Goal: Information Seeking & Learning: Learn about a topic

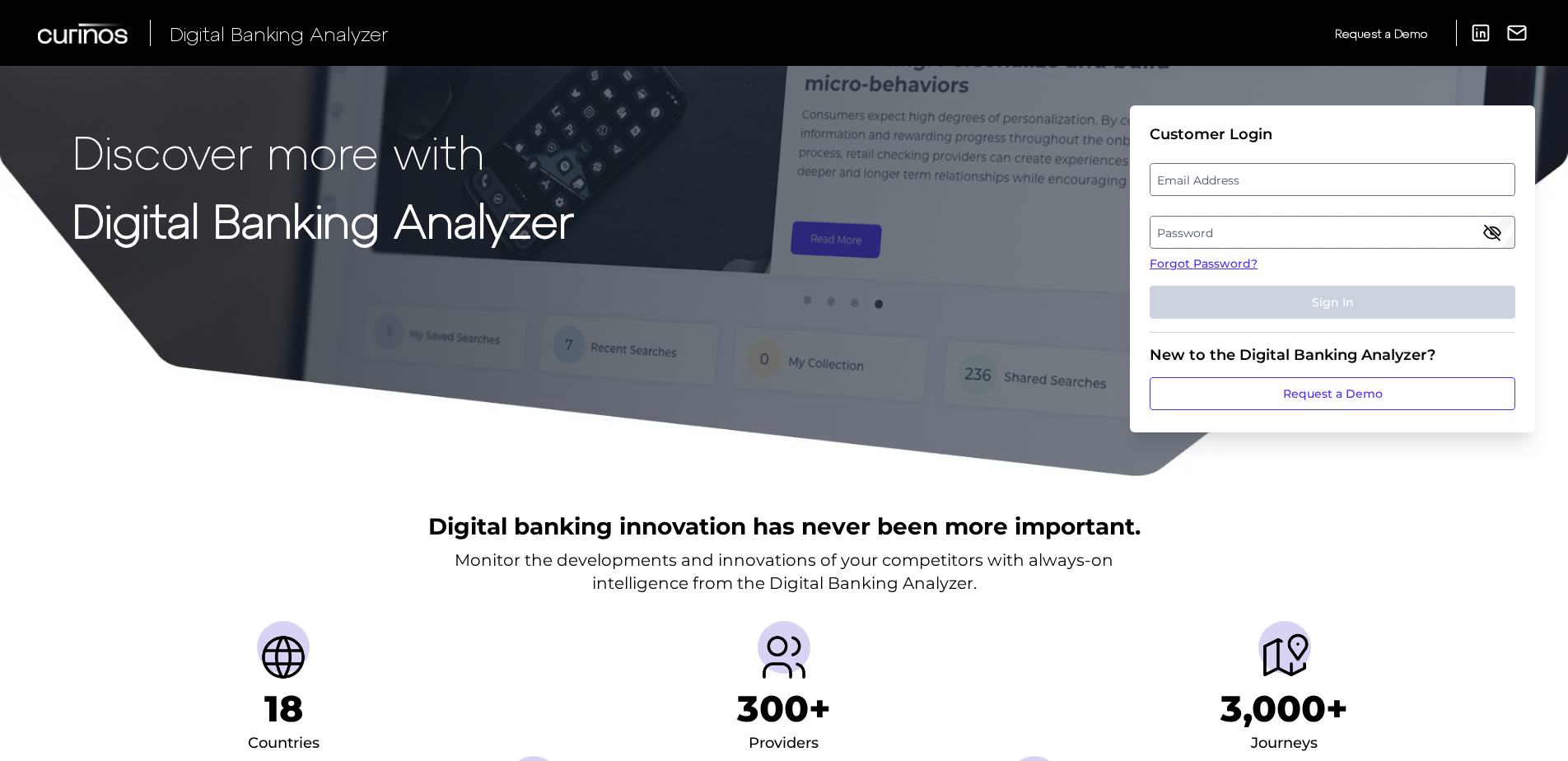
click at [1203, 173] on label "Email Address" at bounding box center [1332, 179] width 363 height 29
click at [1203, 173] on input "email" at bounding box center [1333, 179] width 366 height 33
click at [1181, 231] on label "Password" at bounding box center [1332, 232] width 363 height 29
click at [1209, 174] on label "Email Address" at bounding box center [1332, 179] width 363 height 29
click at [1209, 174] on input "email" at bounding box center [1333, 179] width 366 height 33
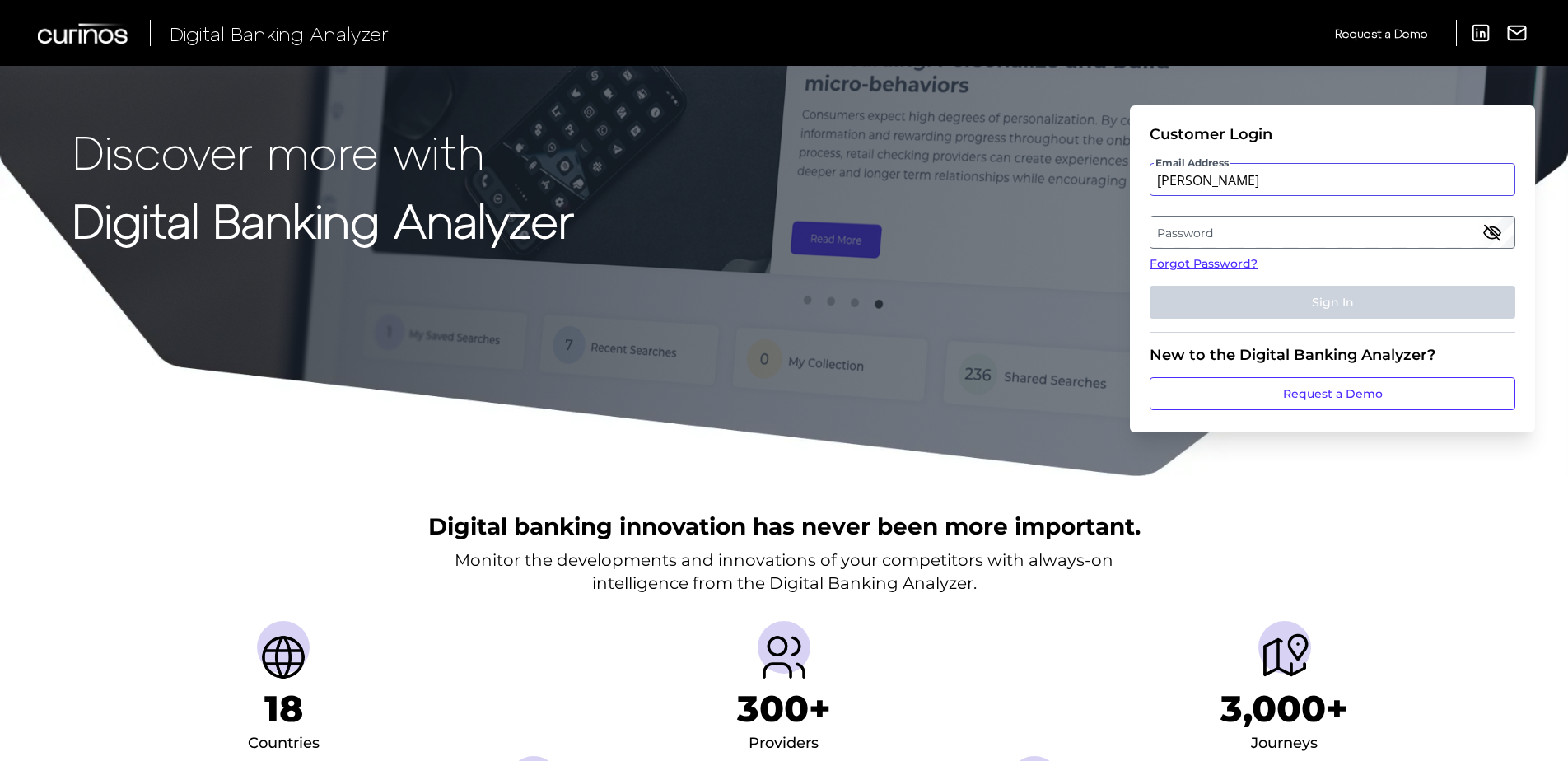
type input "nicola.kemp@curinos.com"
click at [1235, 241] on label "Password" at bounding box center [1332, 232] width 363 height 29
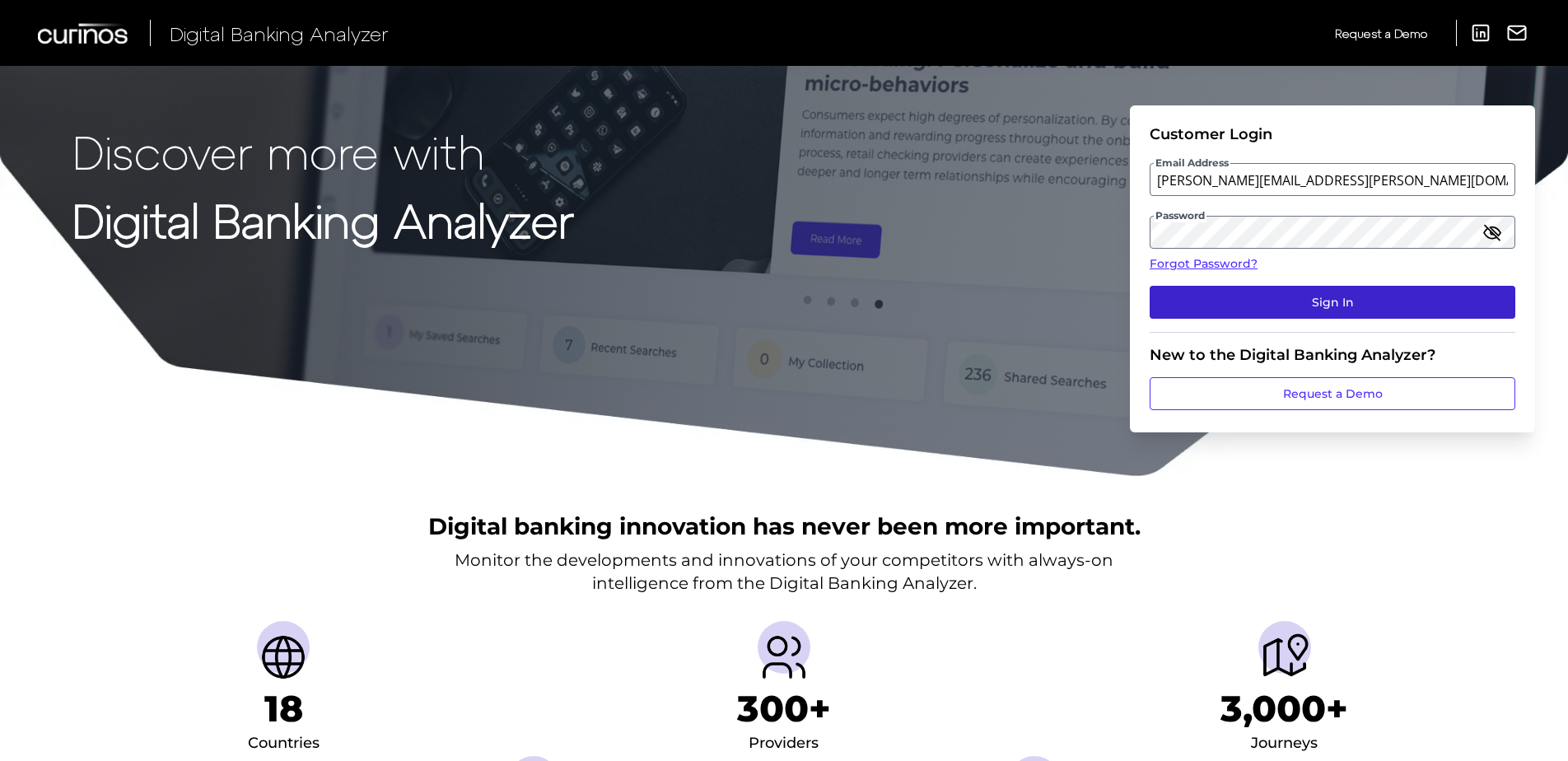
click at [1316, 310] on button "Sign In" at bounding box center [1333, 302] width 366 height 33
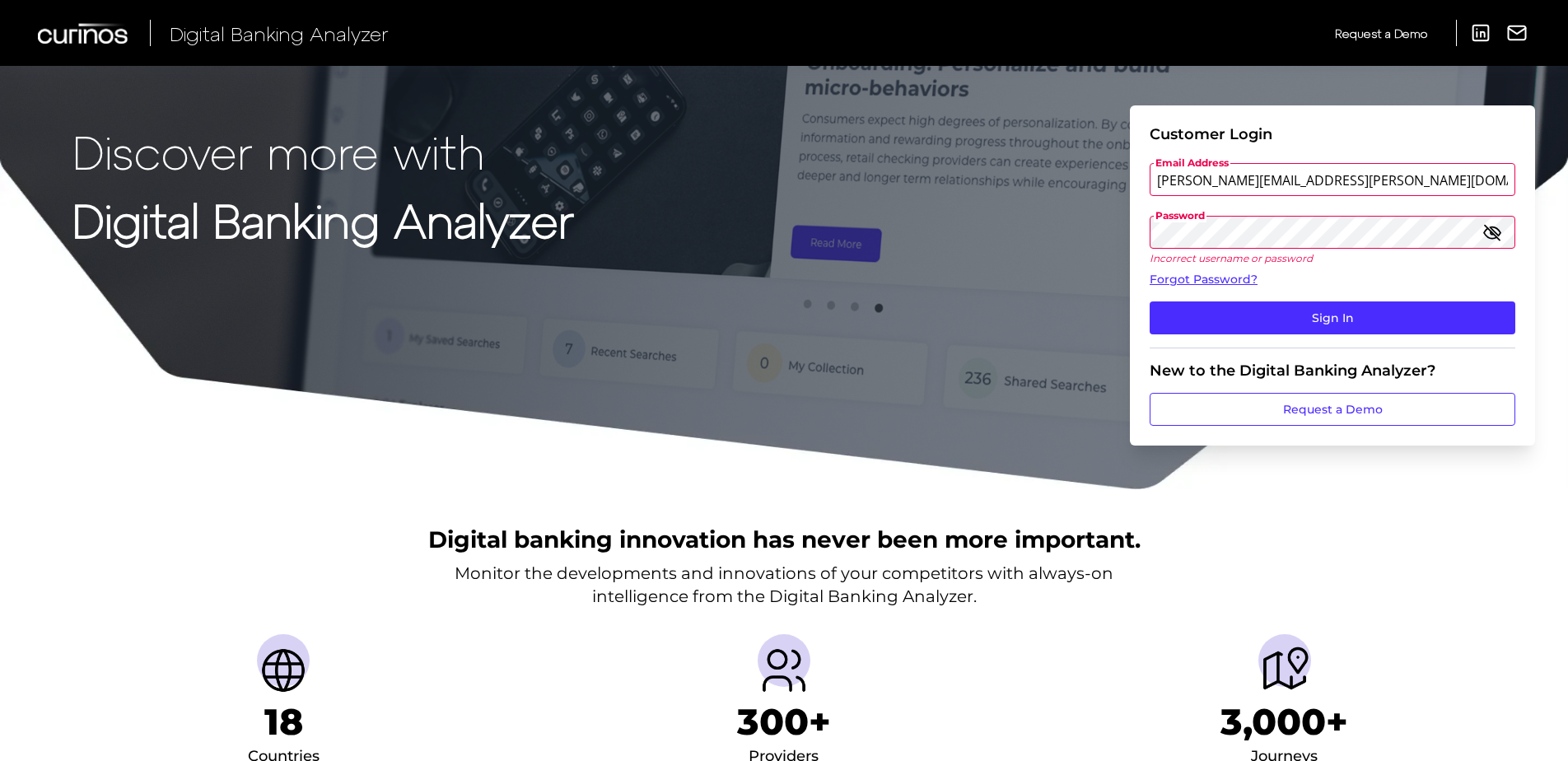
click at [1124, 231] on div "Discover more with Digital Banking Analyzer Customer Login Email Address nicola…" at bounding box center [784, 245] width 1568 height 491
click at [1150, 301] on button "Sign In" at bounding box center [1333, 318] width 366 height 33
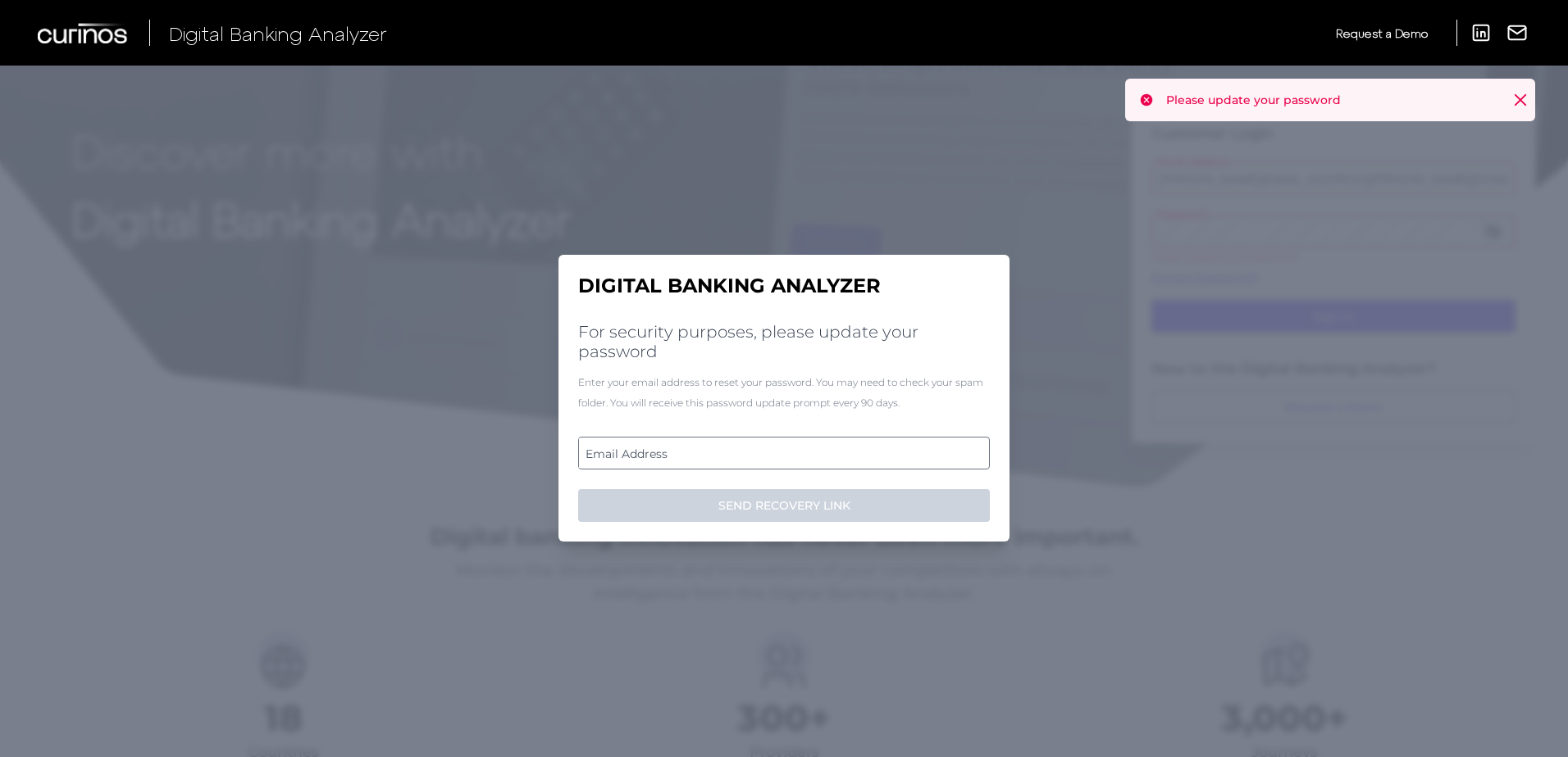
click at [756, 457] on label "Email Address" at bounding box center [783, 453] width 409 height 29
click at [756, 457] on input "email" at bounding box center [783, 453] width 411 height 33
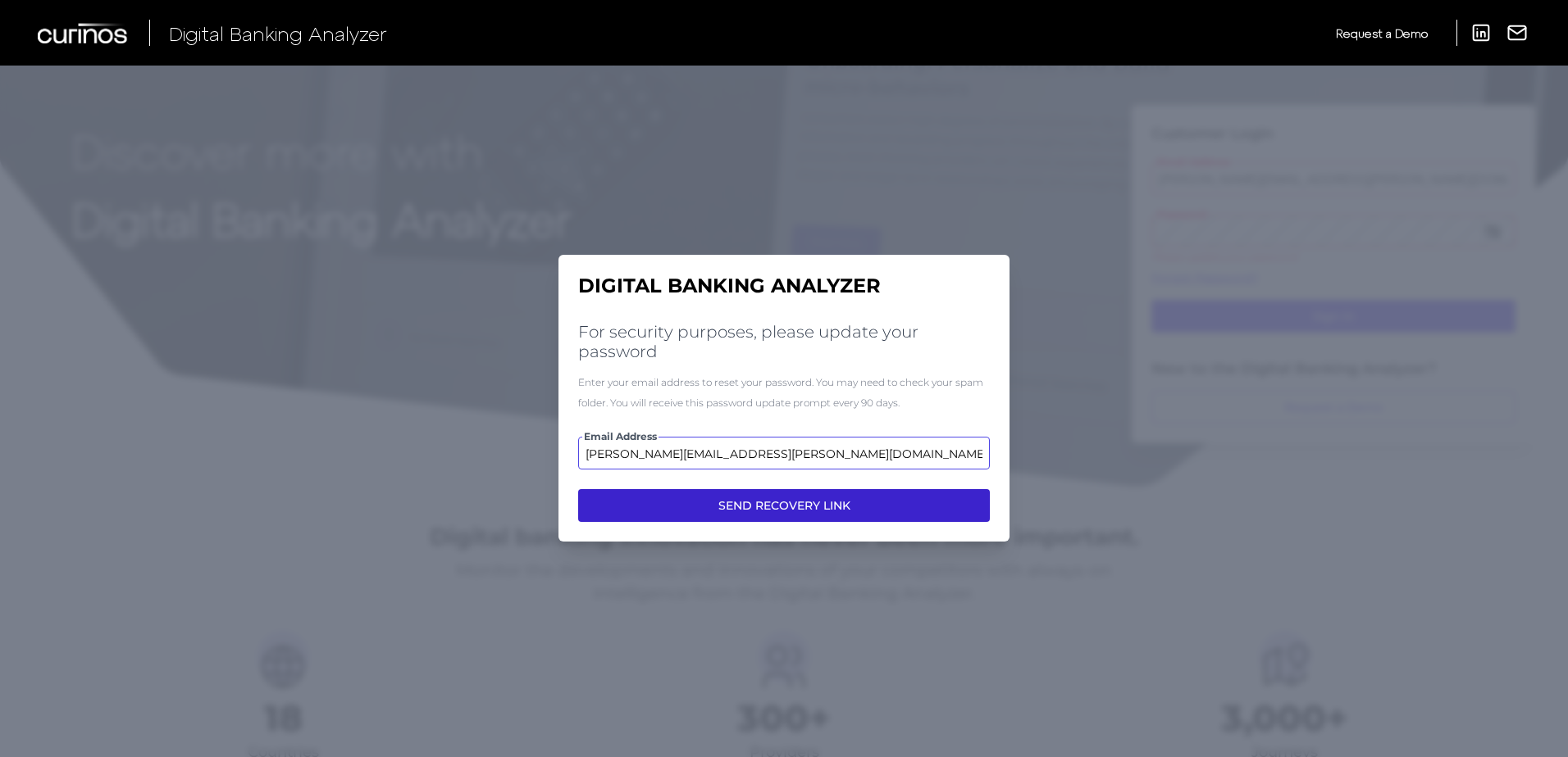
type input "nicola.kemp@curinos.com"
click at [741, 500] on button "SEND RECOVERY LINK" at bounding box center [783, 506] width 411 height 33
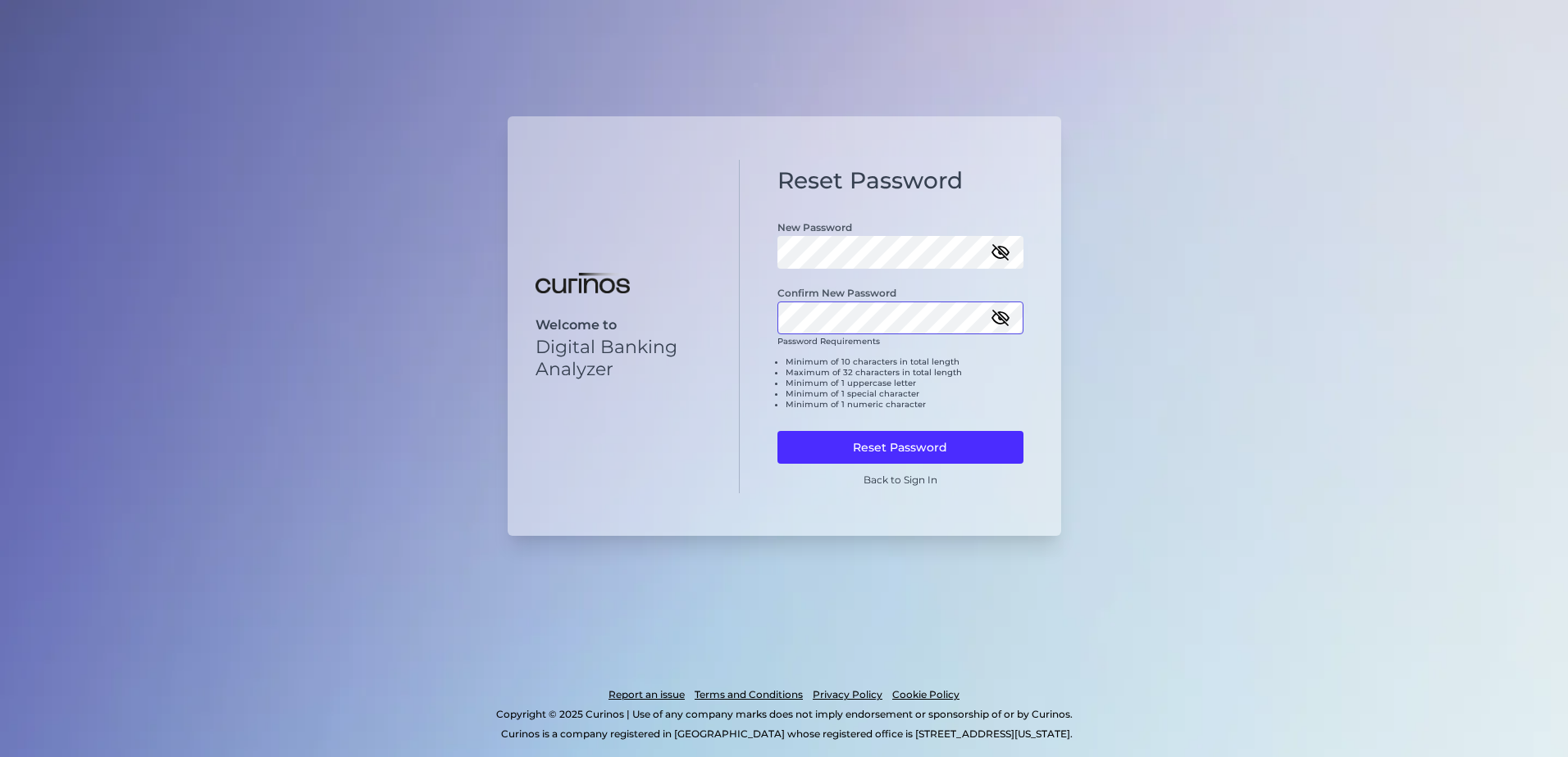
click at [777, 431] on button "Reset Password" at bounding box center [900, 447] width 246 height 33
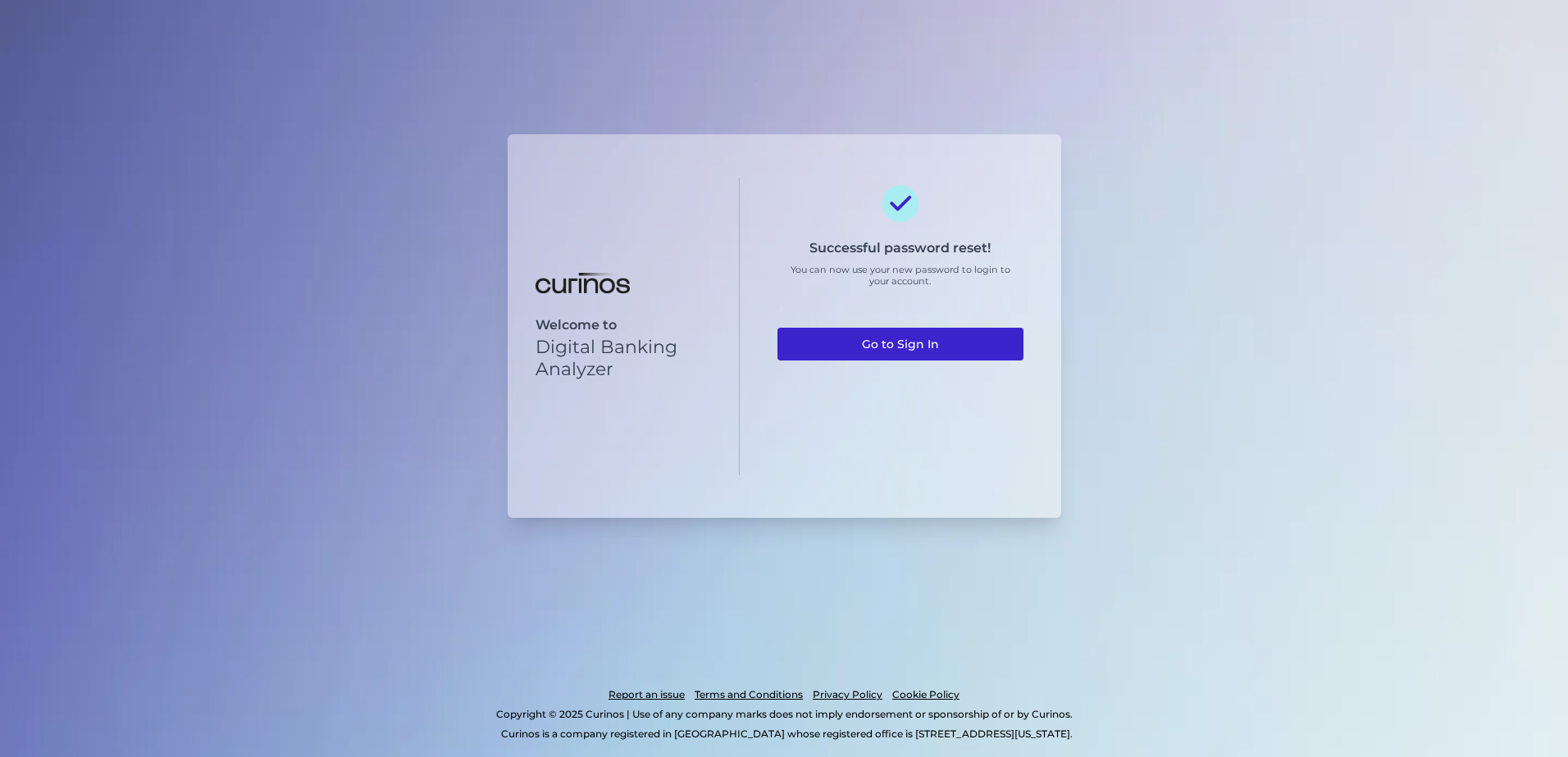
click at [934, 334] on link "Go to Sign In" at bounding box center [900, 344] width 246 height 33
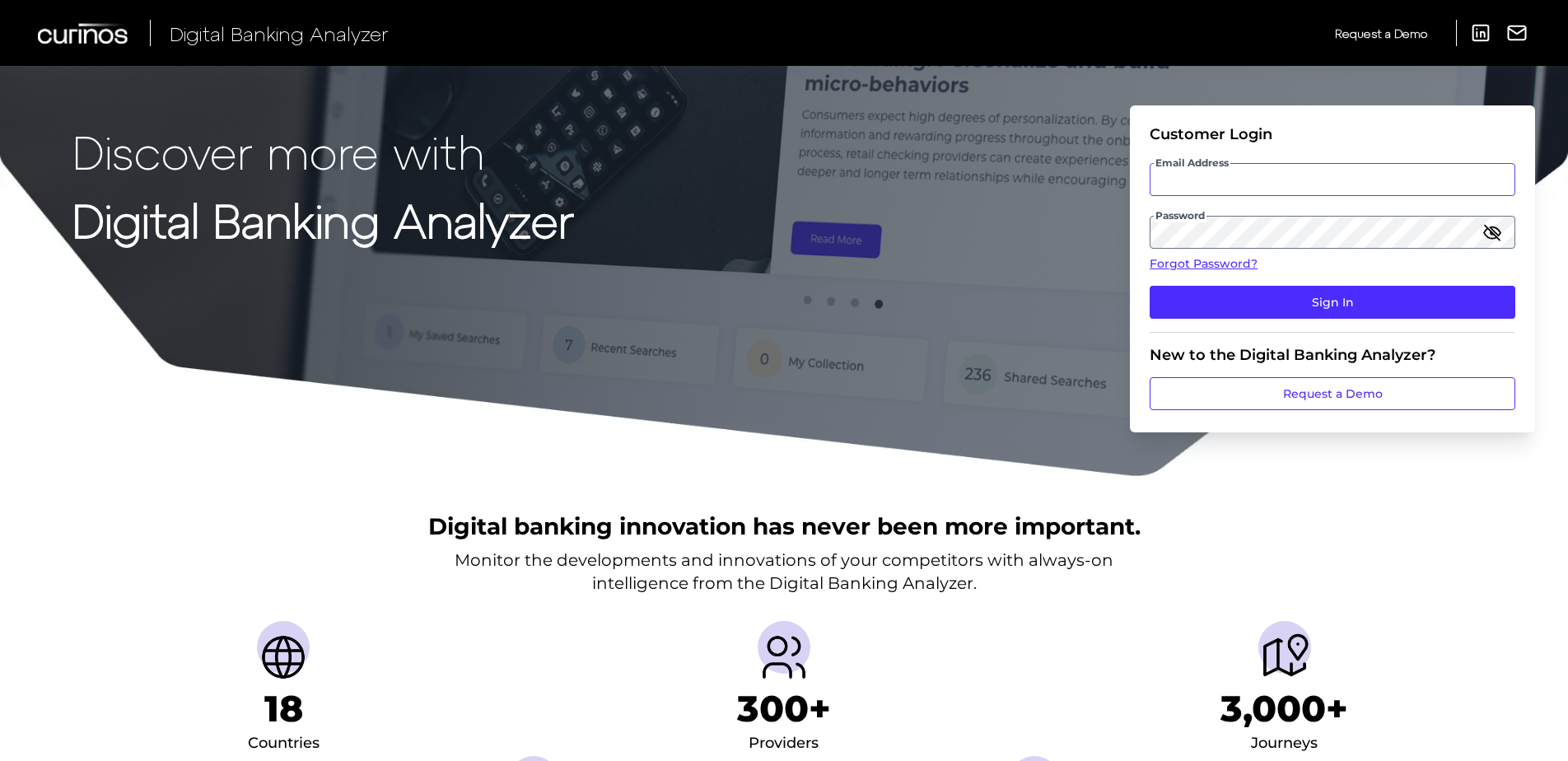
type input "[PERSON_NAME][EMAIL_ADDRESS][PERSON_NAME][DOMAIN_NAME]"
click at [1176, 196] on fieldset "Customer Login Email Address nicola.kemp@curinos.com Password Forgot Password? …" at bounding box center [1333, 229] width 366 height 208
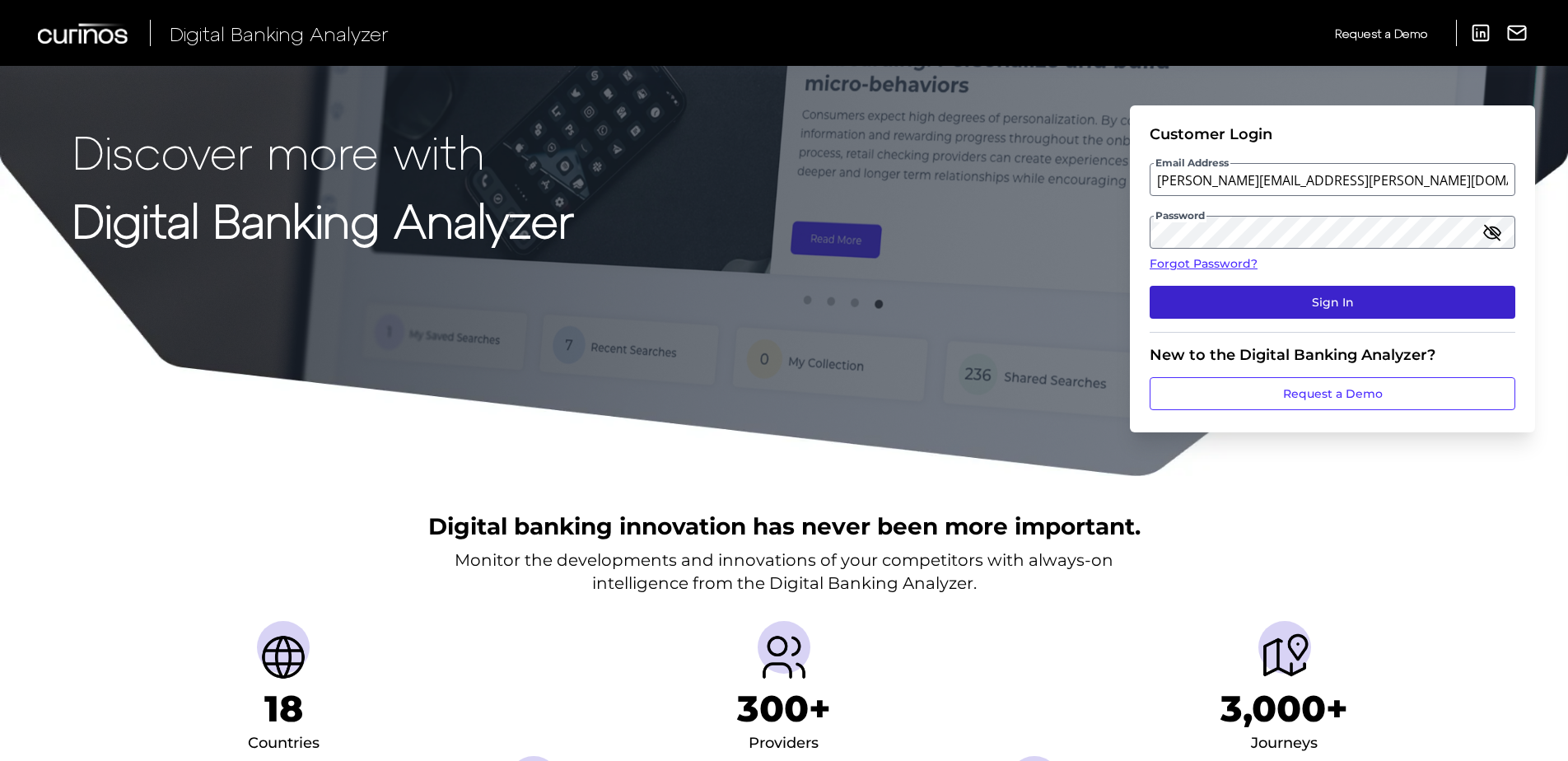
click at [1289, 294] on button "Sign In" at bounding box center [1333, 302] width 366 height 33
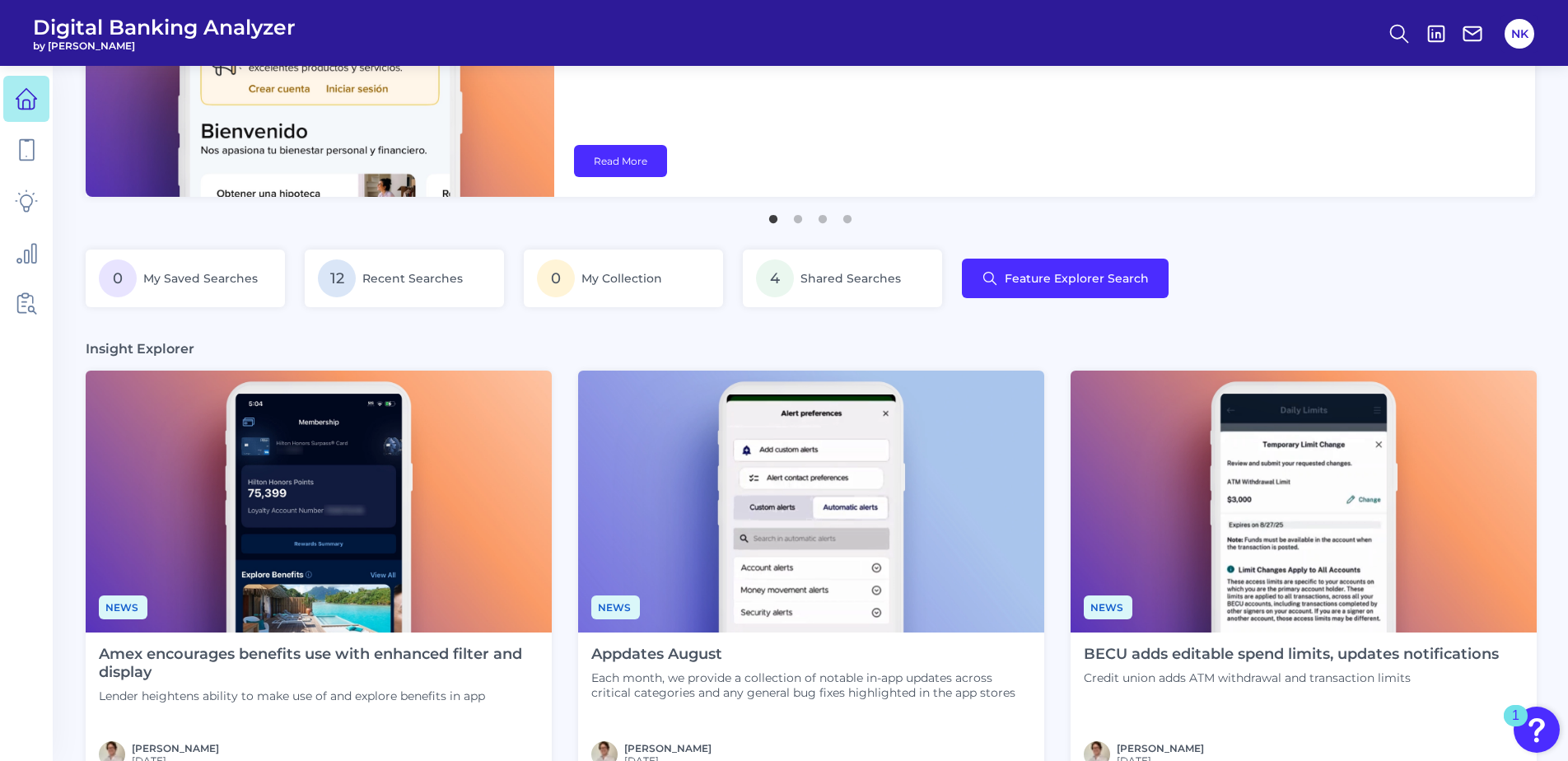
scroll to position [165, 0]
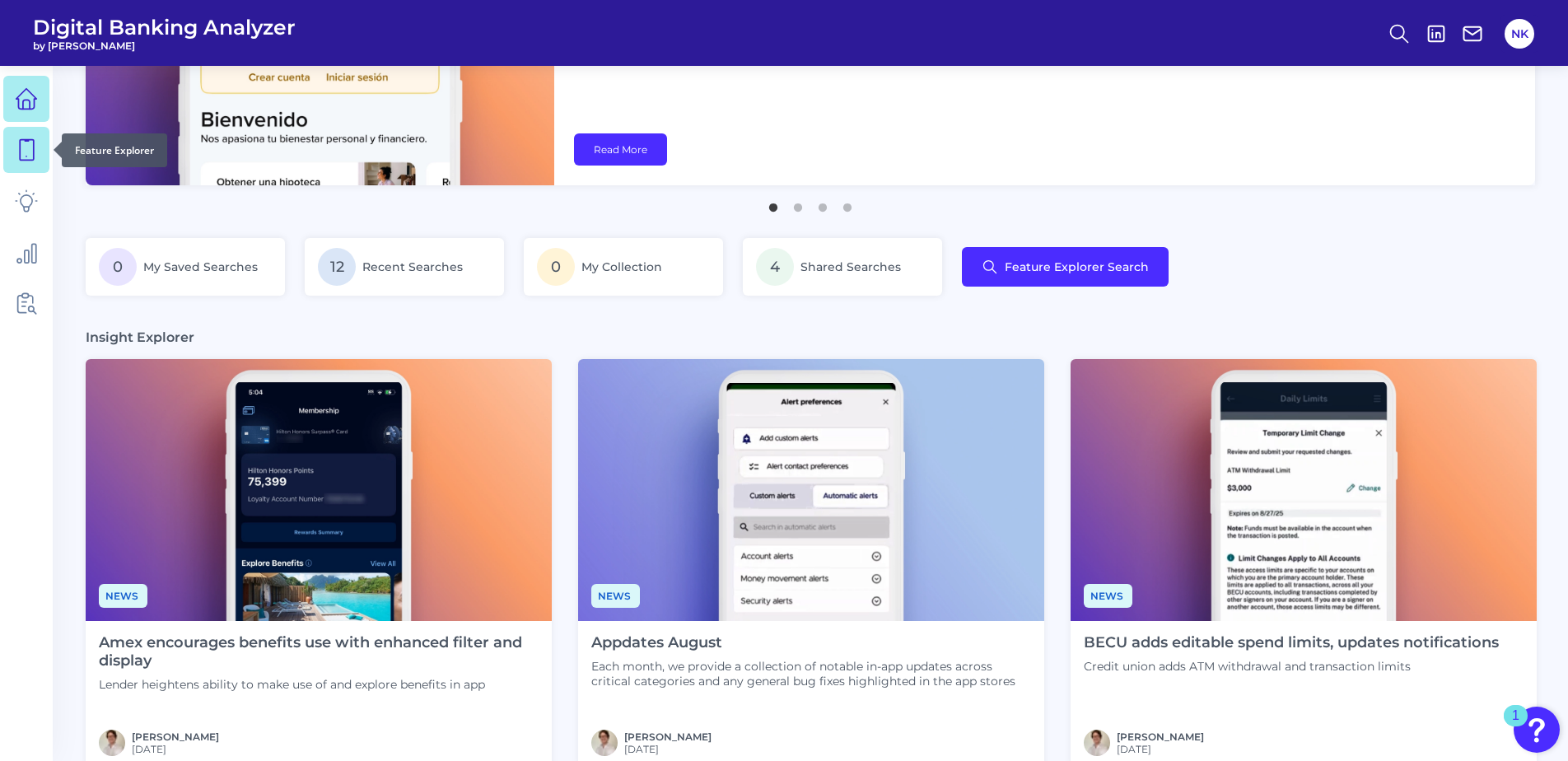
click at [28, 160] on icon at bounding box center [27, 150] width 14 height 21
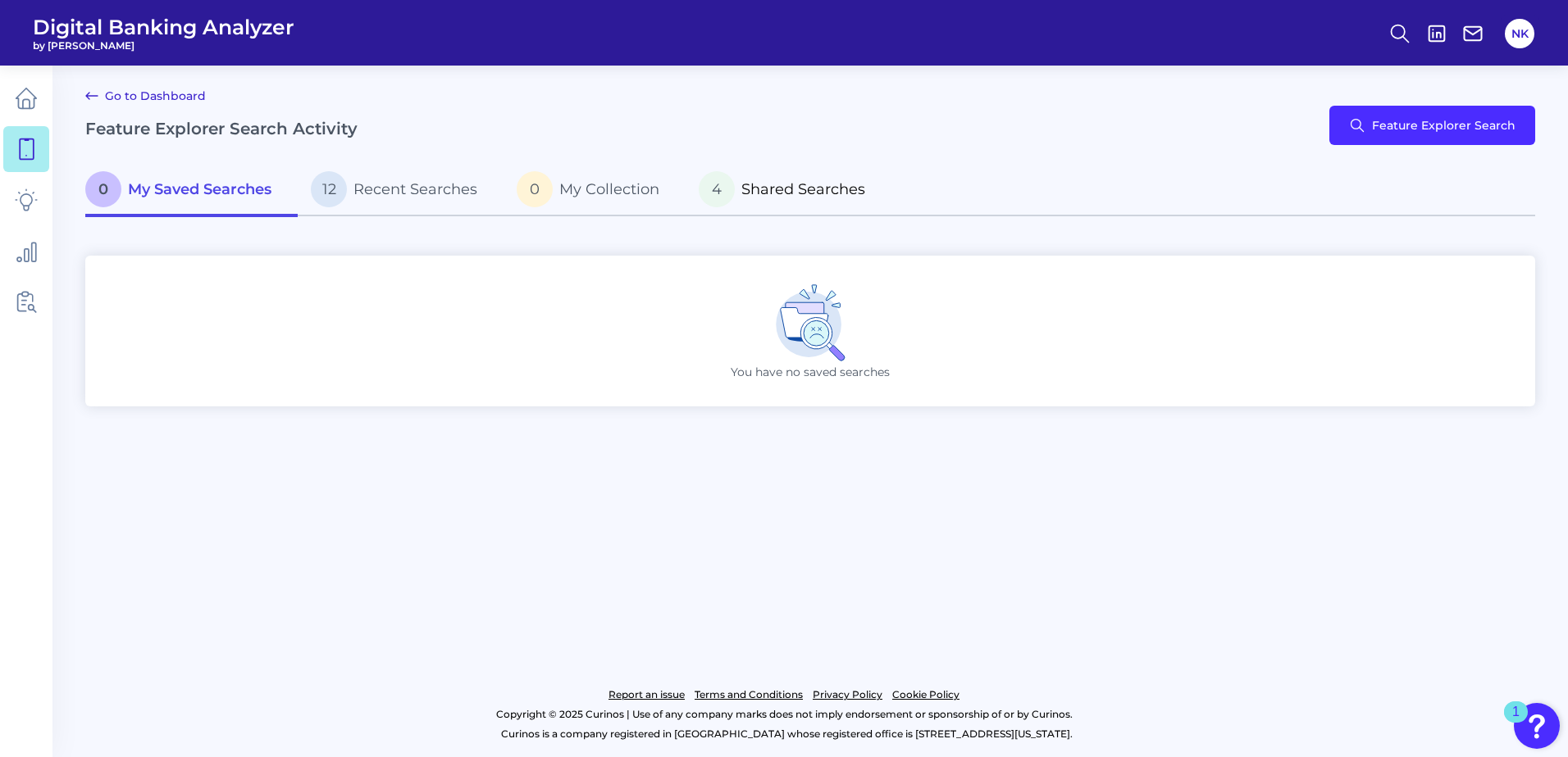
click at [769, 191] on span "Shared Searches" at bounding box center [803, 189] width 124 height 18
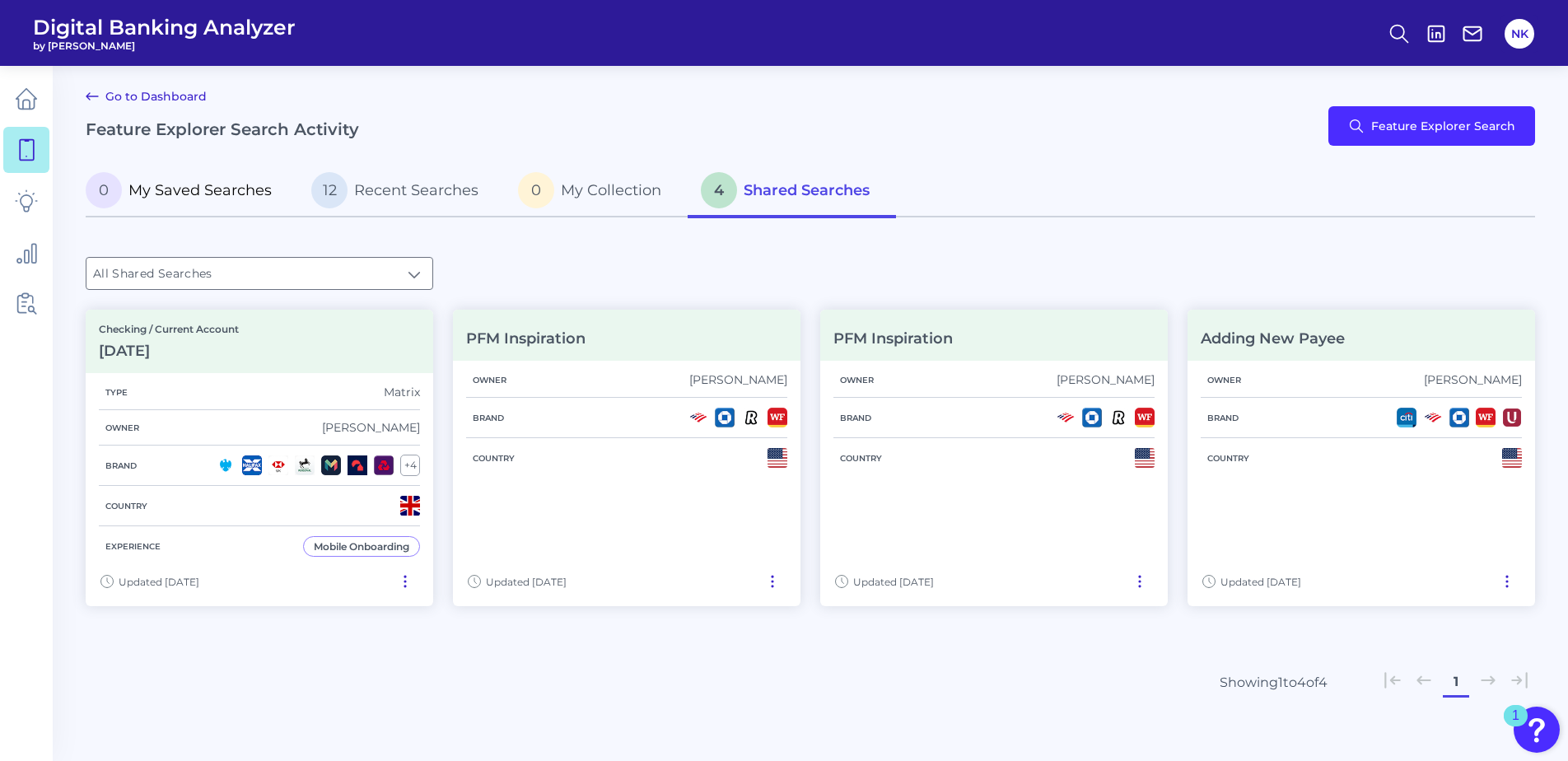
click at [219, 198] on span "My Saved Searches" at bounding box center [200, 190] width 143 height 18
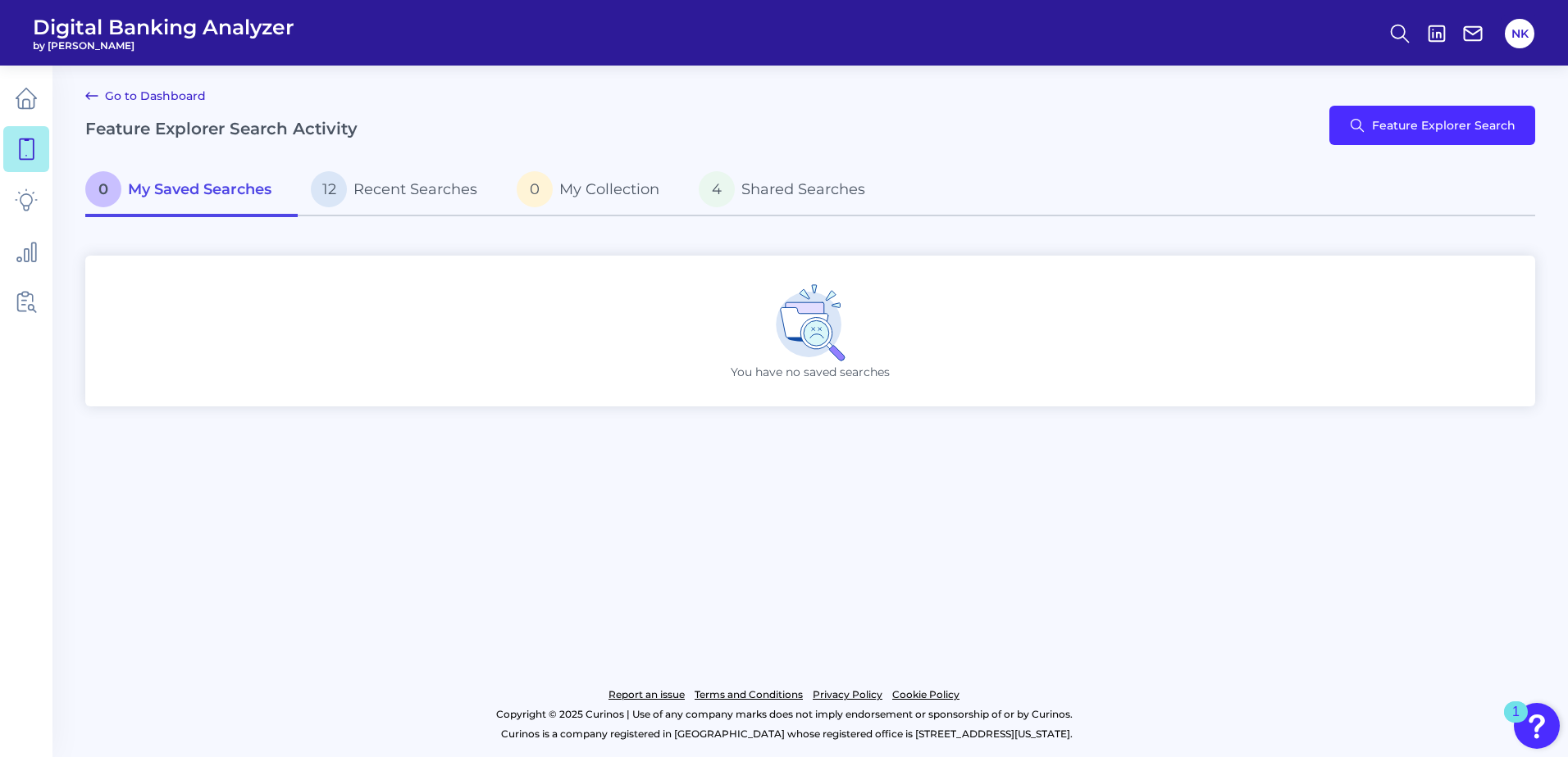
click at [166, 93] on link "Go to Dashboard" at bounding box center [145, 95] width 120 height 20
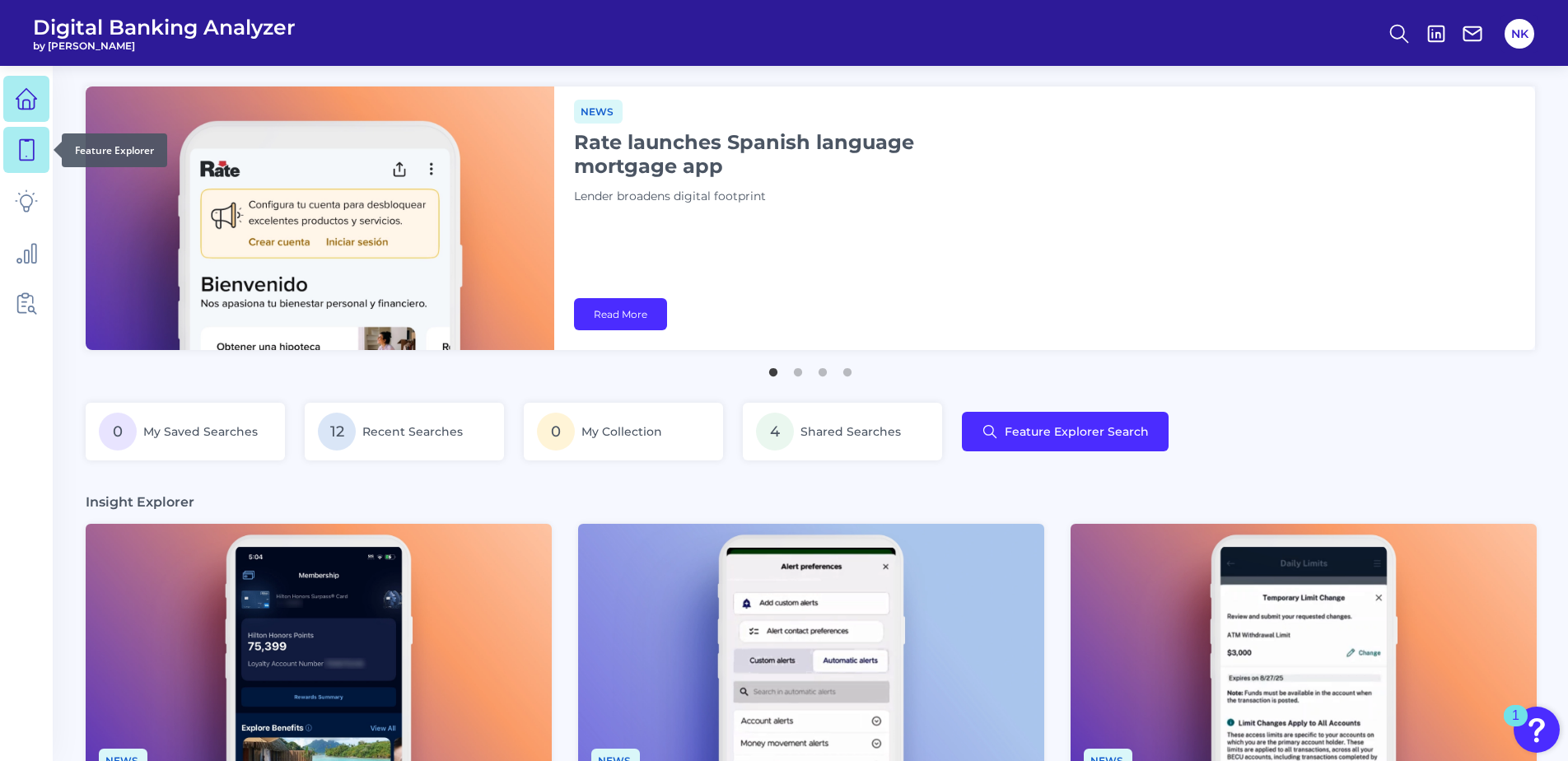
click at [37, 161] on link at bounding box center [26, 149] width 46 height 46
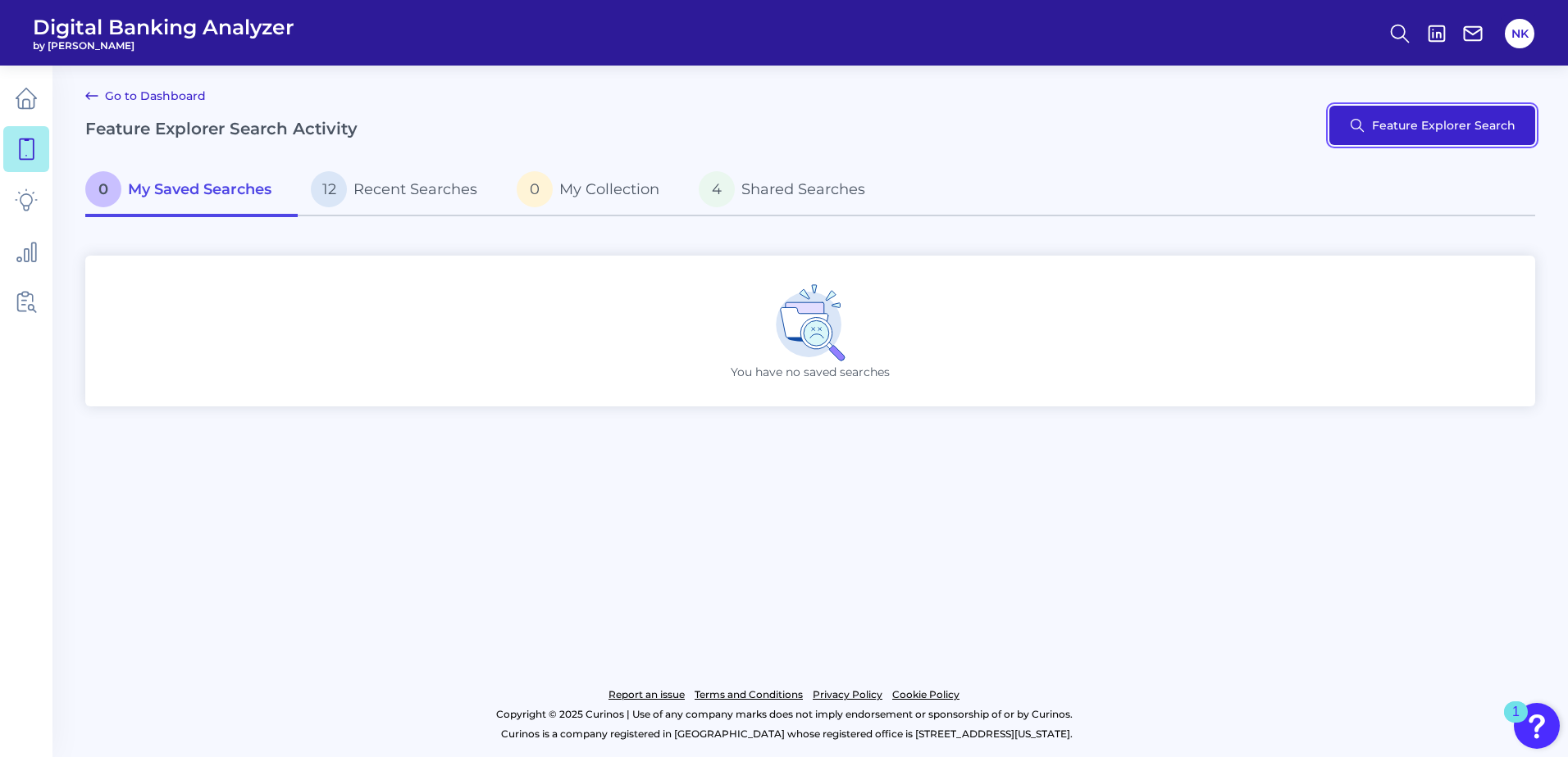
click at [1480, 111] on button "Feature Explorer Search" at bounding box center [1432, 125] width 206 height 39
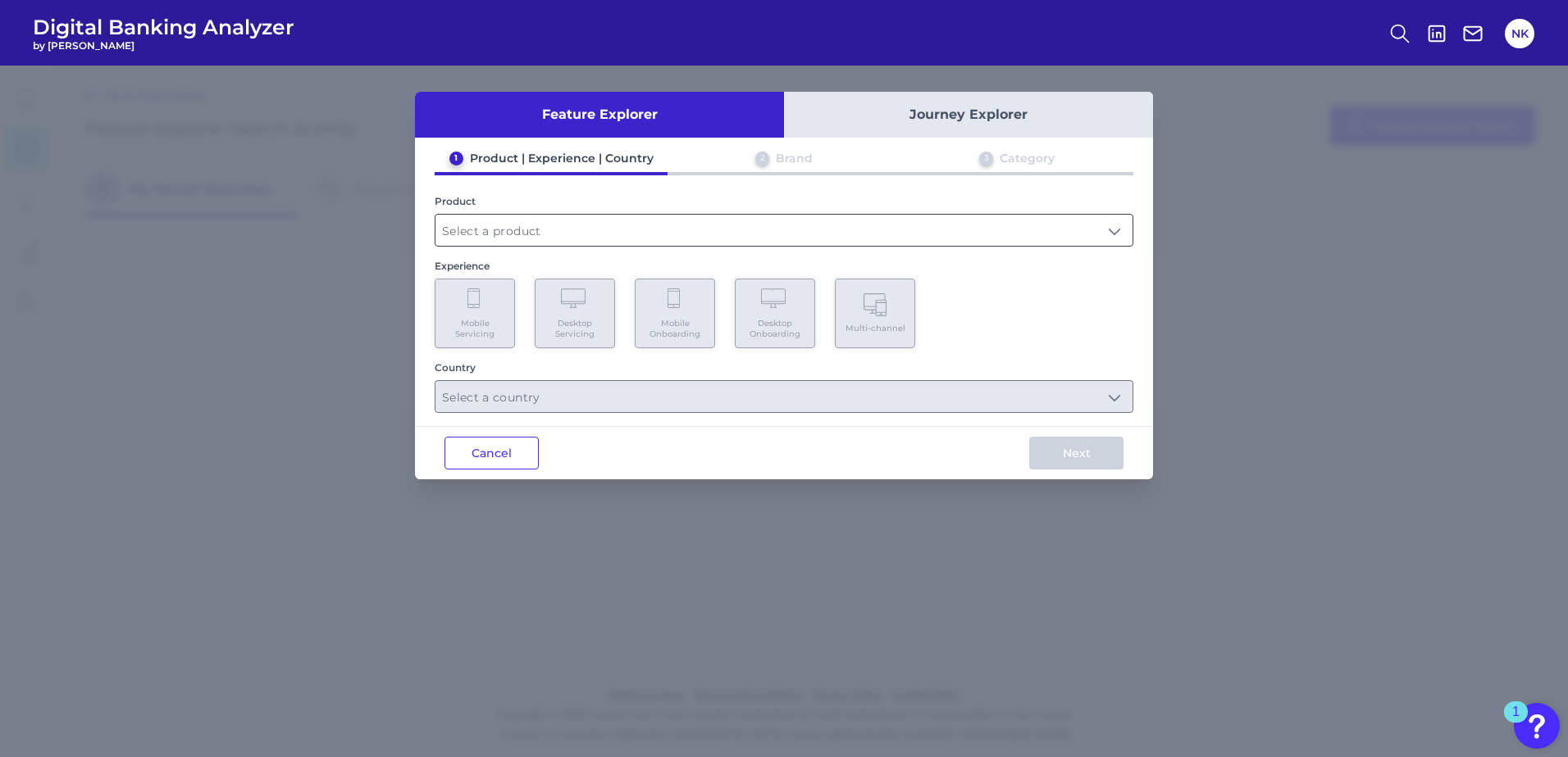
click at [477, 245] on div at bounding box center [784, 230] width 699 height 33
click at [486, 230] on input "text" at bounding box center [784, 230] width 697 height 31
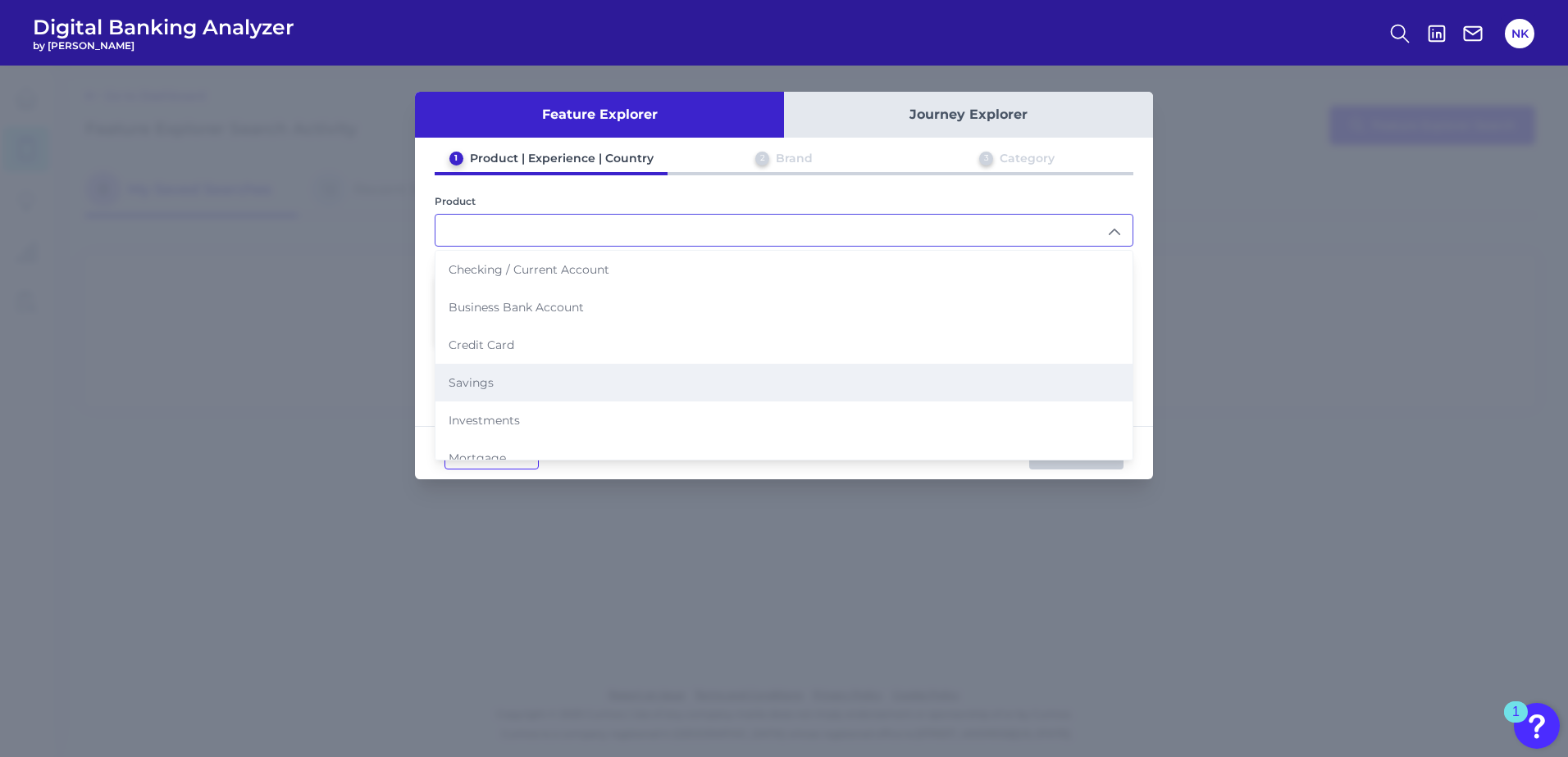
click at [536, 368] on li "Savings" at bounding box center [784, 383] width 697 height 38
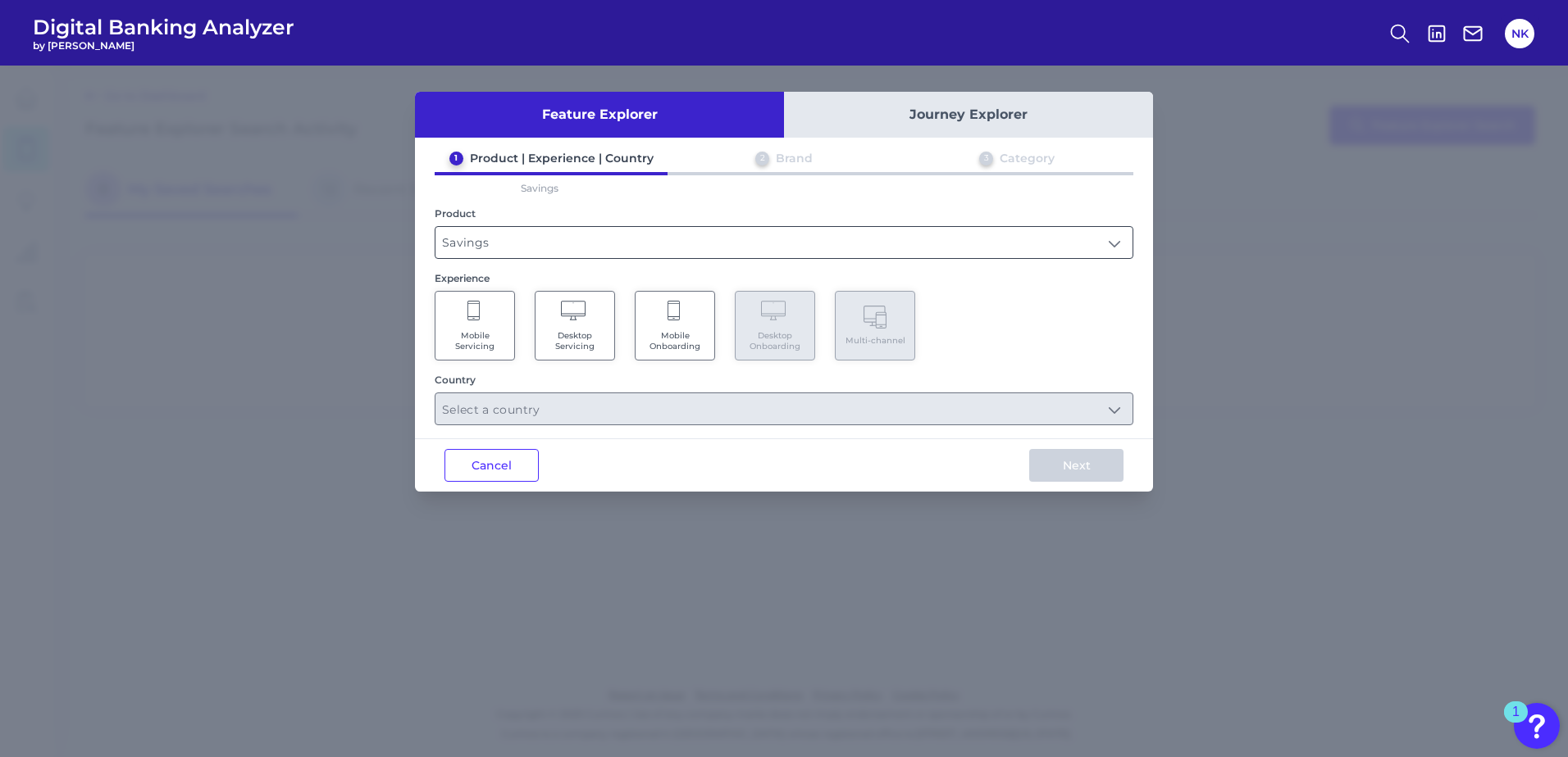
click at [525, 245] on input "Savings" at bounding box center [784, 242] width 697 height 31
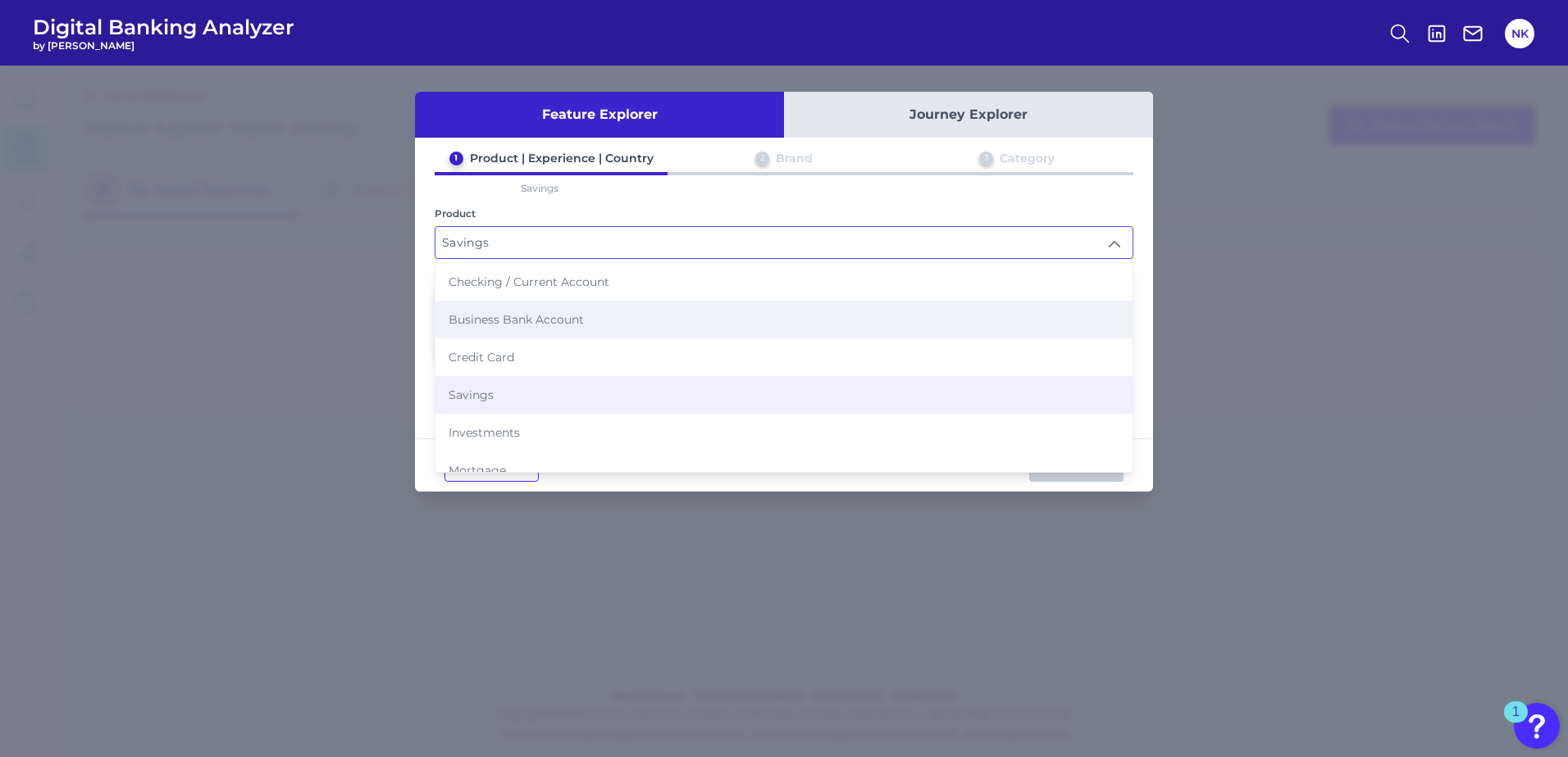
click at [545, 320] on span "Business Bank Account" at bounding box center [516, 319] width 136 height 15
type input "Business Bank Account"
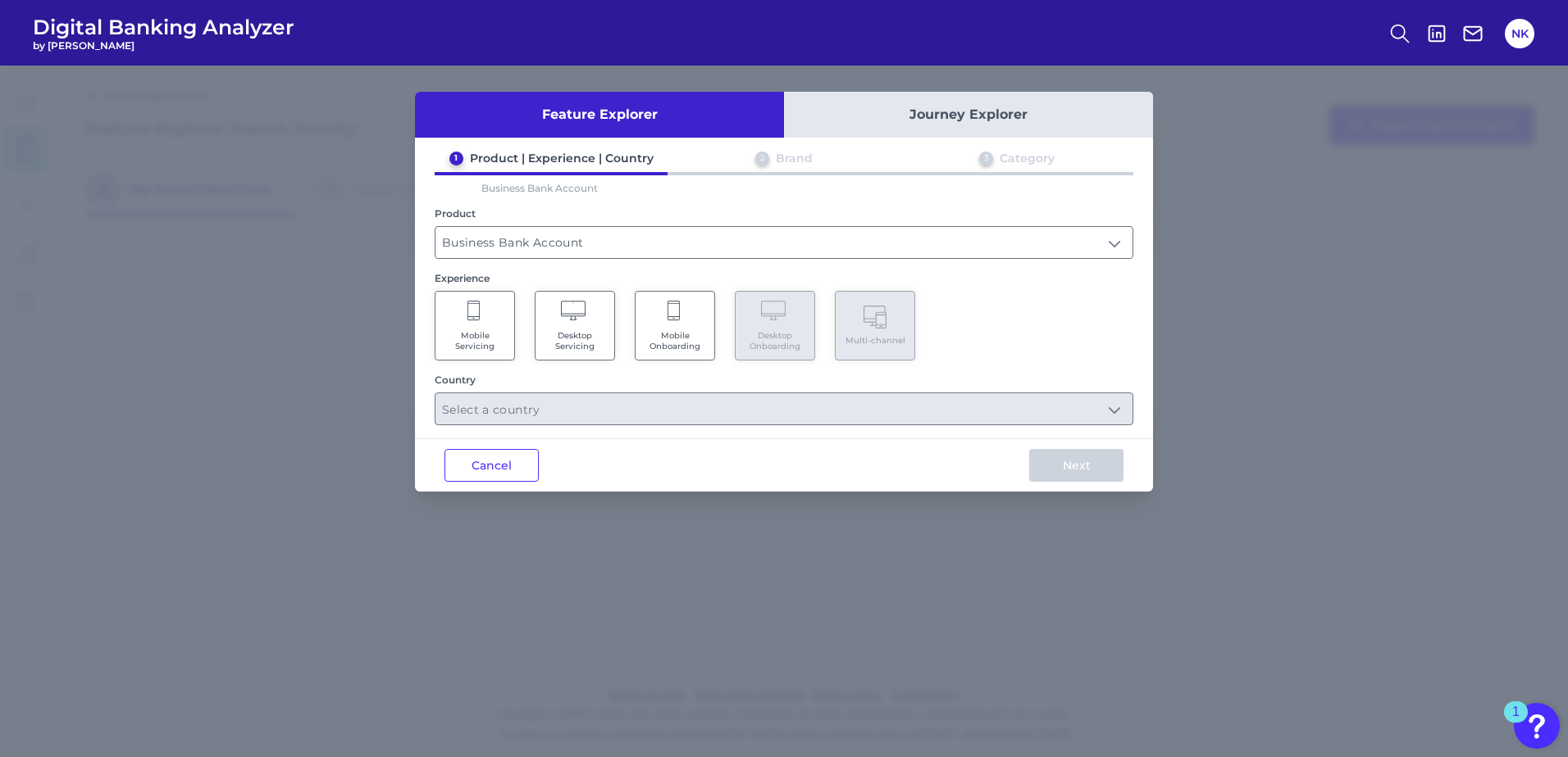
click at [488, 339] on span "Mobile Servicing" at bounding box center [475, 341] width 63 height 21
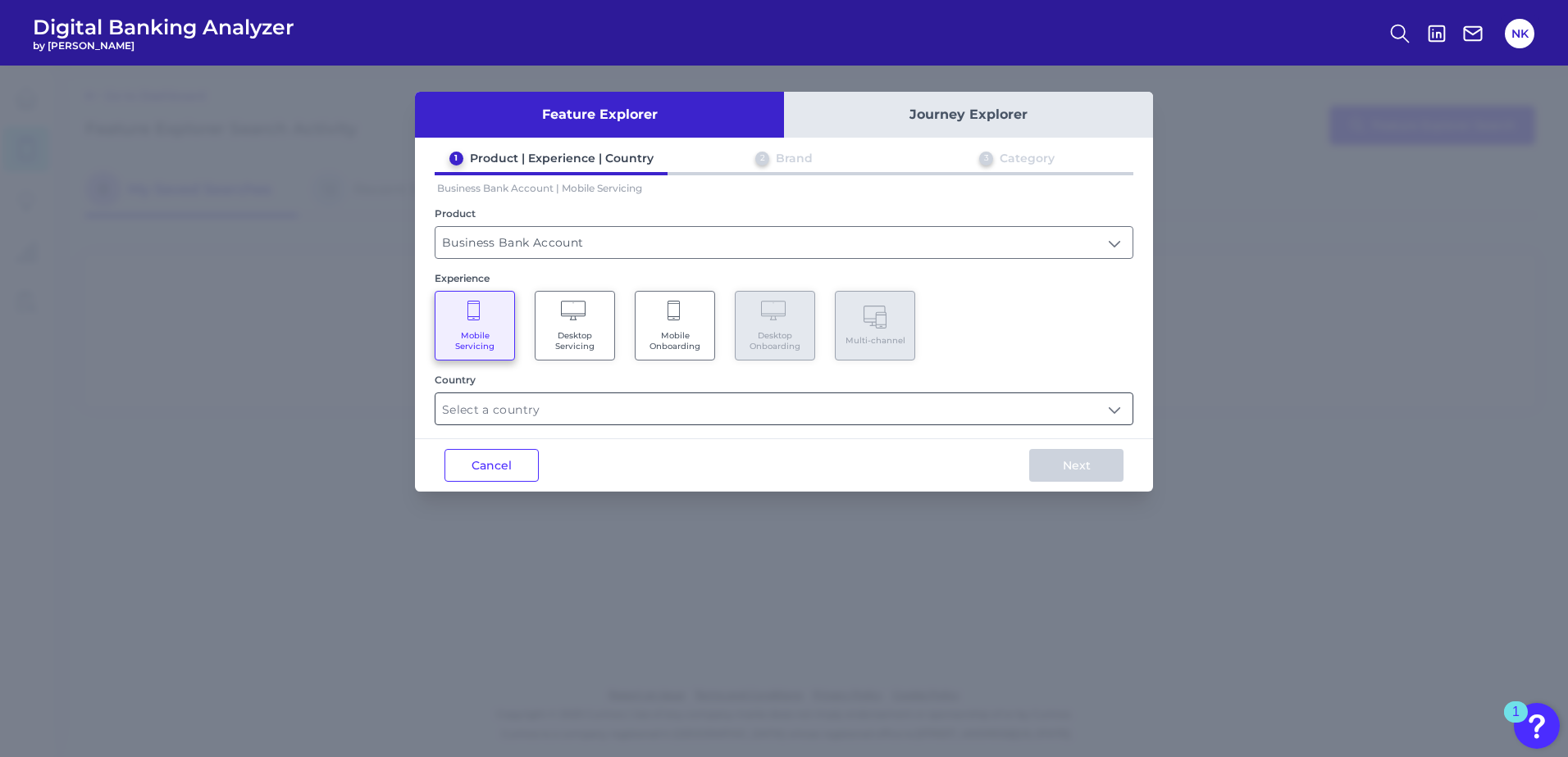
click at [503, 412] on input "text" at bounding box center [784, 409] width 697 height 31
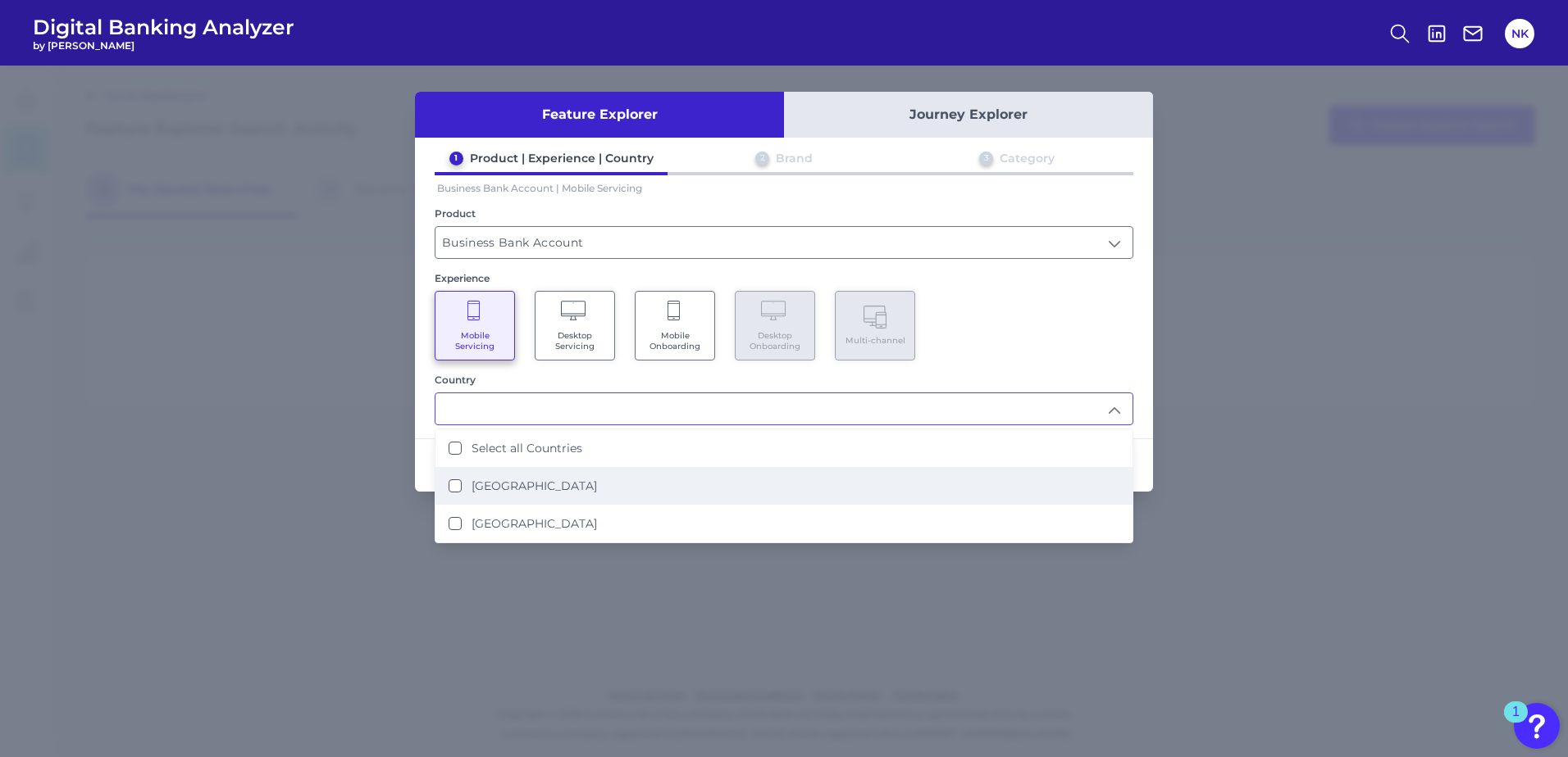
click at [509, 487] on label "United Kingdom" at bounding box center [534, 486] width 125 height 15
type input "United Kingdom"
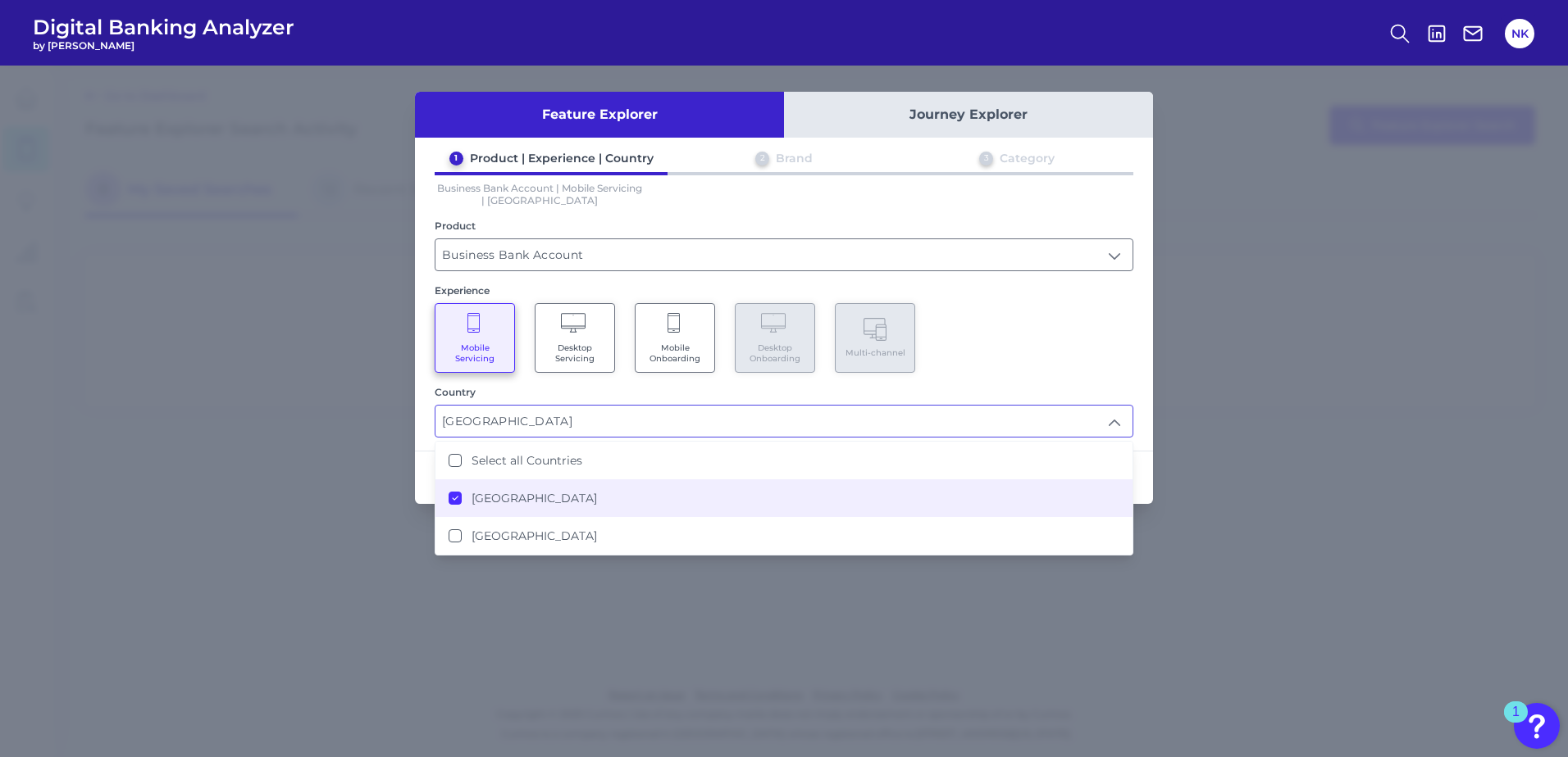
click at [1080, 355] on div "Mobile Servicing Desktop Servicing Mobile Onboarding Desktop Onboarding Multi-c…" at bounding box center [784, 337] width 699 height 70
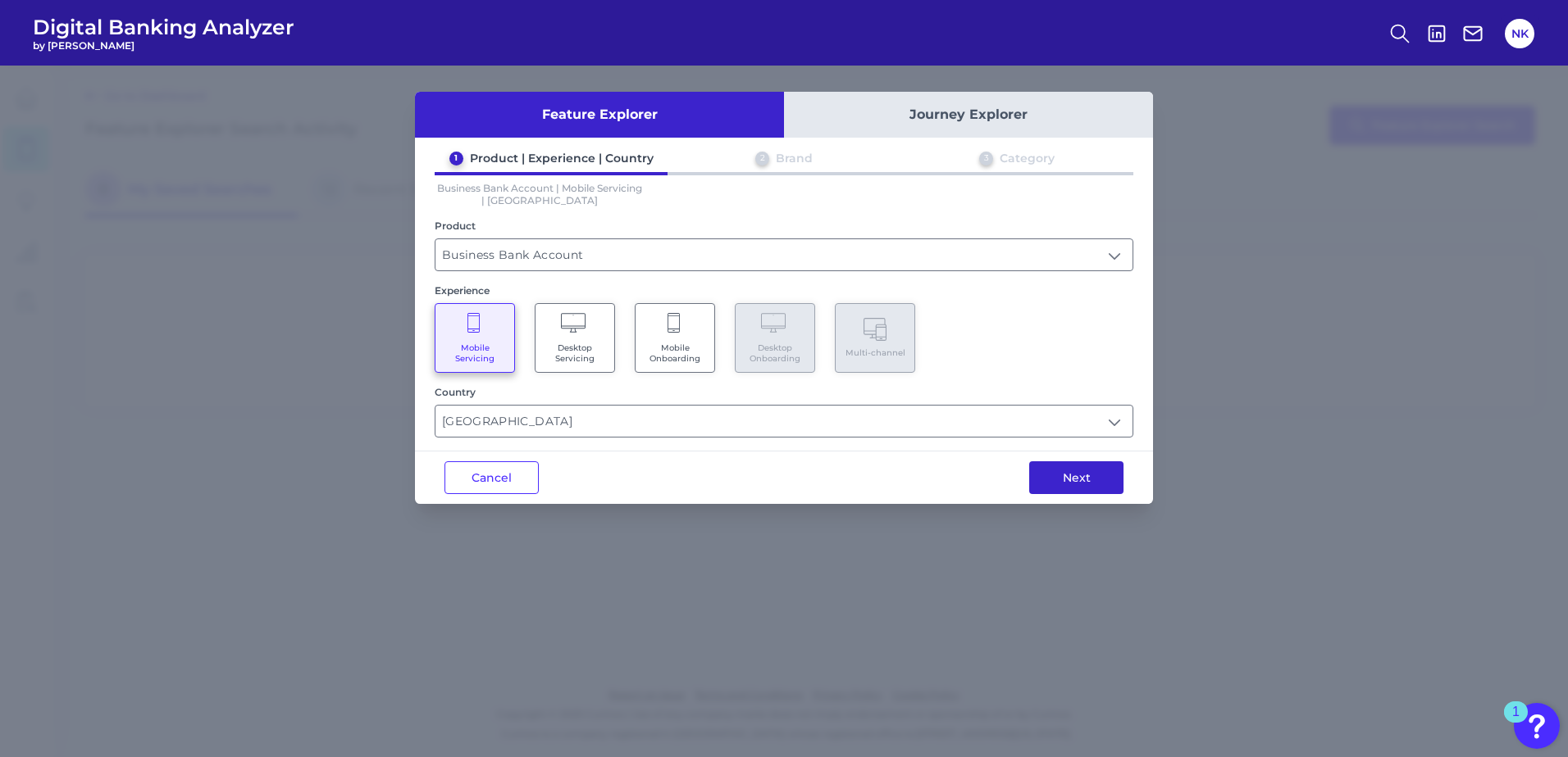
click at [1072, 476] on button "Next" at bounding box center [1076, 478] width 94 height 33
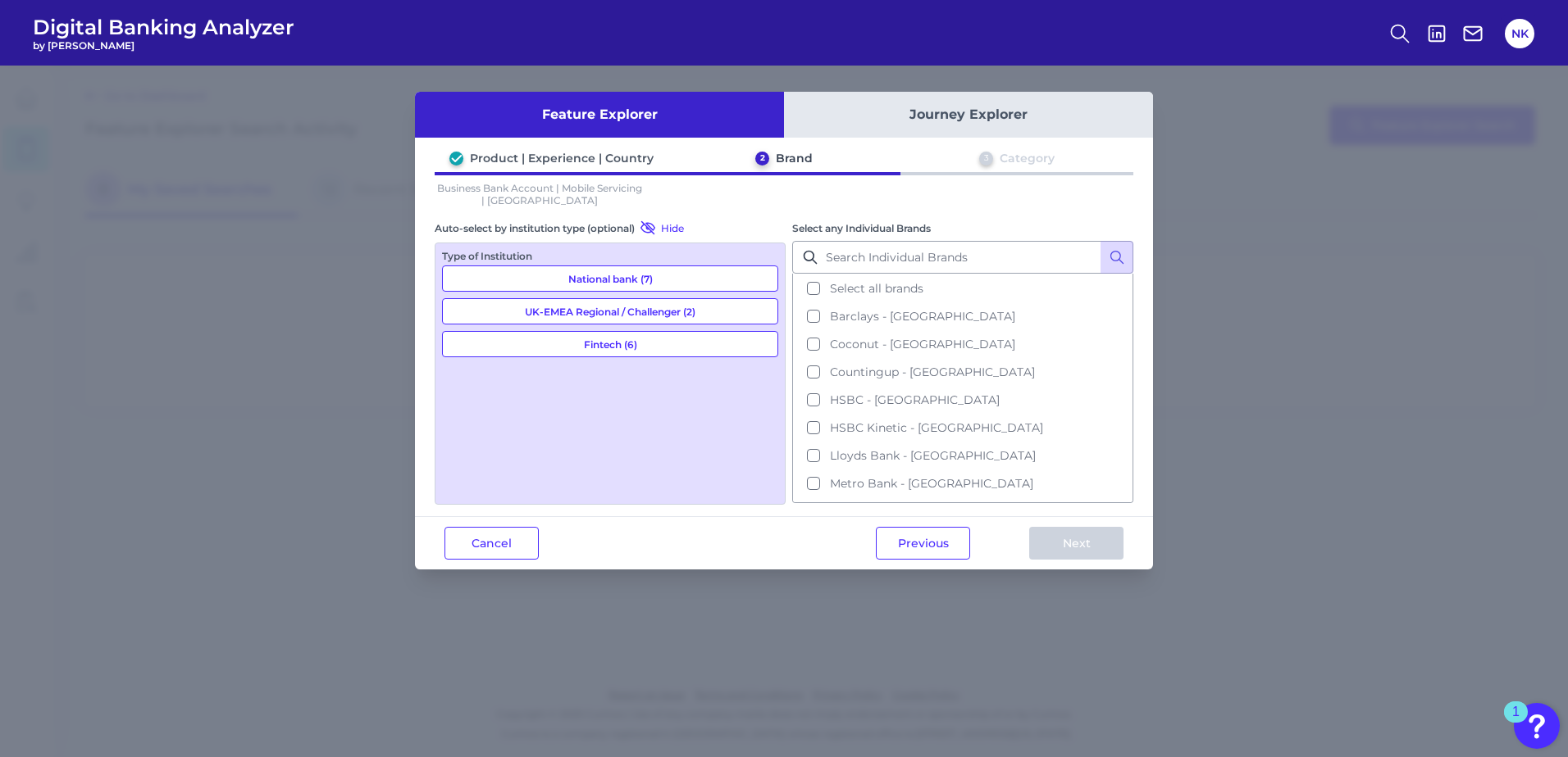
click at [813, 288] on button "Select all brands" at bounding box center [962, 288] width 337 height 27
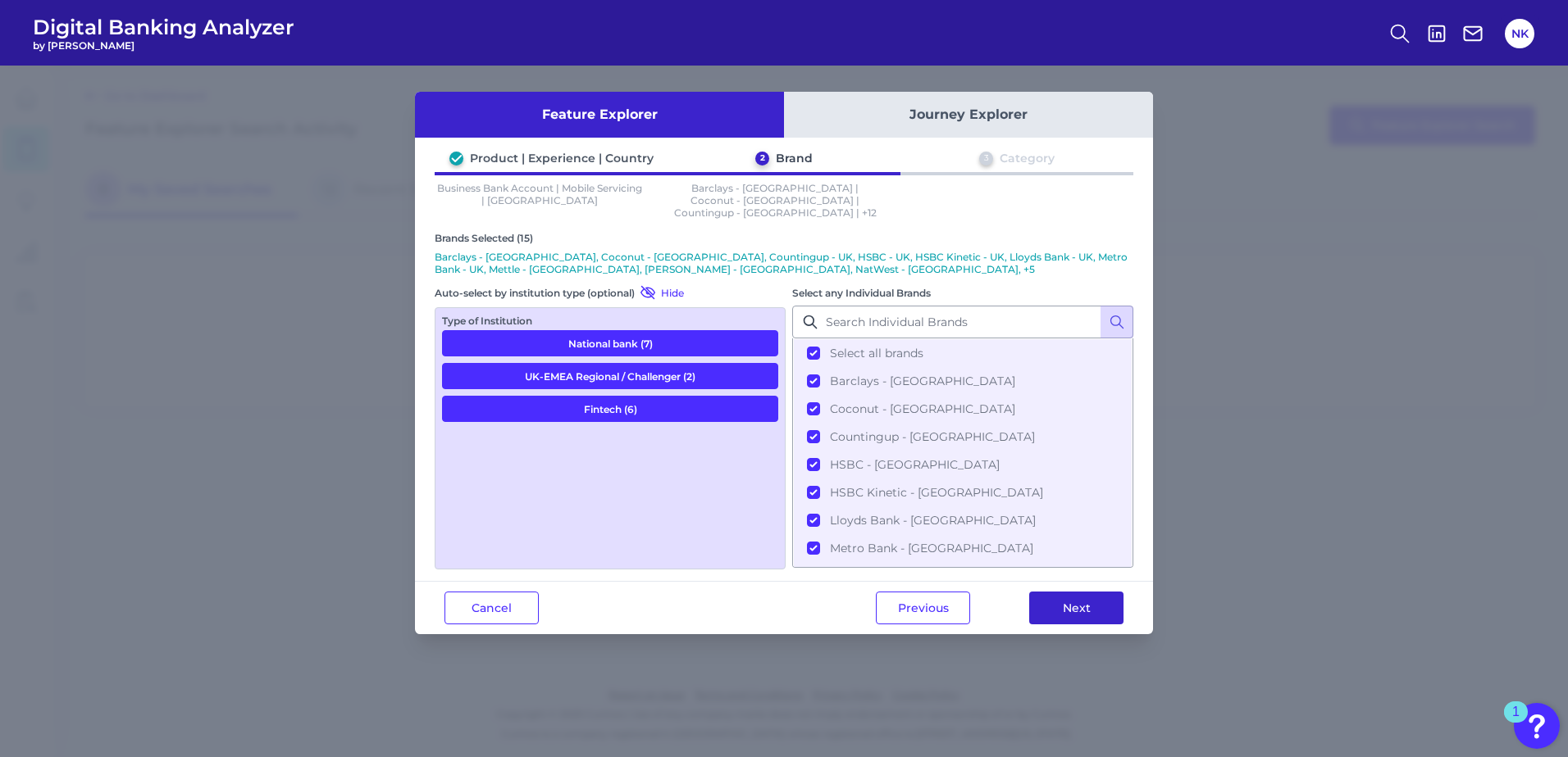
click at [1074, 598] on button "Next" at bounding box center [1076, 608] width 94 height 33
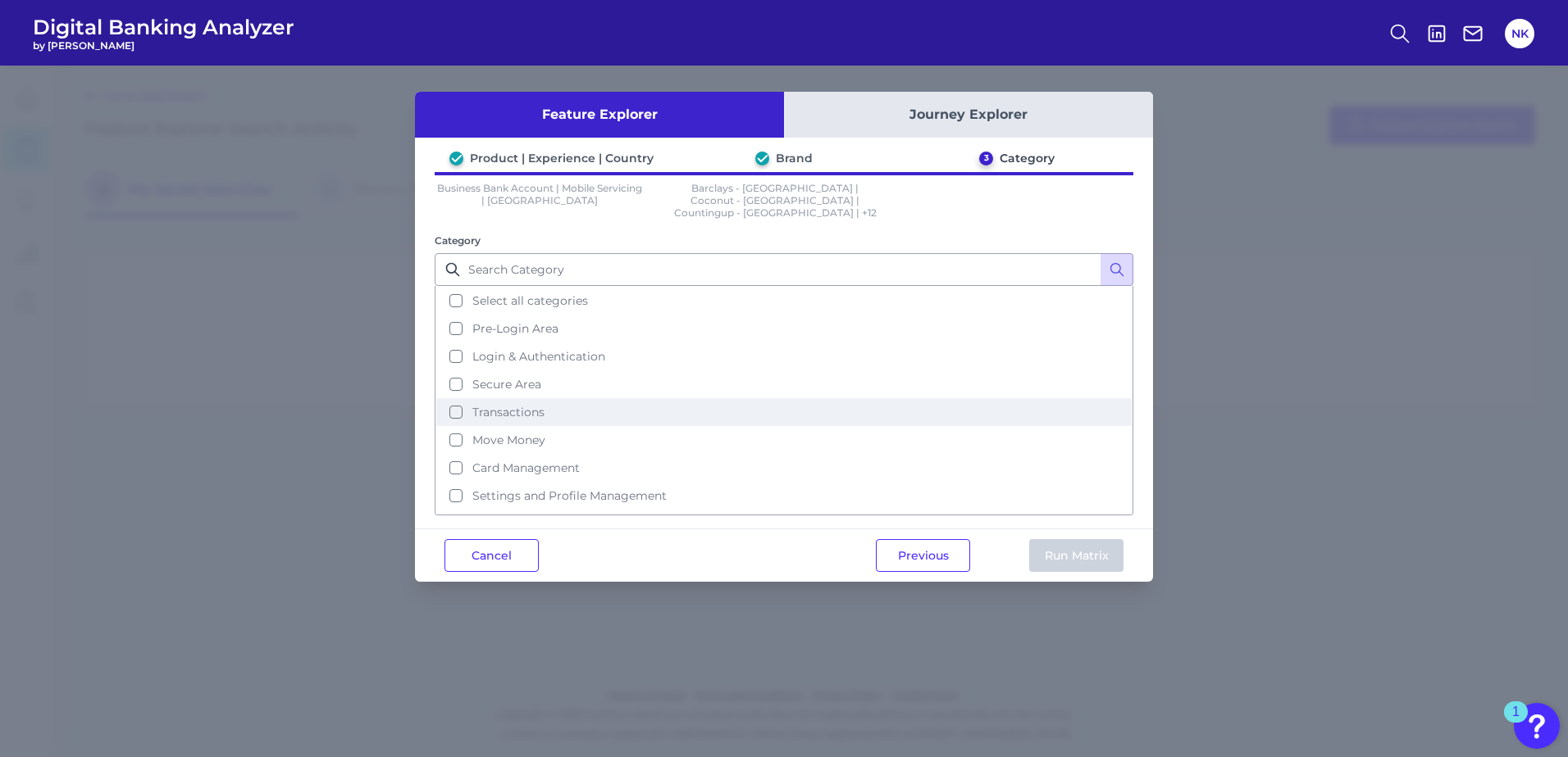
click at [455, 403] on button "Transactions" at bounding box center [784, 412] width 696 height 27
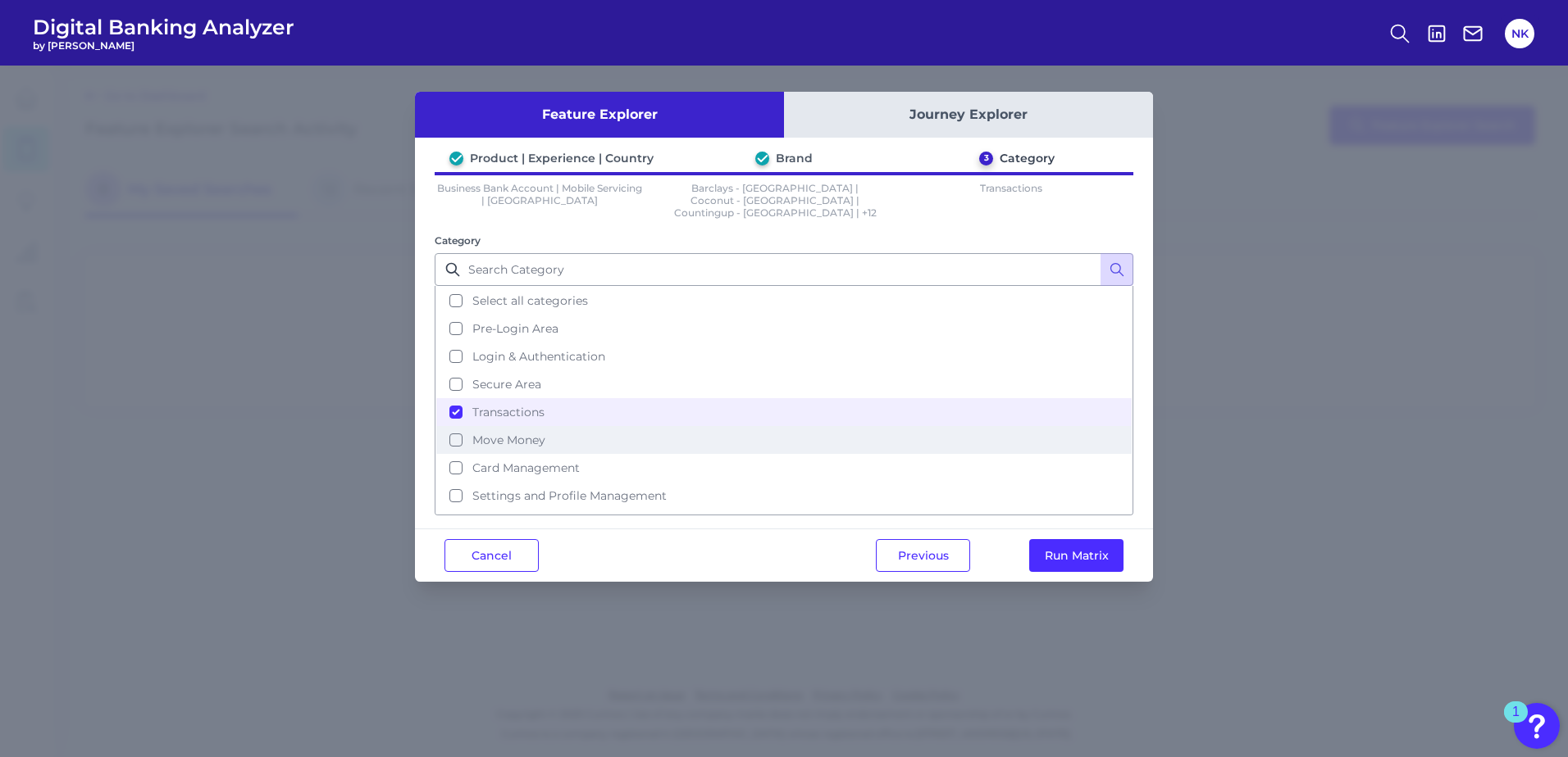
click at [452, 431] on button "Move Money" at bounding box center [784, 440] width 696 height 27
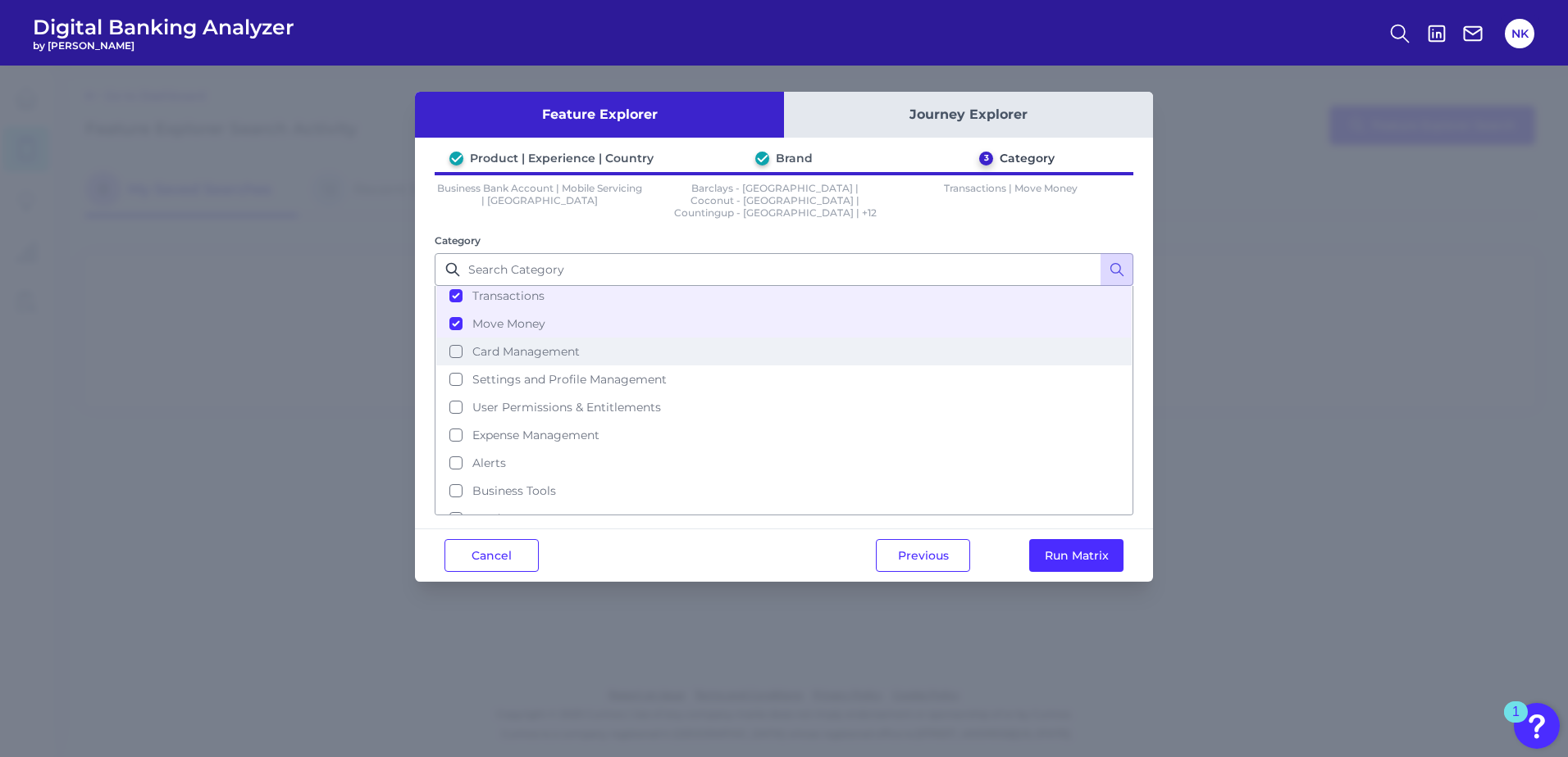
scroll to position [163, 0]
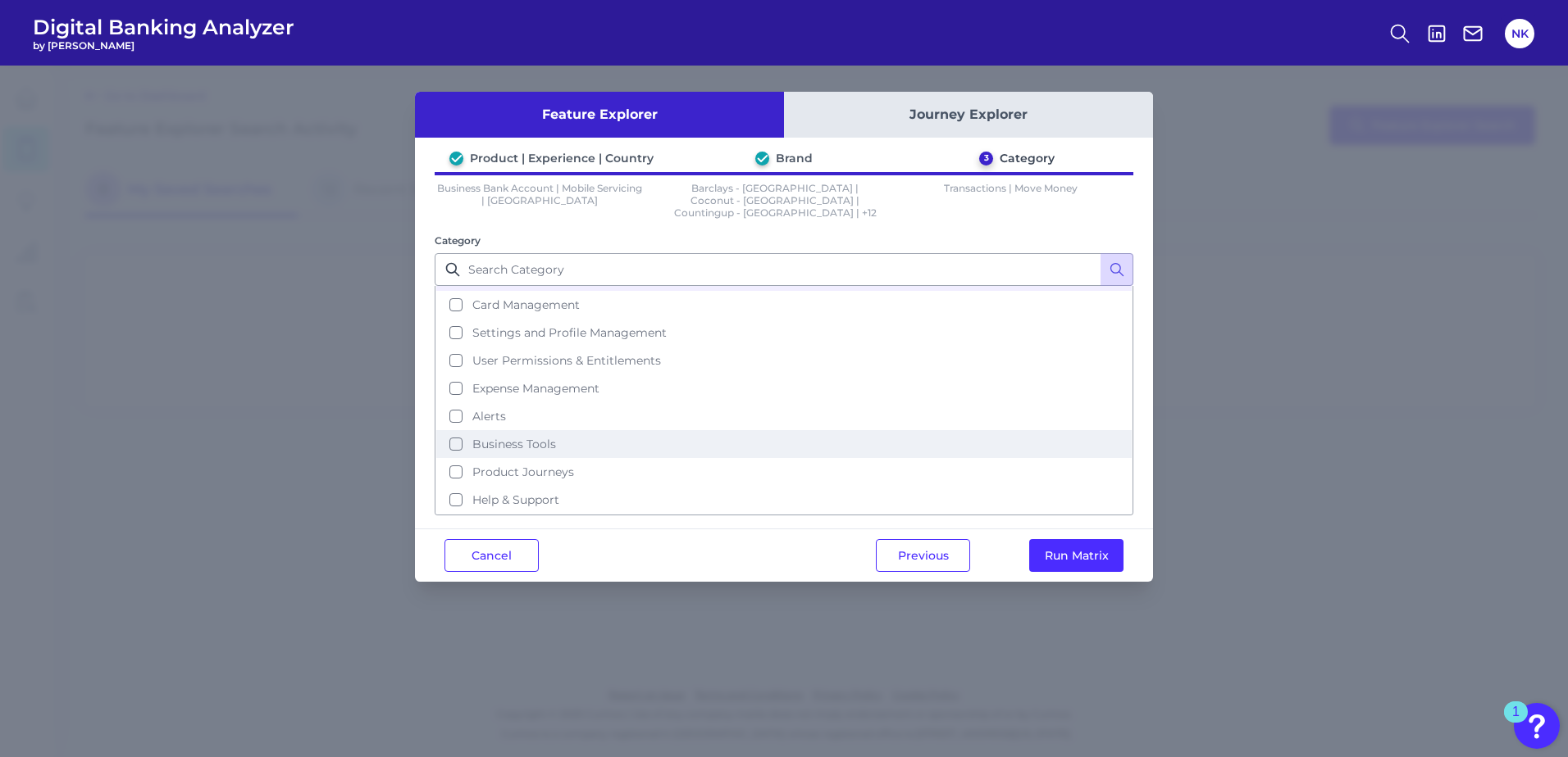
click at [454, 437] on button "Business Tools" at bounding box center [784, 444] width 696 height 27
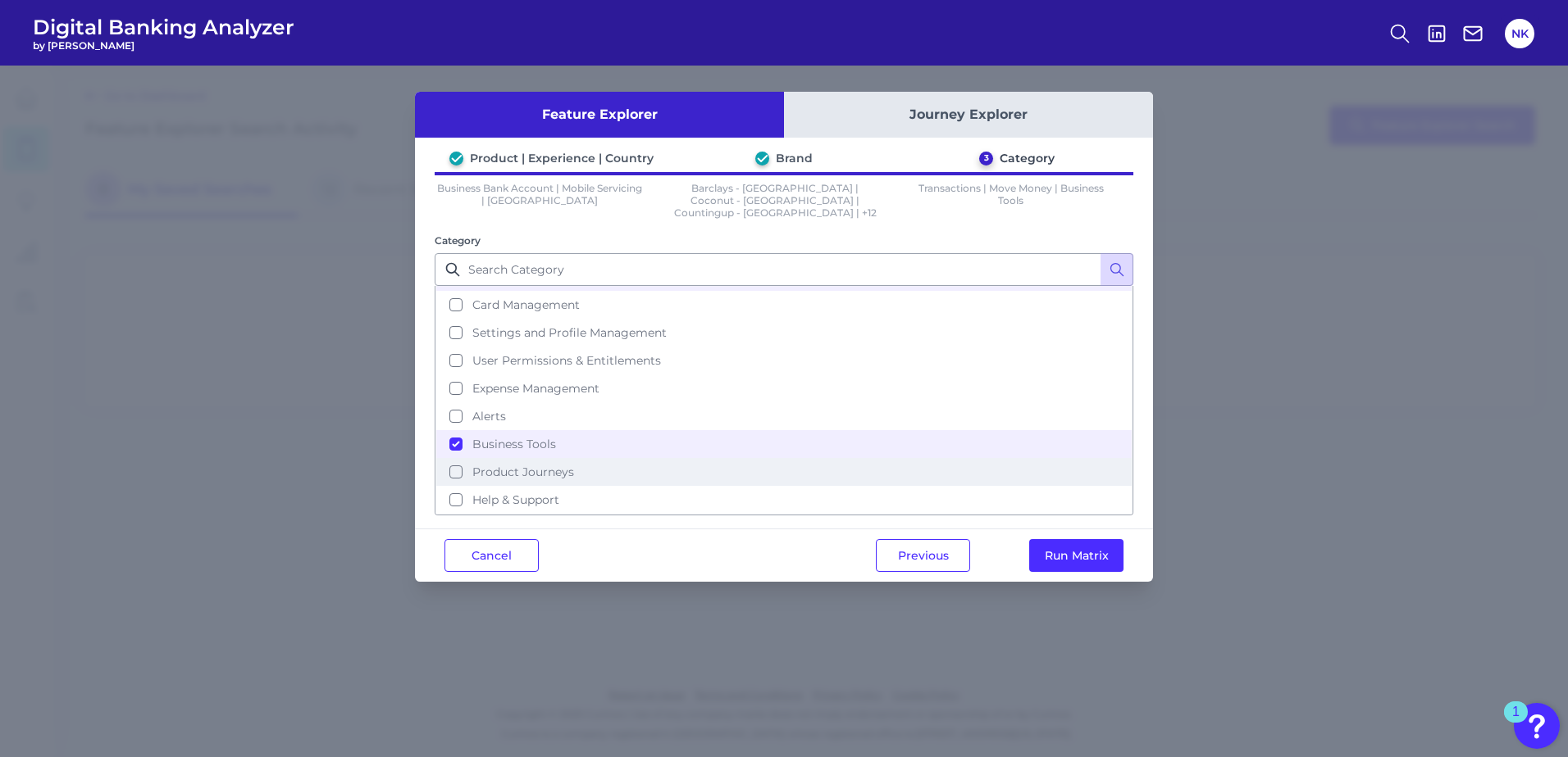
click at [460, 462] on button "Product Journeys" at bounding box center [784, 472] width 696 height 27
click at [1070, 548] on button "Run Matrix" at bounding box center [1076, 555] width 94 height 33
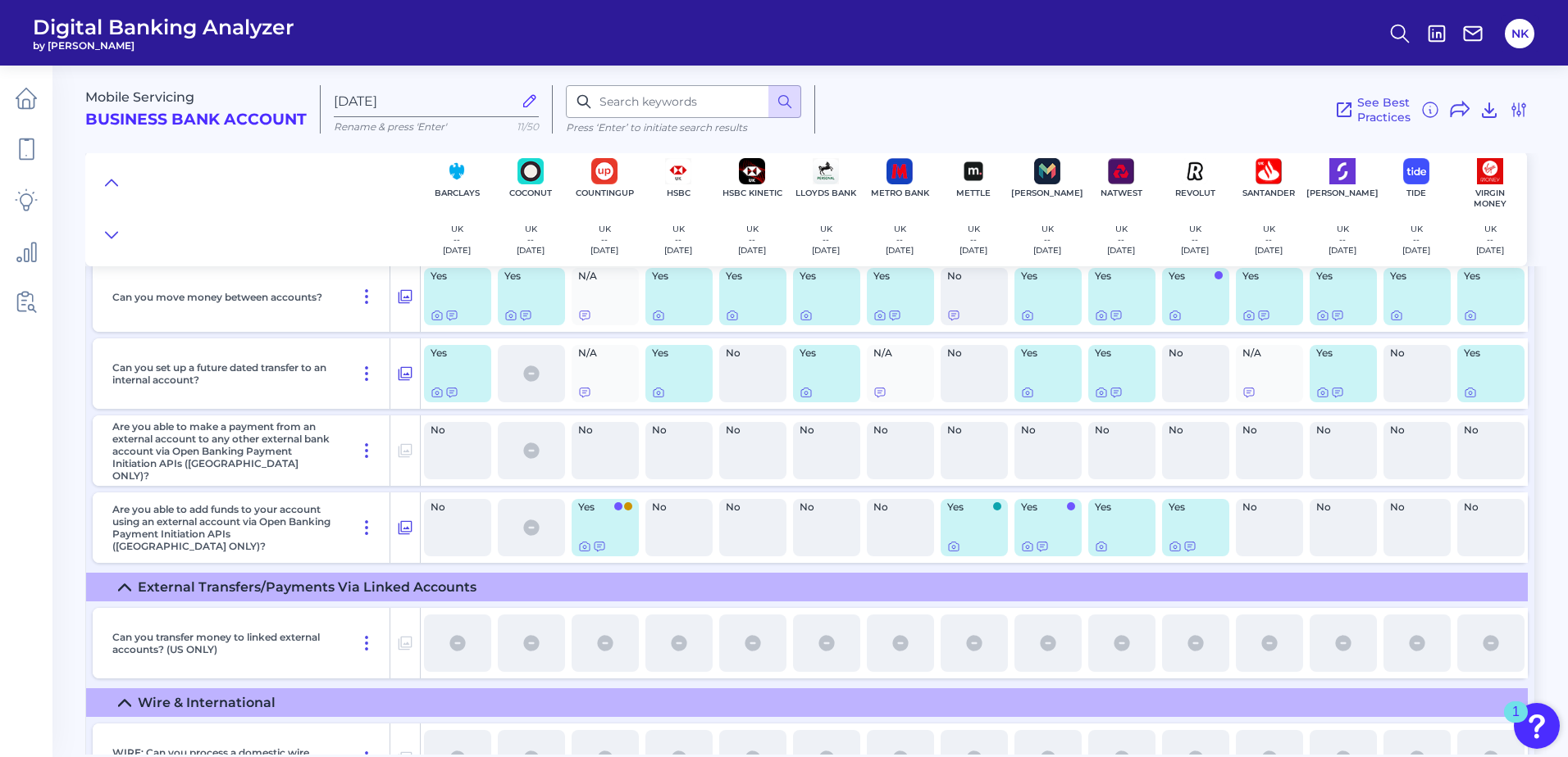
scroll to position [4797, 0]
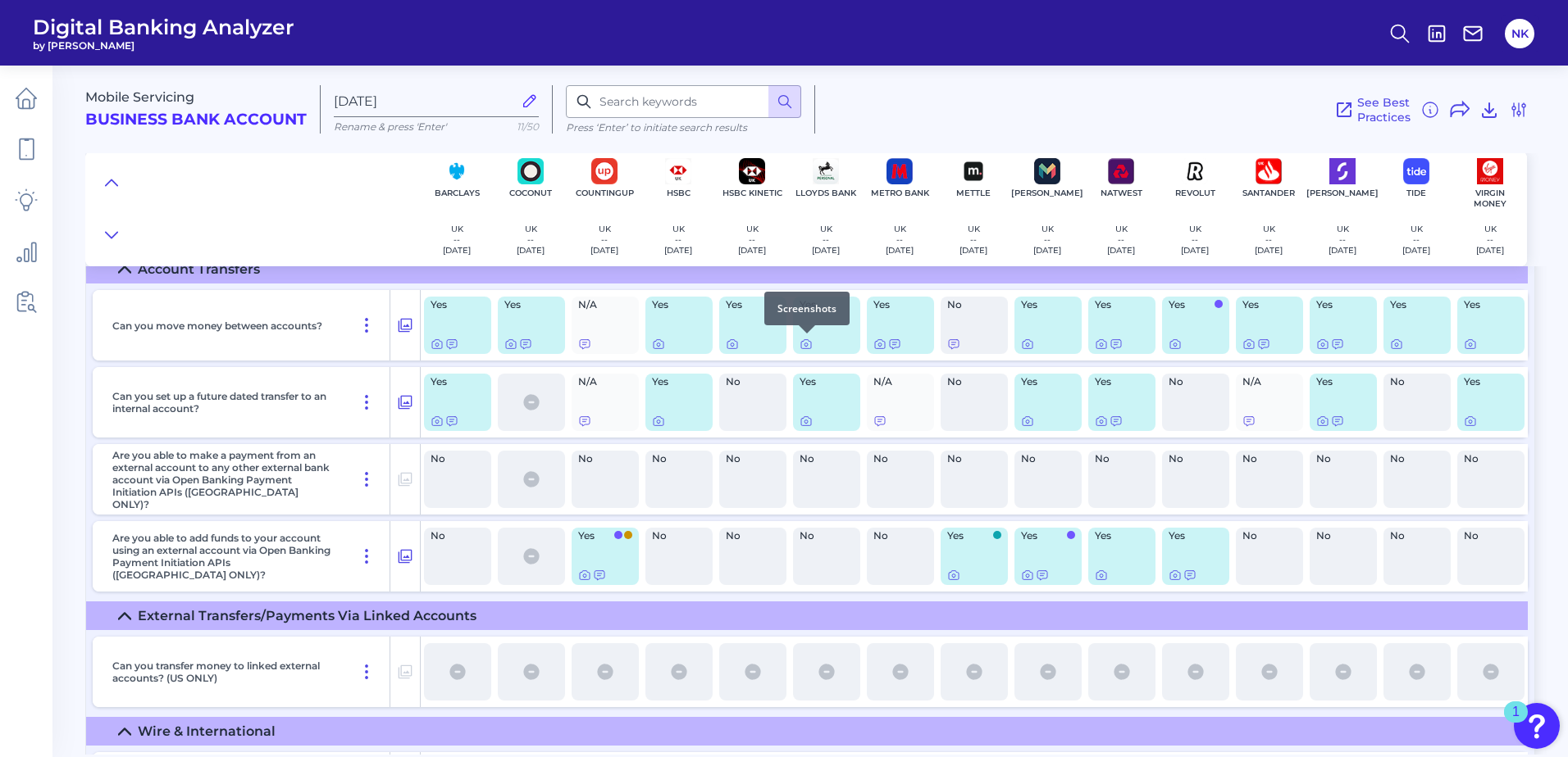
click at [804, 336] on div at bounding box center [806, 333] width 16 height 16
click at [804, 345] on icon at bounding box center [805, 343] width 13 height 13
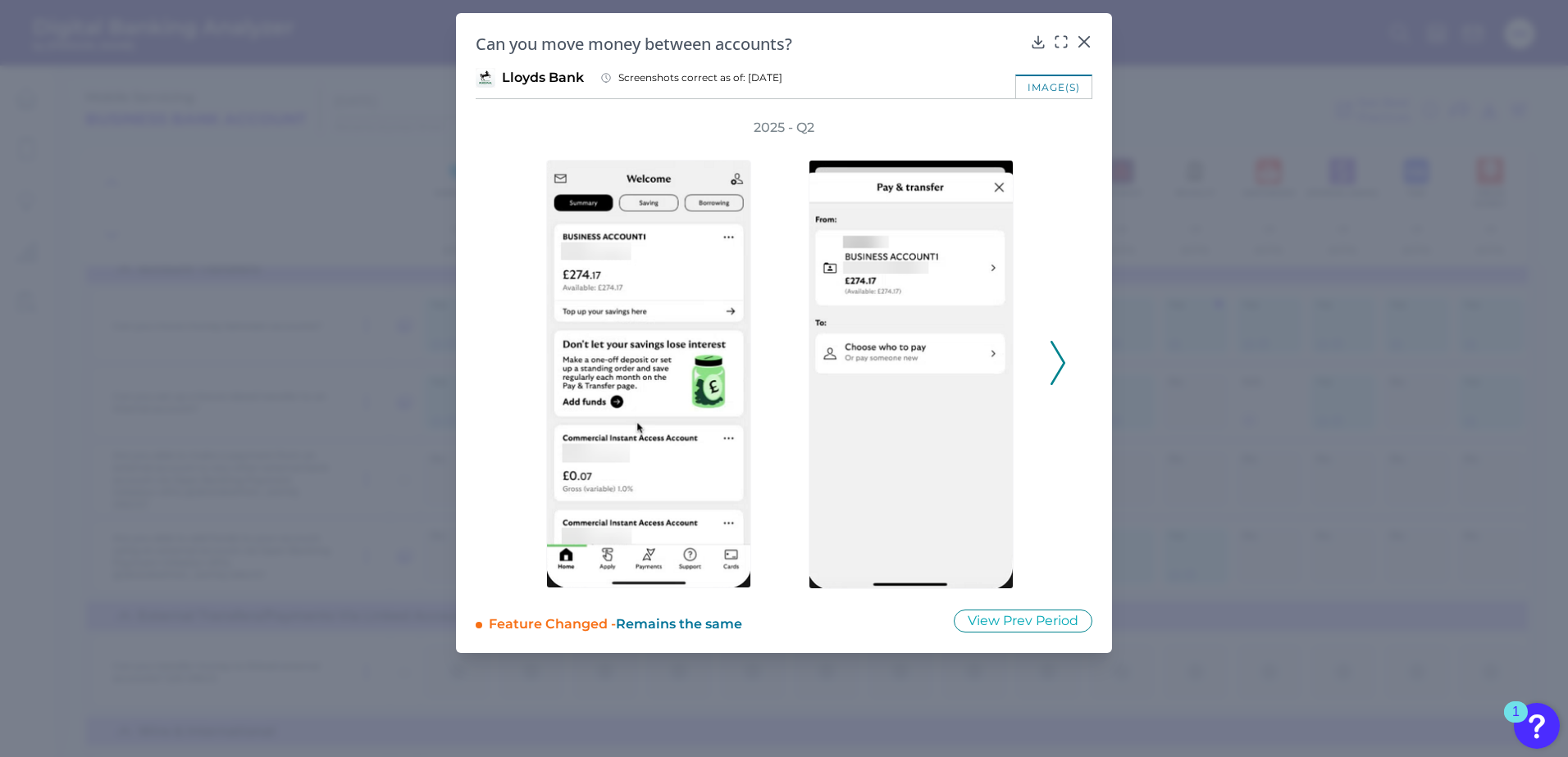
click at [1054, 356] on icon at bounding box center [1057, 363] width 15 height 45
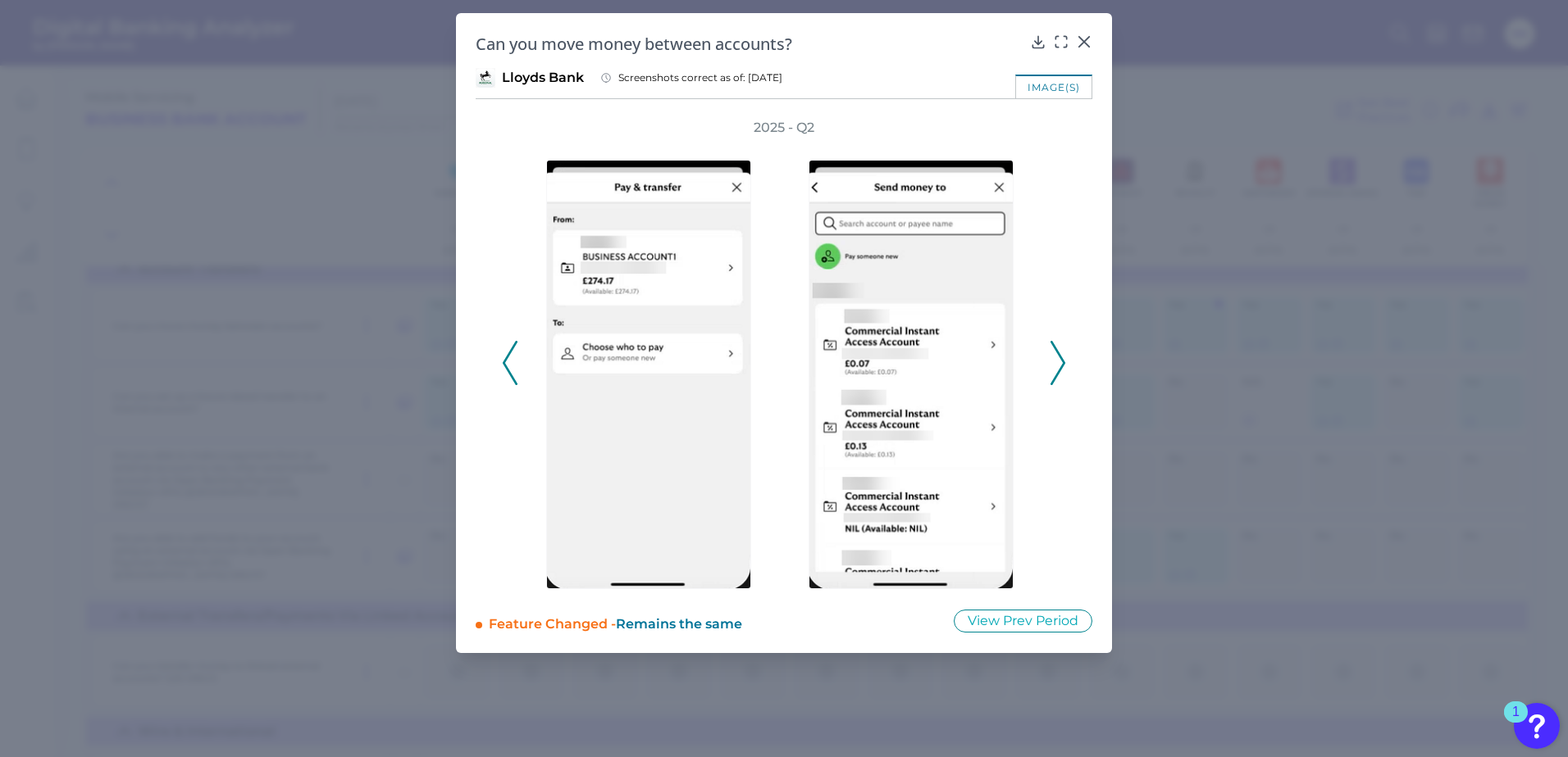
click at [1054, 356] on icon at bounding box center [1057, 363] width 15 height 45
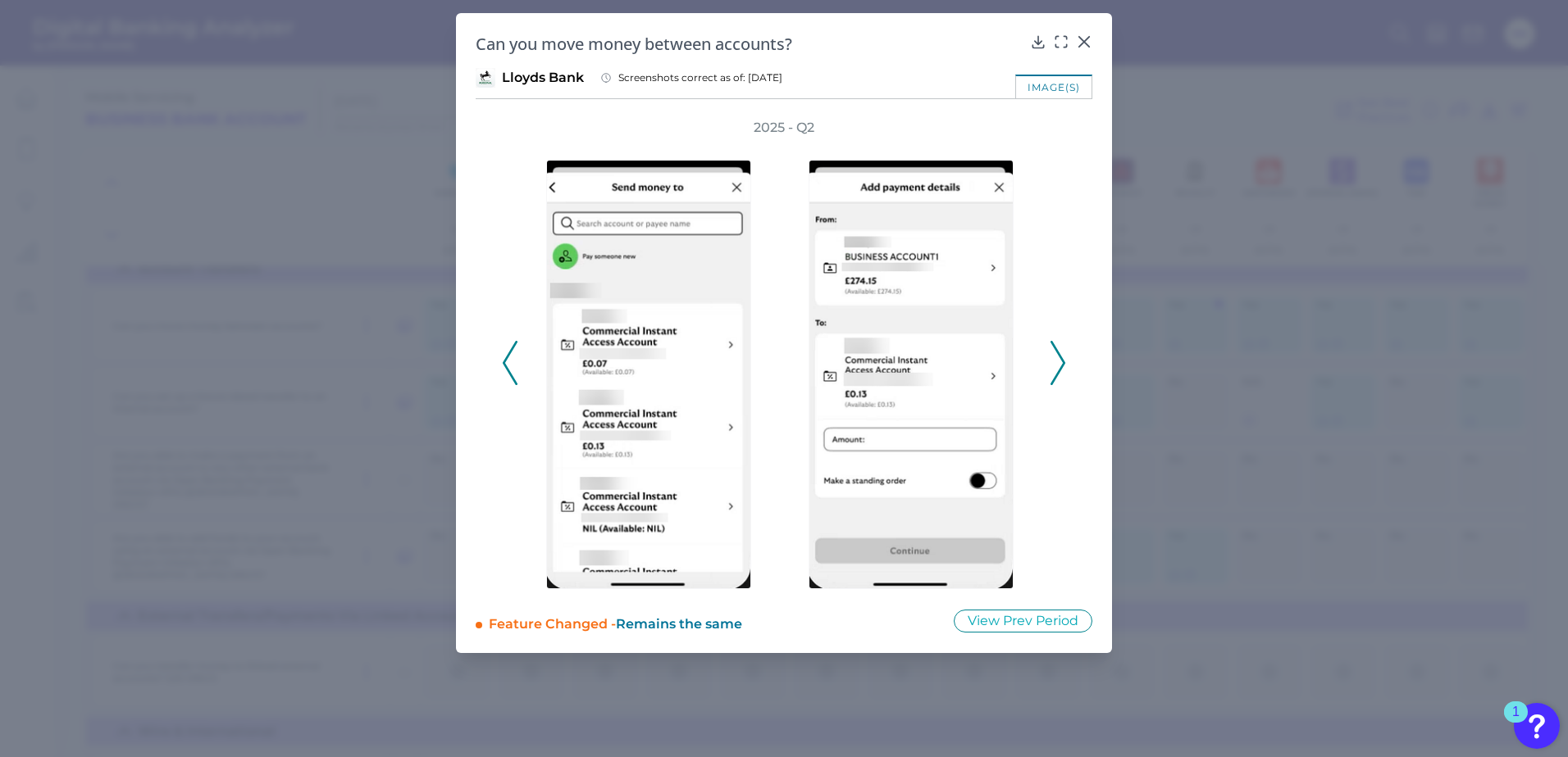
click at [1054, 356] on icon at bounding box center [1057, 363] width 15 height 45
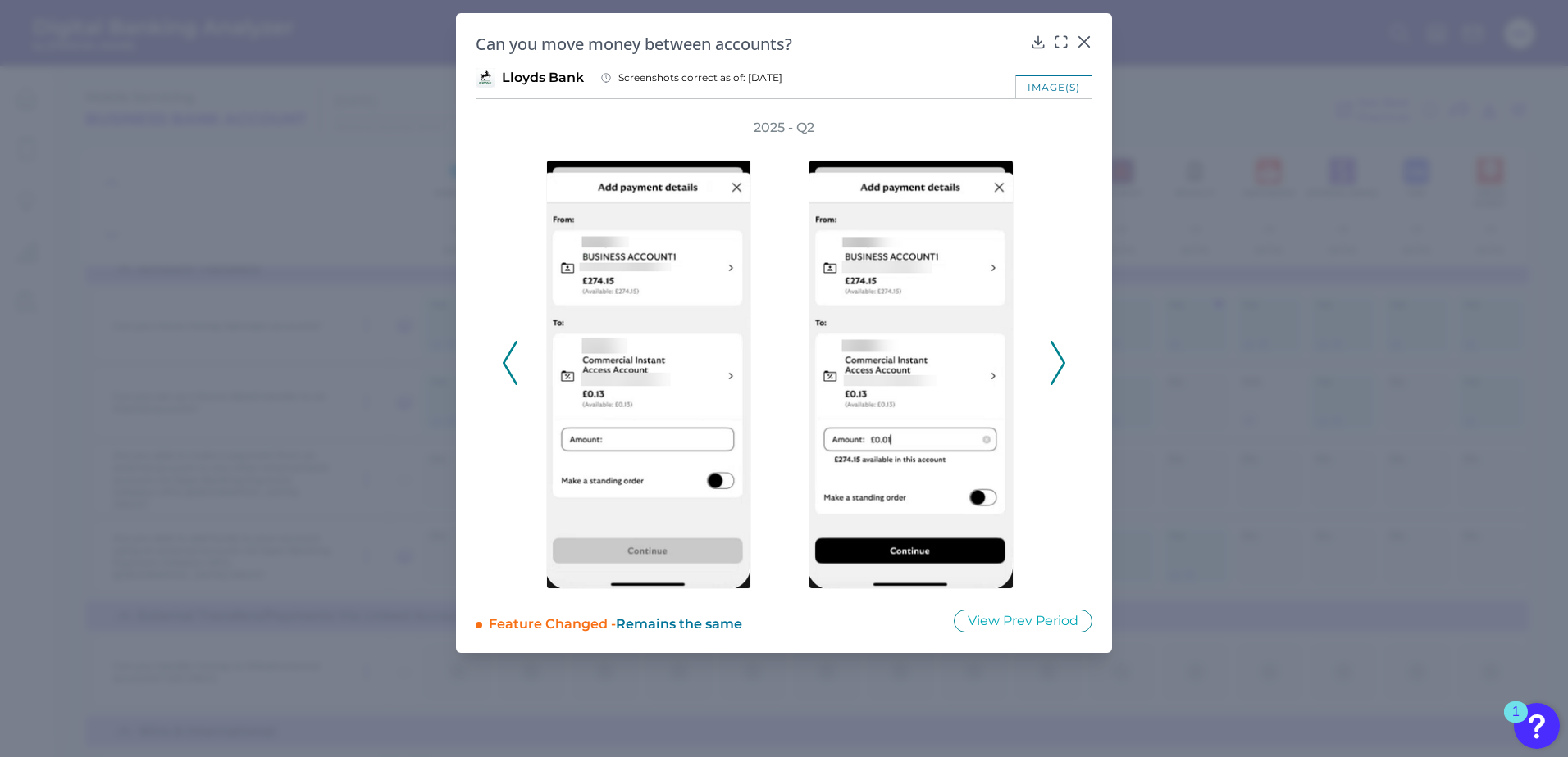
click at [1054, 356] on icon at bounding box center [1057, 363] width 15 height 45
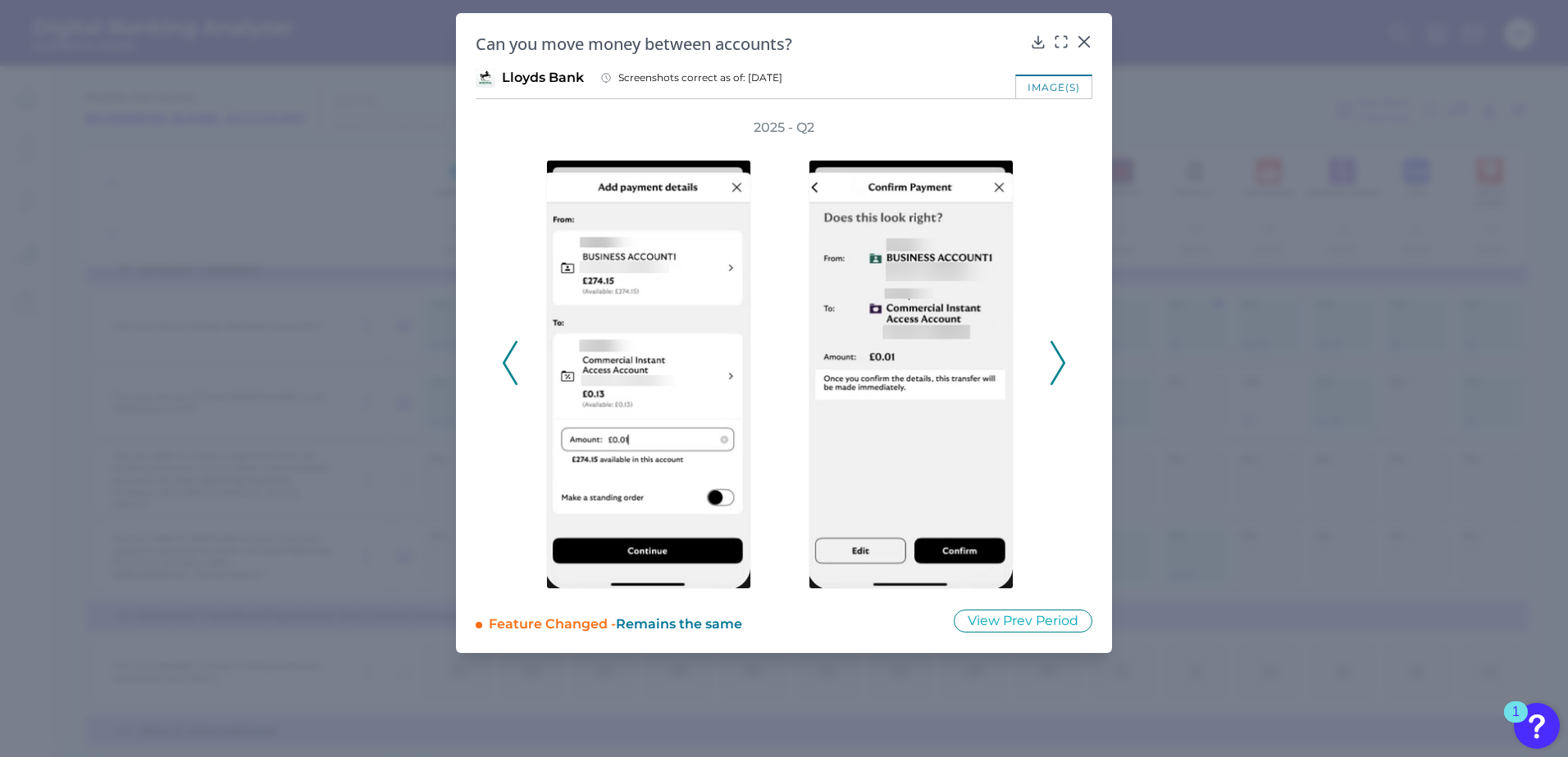
click at [1054, 356] on icon at bounding box center [1057, 363] width 15 height 45
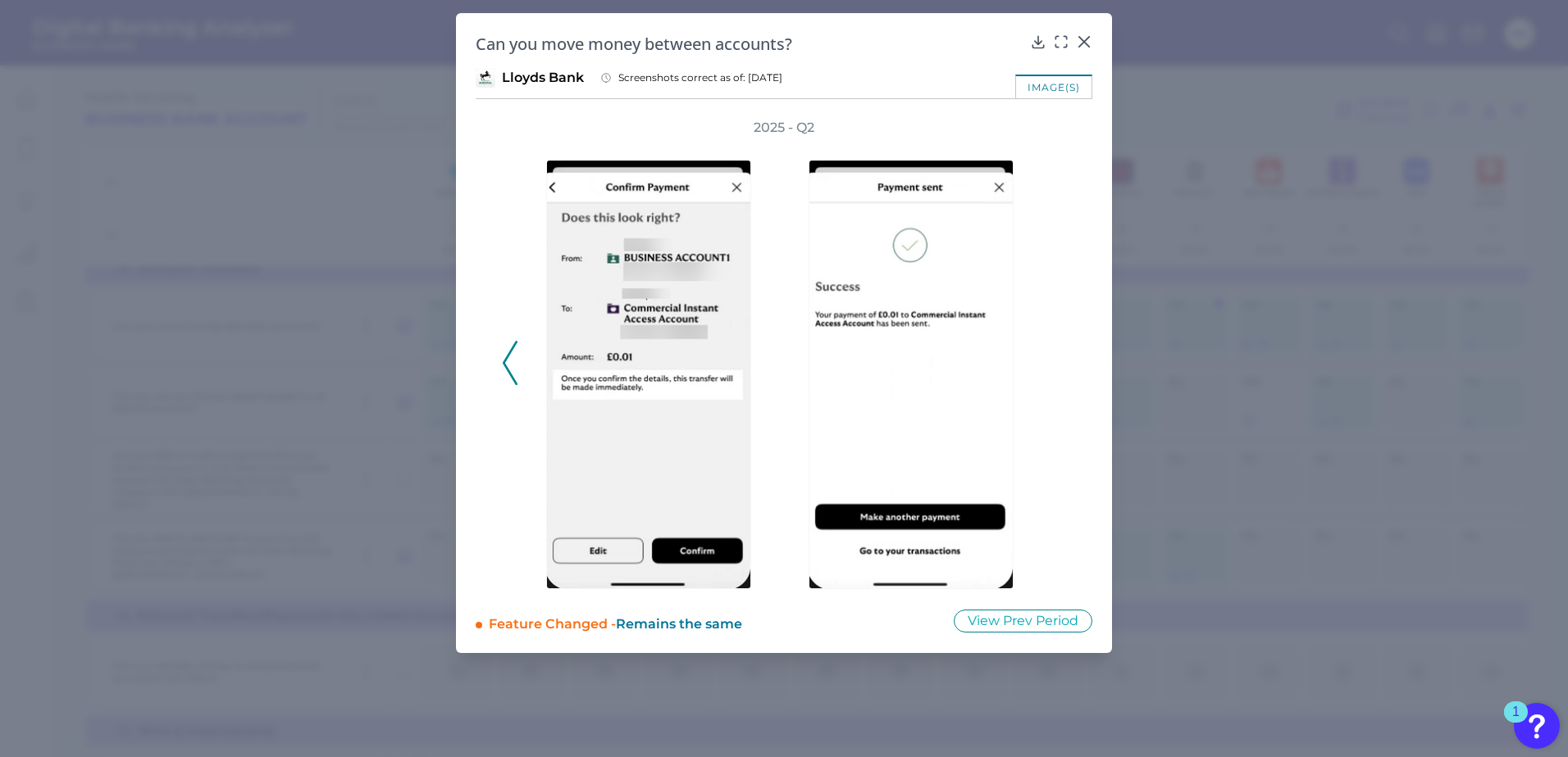
click at [1052, 356] on div "2025 - Q2" at bounding box center [783, 354] width 564 height 470
click at [516, 373] on icon at bounding box center [509, 363] width 15 height 45
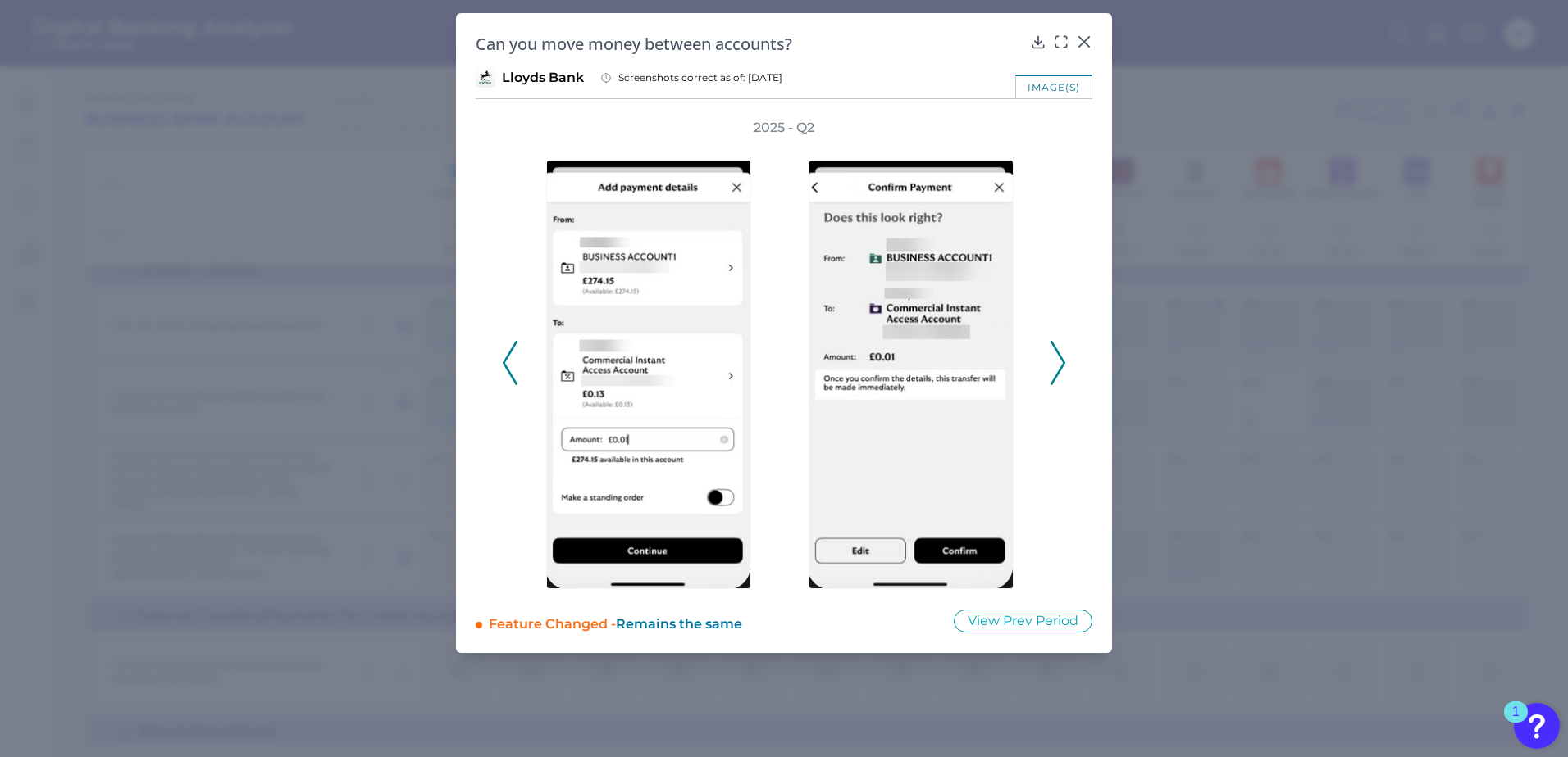
click at [516, 373] on icon at bounding box center [509, 363] width 15 height 45
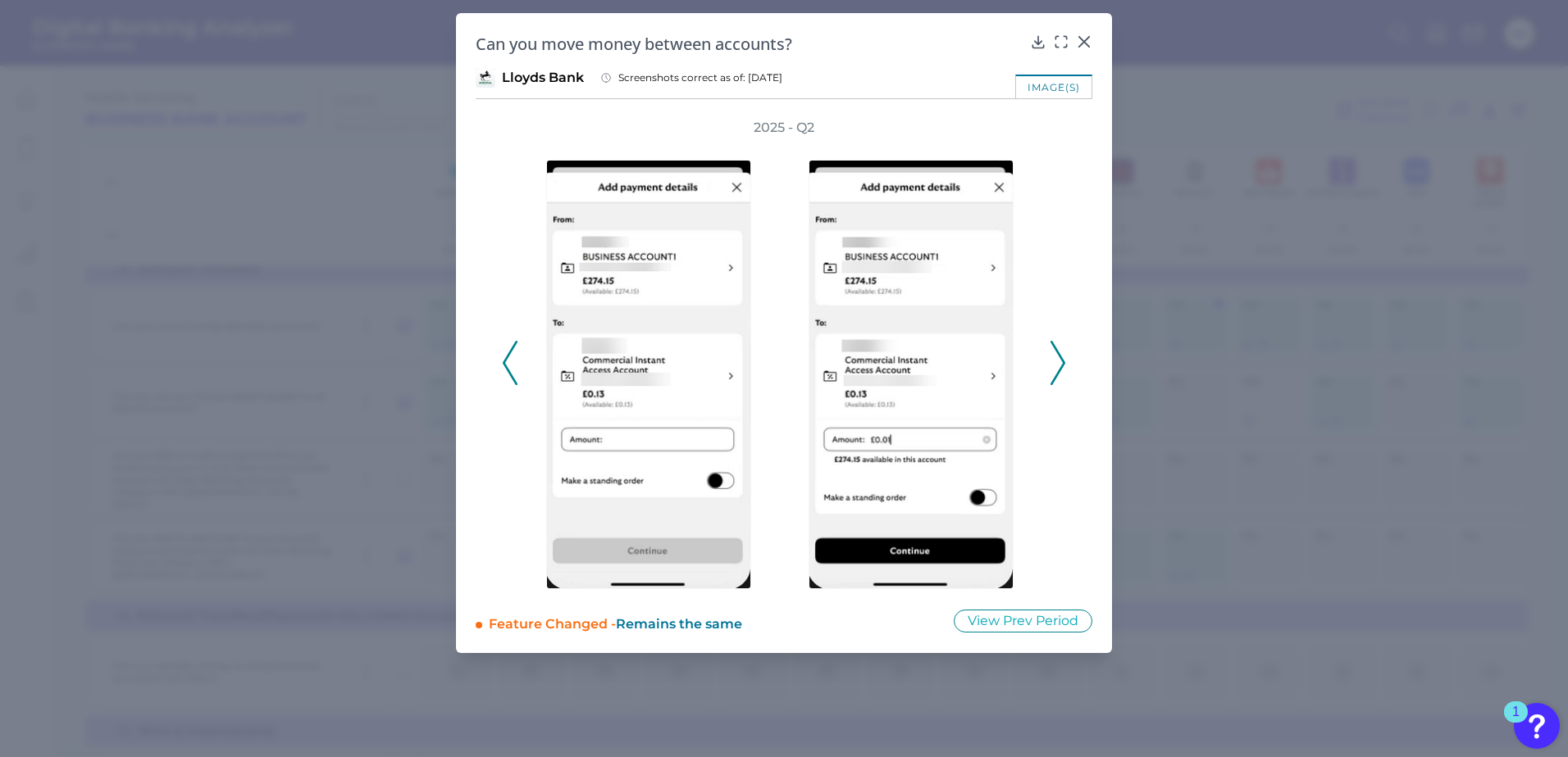
click at [516, 373] on icon at bounding box center [509, 363] width 15 height 45
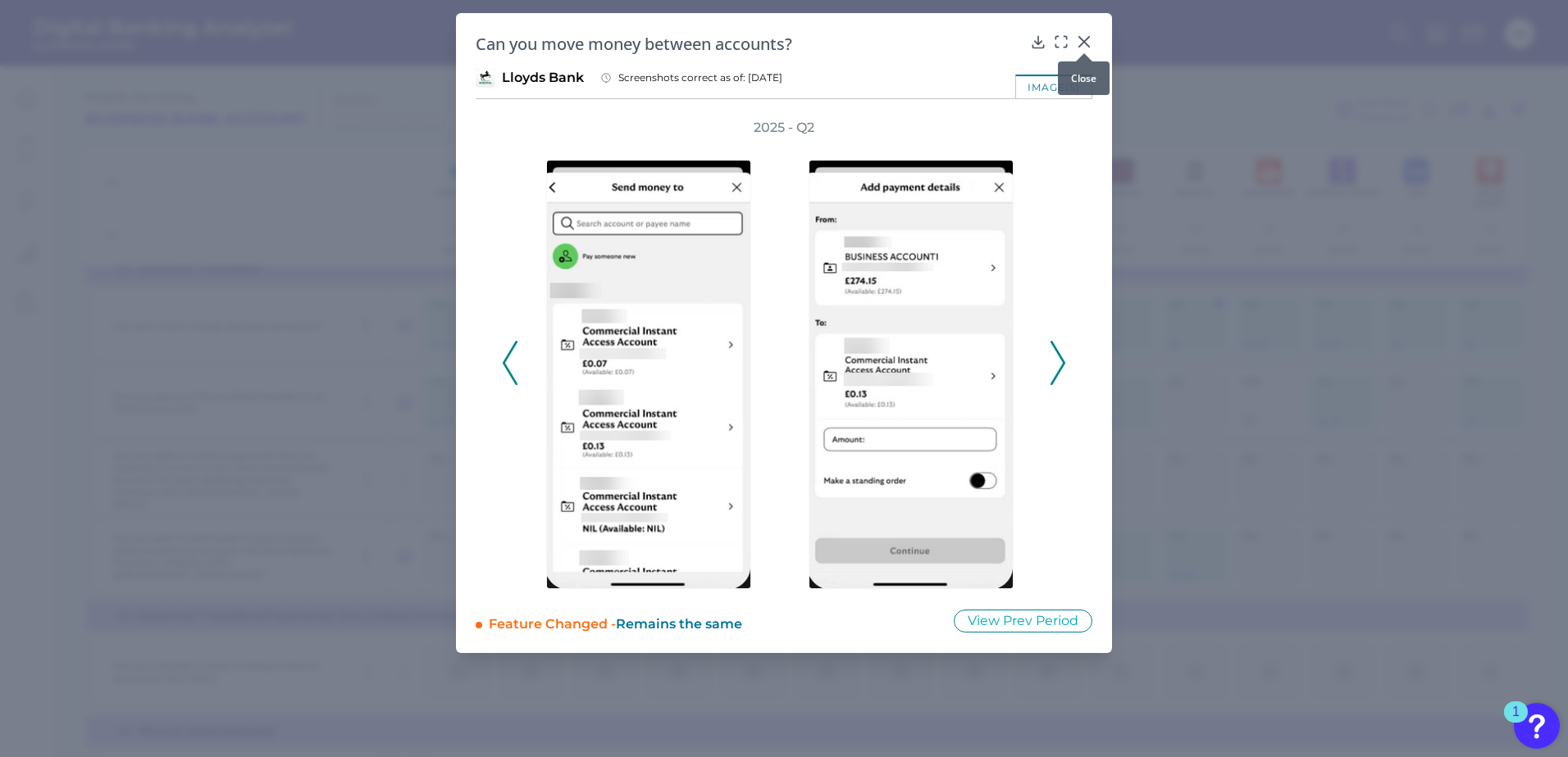
click at [1083, 44] on icon at bounding box center [1084, 41] width 9 height 9
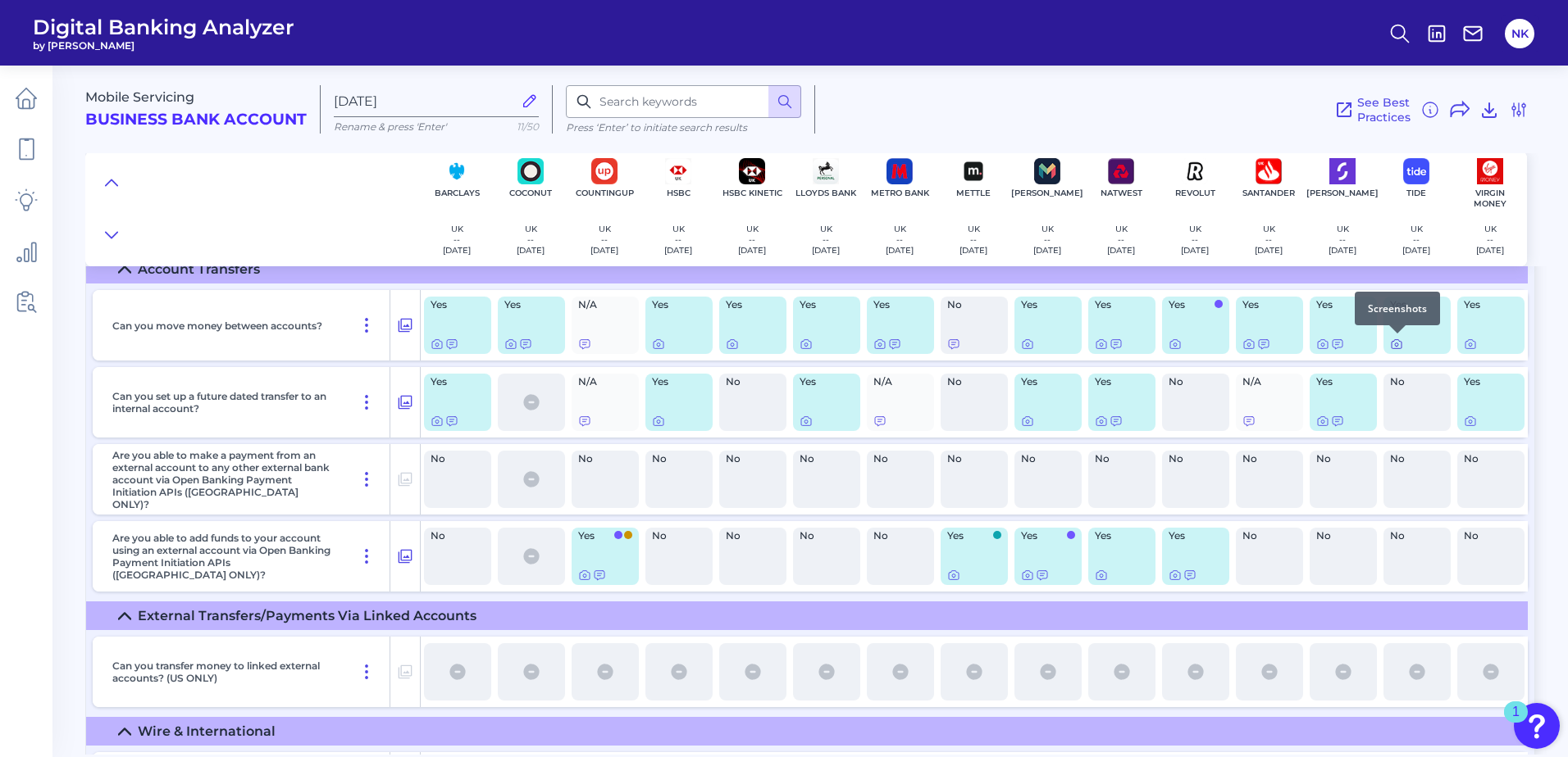
click at [1395, 347] on icon at bounding box center [1395, 343] width 13 height 13
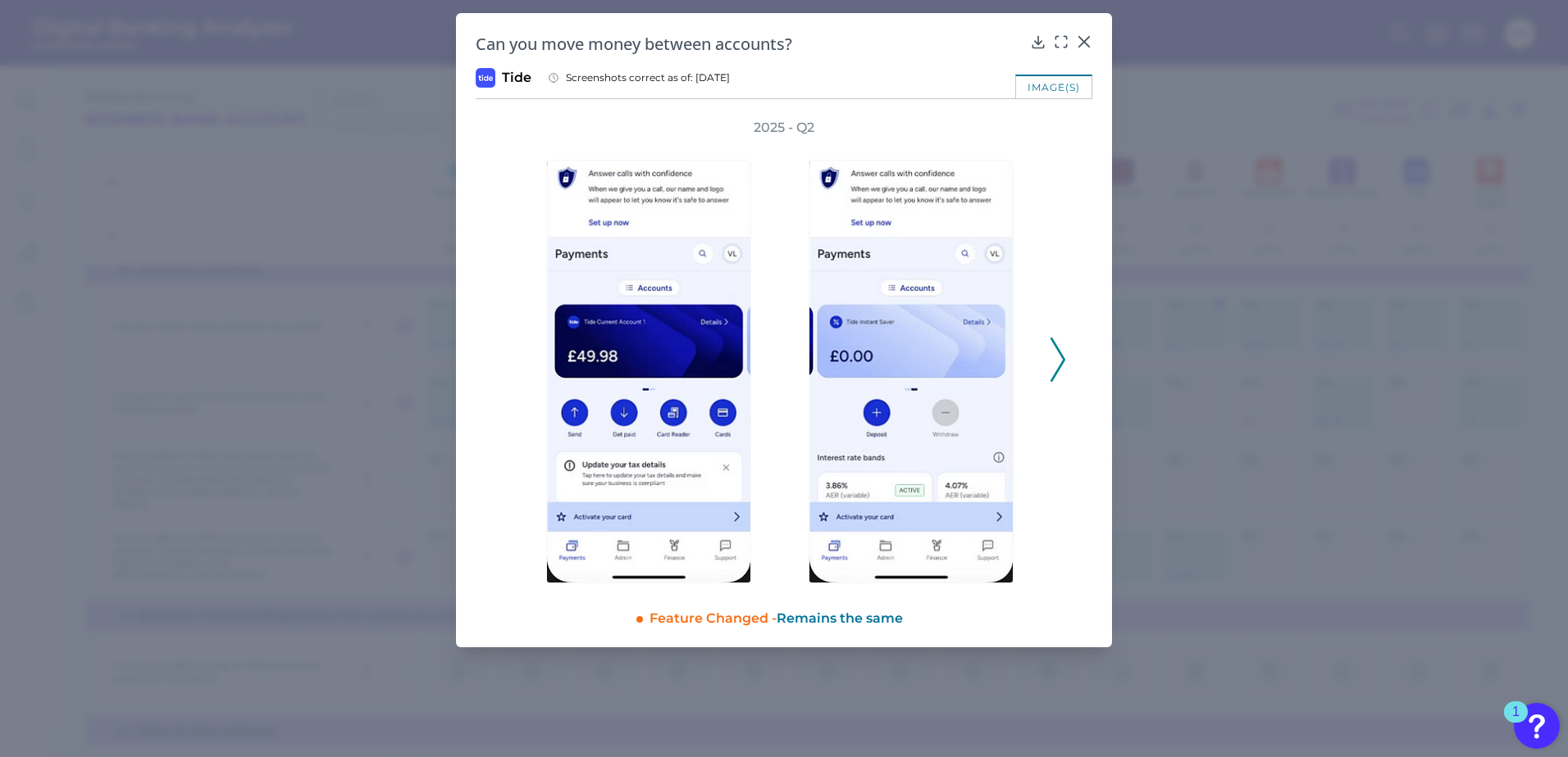
click at [1056, 365] on icon at bounding box center [1057, 360] width 15 height 45
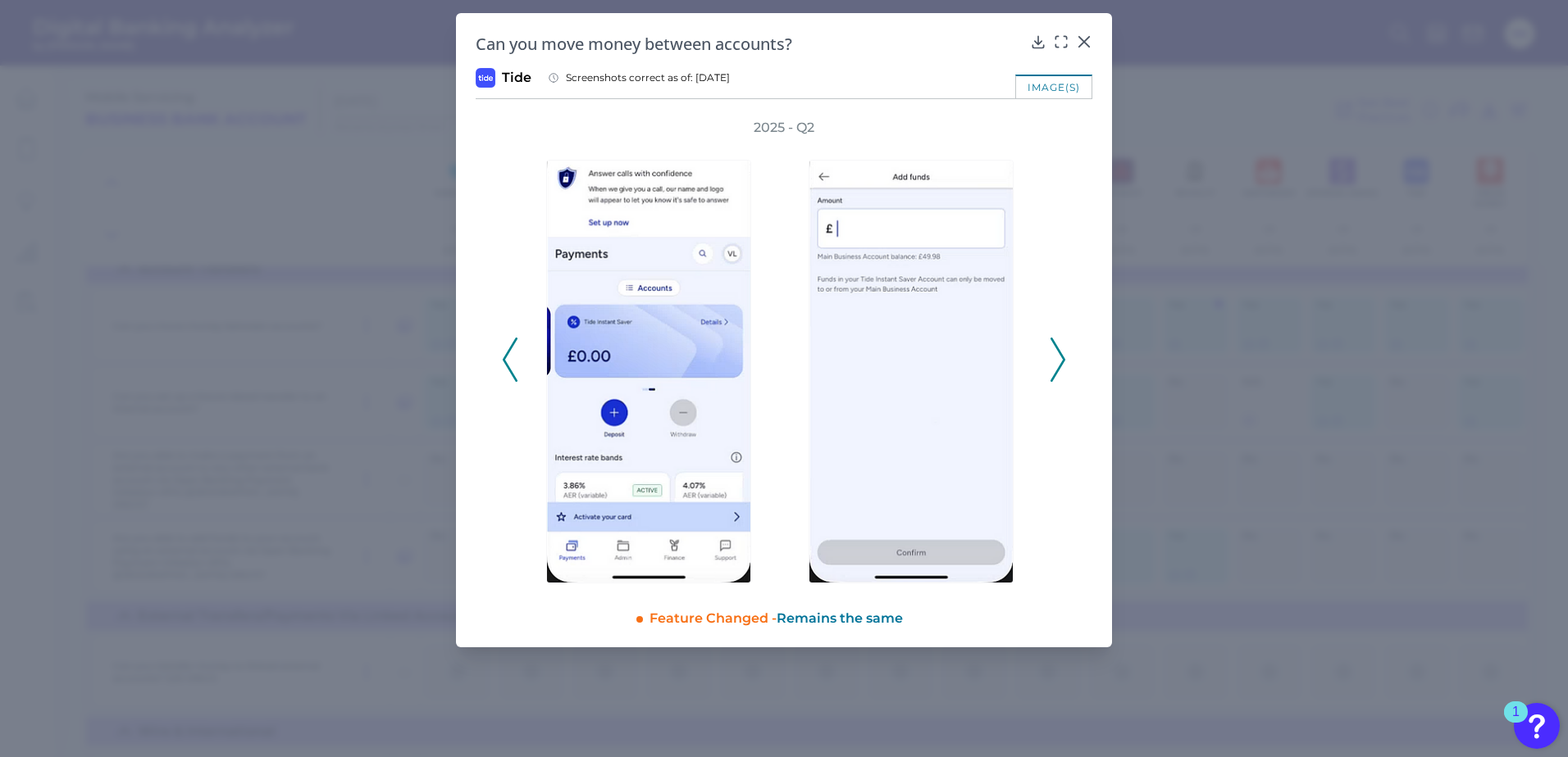
click at [1056, 365] on icon at bounding box center [1057, 360] width 15 height 45
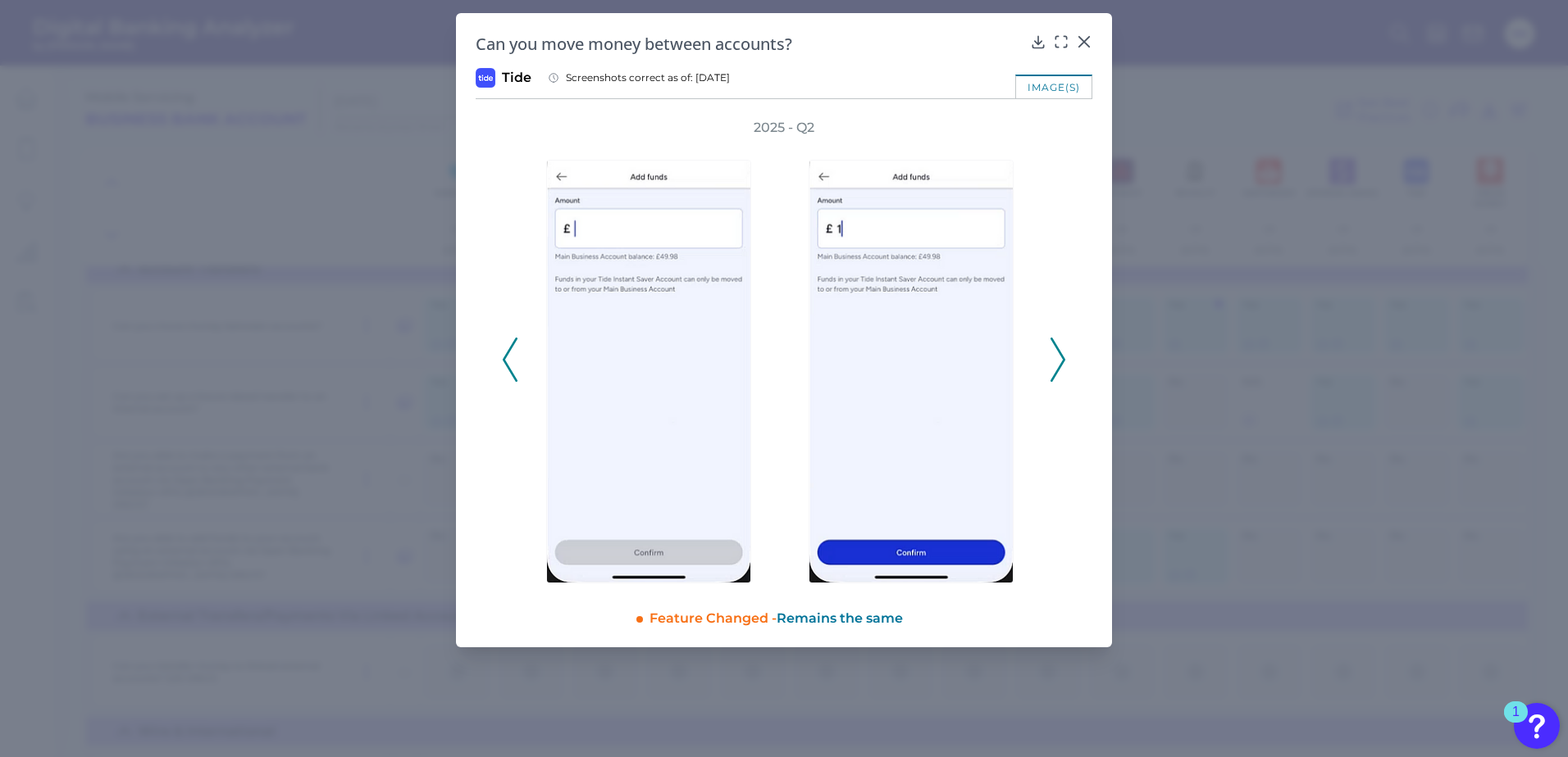
click at [1056, 365] on icon at bounding box center [1057, 360] width 15 height 45
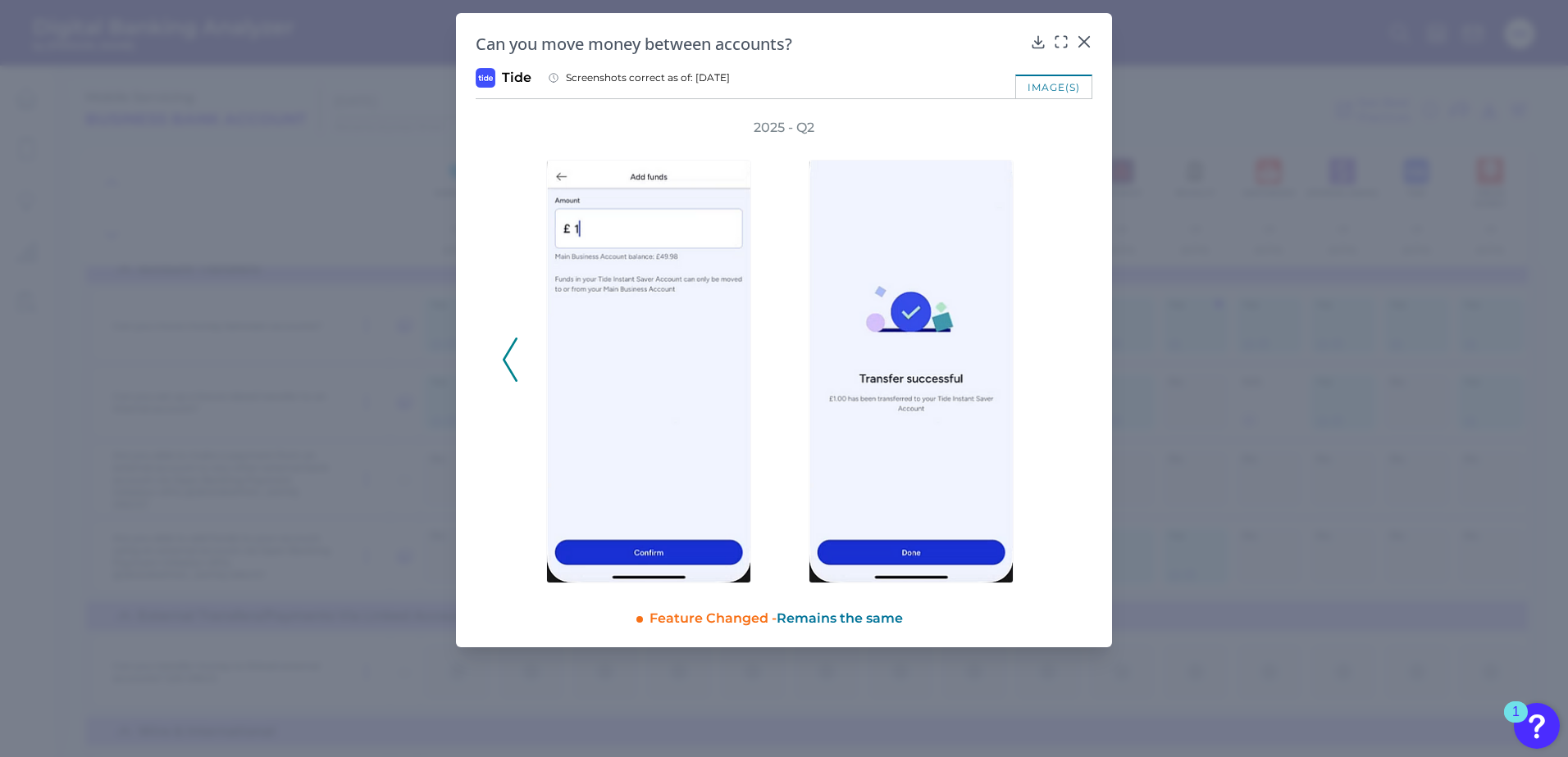
click at [511, 362] on icon at bounding box center [509, 360] width 15 height 45
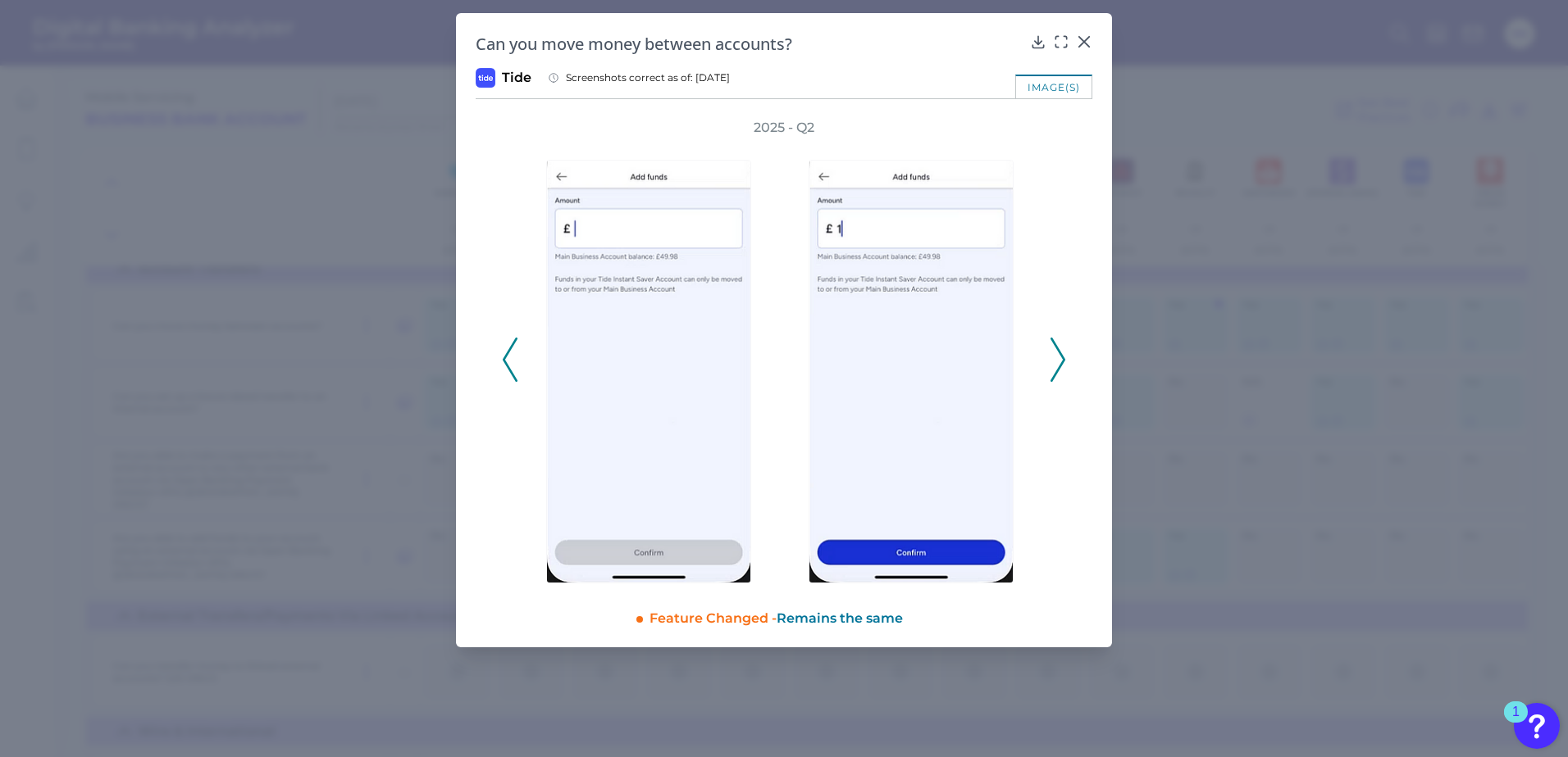
click at [511, 362] on icon at bounding box center [509, 360] width 15 height 45
click at [1080, 48] on div at bounding box center [1084, 53] width 16 height 16
click at [1087, 40] on icon at bounding box center [1084, 41] width 16 height 16
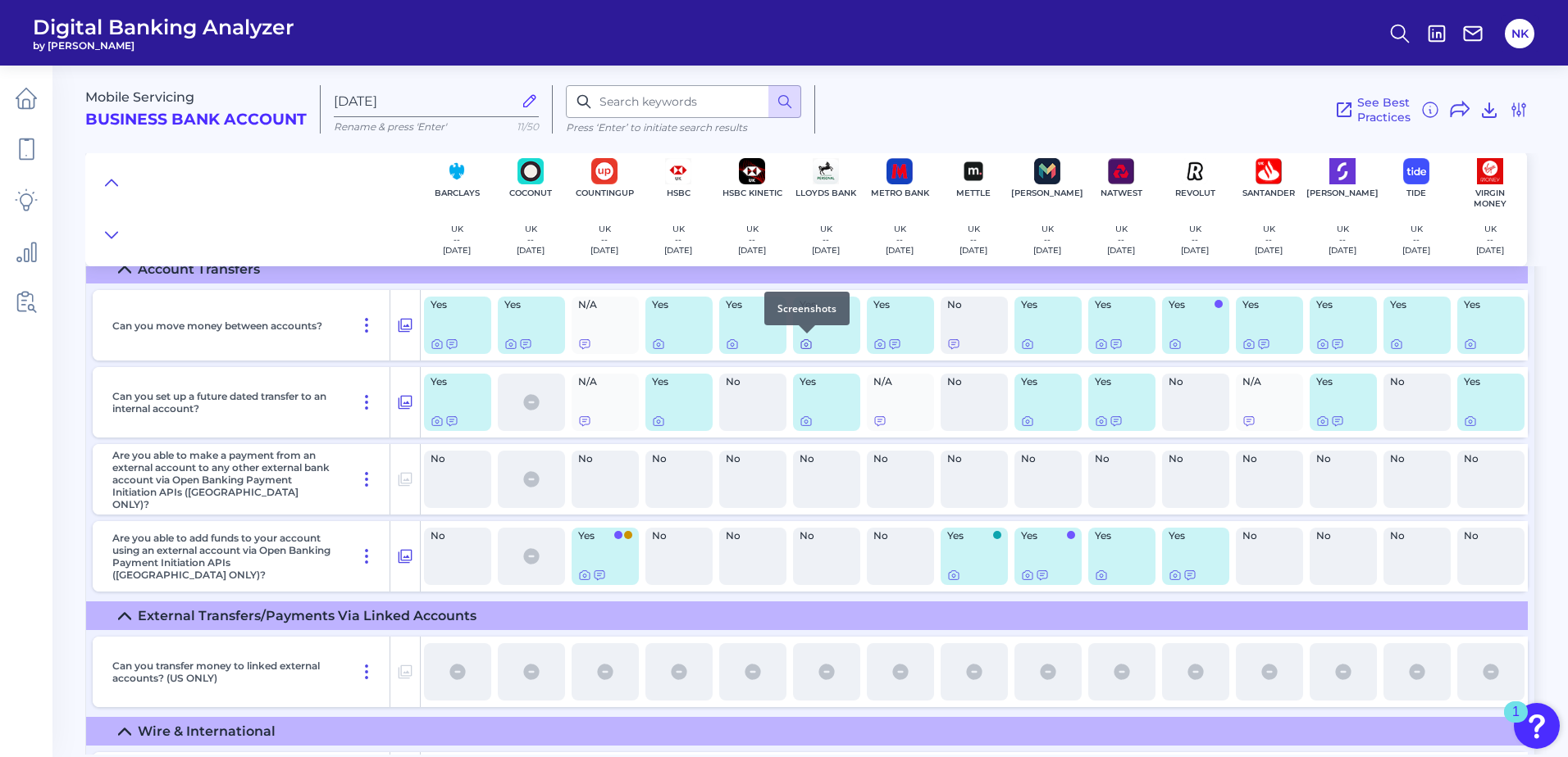
click at [805, 347] on icon at bounding box center [805, 343] width 13 height 13
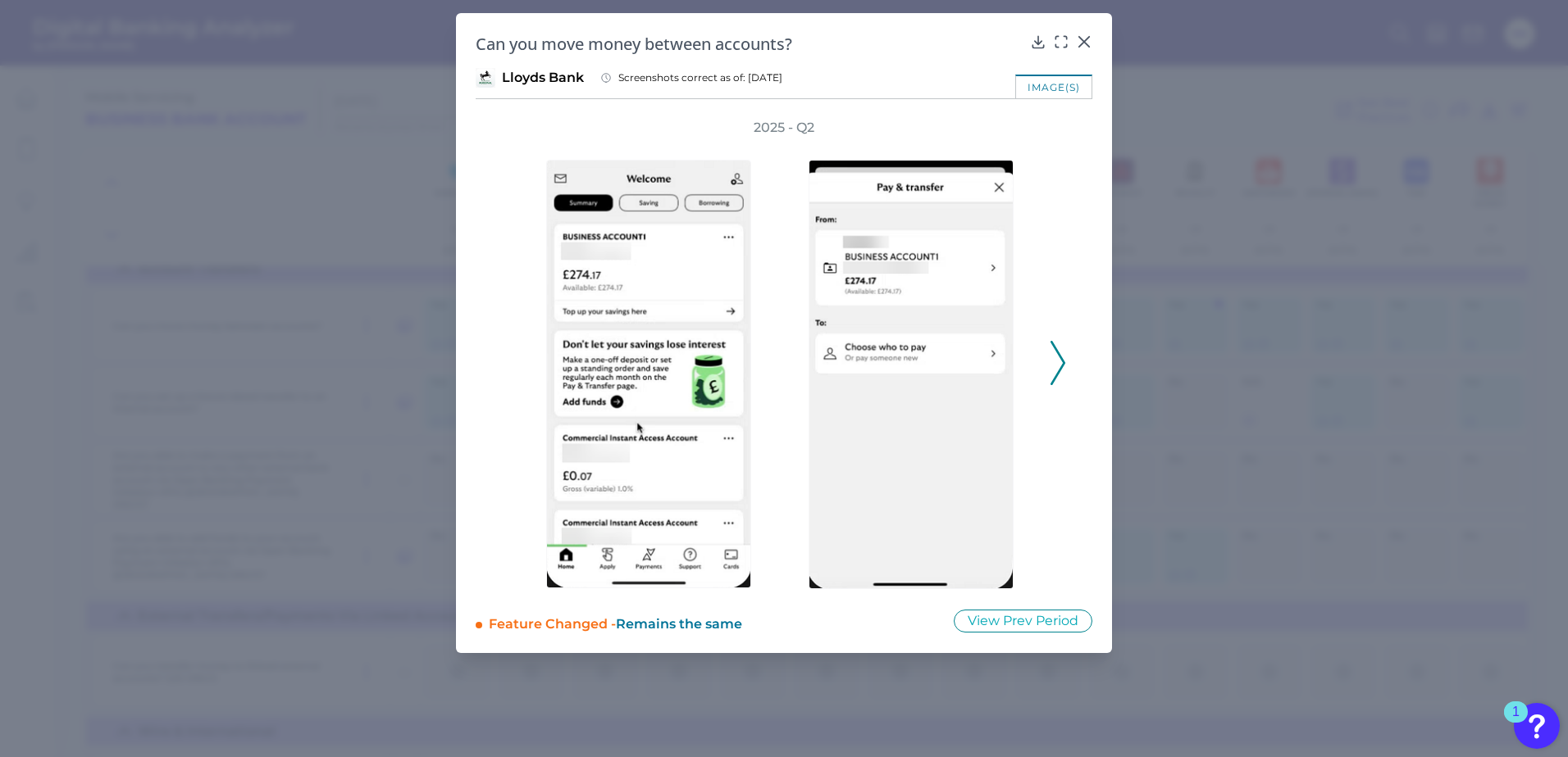
click at [1059, 362] on icon at bounding box center [1057, 363] width 15 height 45
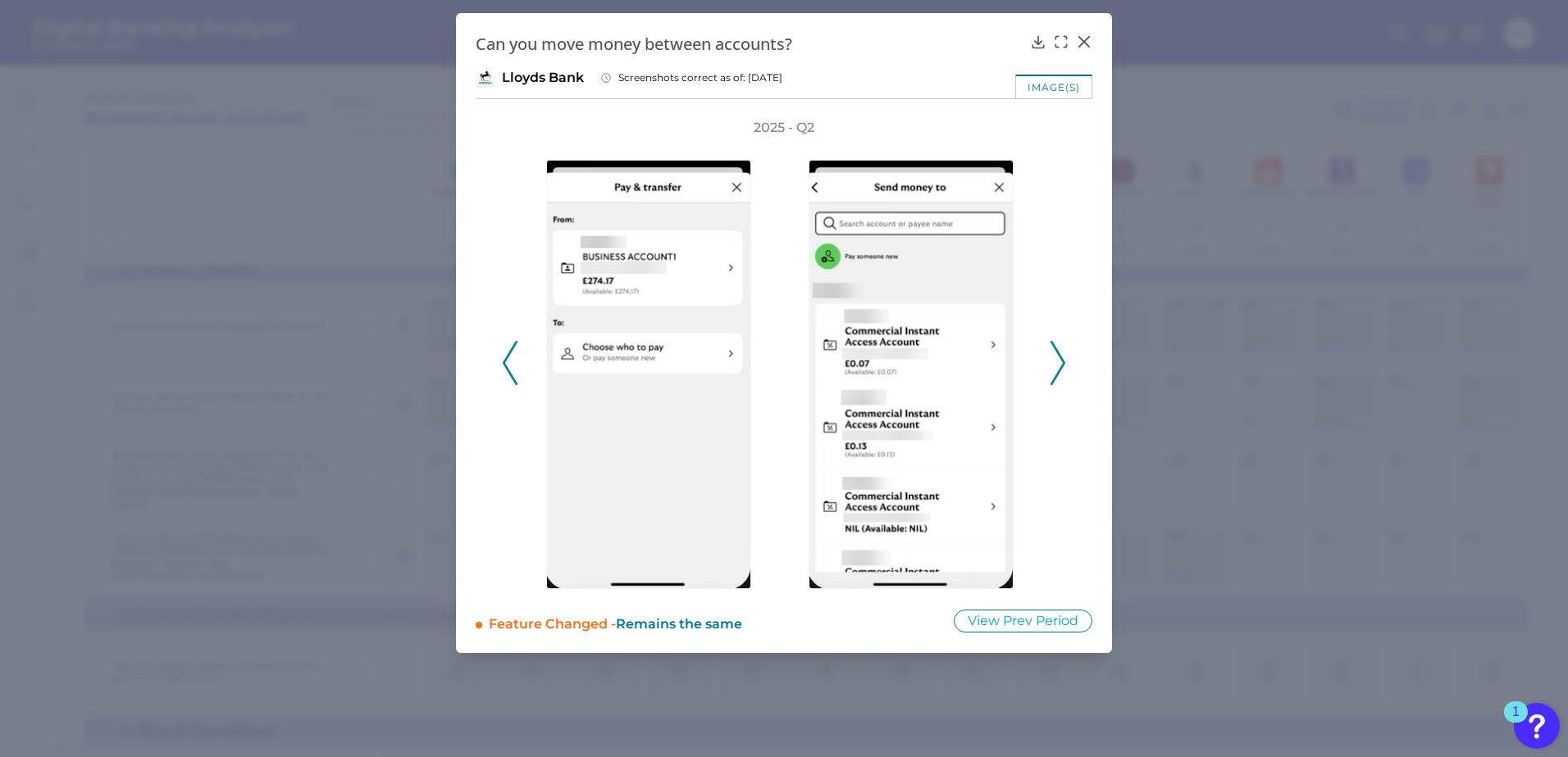
click at [1059, 362] on icon at bounding box center [1057, 363] width 15 height 45
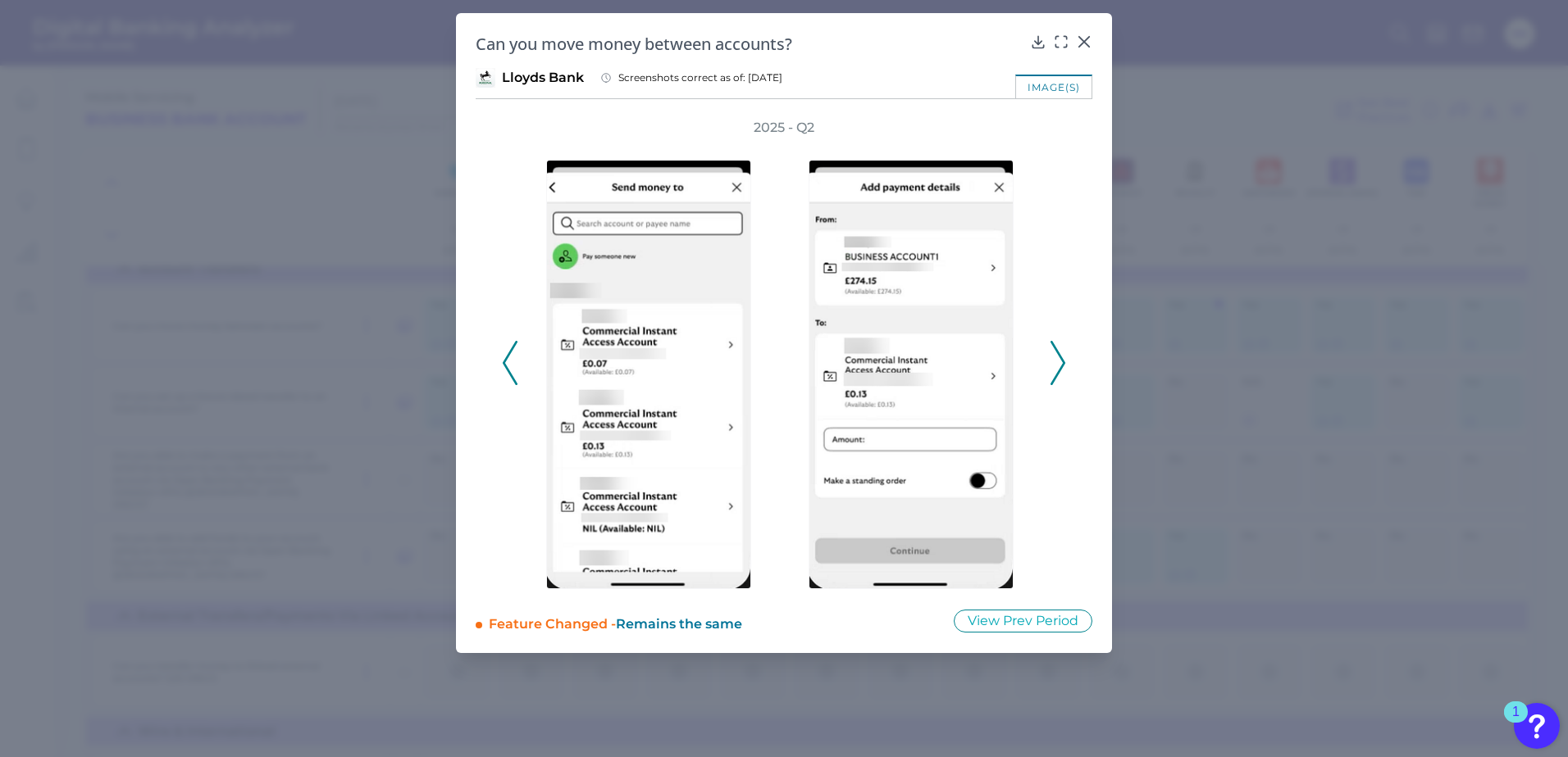
click at [1059, 362] on icon at bounding box center [1057, 363] width 15 height 45
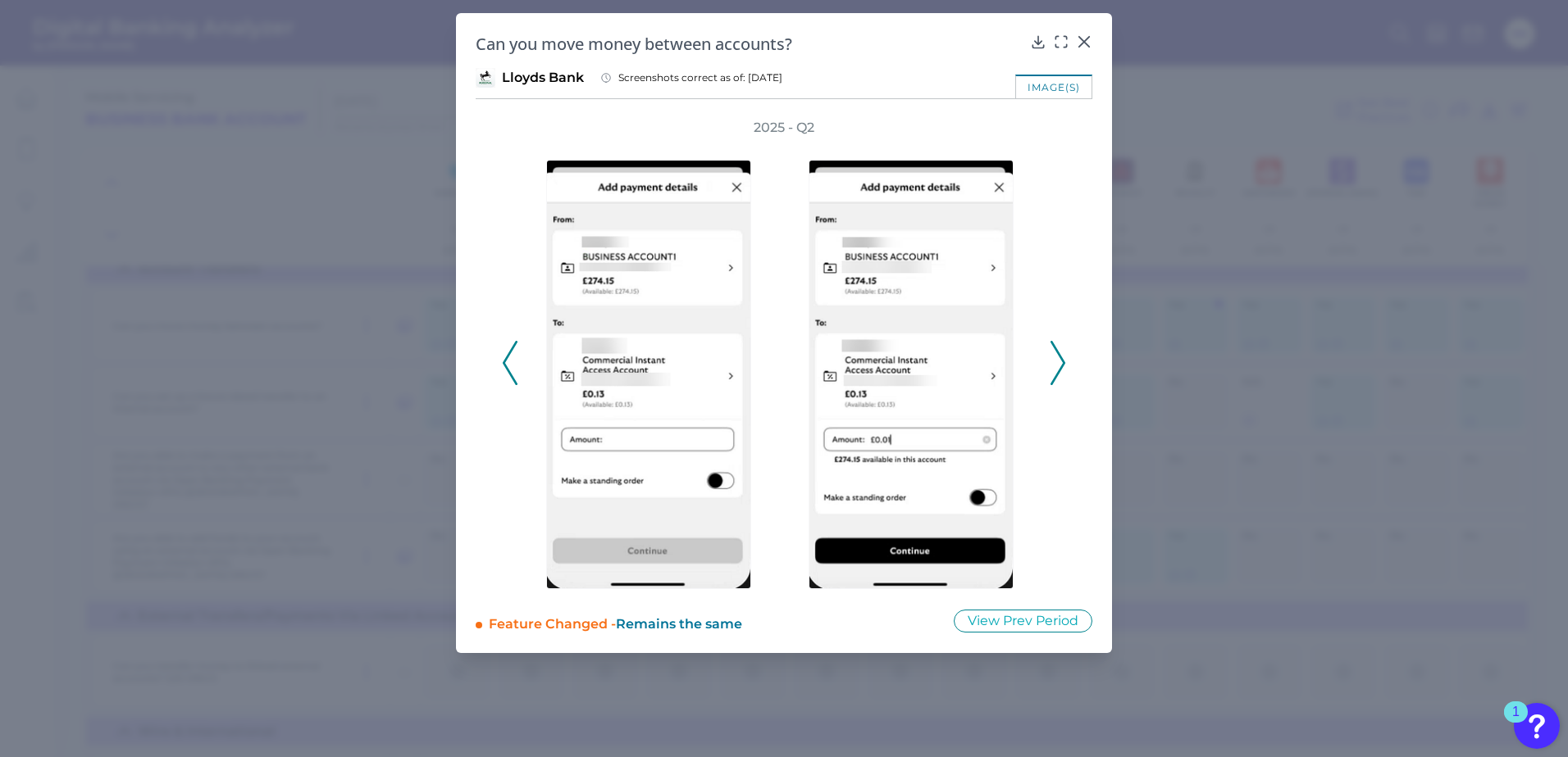
click at [1059, 362] on icon at bounding box center [1057, 363] width 15 height 45
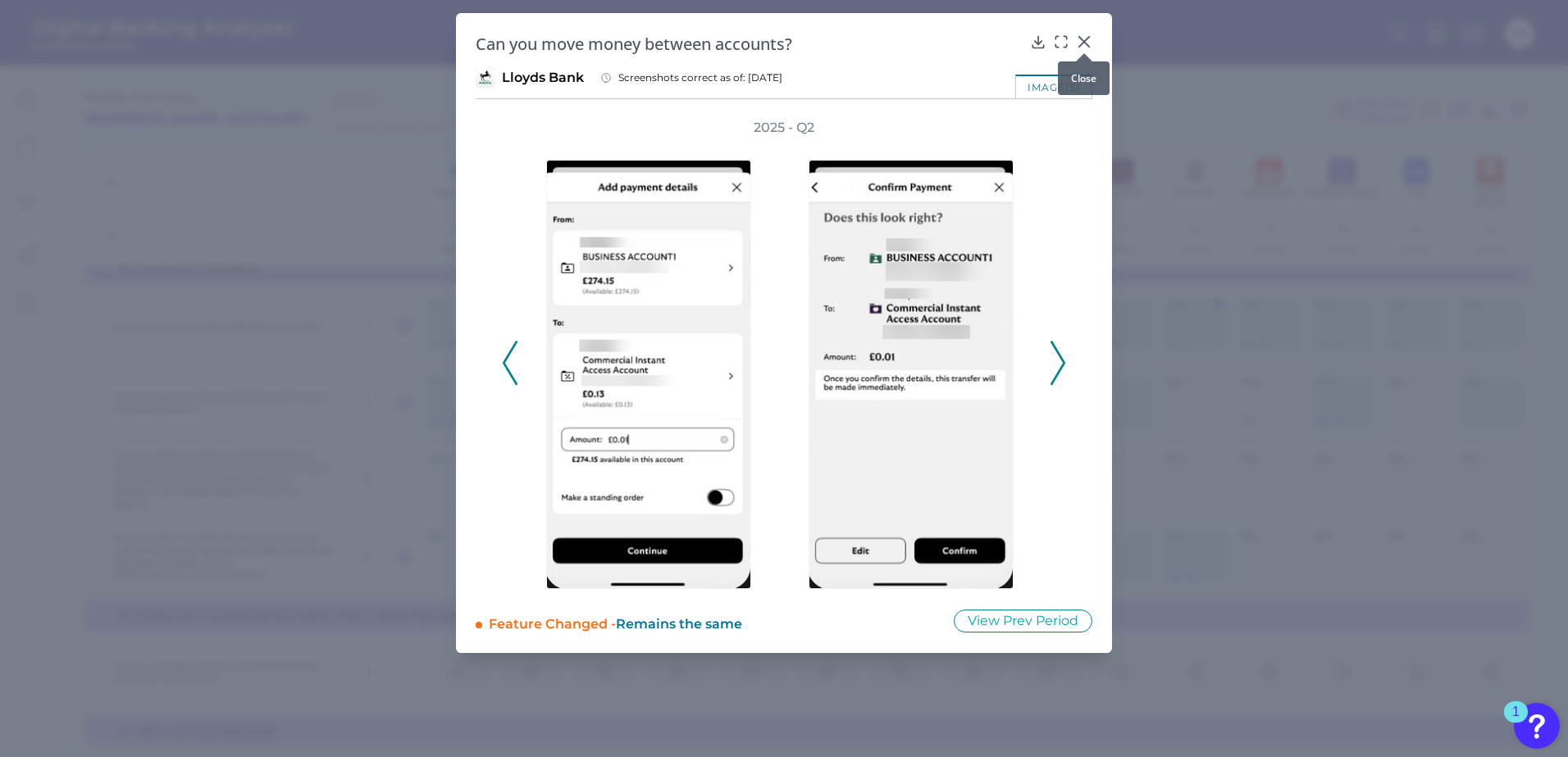
click at [1083, 45] on div at bounding box center [1084, 53] width 16 height 16
click at [1083, 39] on icon at bounding box center [1084, 41] width 16 height 16
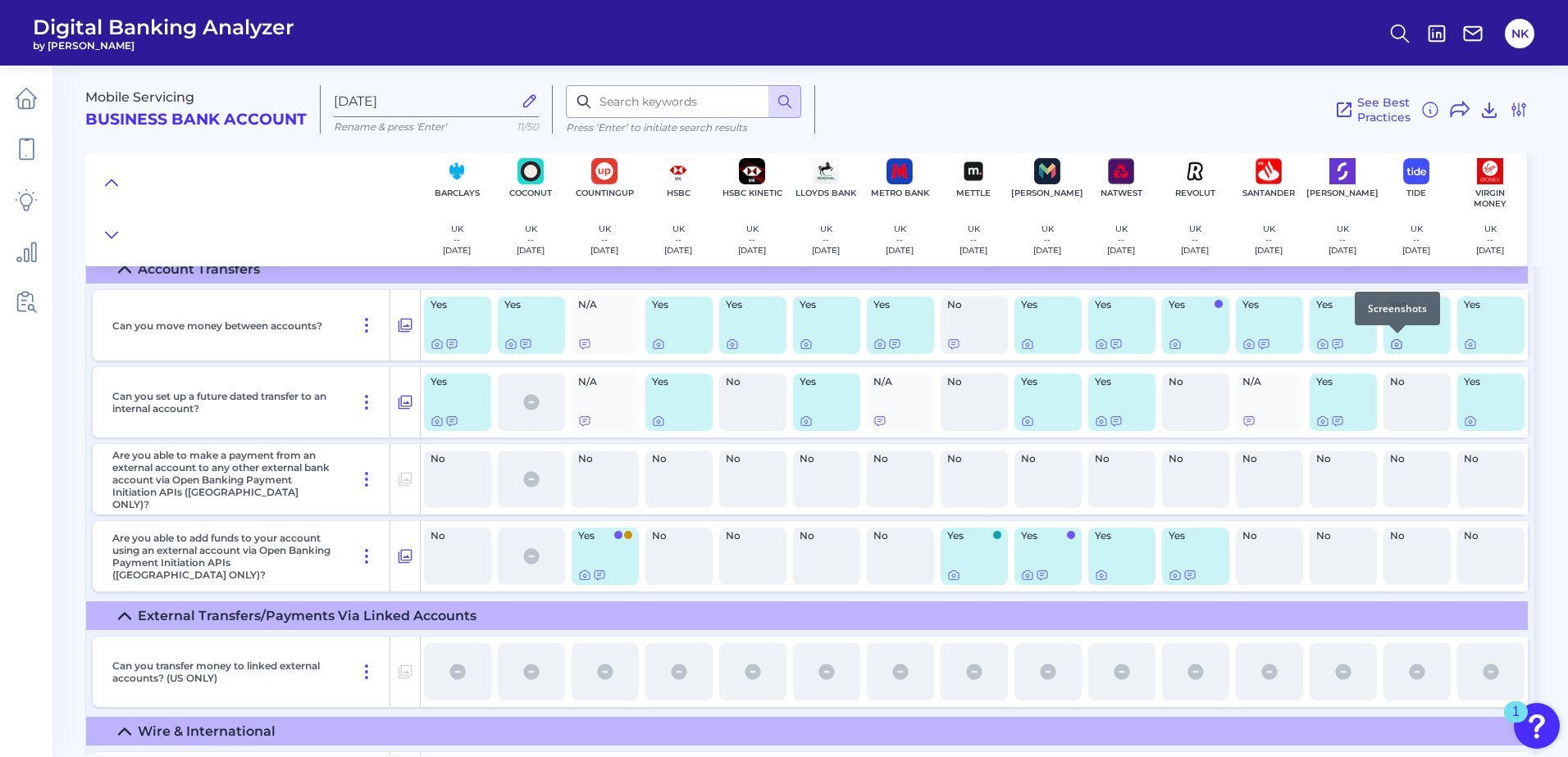
click at [1394, 342] on icon at bounding box center [1395, 343] width 13 height 13
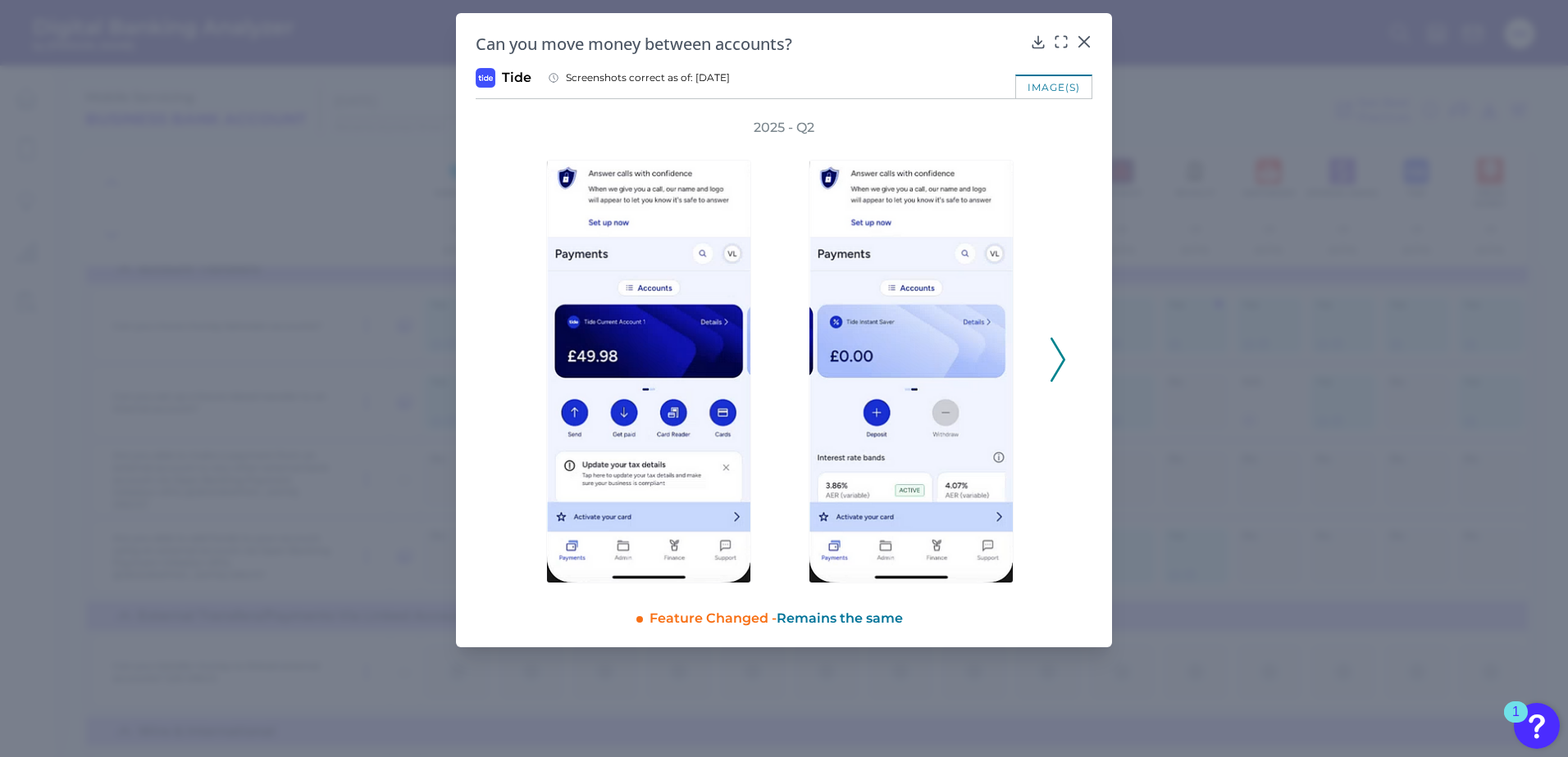
click at [1058, 368] on icon at bounding box center [1057, 360] width 15 height 45
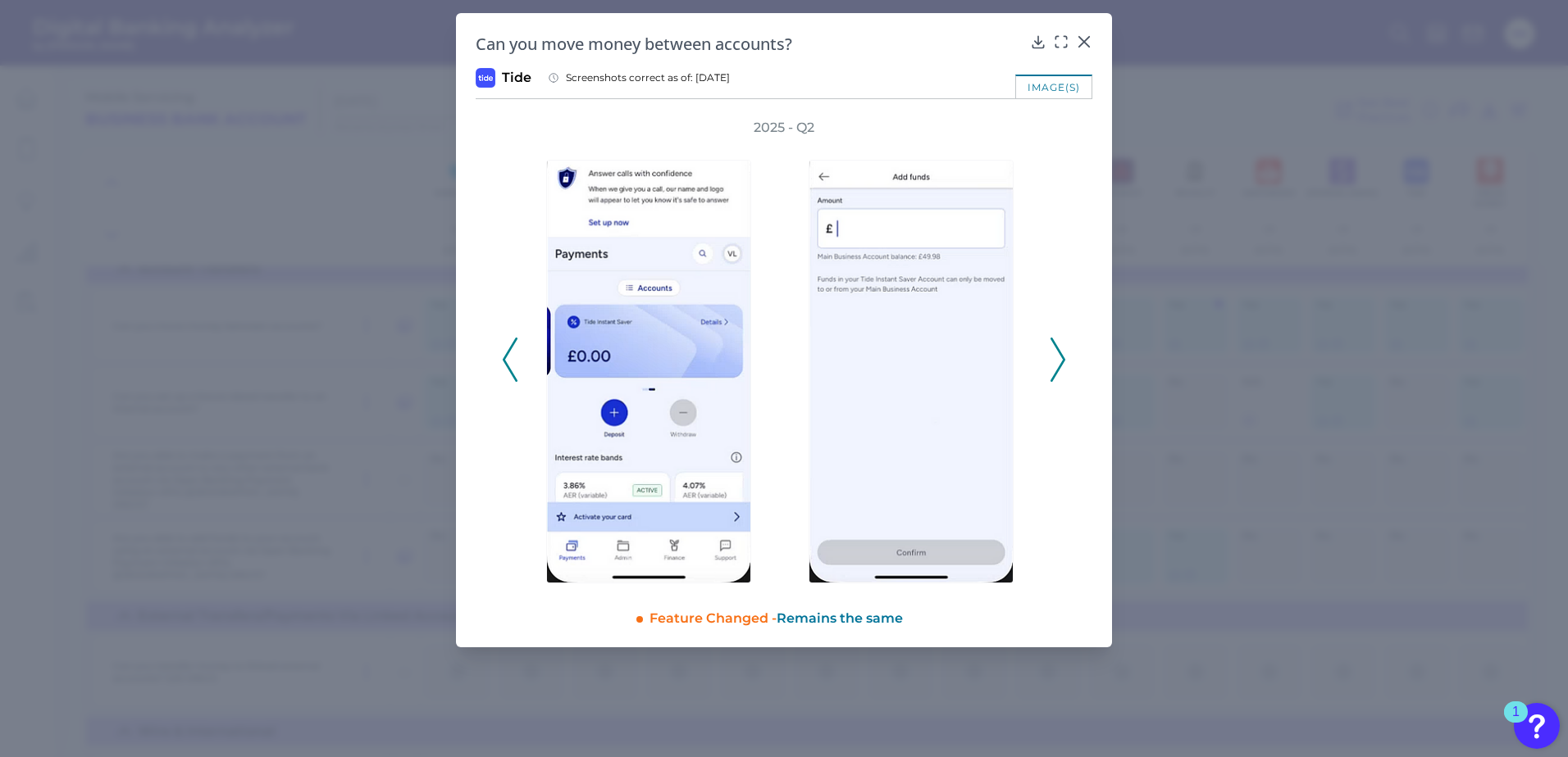
click at [1058, 368] on icon at bounding box center [1057, 360] width 15 height 45
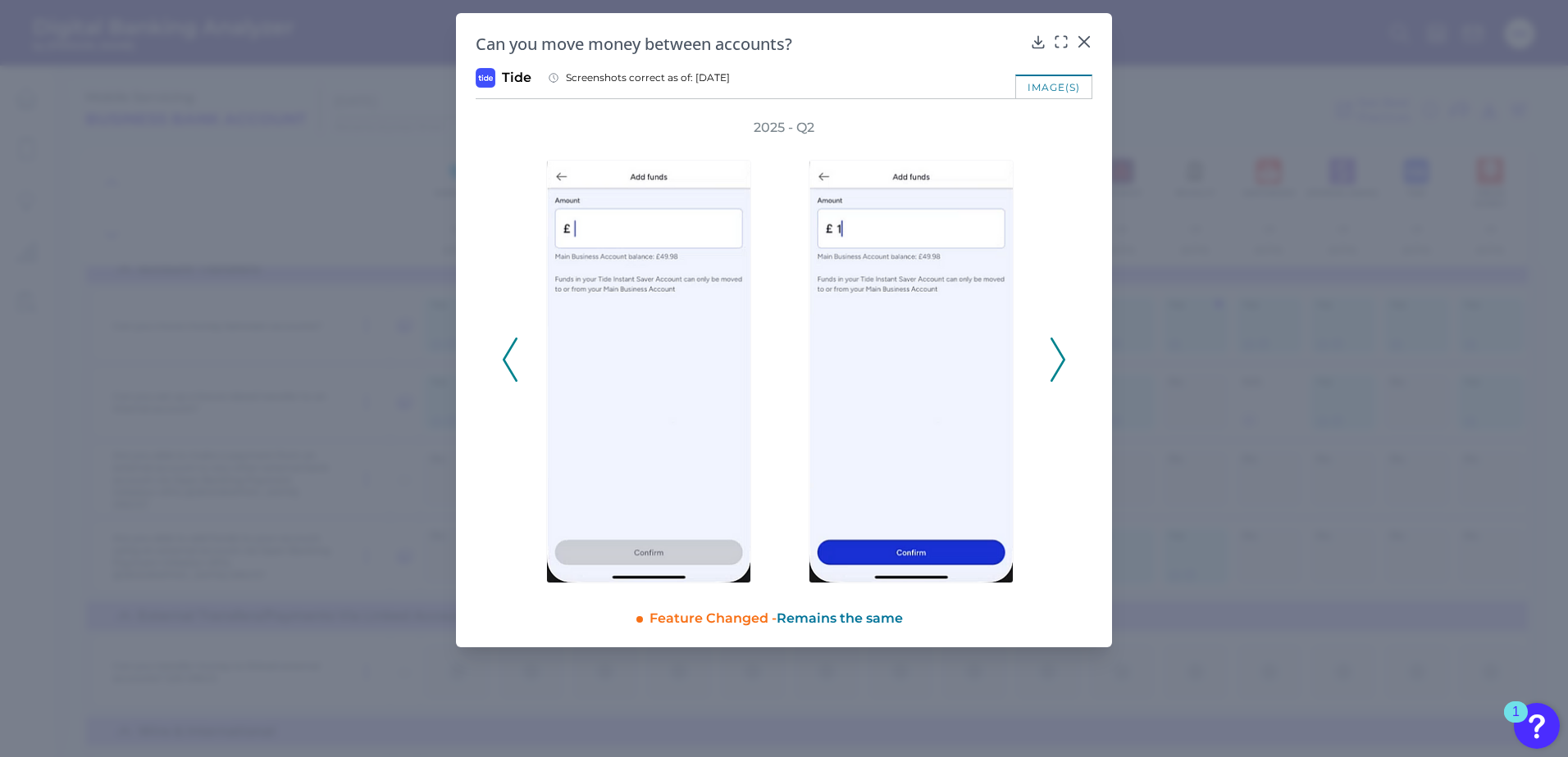
click at [1058, 368] on icon at bounding box center [1057, 360] width 15 height 45
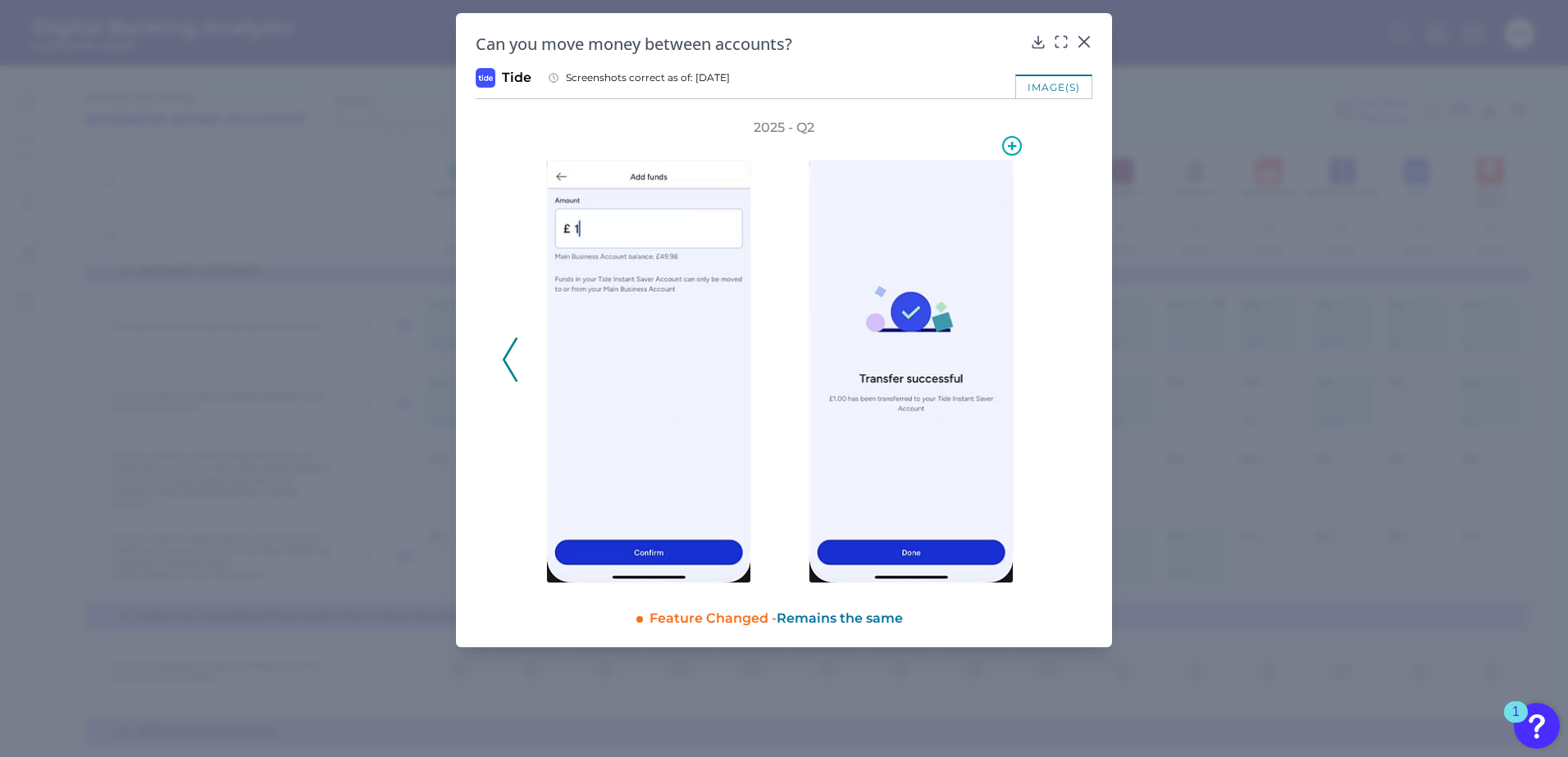
drag, startPoint x: 906, startPoint y: 235, endPoint x: 927, endPoint y: 209, distance: 33.4
click at [906, 234] on img at bounding box center [910, 372] width 205 height 424
click at [1017, 143] on icon at bounding box center [1012, 146] width 20 height 20
click at [1070, 312] on div "2025 - Q2" at bounding box center [784, 350] width 617 height 464
click at [499, 366] on div "2025 - Q2" at bounding box center [784, 350] width 617 height 464
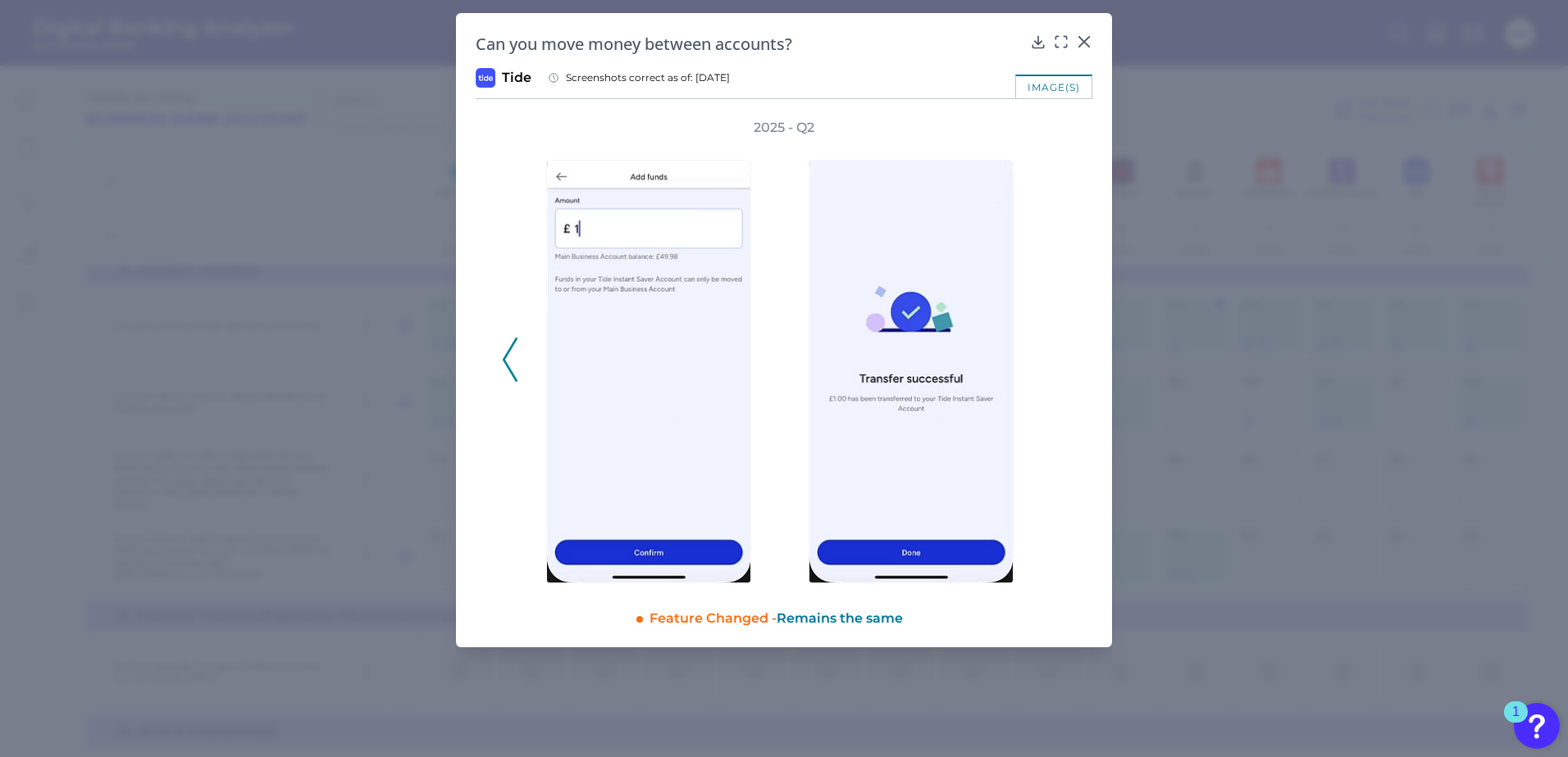
click at [513, 372] on icon at bounding box center [509, 360] width 15 height 45
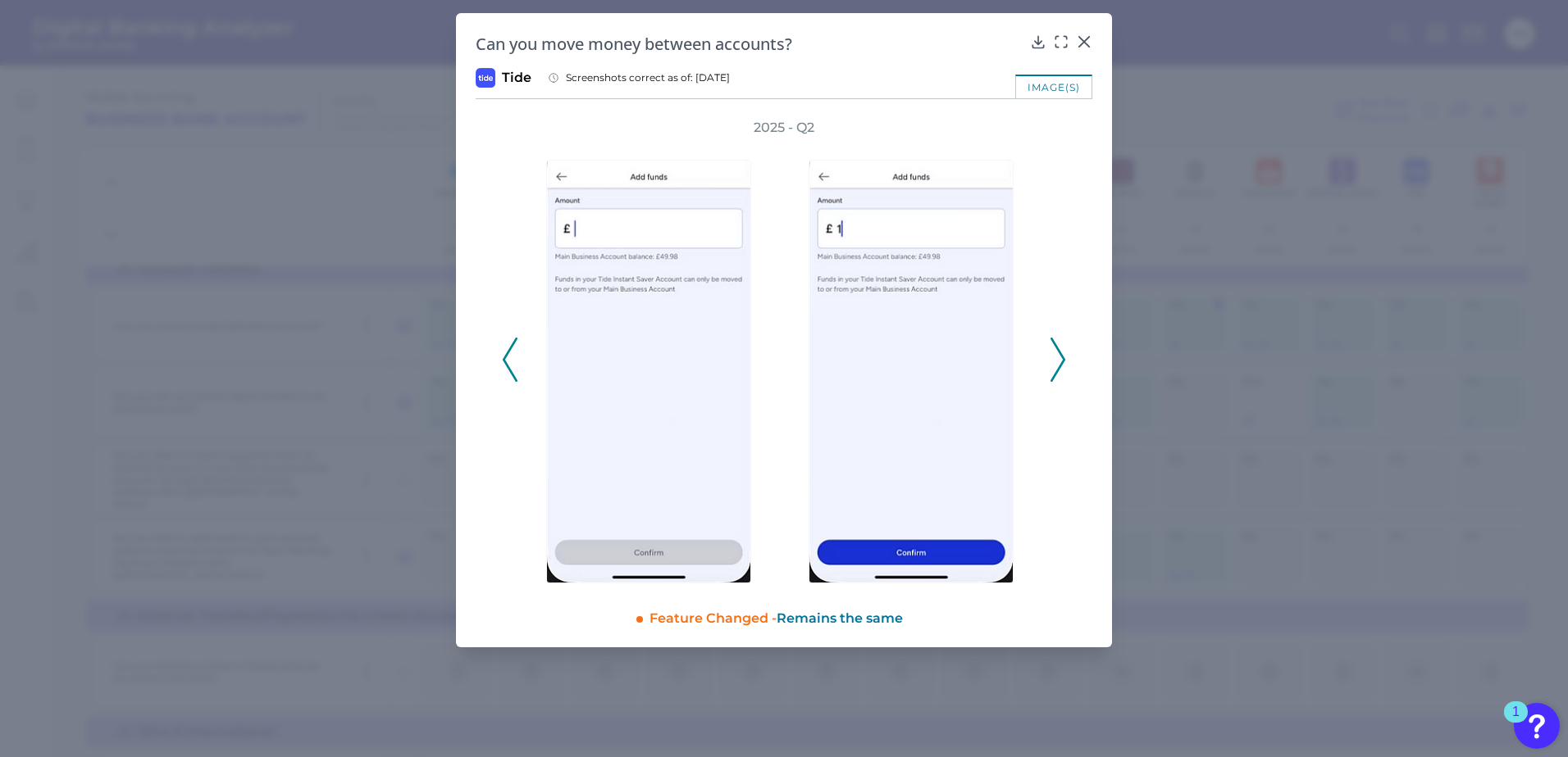
click at [513, 372] on icon at bounding box center [509, 360] width 15 height 45
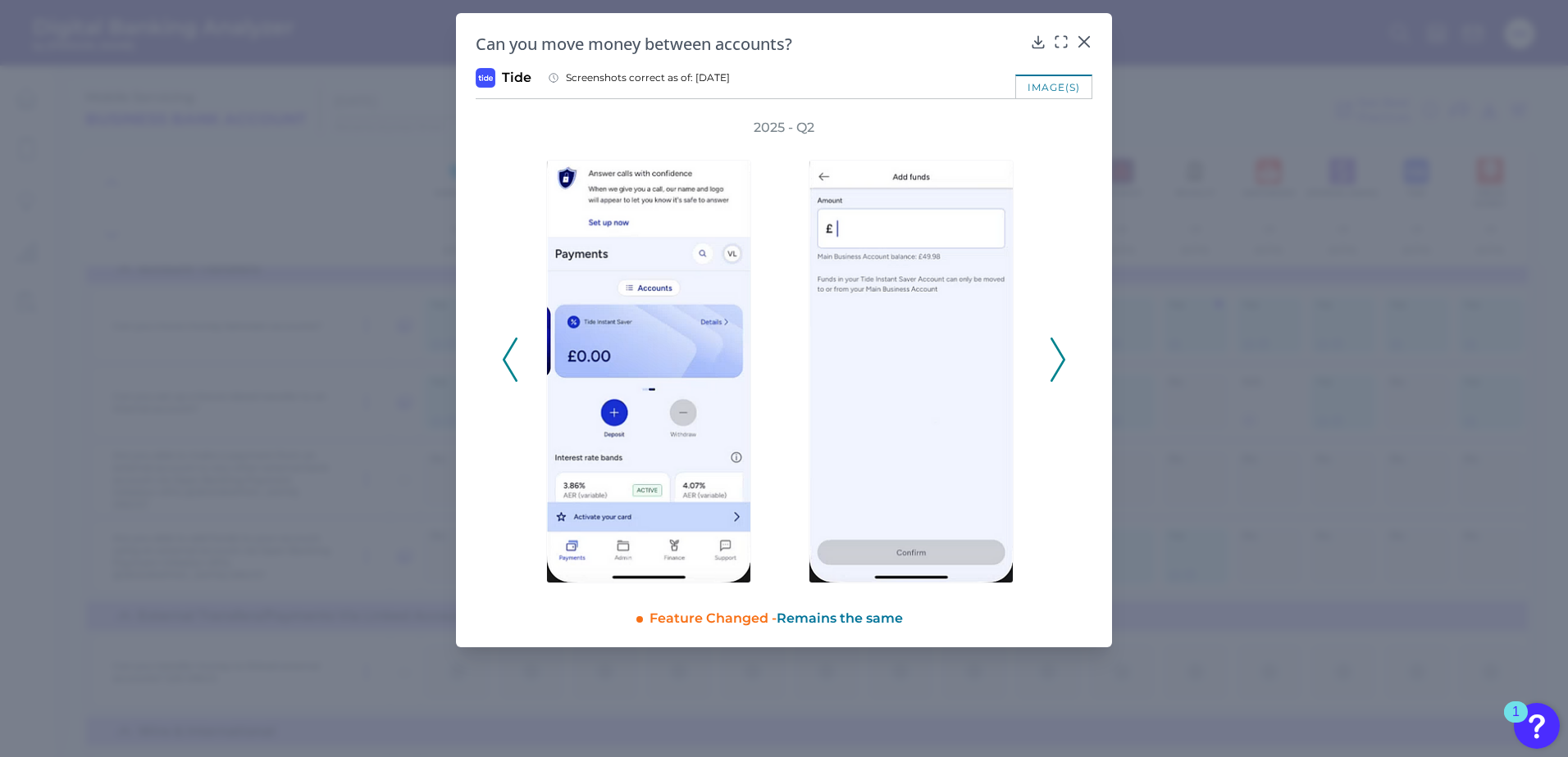
click at [513, 372] on icon at bounding box center [509, 360] width 15 height 45
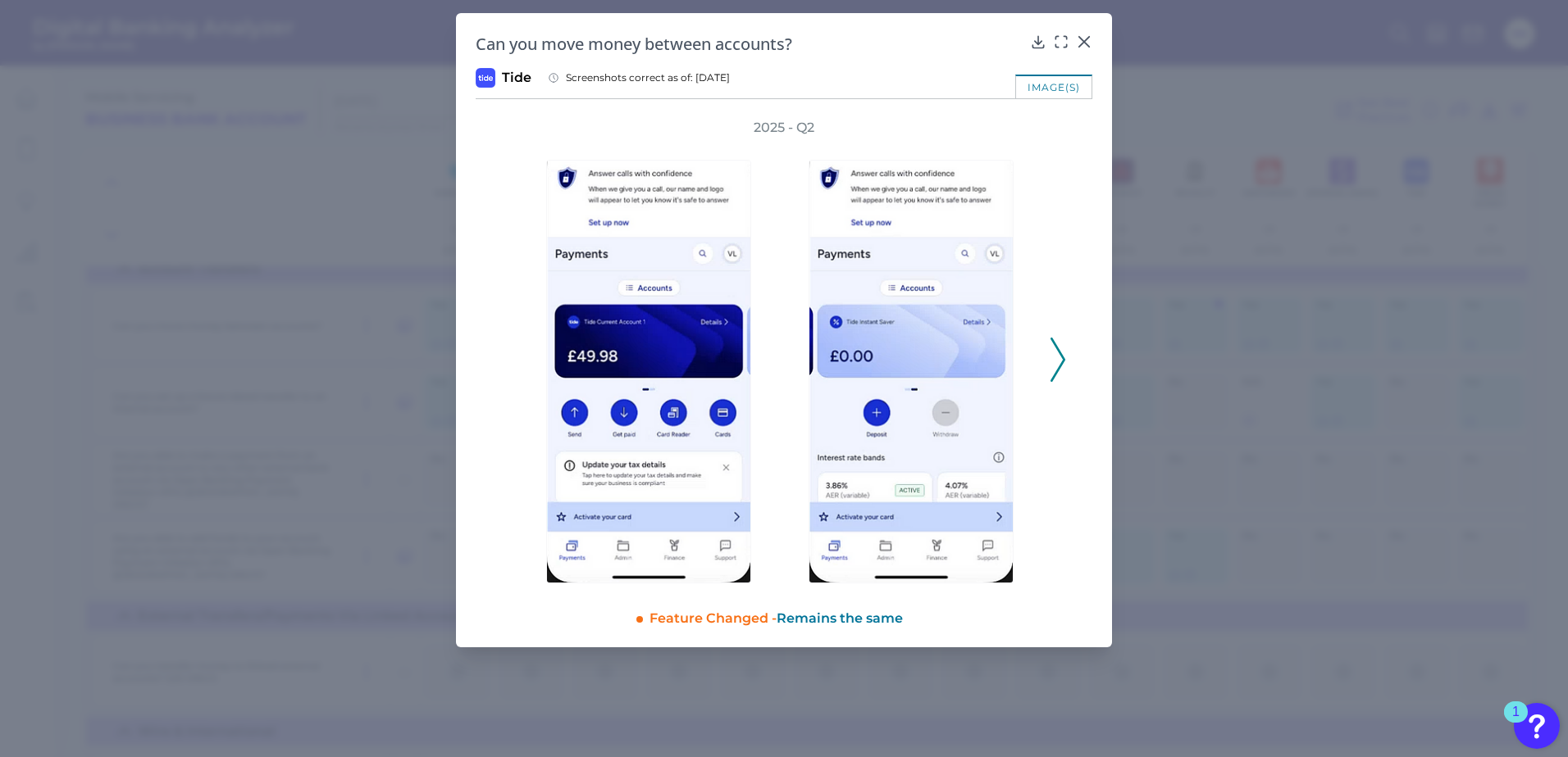
click at [1065, 358] on button at bounding box center [1057, 360] width 16 height 45
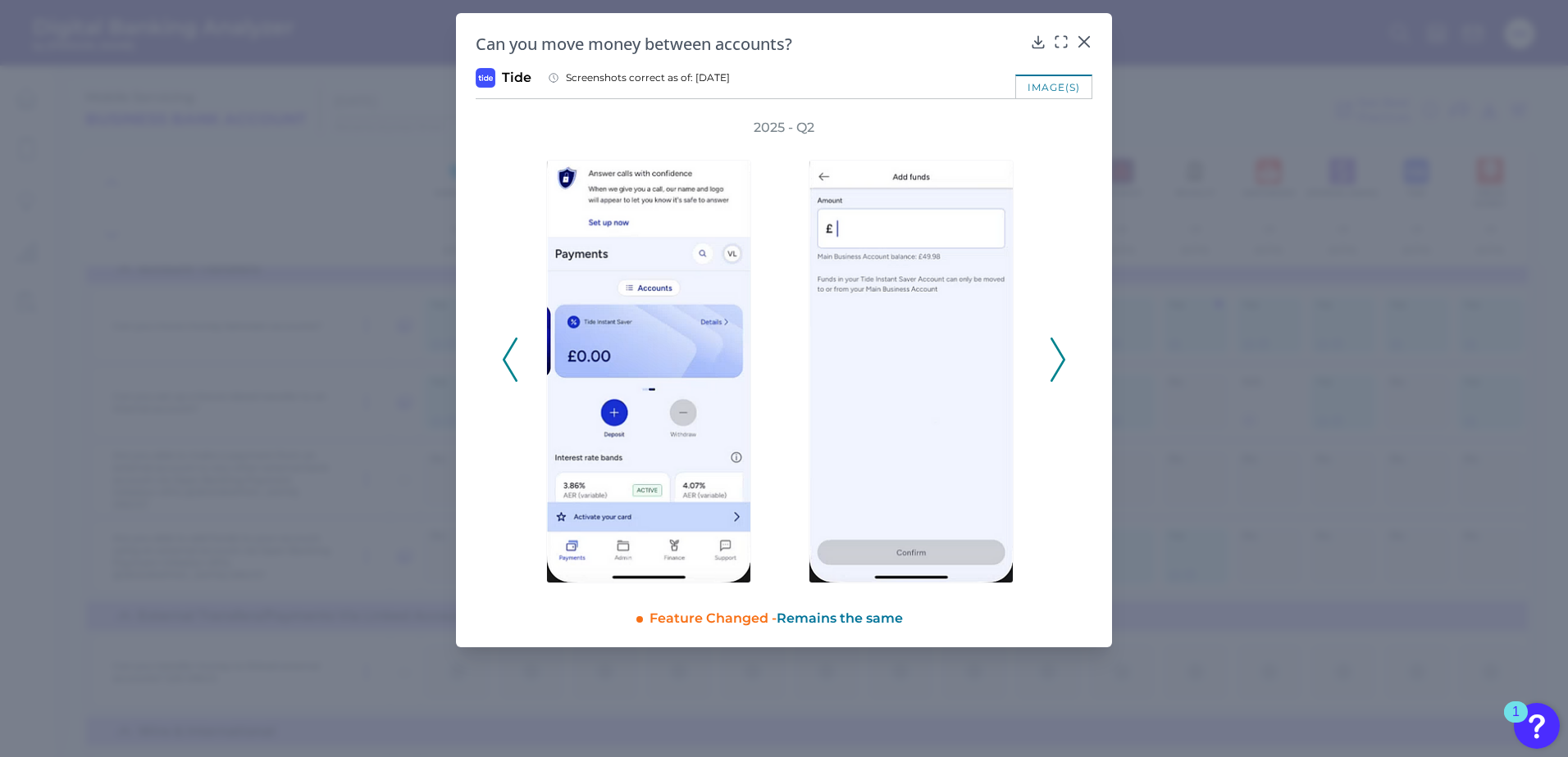
click at [1065, 358] on button at bounding box center [1057, 360] width 16 height 45
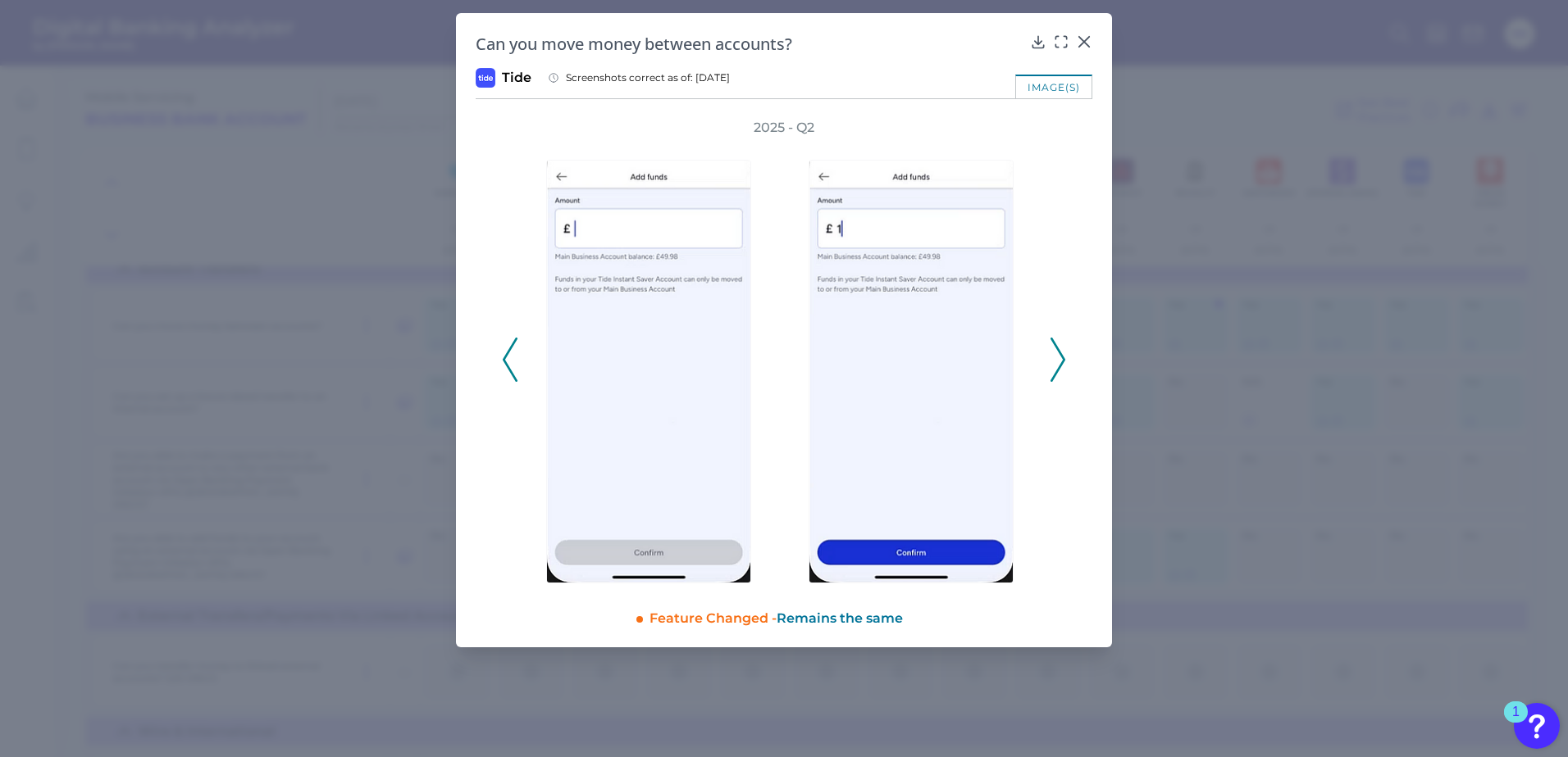
click at [1065, 358] on button at bounding box center [1057, 360] width 16 height 45
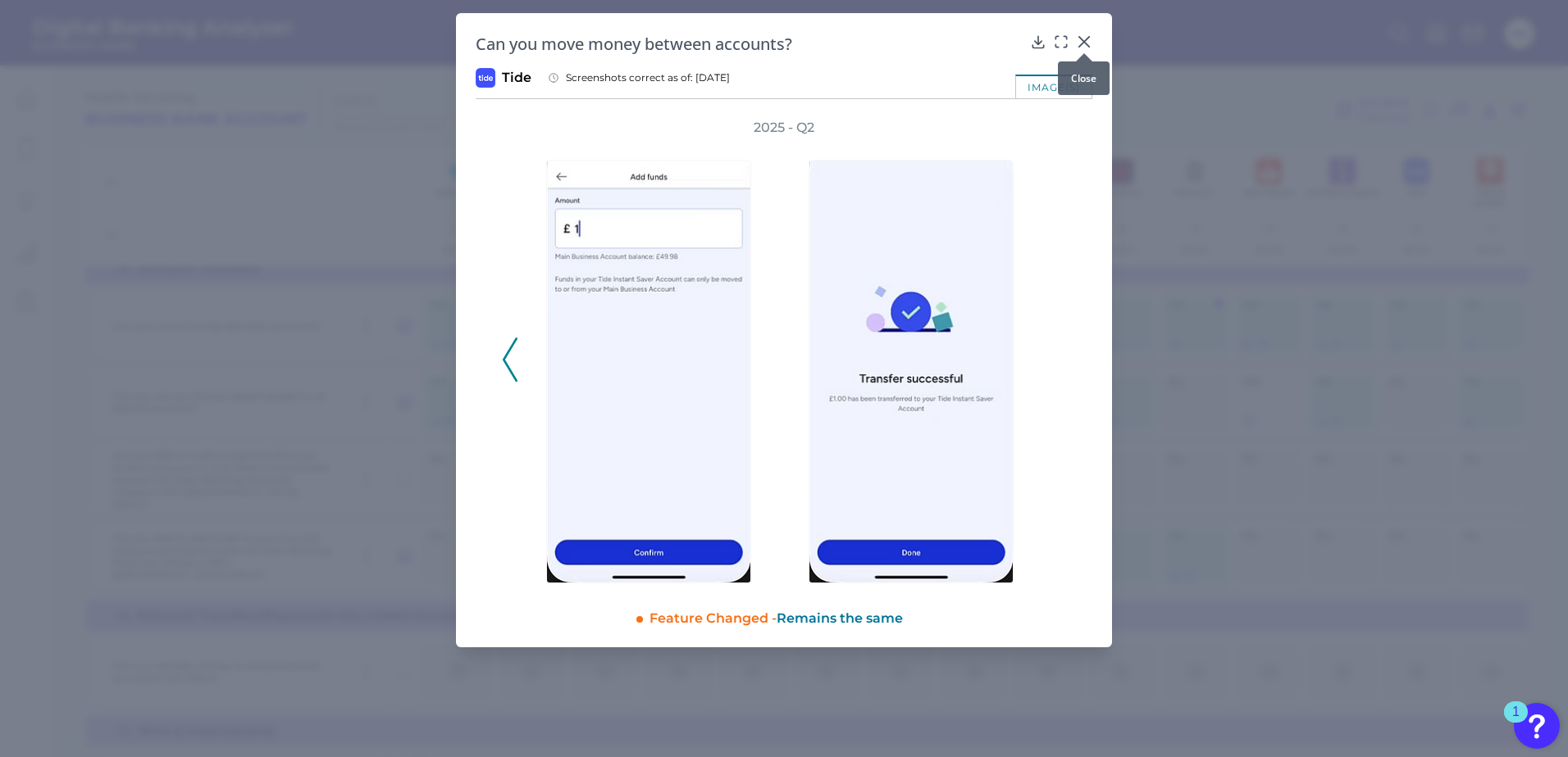
click at [1088, 36] on icon at bounding box center [1084, 41] width 16 height 16
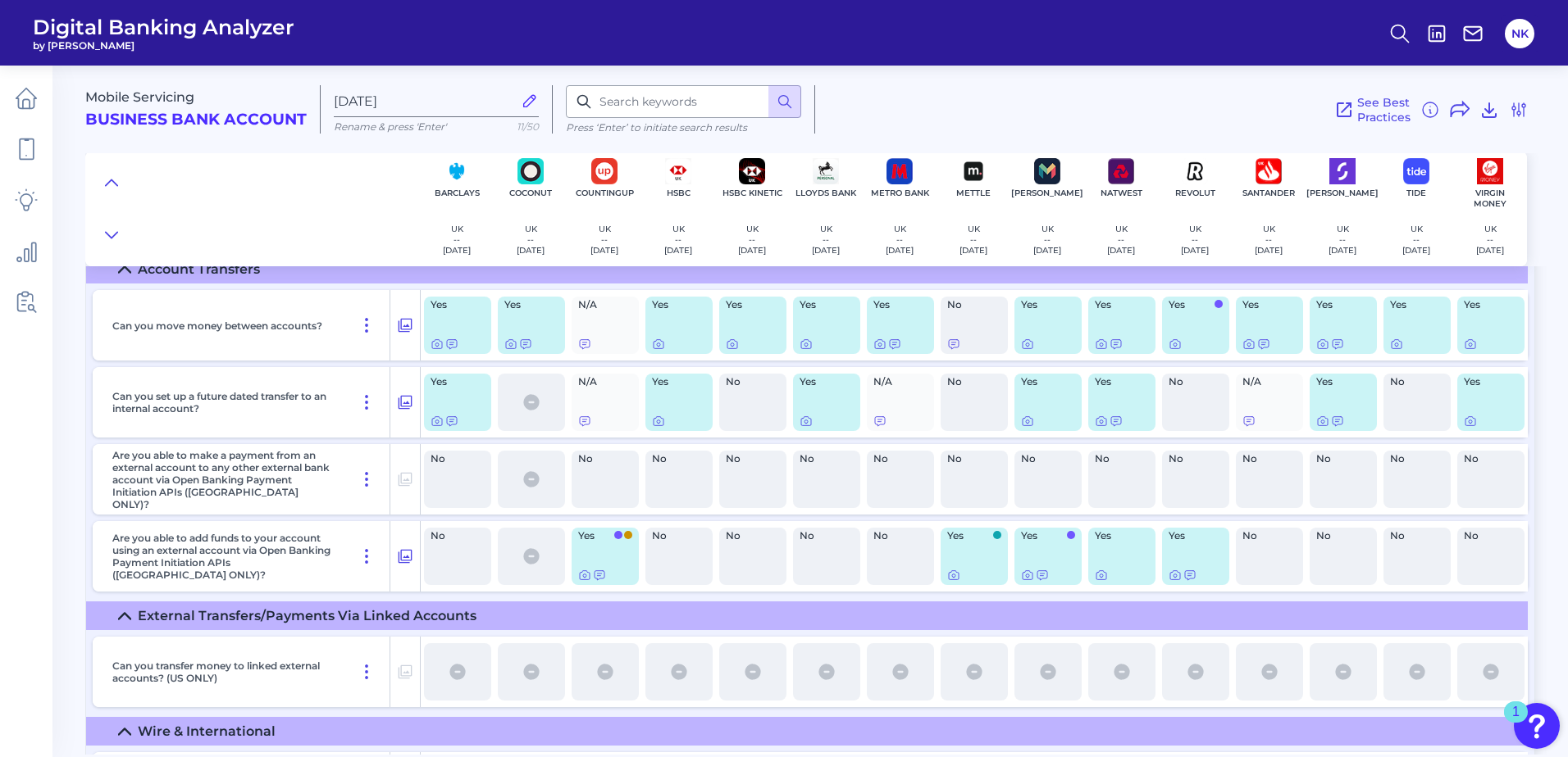
click at [482, 331] on div "Yes" at bounding box center [458, 325] width 67 height 58
click at [437, 342] on icon at bounding box center [436, 343] width 13 height 13
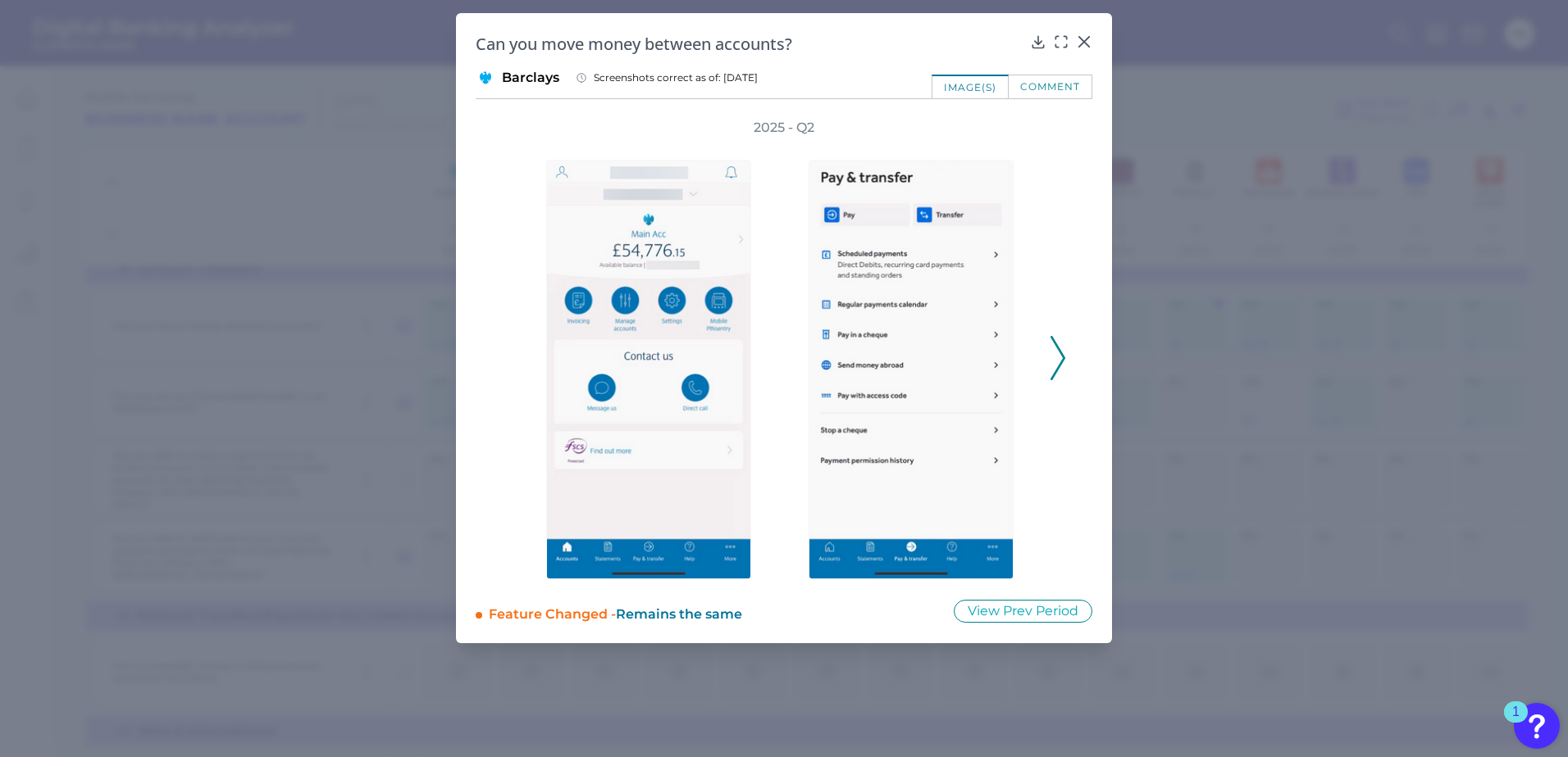
click at [1054, 366] on icon at bounding box center [1057, 358] width 15 height 45
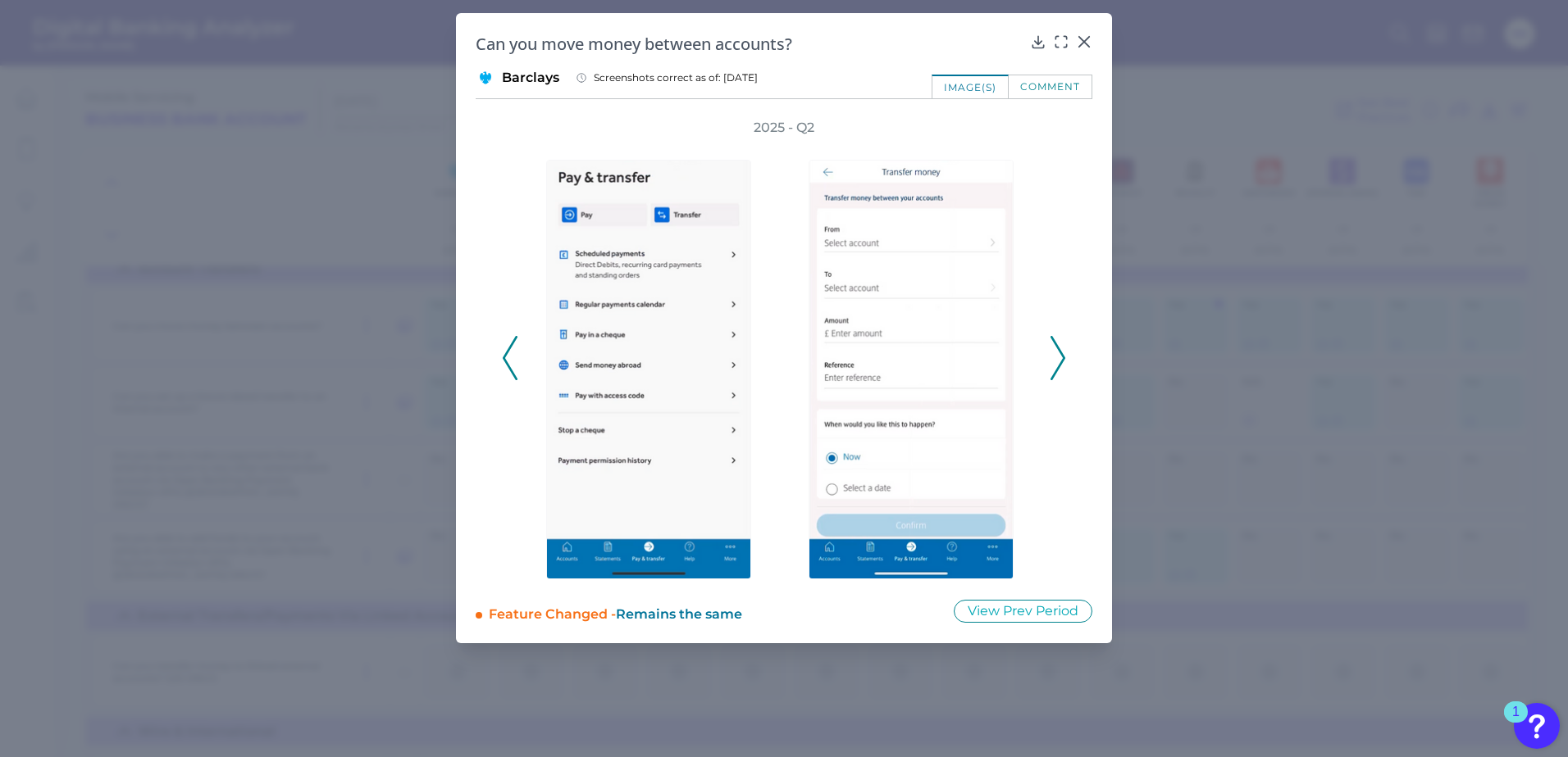
click at [1054, 366] on icon at bounding box center [1057, 358] width 15 height 45
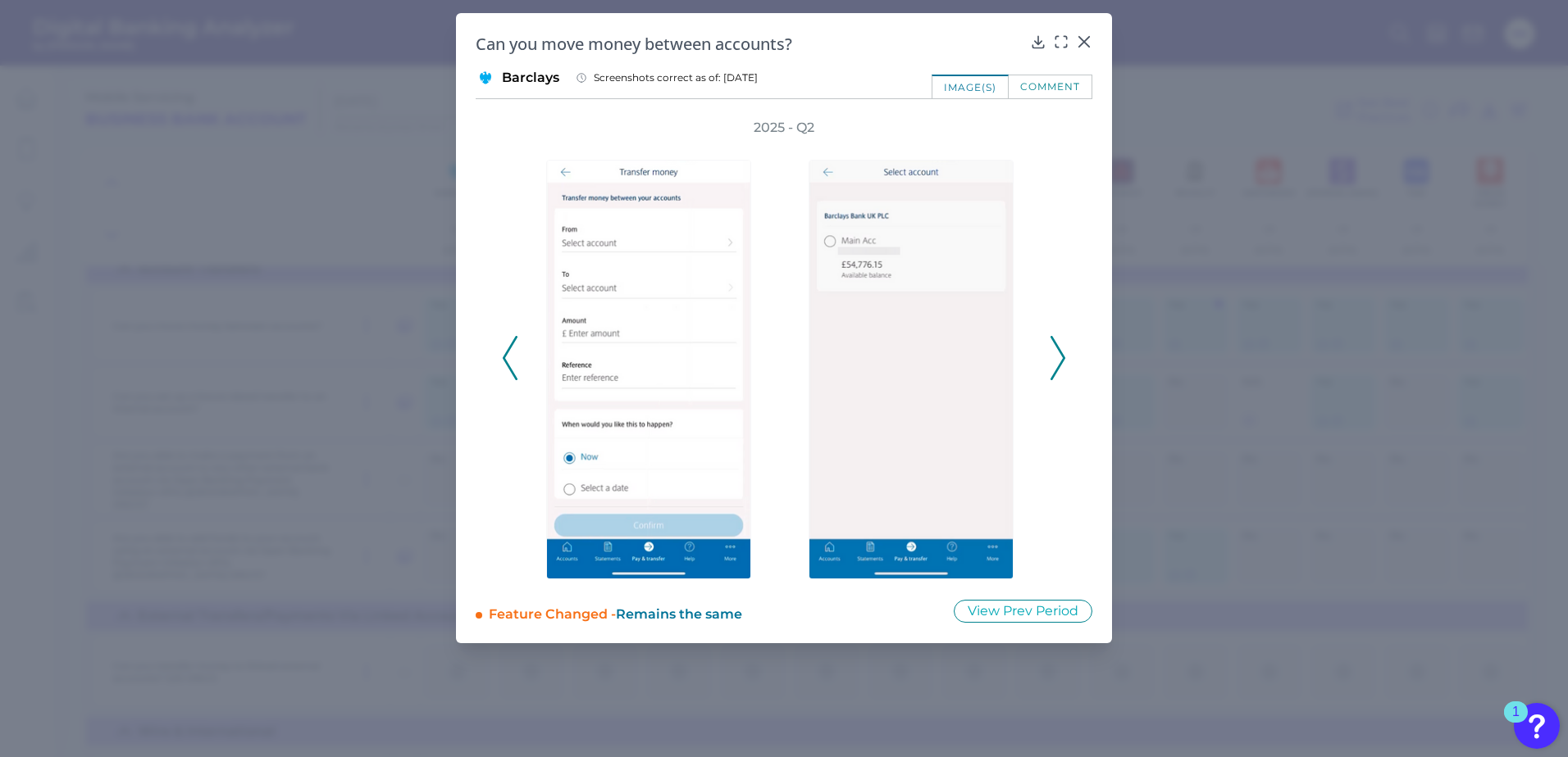
click at [1054, 366] on icon at bounding box center [1057, 358] width 15 height 45
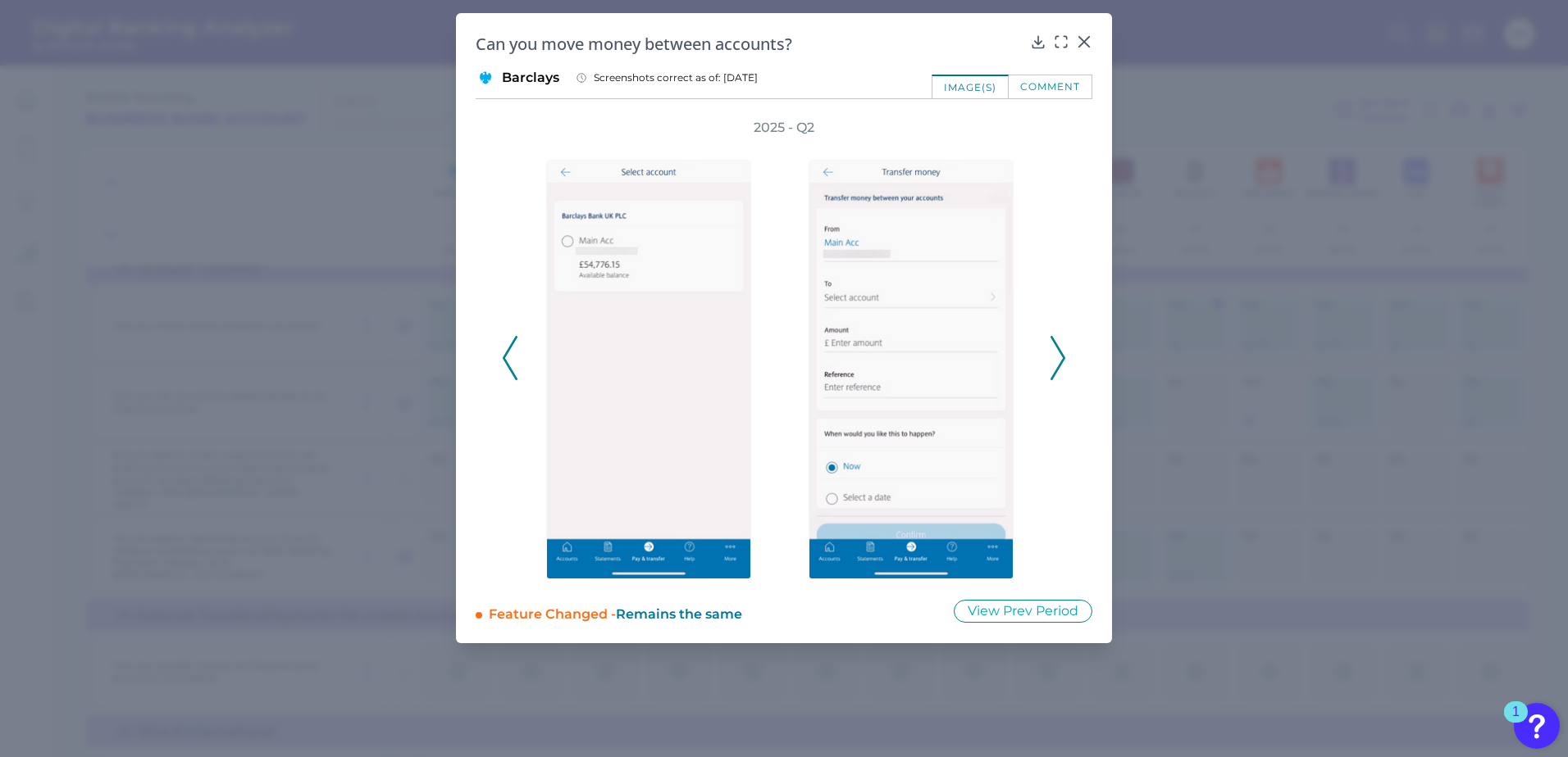
click at [1054, 366] on icon at bounding box center [1057, 358] width 15 height 45
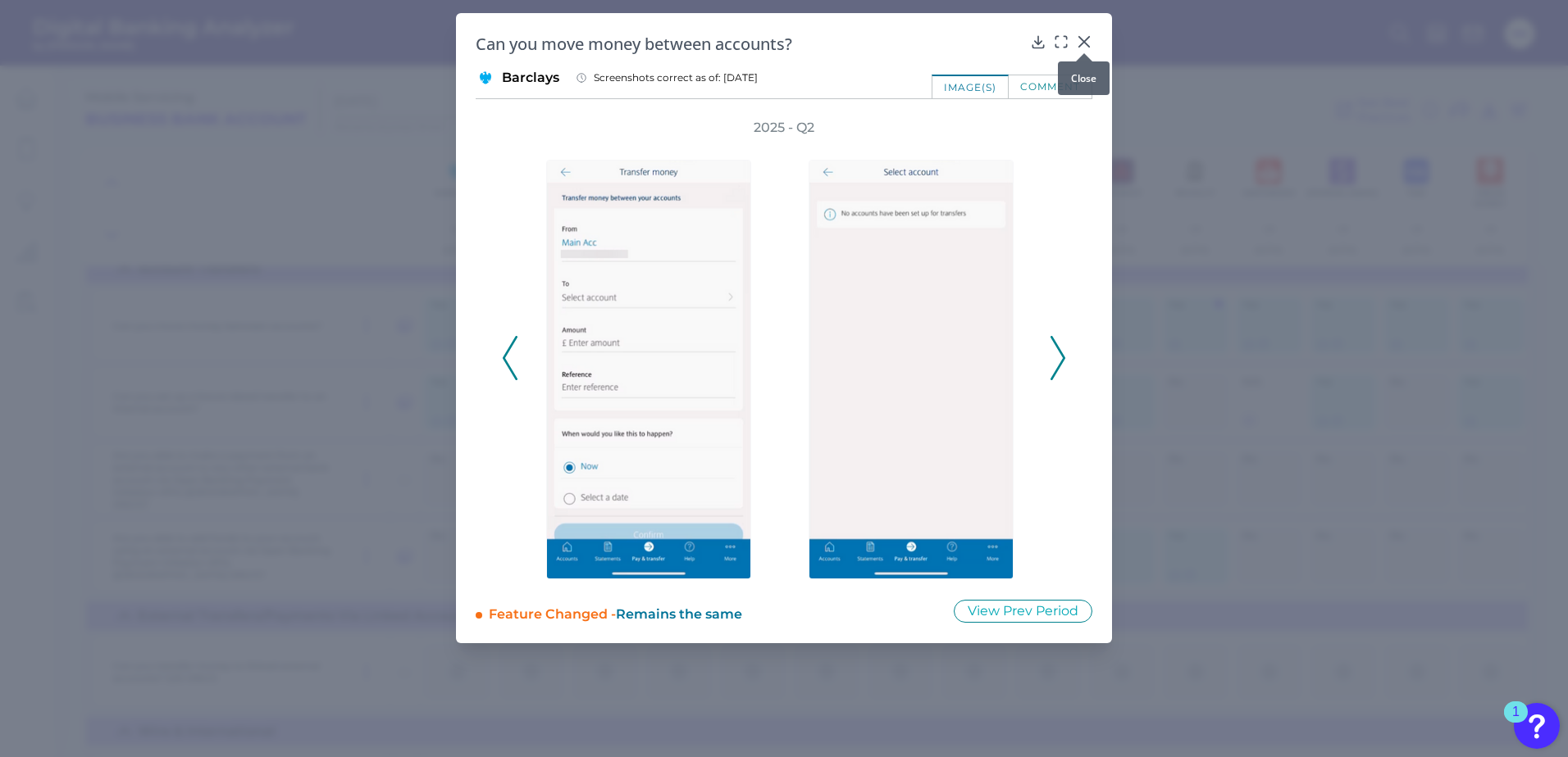
click at [1085, 39] on icon at bounding box center [1084, 41] width 9 height 9
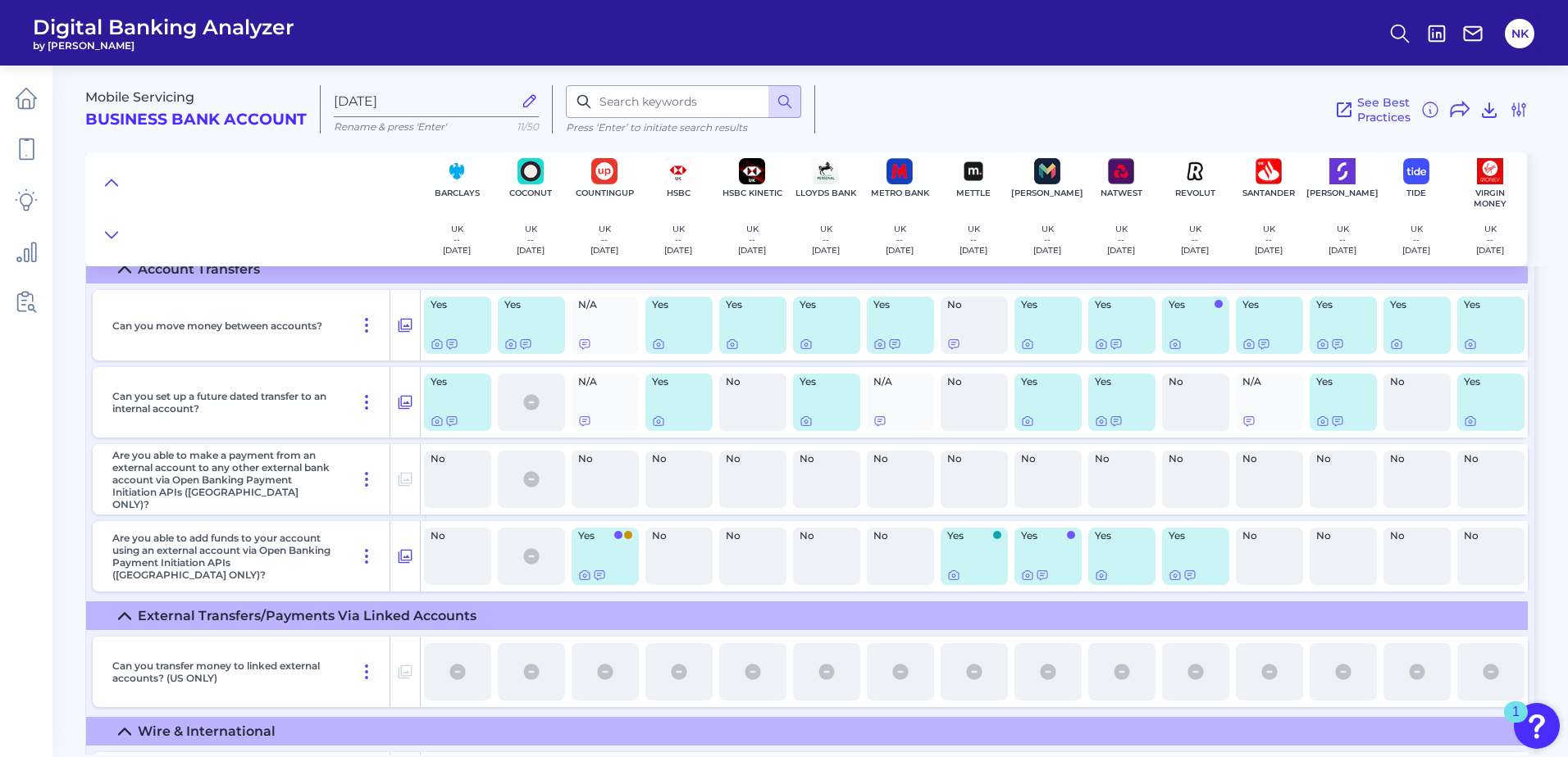
click at [554, 343] on div at bounding box center [531, 343] width 54 height 13
click at [510, 343] on icon at bounding box center [511, 345] width 3 height 3
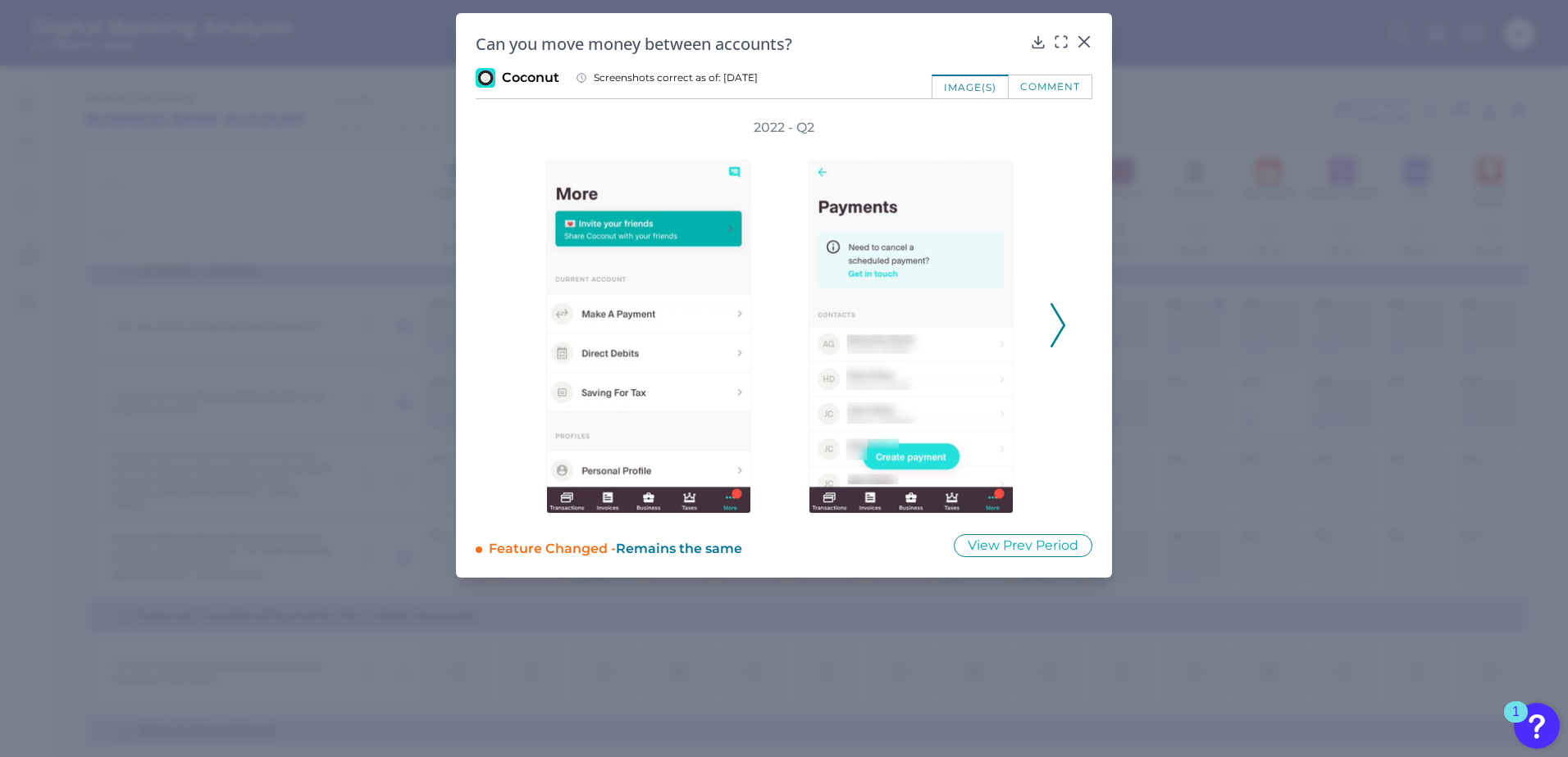
click at [1055, 323] on icon at bounding box center [1057, 325] width 15 height 45
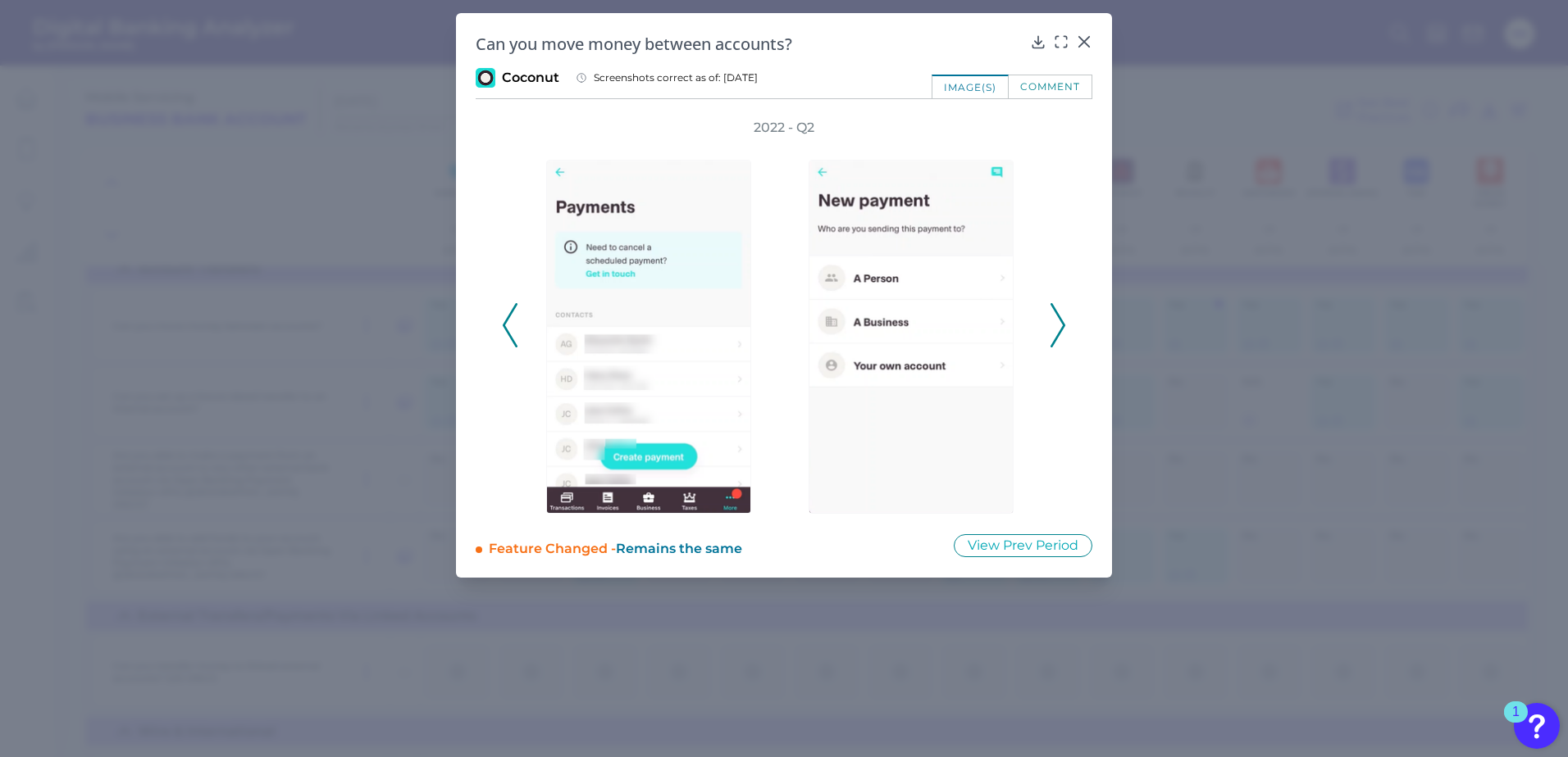
click at [1055, 323] on icon at bounding box center [1057, 325] width 15 height 45
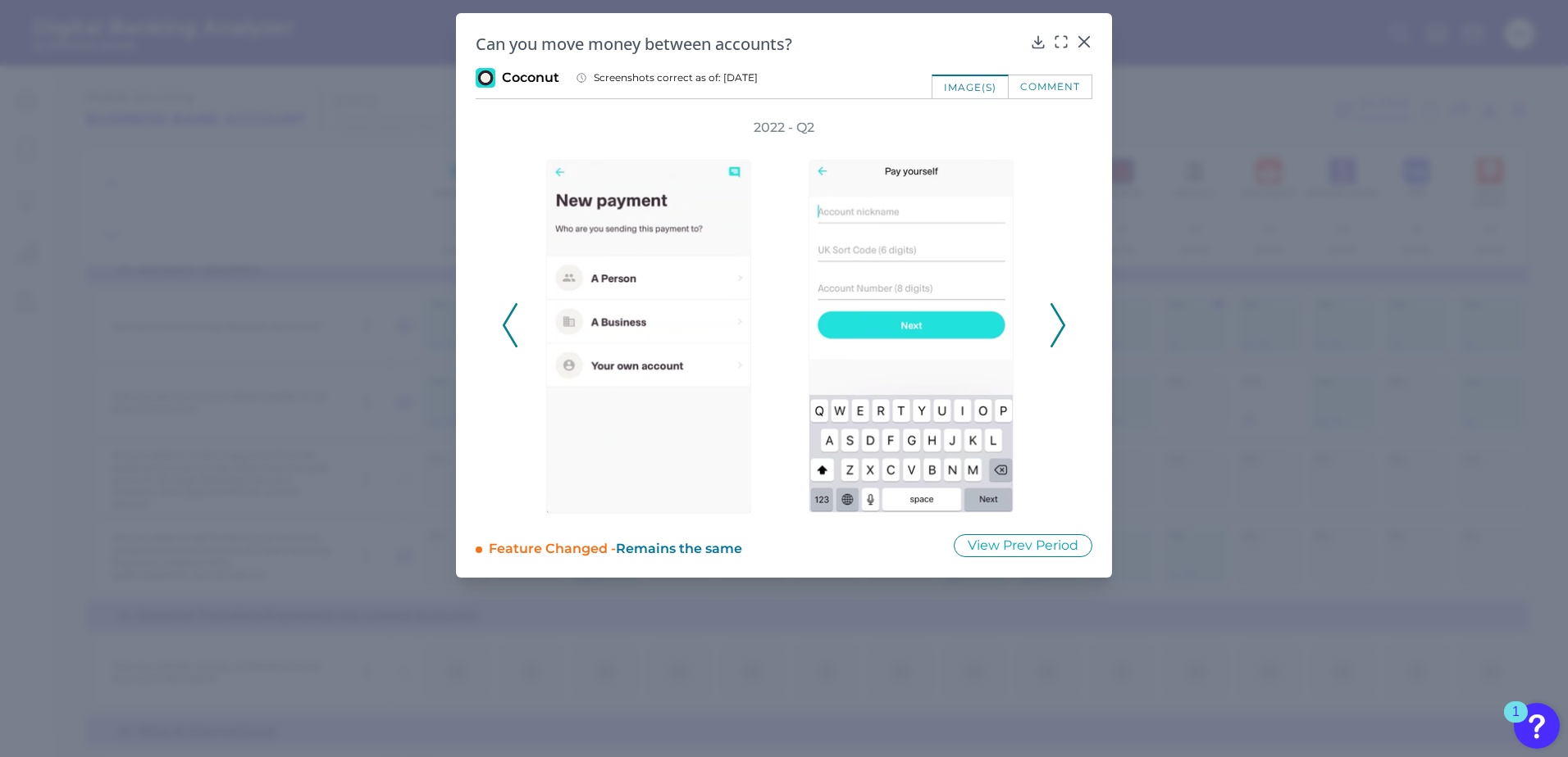
click at [1055, 323] on icon at bounding box center [1057, 325] width 15 height 45
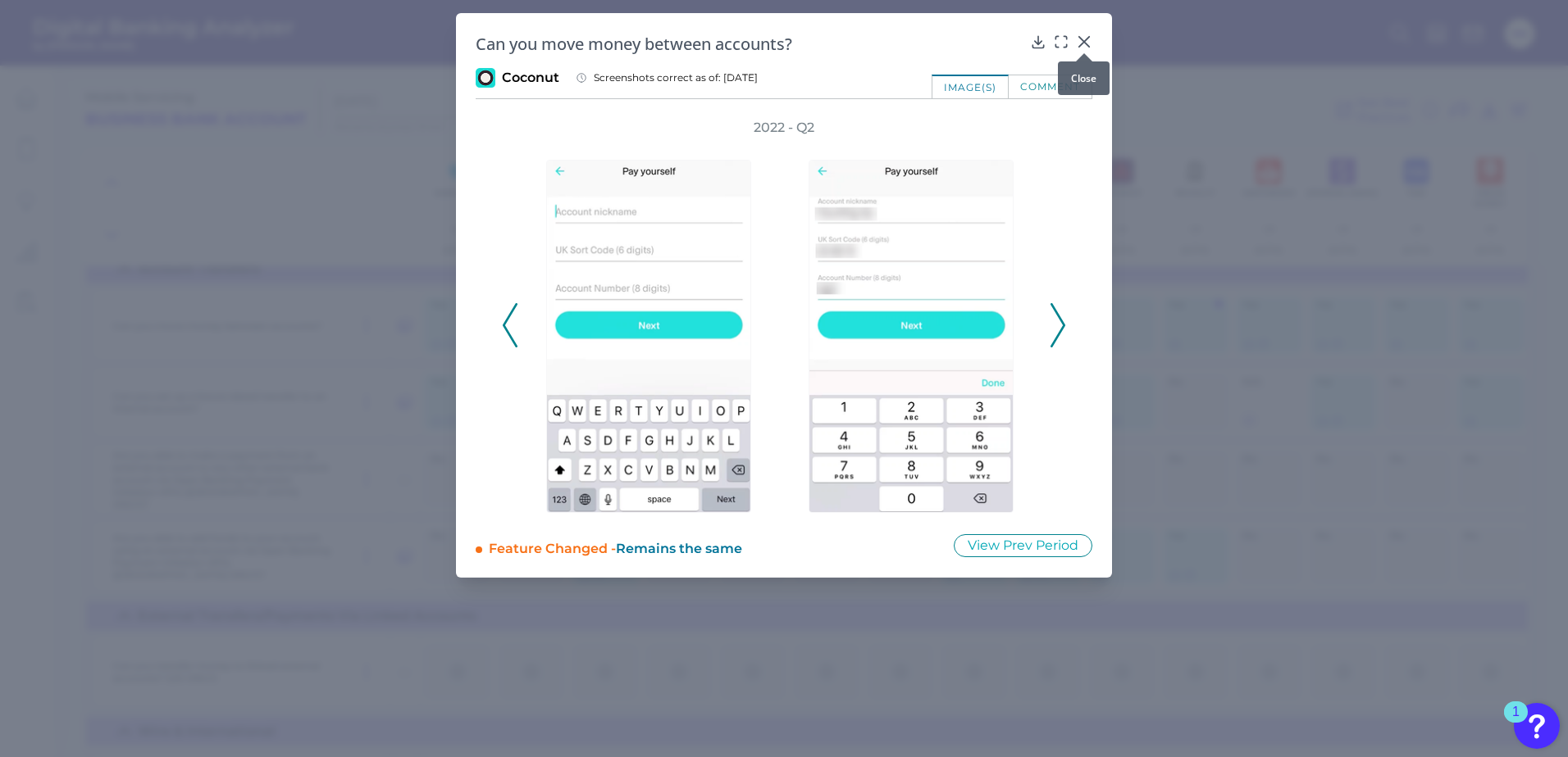
click at [1081, 40] on icon at bounding box center [1084, 41] width 9 height 9
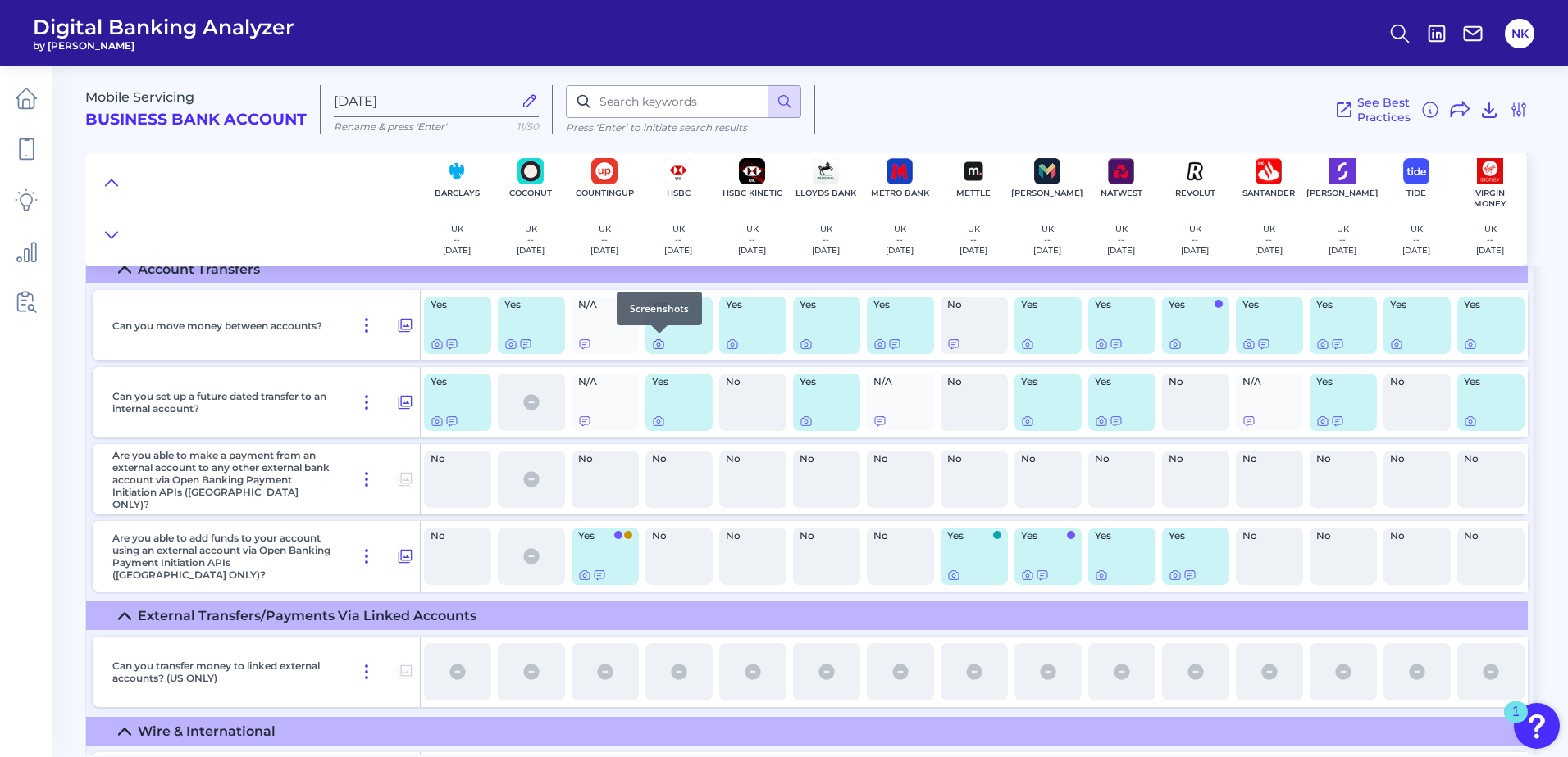
click at [656, 344] on icon at bounding box center [658, 343] width 13 height 13
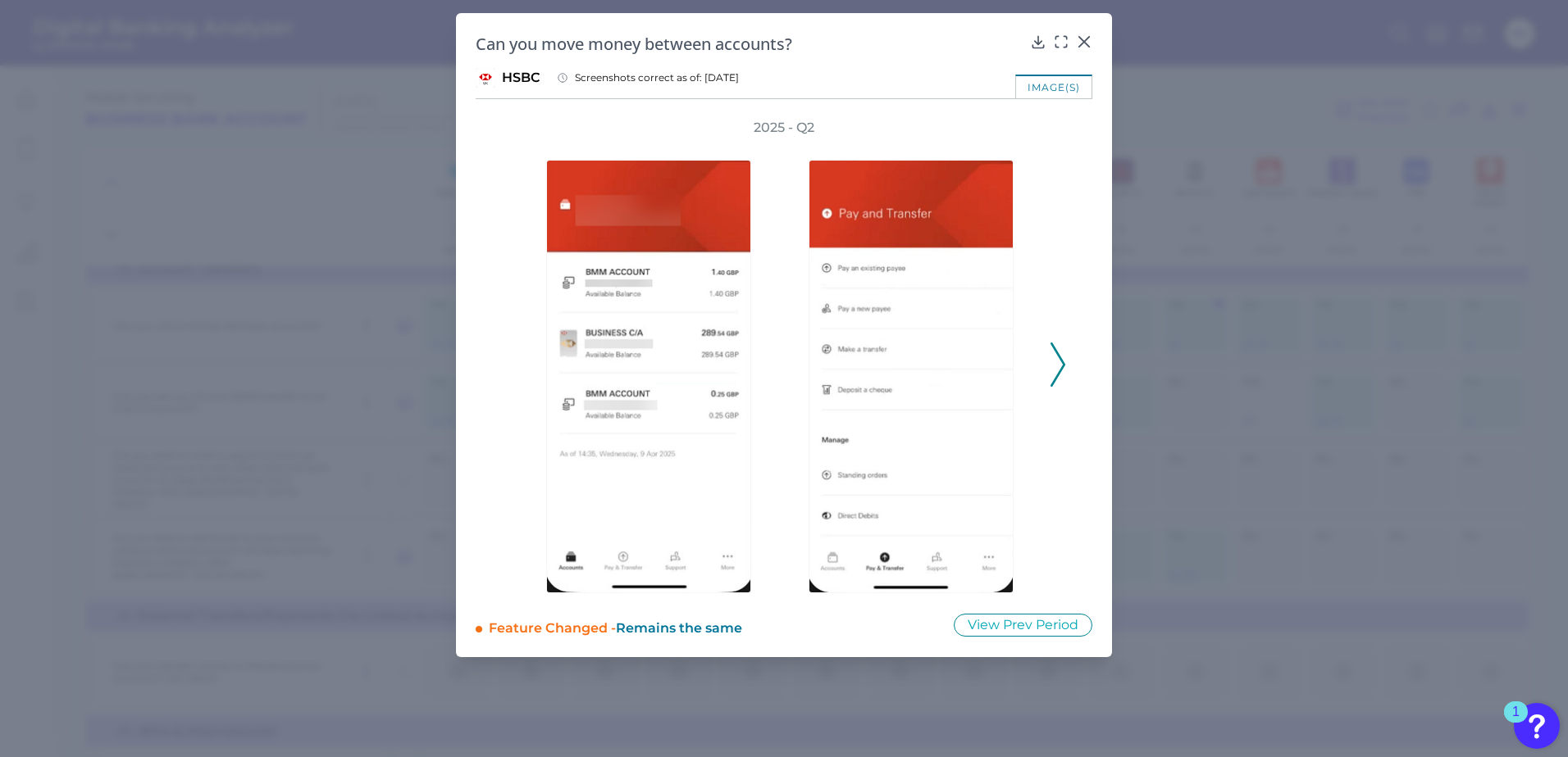
click at [1056, 375] on icon at bounding box center [1057, 365] width 15 height 45
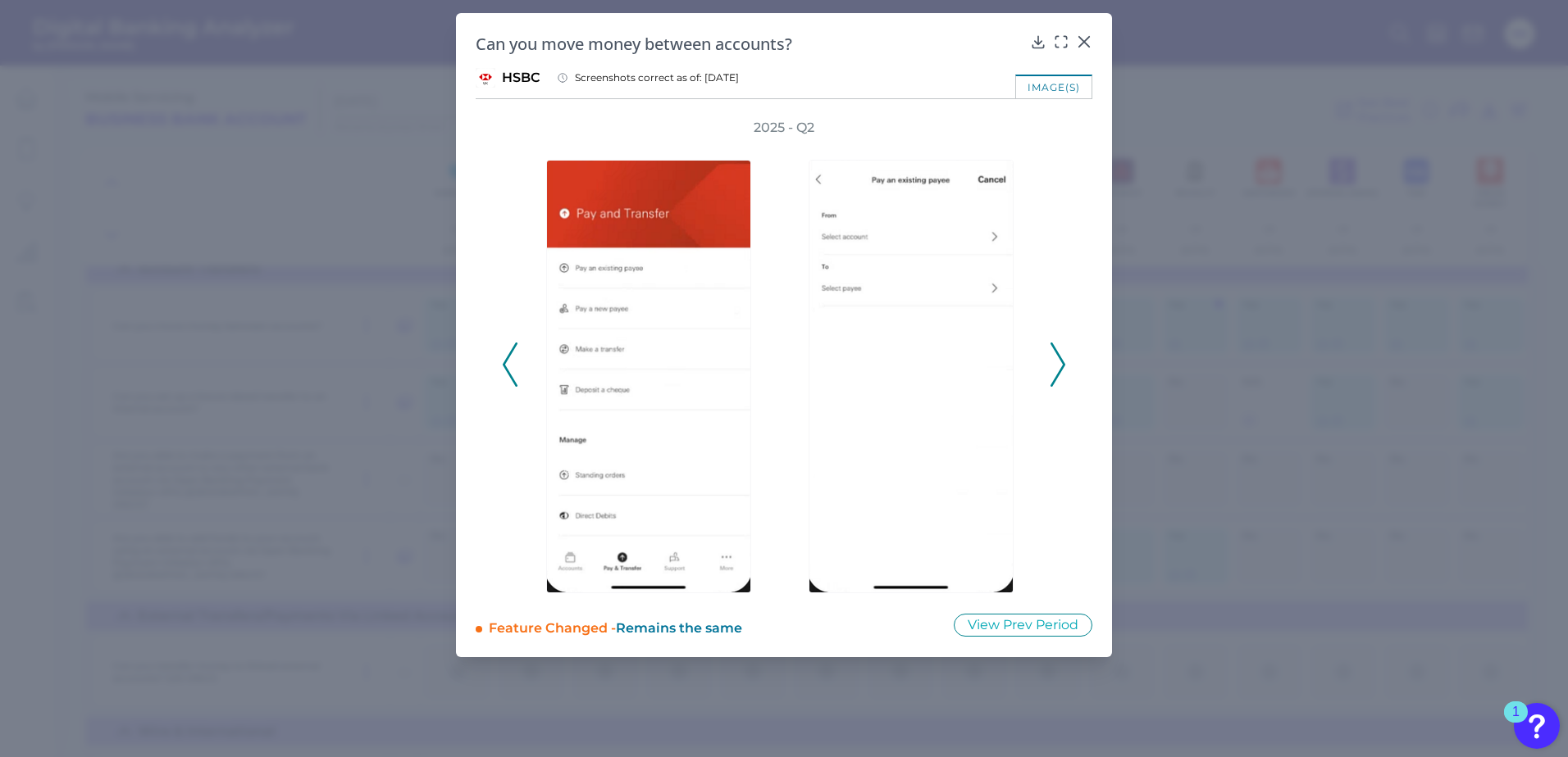
click at [1056, 375] on icon at bounding box center [1057, 365] width 15 height 45
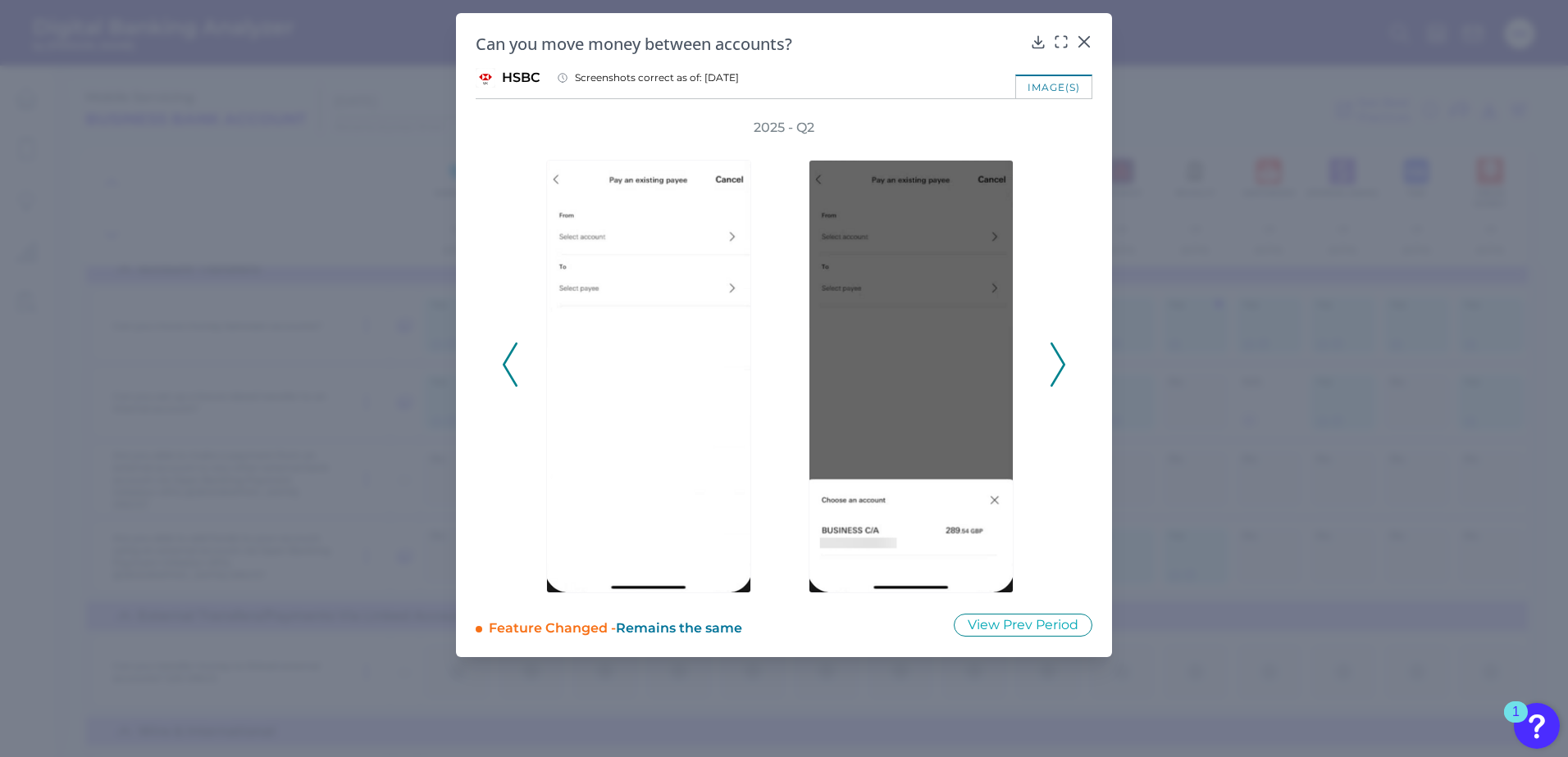
click at [1056, 375] on icon at bounding box center [1057, 365] width 15 height 45
click at [1080, 41] on icon at bounding box center [1084, 41] width 16 height 16
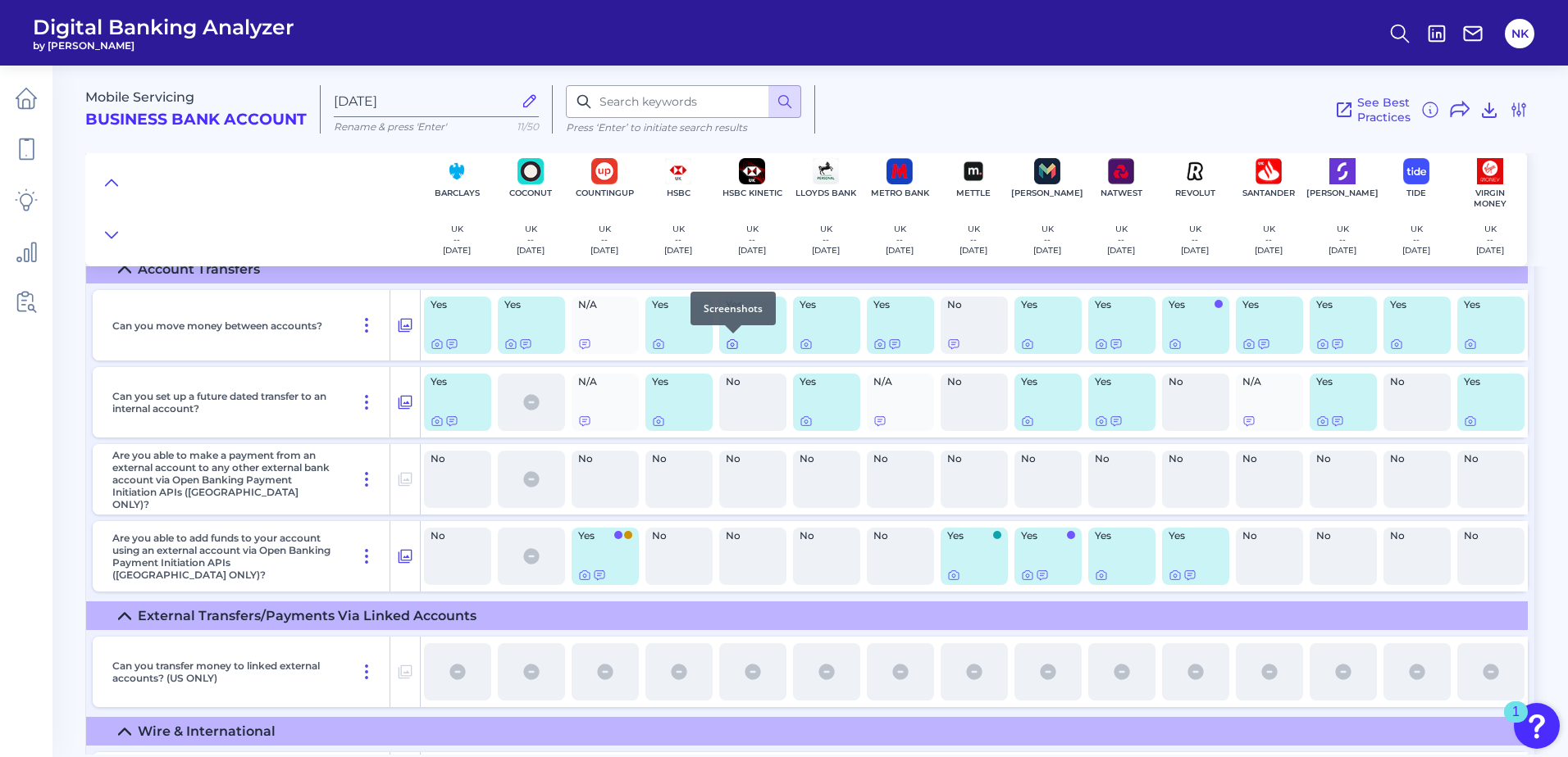
click at [726, 342] on icon at bounding box center [732, 343] width 13 height 13
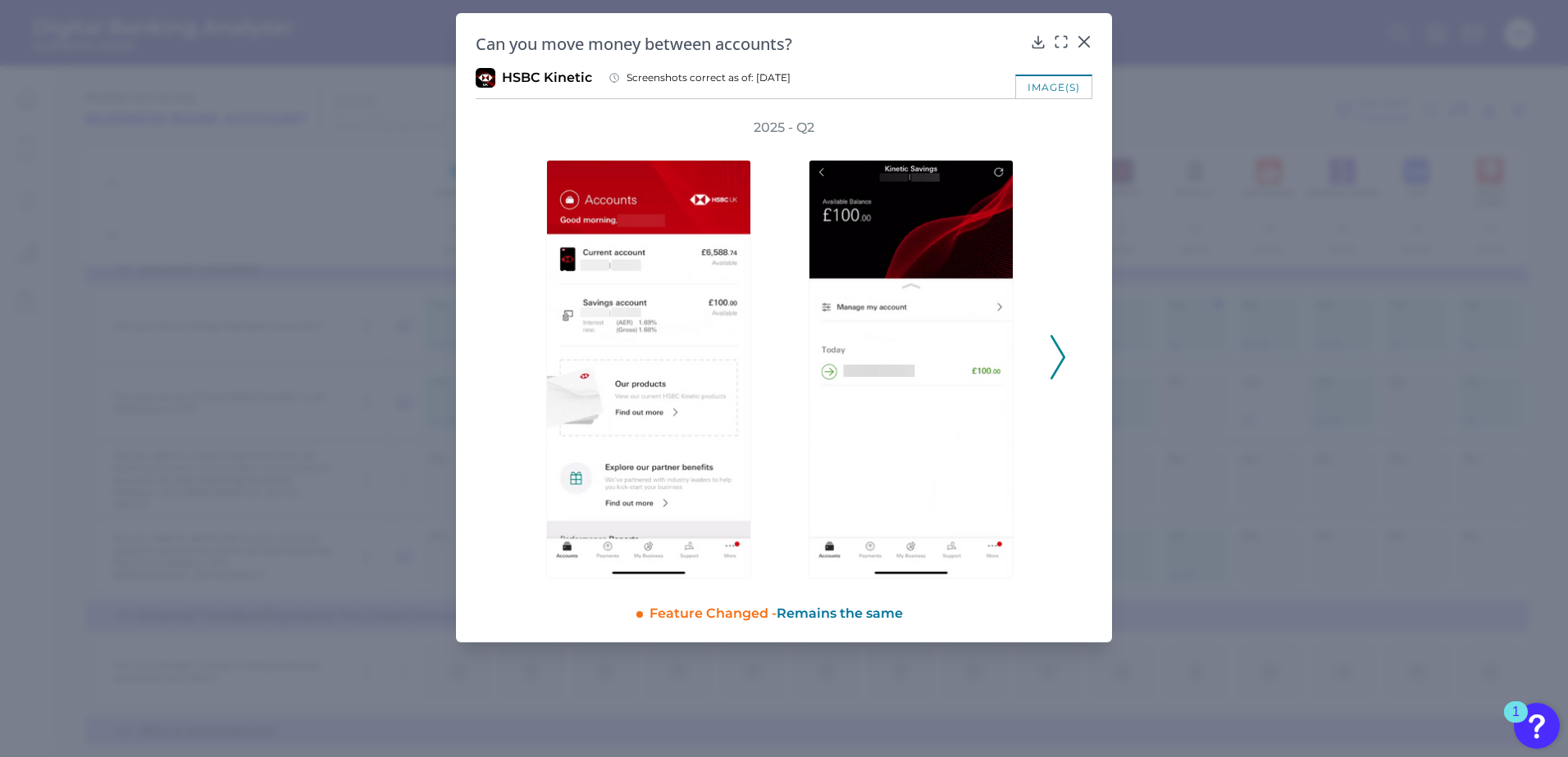
click at [1062, 359] on icon at bounding box center [1057, 358] width 15 height 45
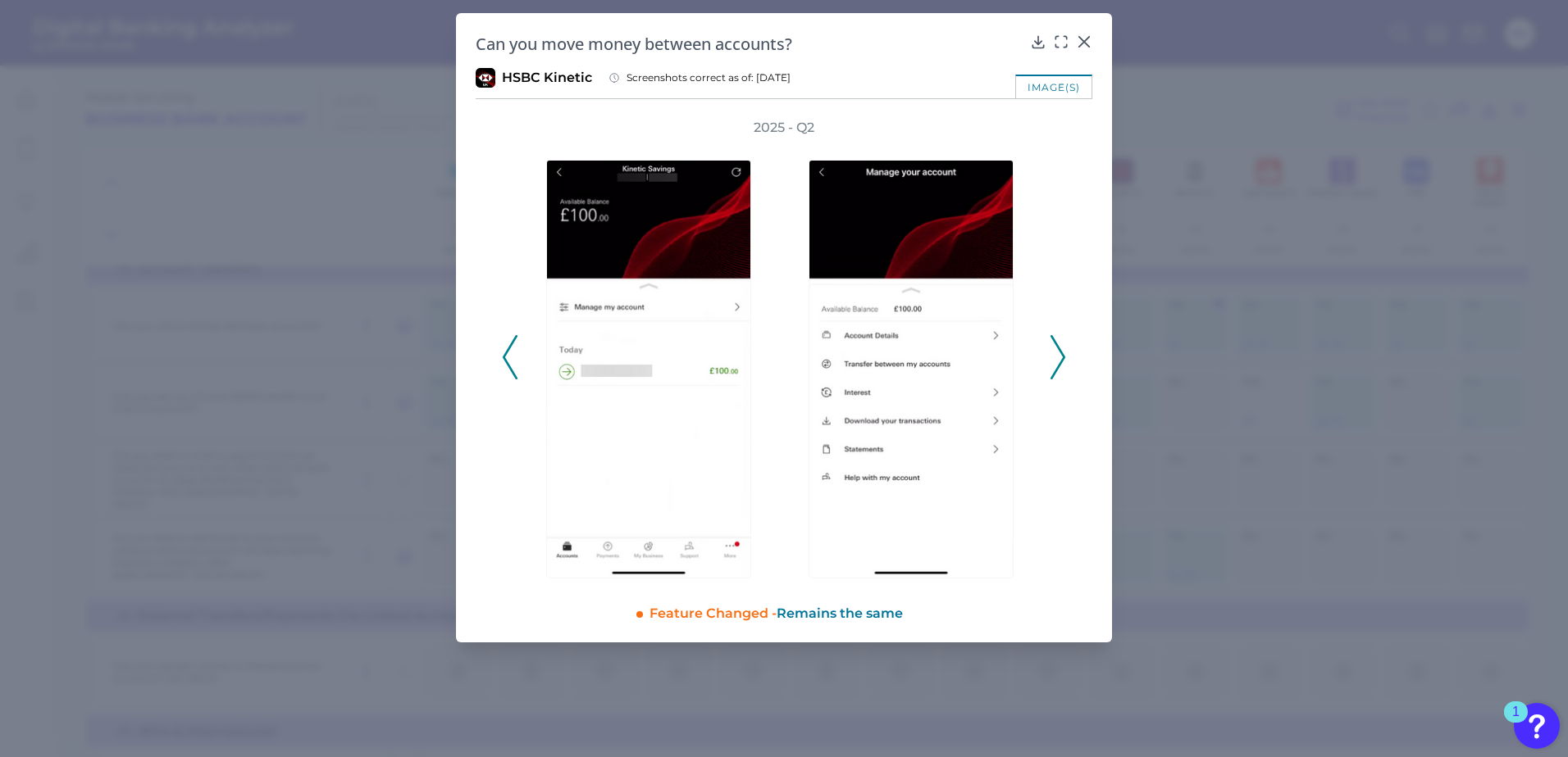
click at [1063, 364] on icon at bounding box center [1057, 358] width 15 height 45
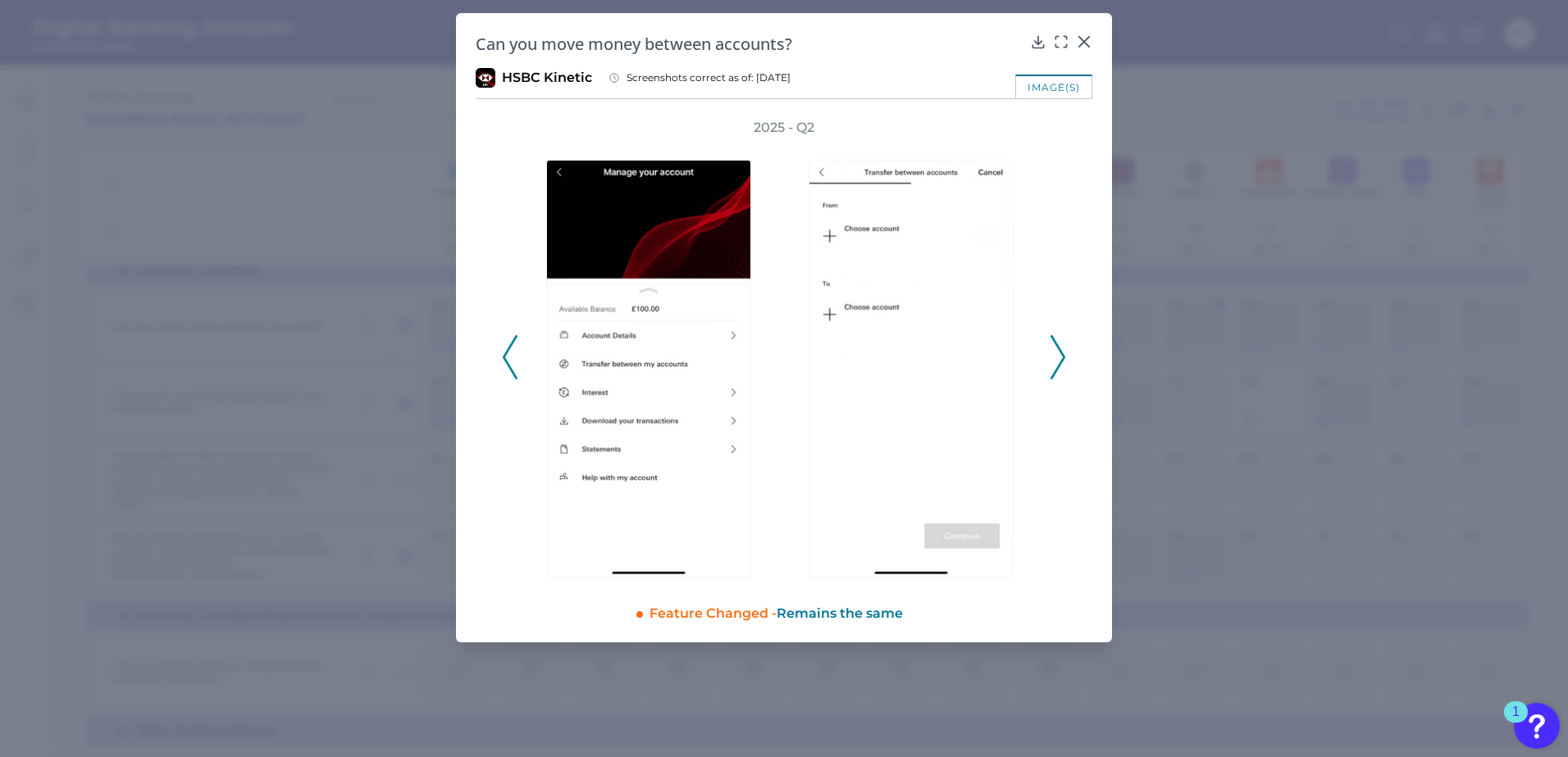
click at [1063, 364] on icon at bounding box center [1057, 358] width 15 height 45
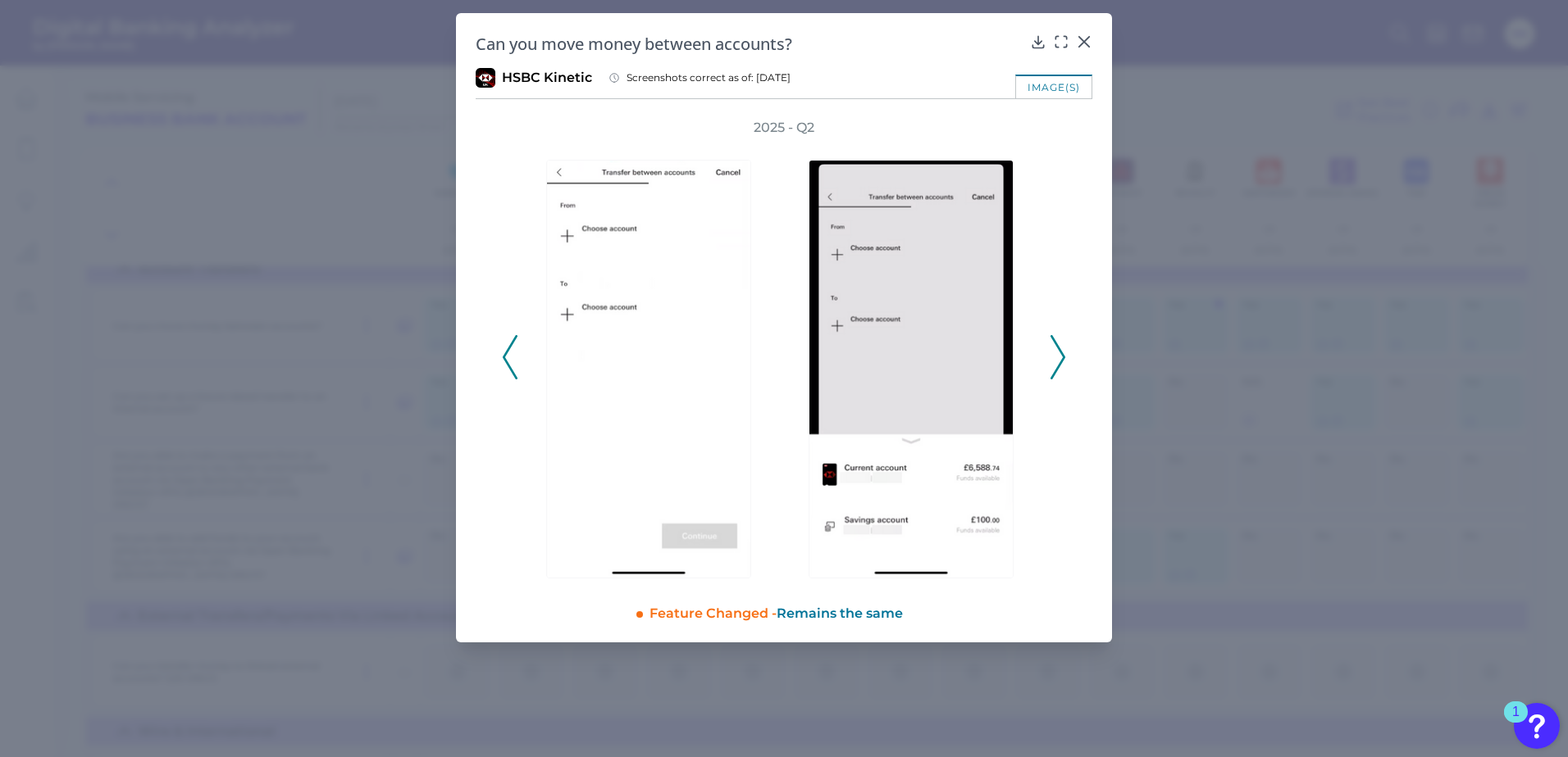
click at [1063, 364] on icon at bounding box center [1057, 358] width 15 height 45
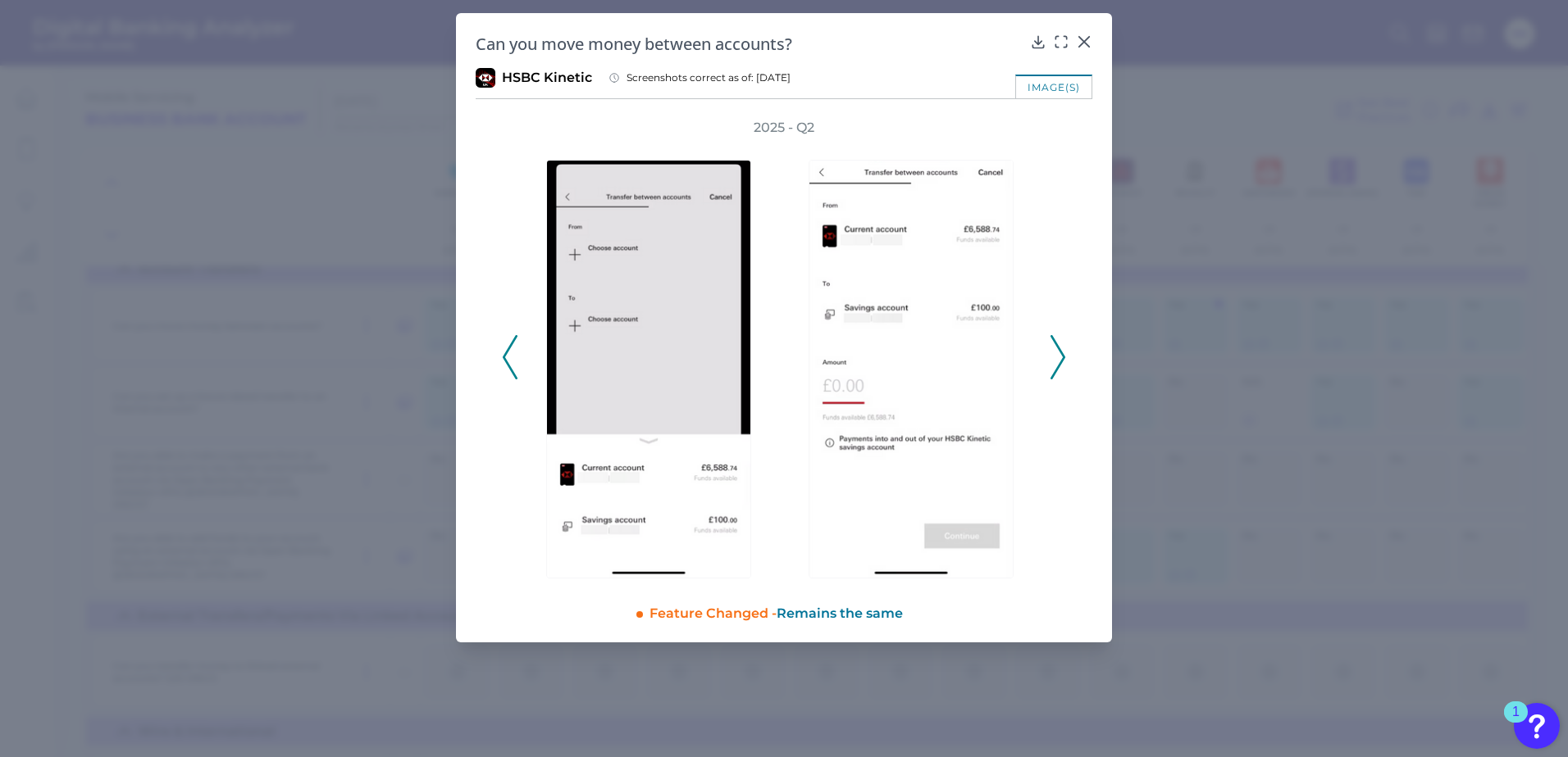
click at [1063, 364] on icon at bounding box center [1057, 358] width 15 height 45
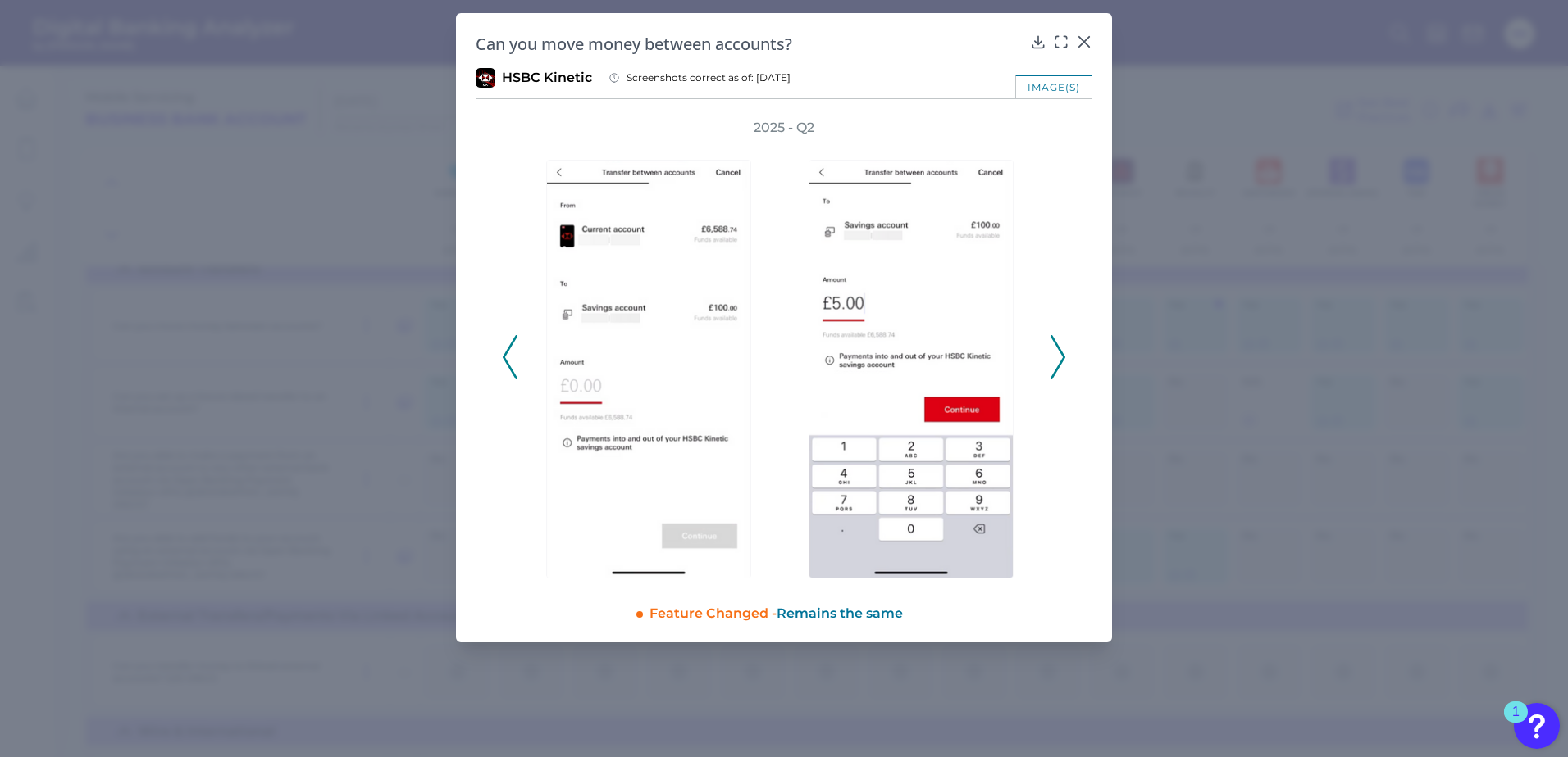
click at [1063, 364] on icon at bounding box center [1057, 358] width 15 height 45
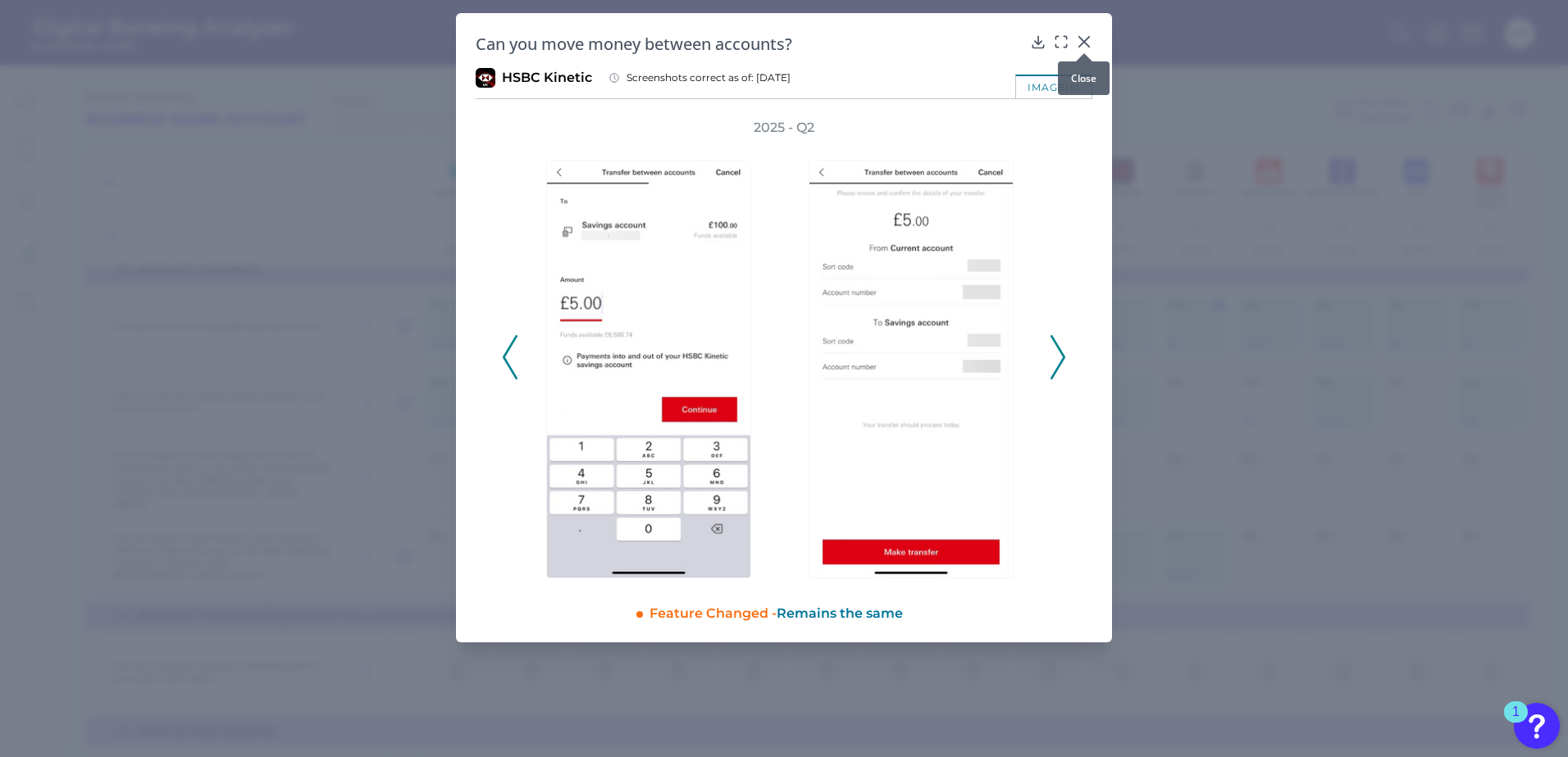
click at [1082, 41] on icon at bounding box center [1084, 41] width 9 height 9
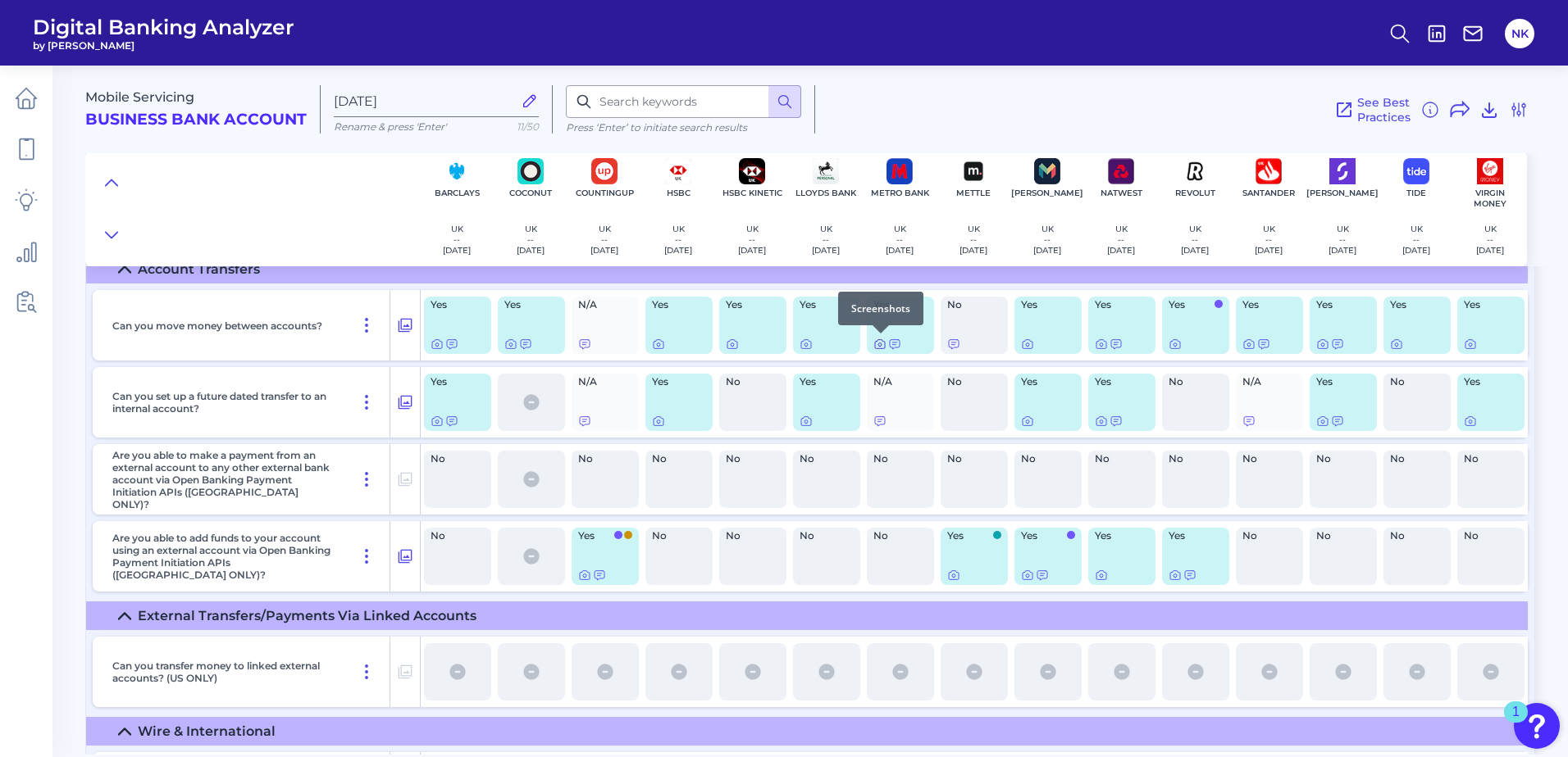
click at [880, 344] on icon at bounding box center [879, 343] width 13 height 13
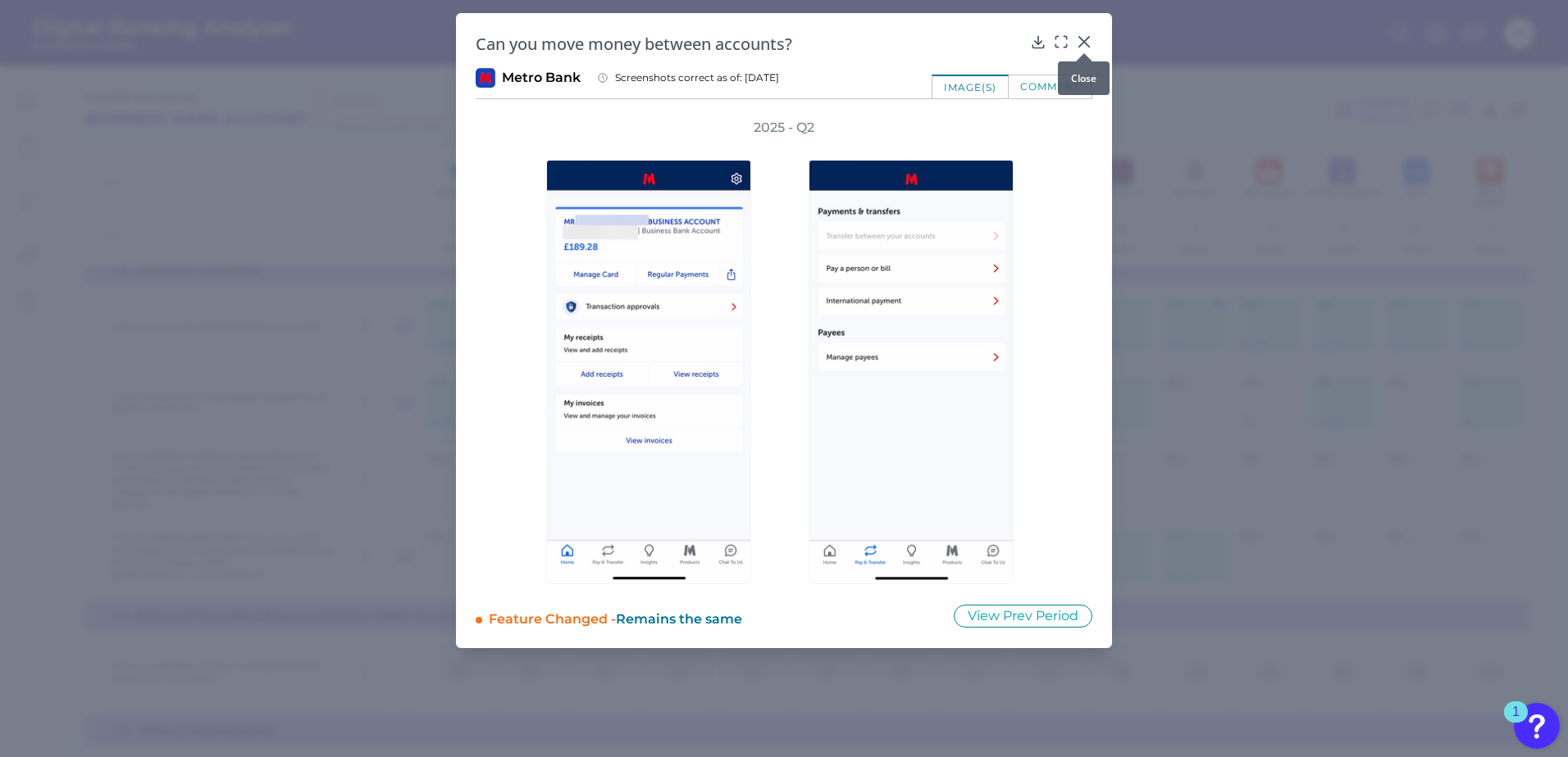
click at [1085, 45] on icon at bounding box center [1084, 41] width 16 height 16
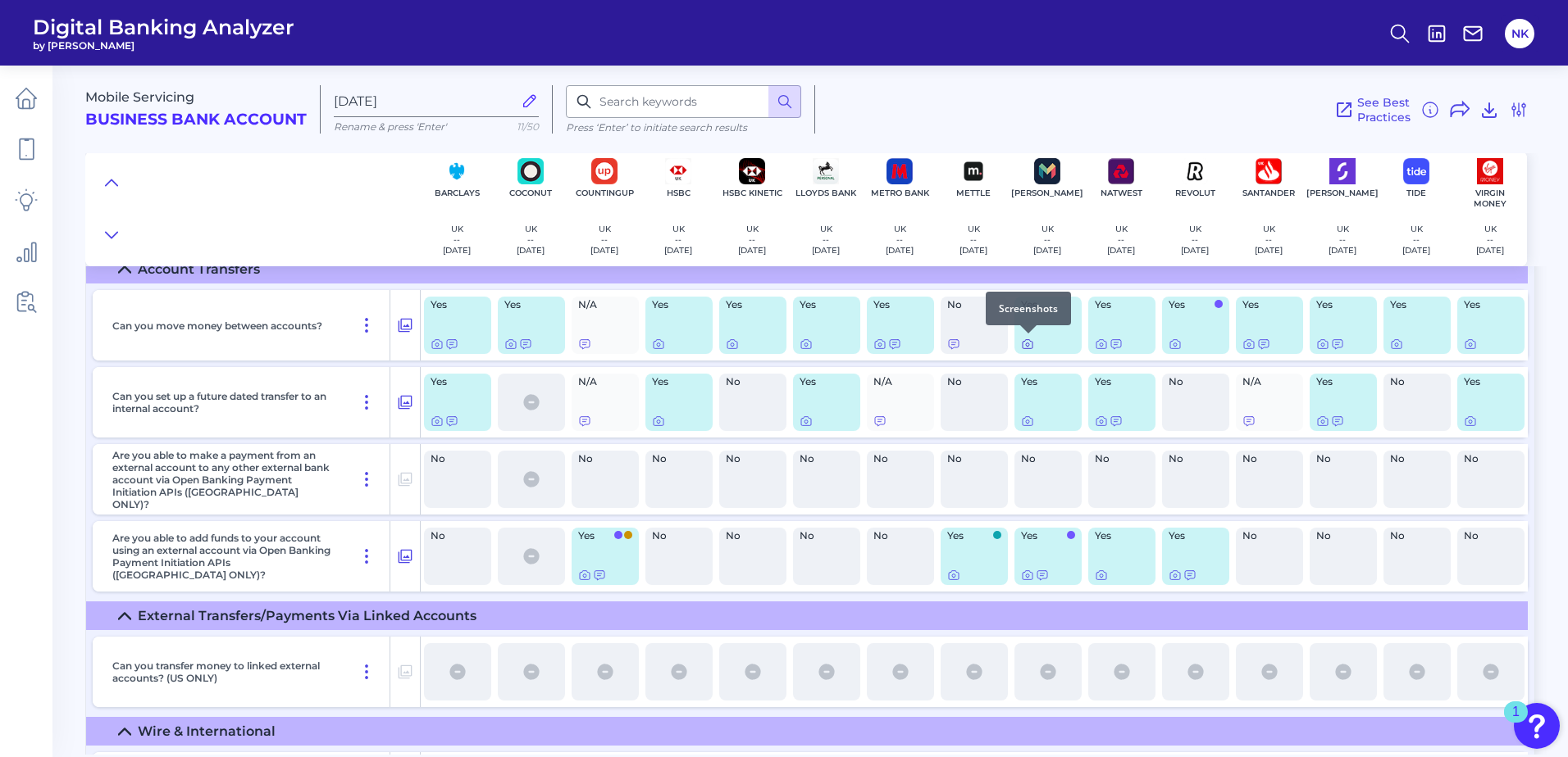
click at [1026, 342] on icon at bounding box center [1027, 343] width 13 height 13
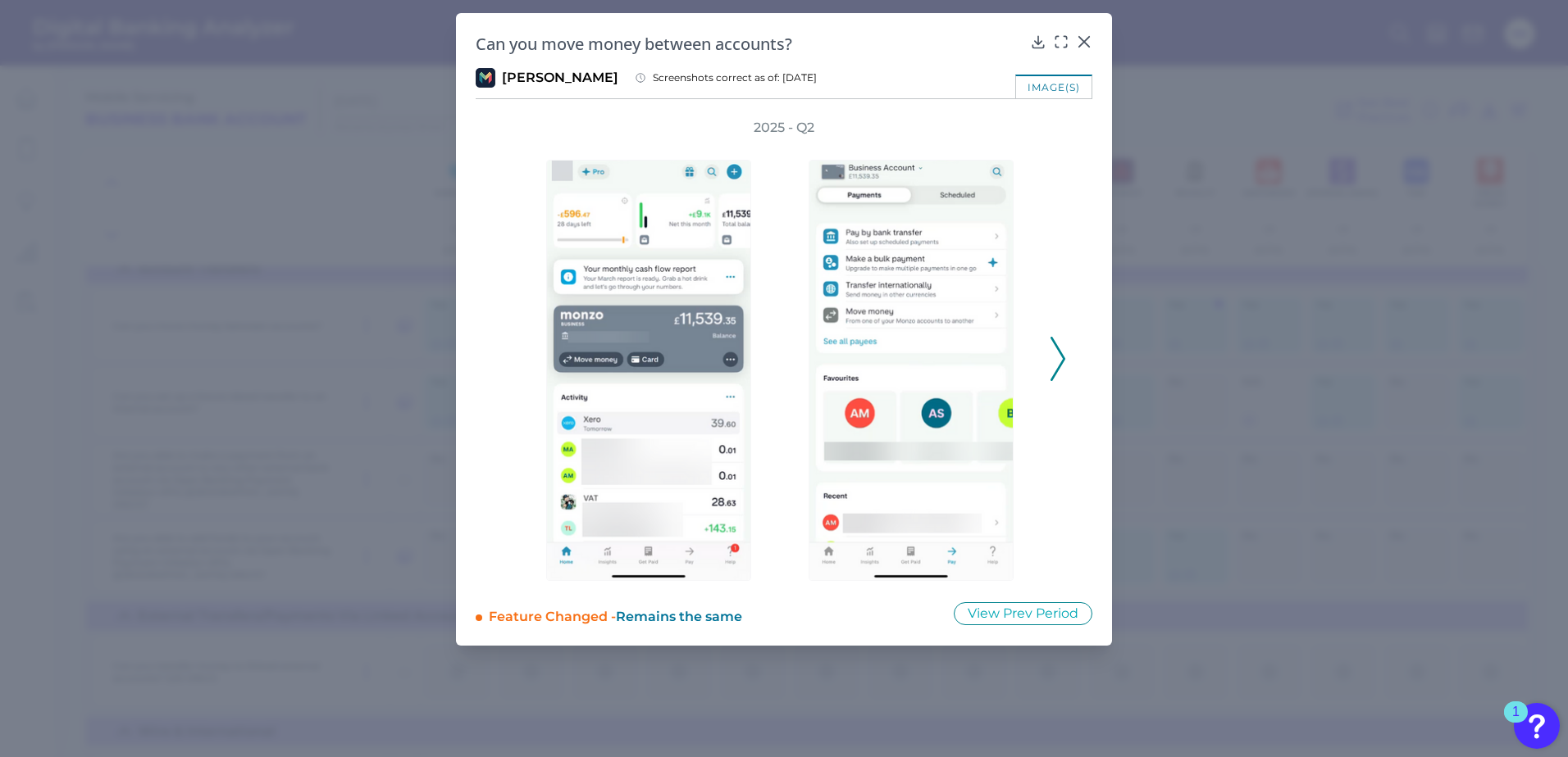
click at [1060, 365] on icon at bounding box center [1057, 359] width 15 height 45
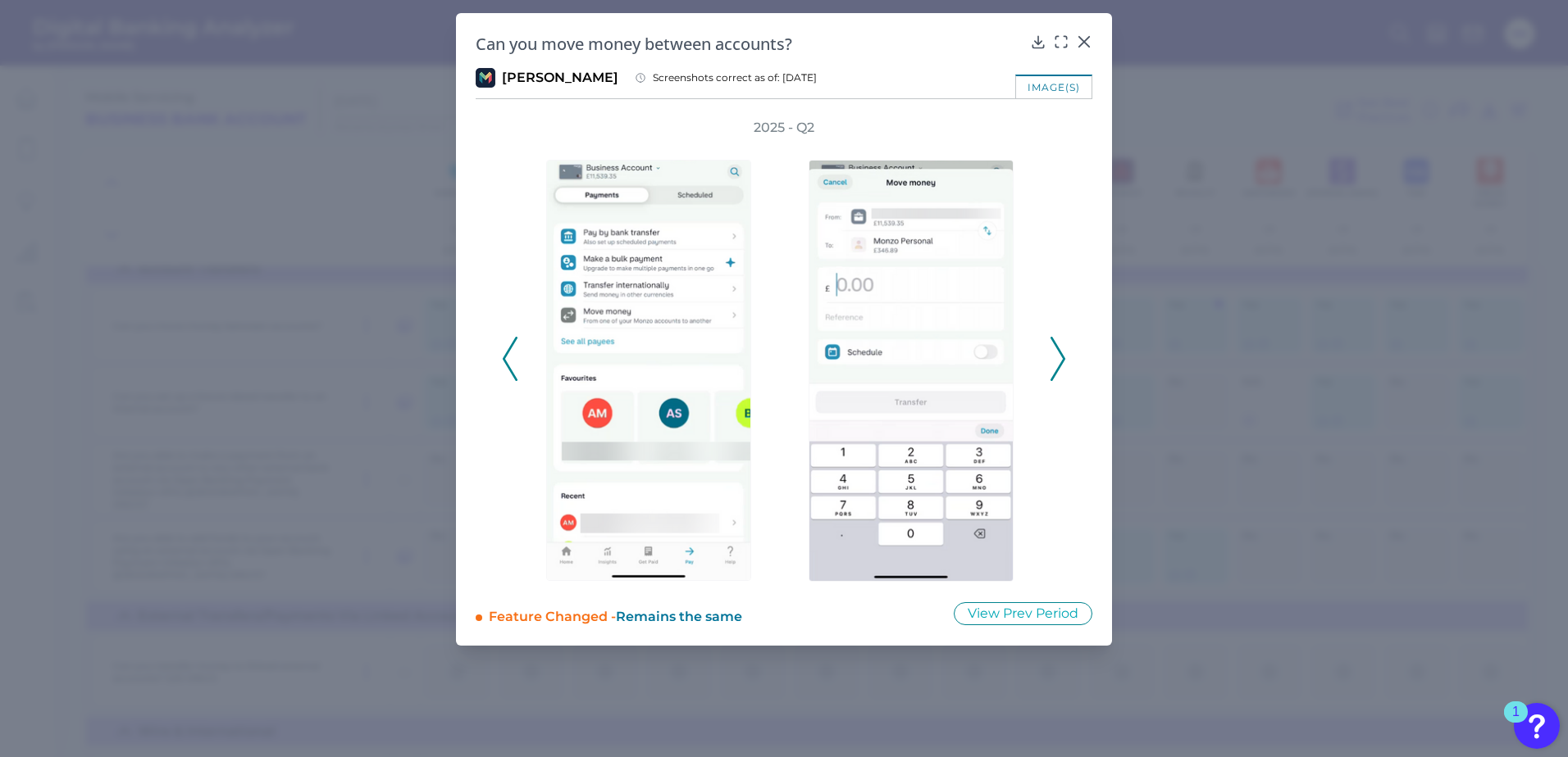
click at [1060, 365] on icon at bounding box center [1057, 359] width 15 height 45
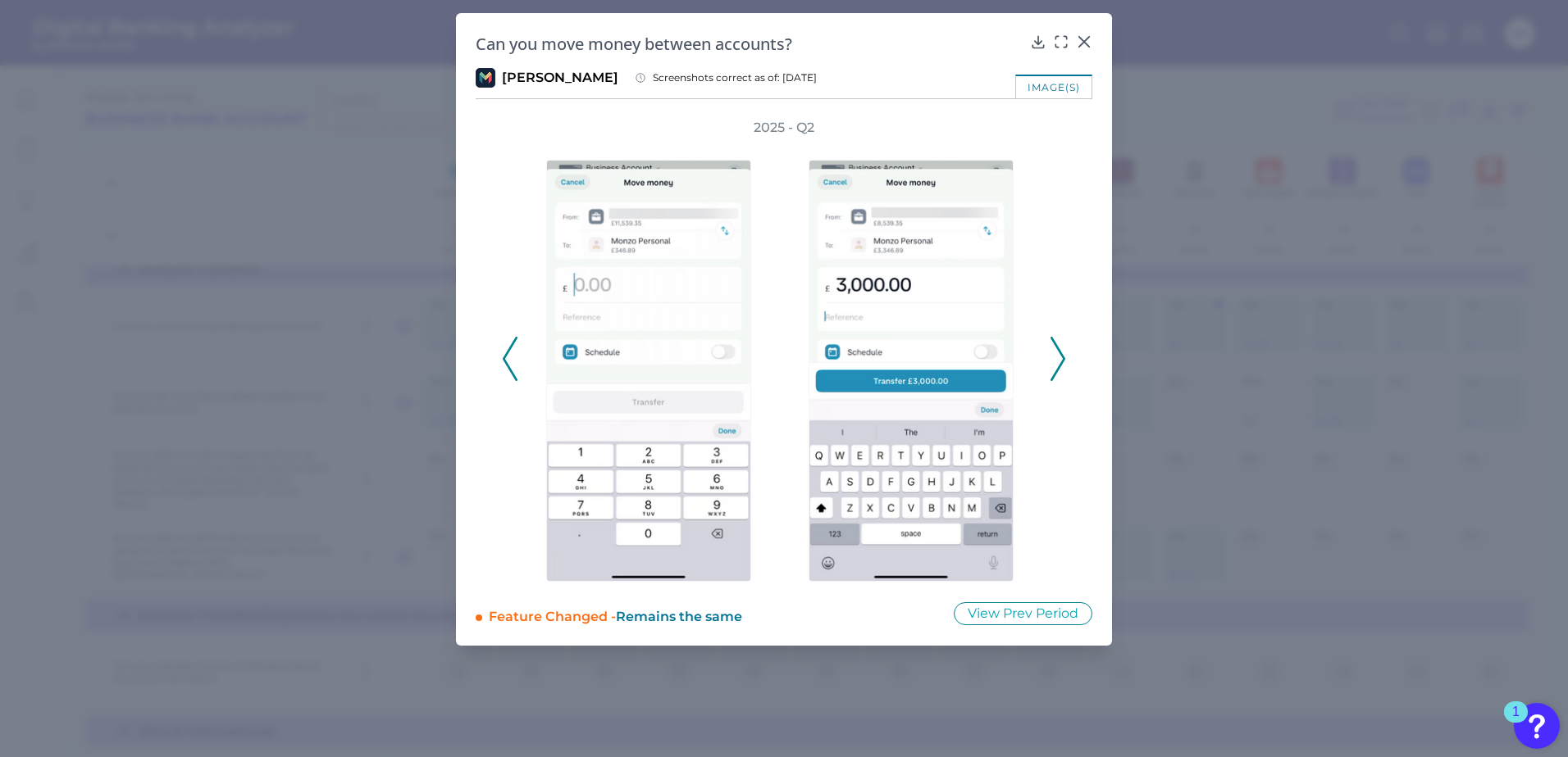
click at [1060, 365] on icon at bounding box center [1057, 359] width 15 height 45
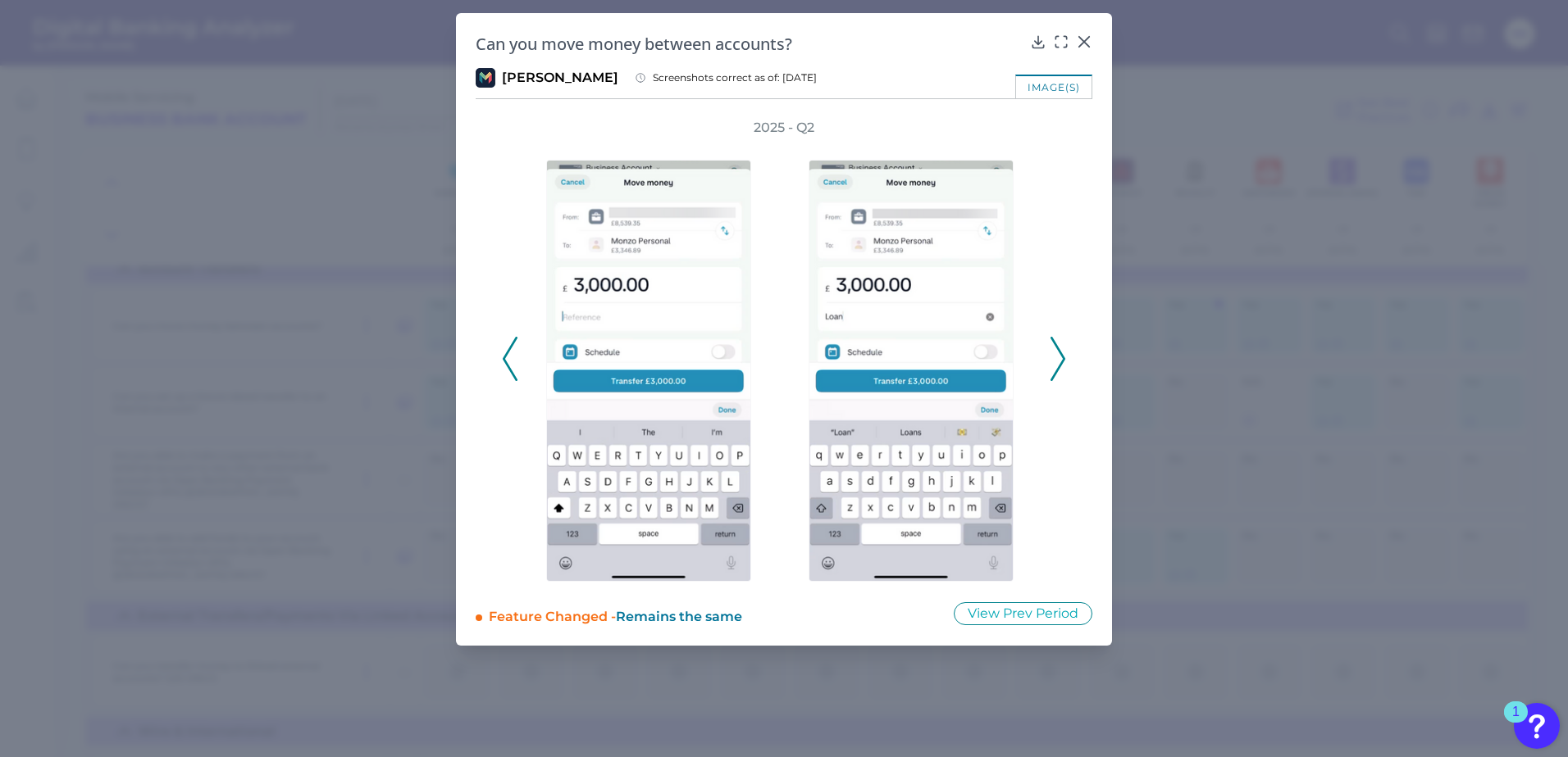
click at [1060, 365] on icon at bounding box center [1057, 359] width 15 height 45
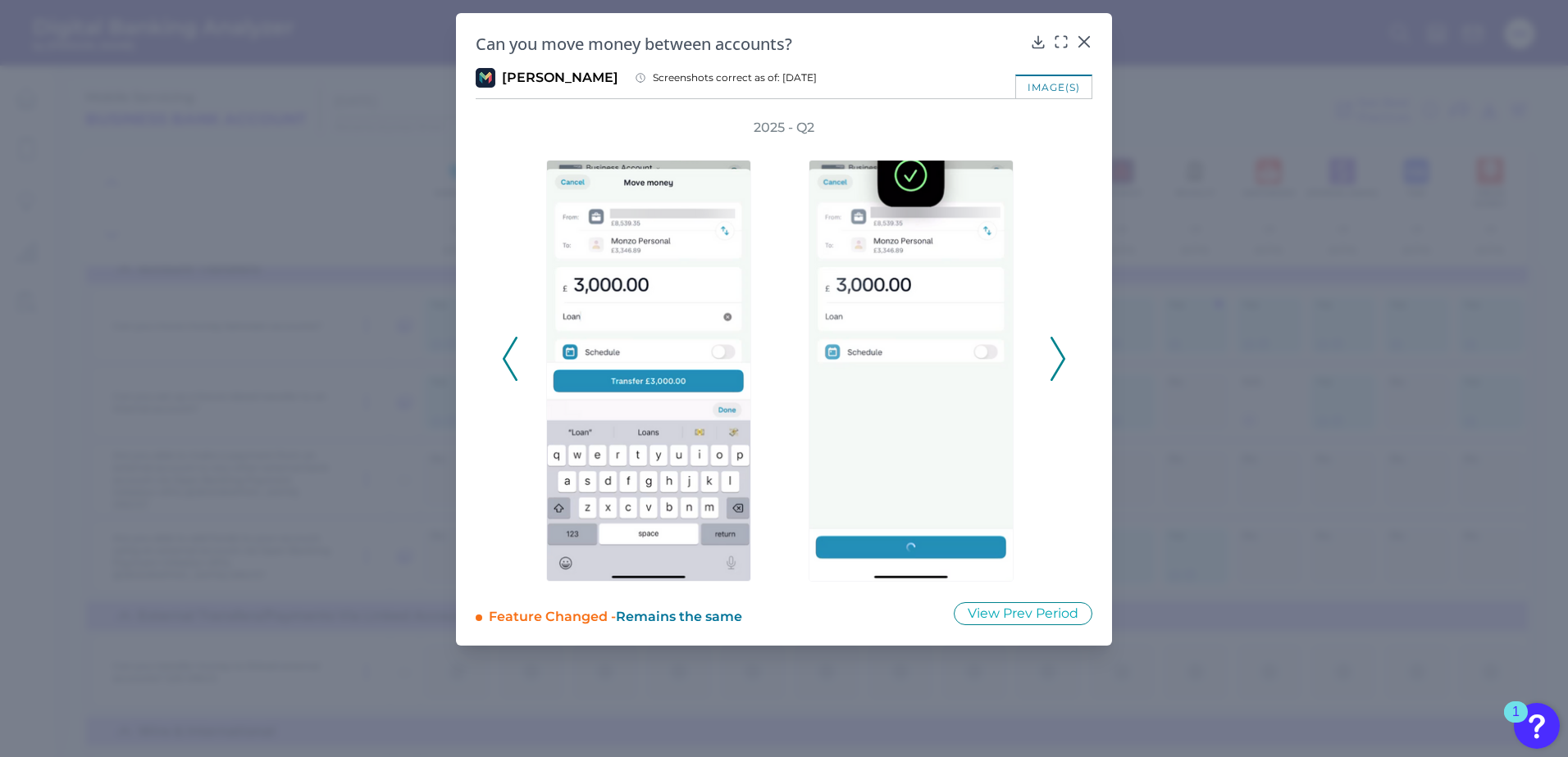
click at [1060, 365] on icon at bounding box center [1057, 359] width 15 height 45
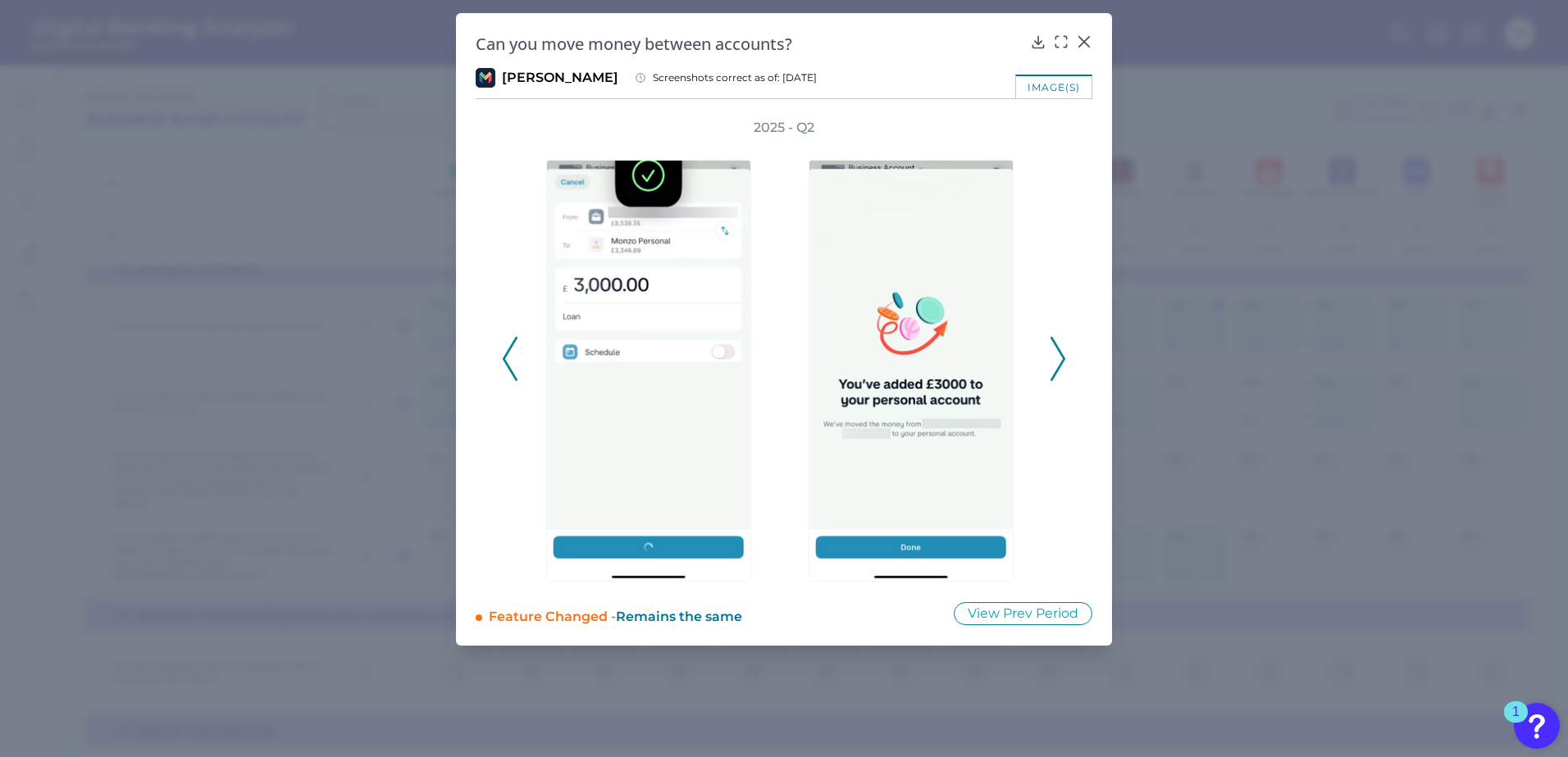
click at [1060, 365] on icon at bounding box center [1057, 359] width 15 height 45
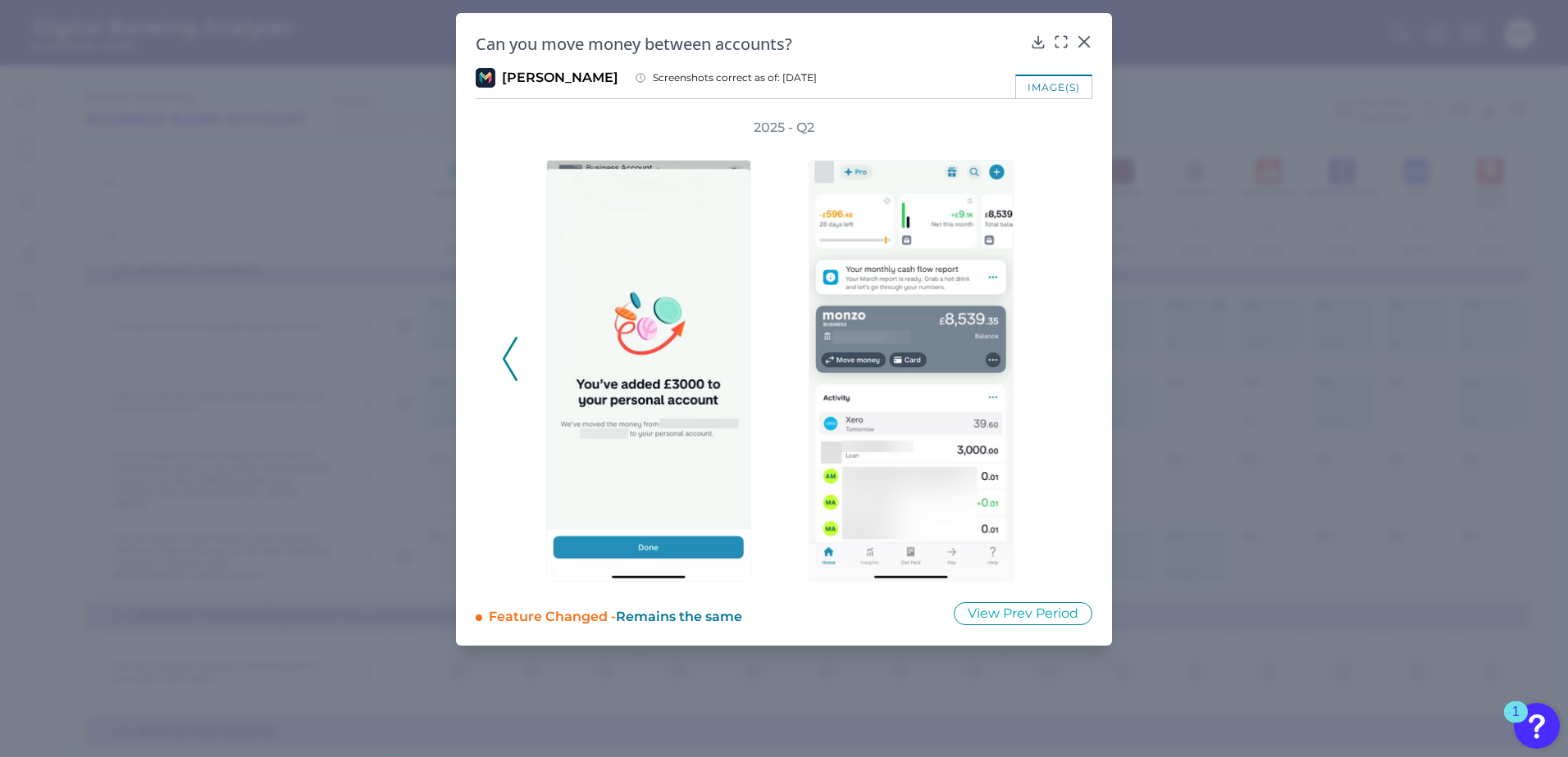
click at [1060, 365] on div "2025 - Q2" at bounding box center [783, 349] width 564 height 463
click at [1083, 44] on icon at bounding box center [1084, 41] width 9 height 9
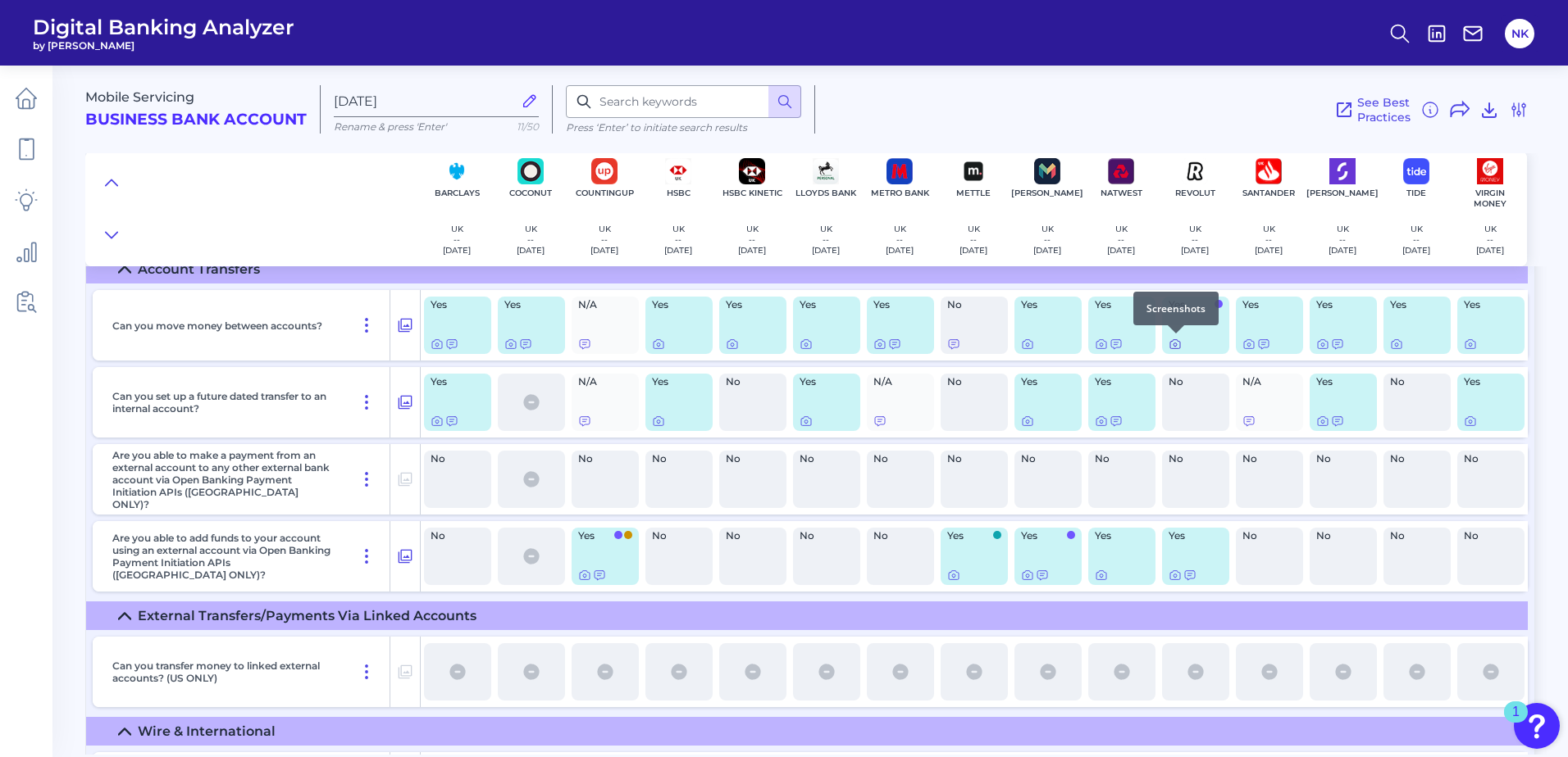
click at [1172, 342] on icon at bounding box center [1175, 343] width 13 height 13
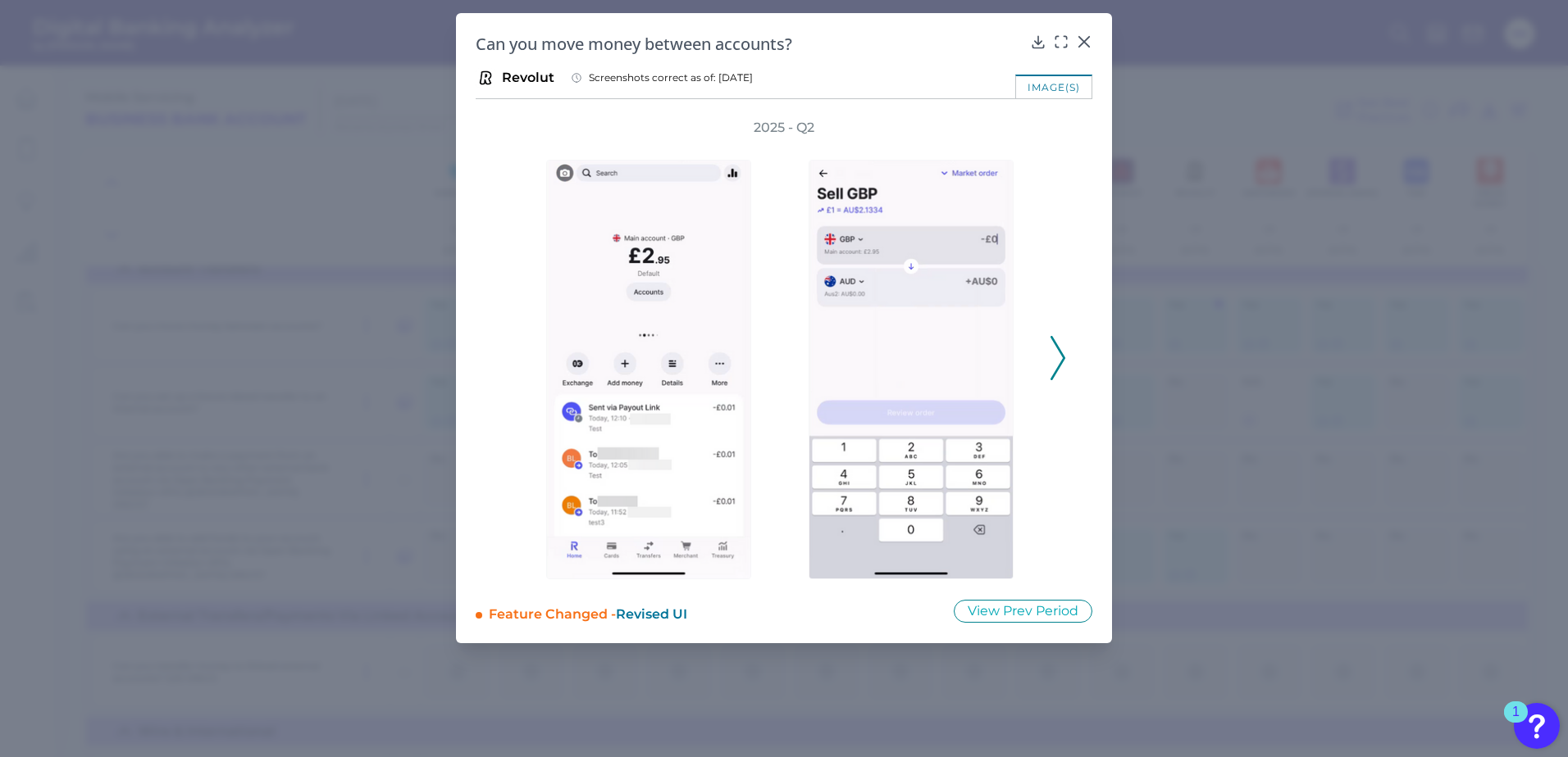
click at [1062, 361] on polyline at bounding box center [1057, 357] width 12 height 42
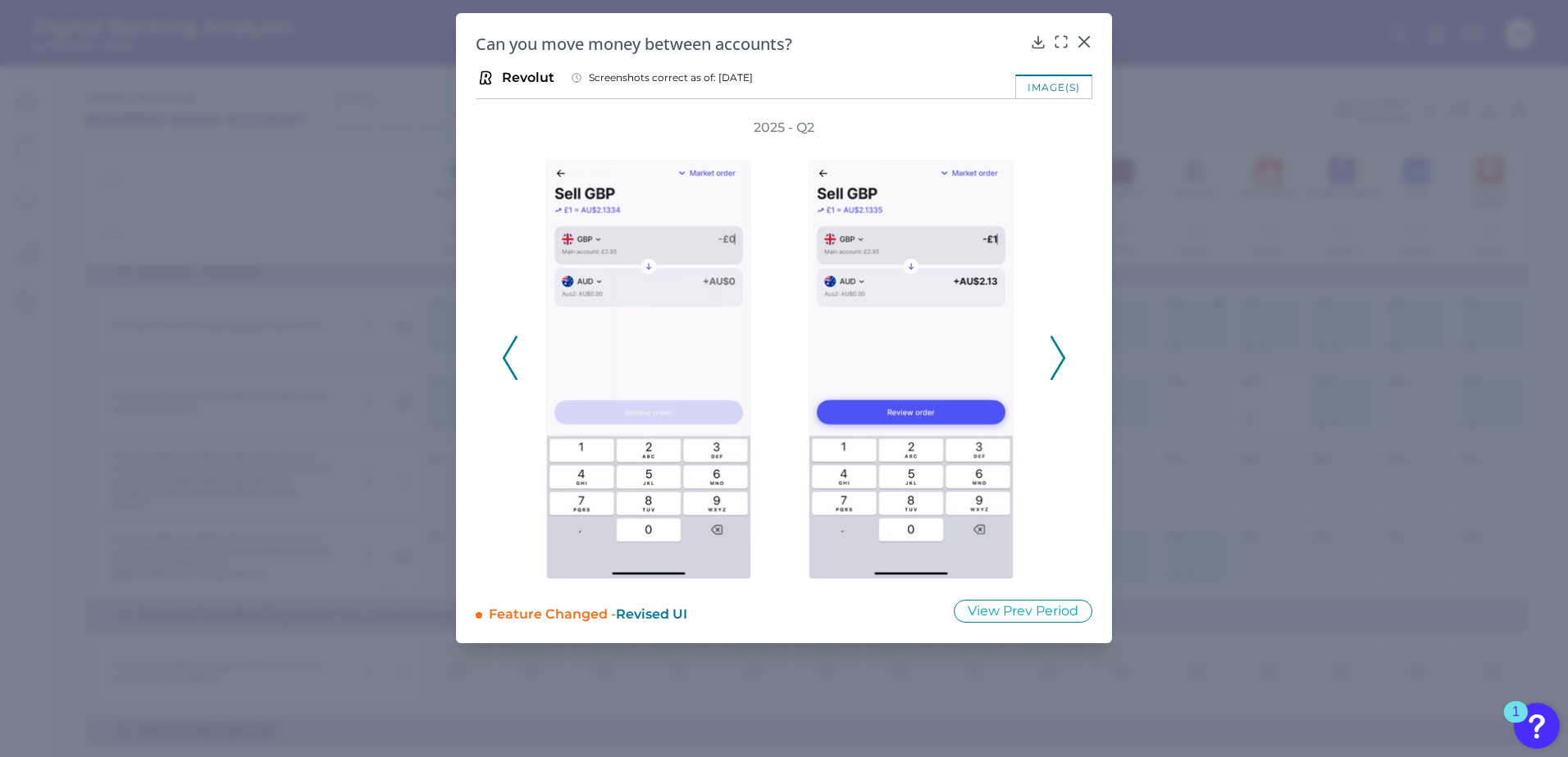
click at [1062, 361] on polyline at bounding box center [1057, 357] width 12 height 42
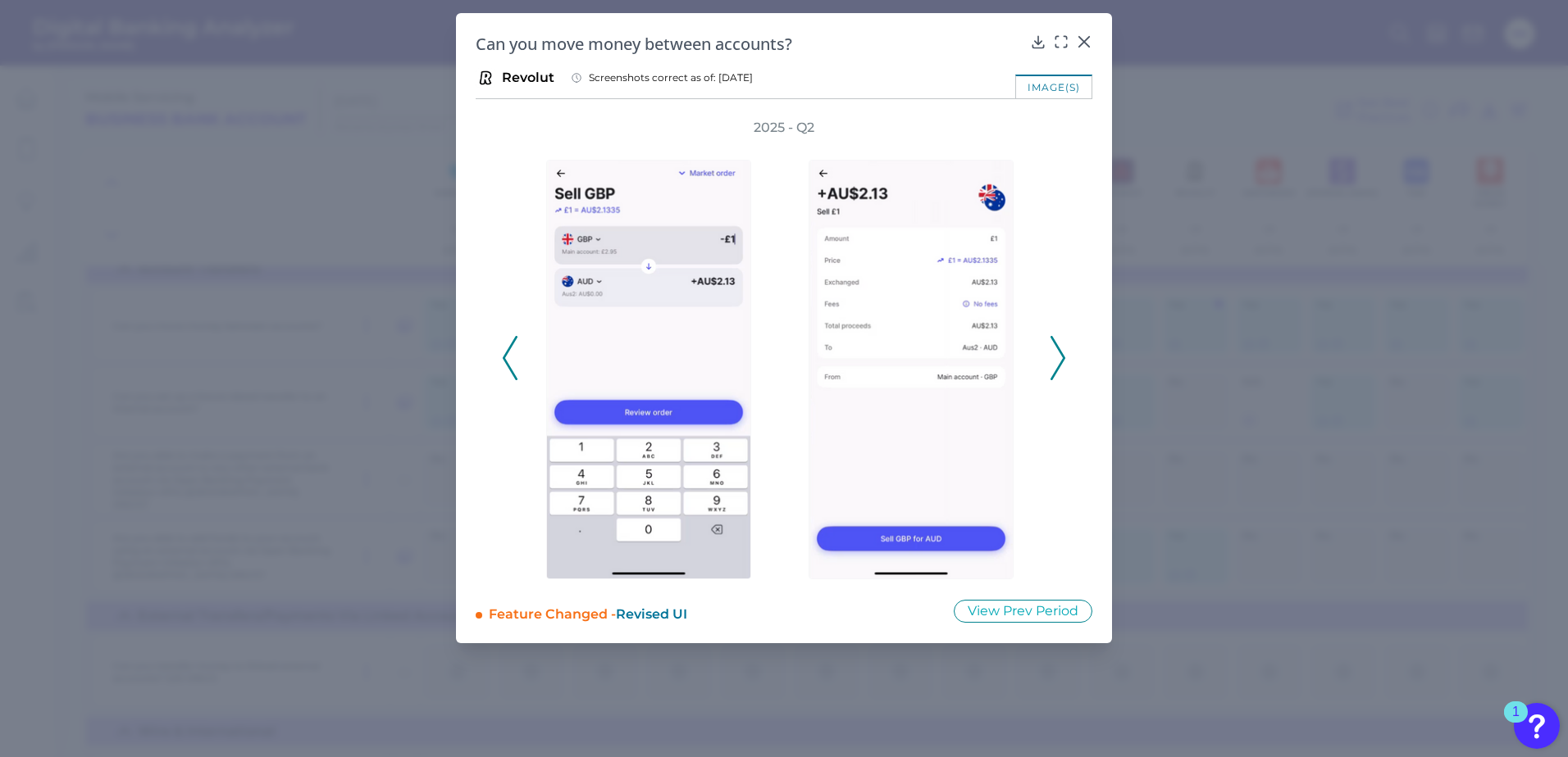
click at [1062, 361] on polyline at bounding box center [1057, 357] width 12 height 42
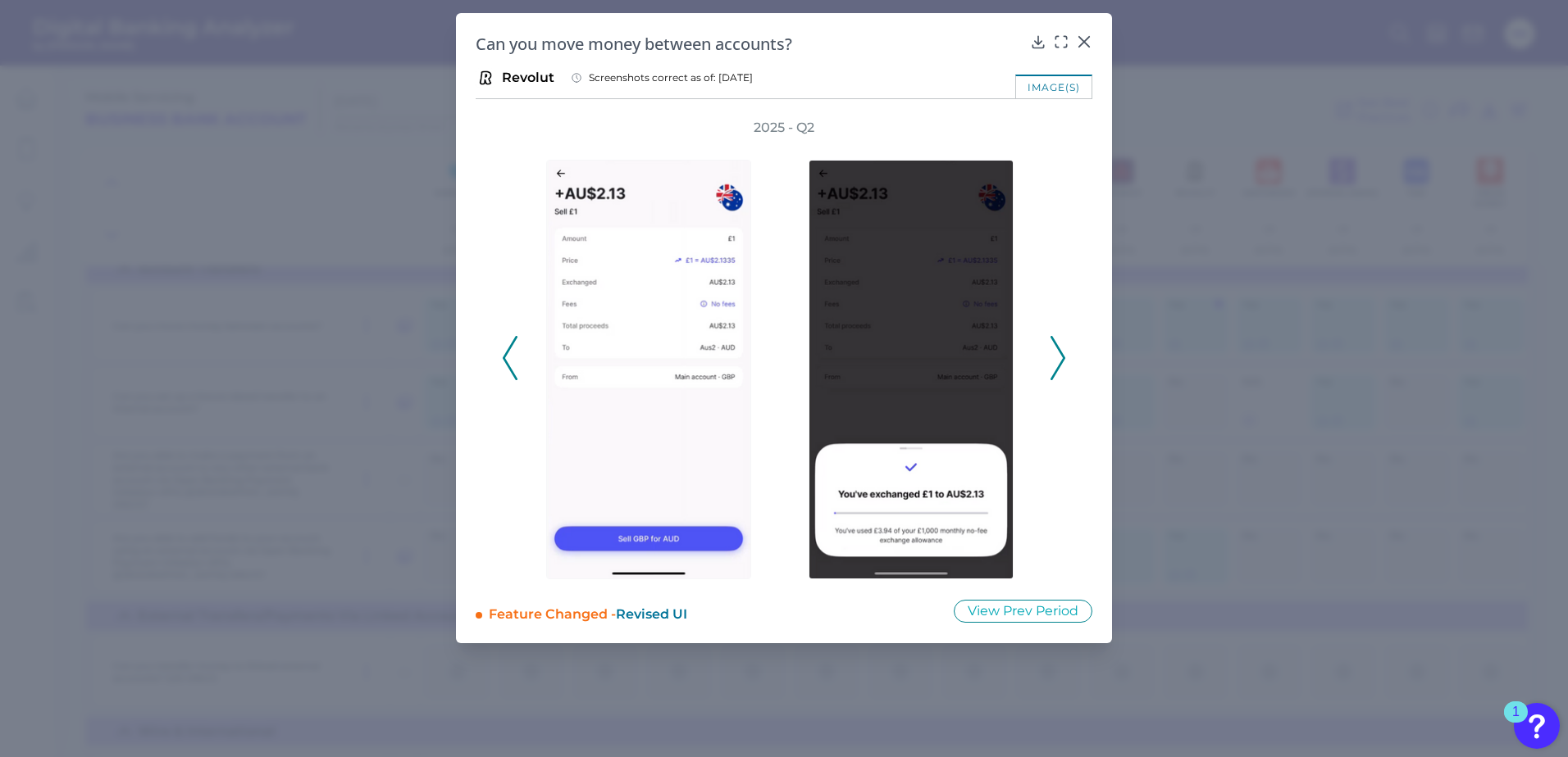
click at [1062, 360] on polyline at bounding box center [1057, 357] width 12 height 42
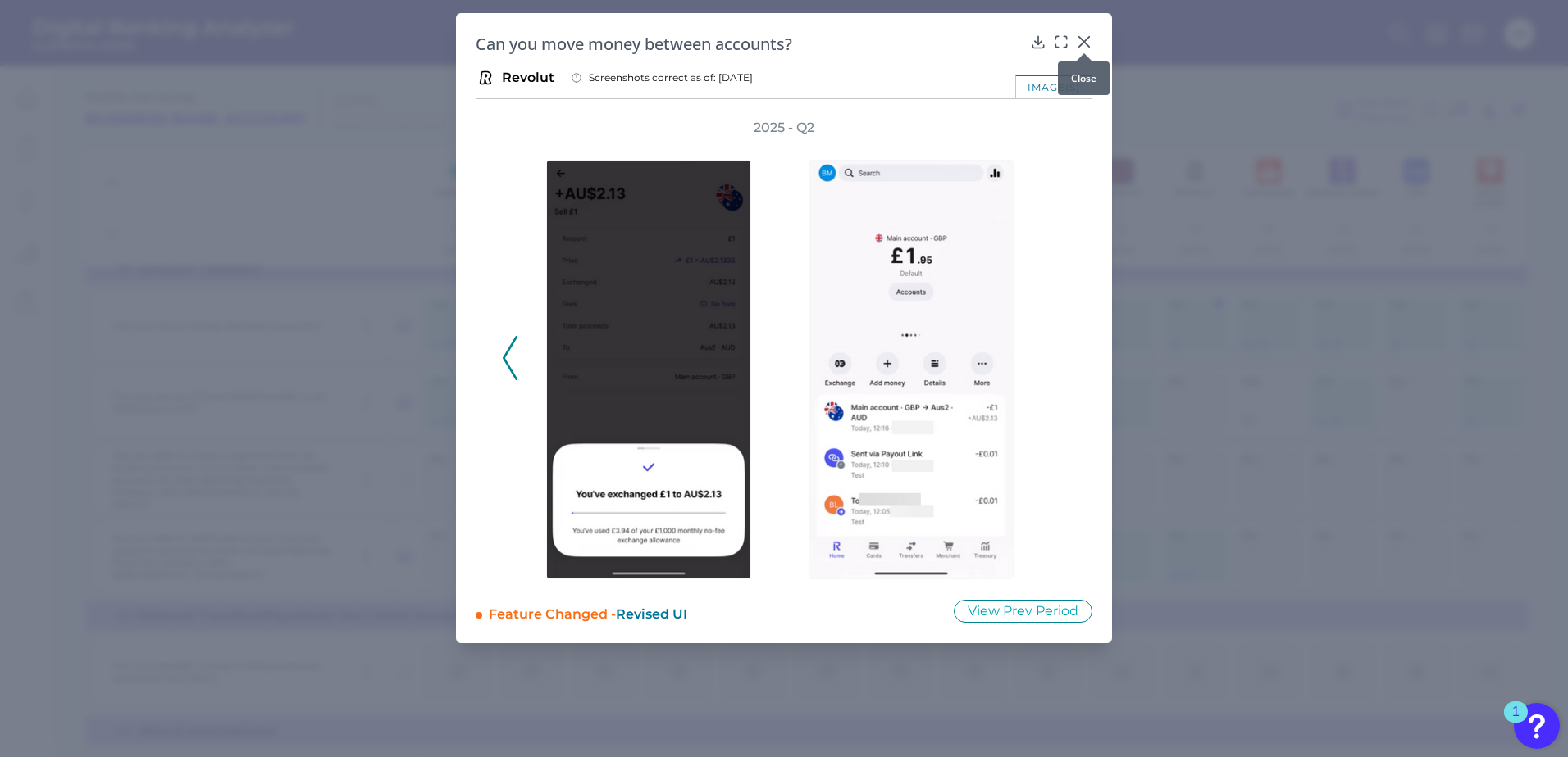
click at [1083, 42] on icon at bounding box center [1084, 41] width 9 height 9
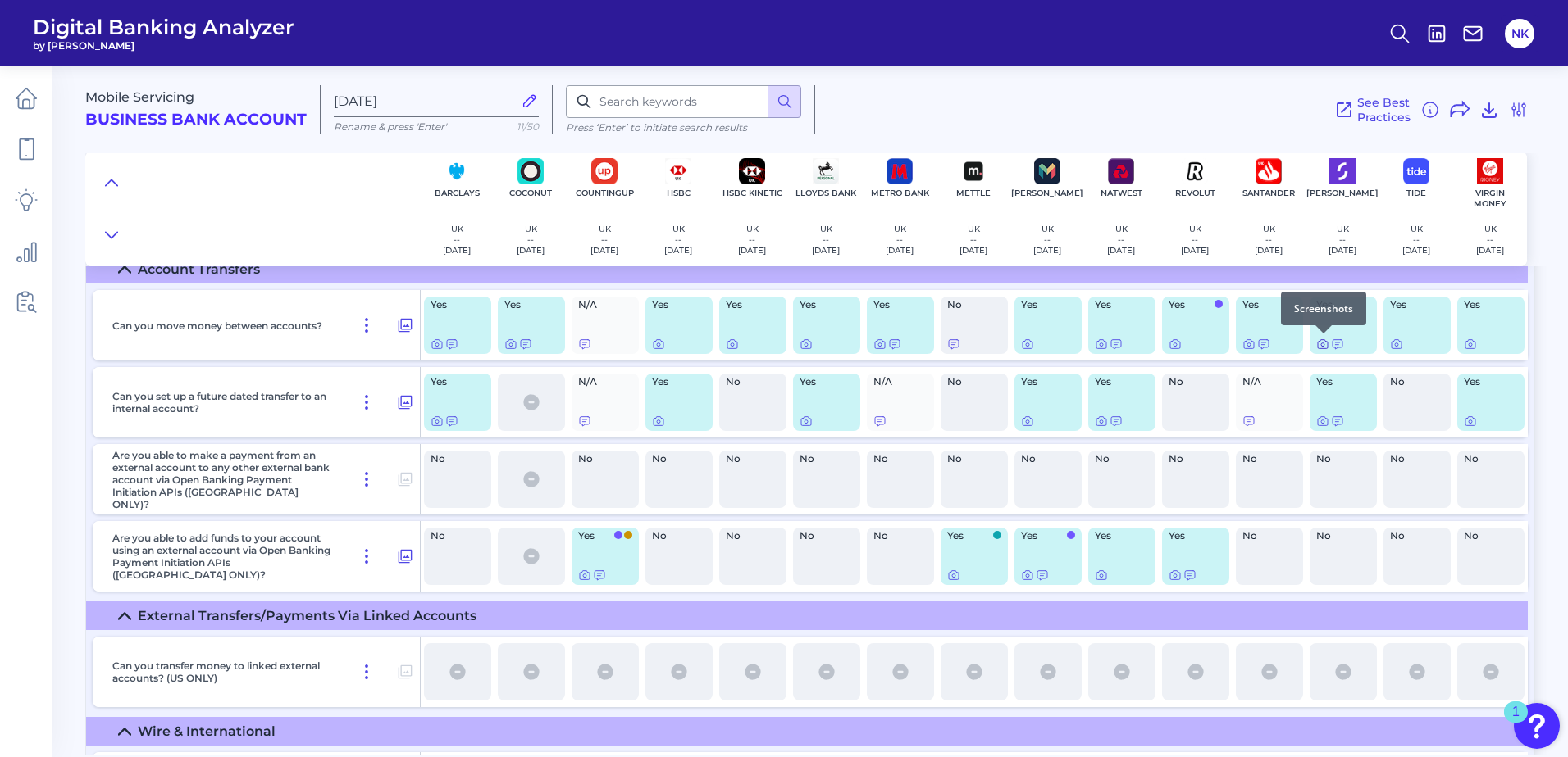
click at [1322, 344] on icon at bounding box center [1322, 343] width 13 height 13
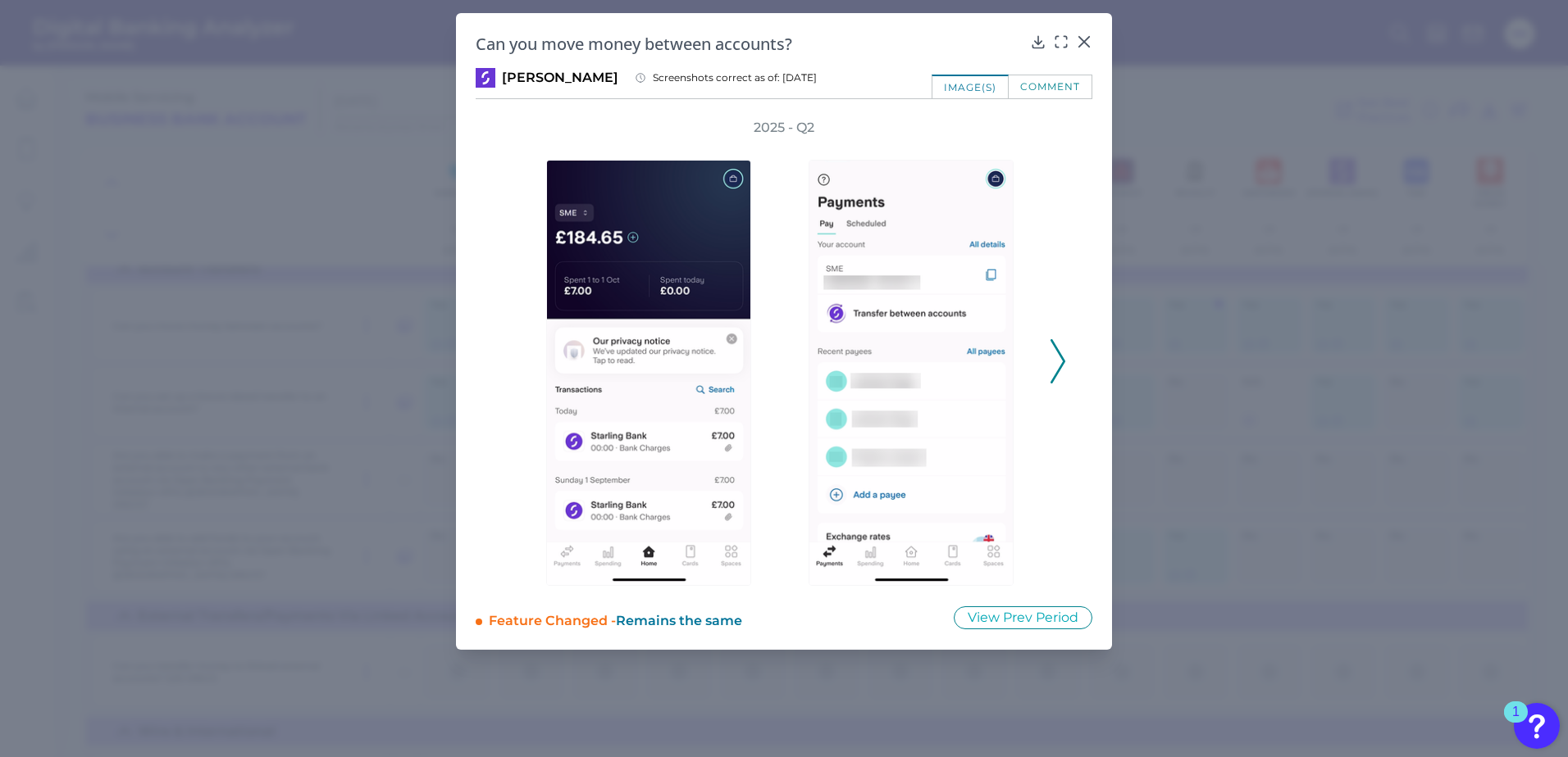
click at [1056, 373] on polyline at bounding box center [1057, 360] width 12 height 42
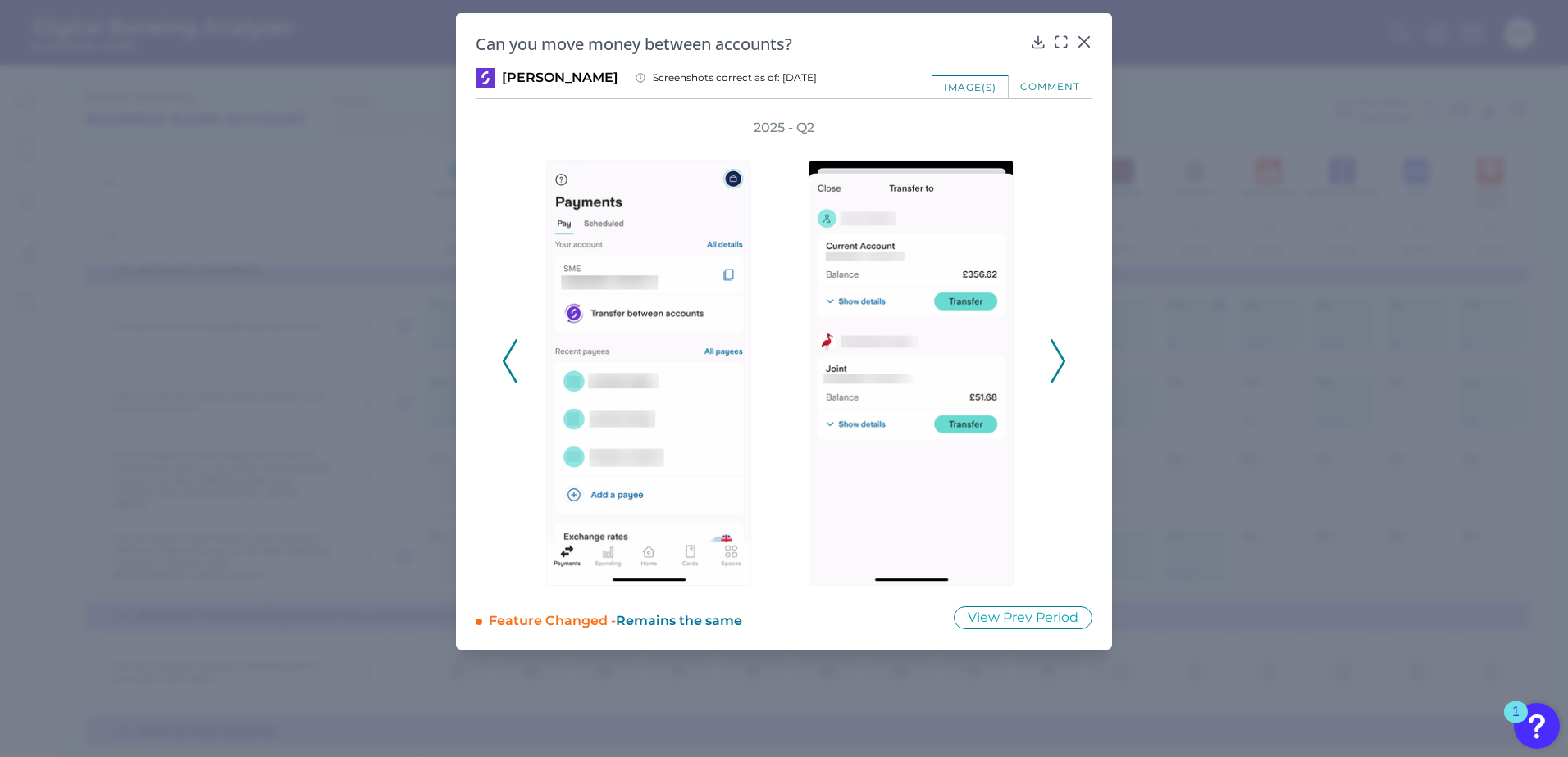
click at [1056, 373] on polyline at bounding box center [1057, 360] width 12 height 42
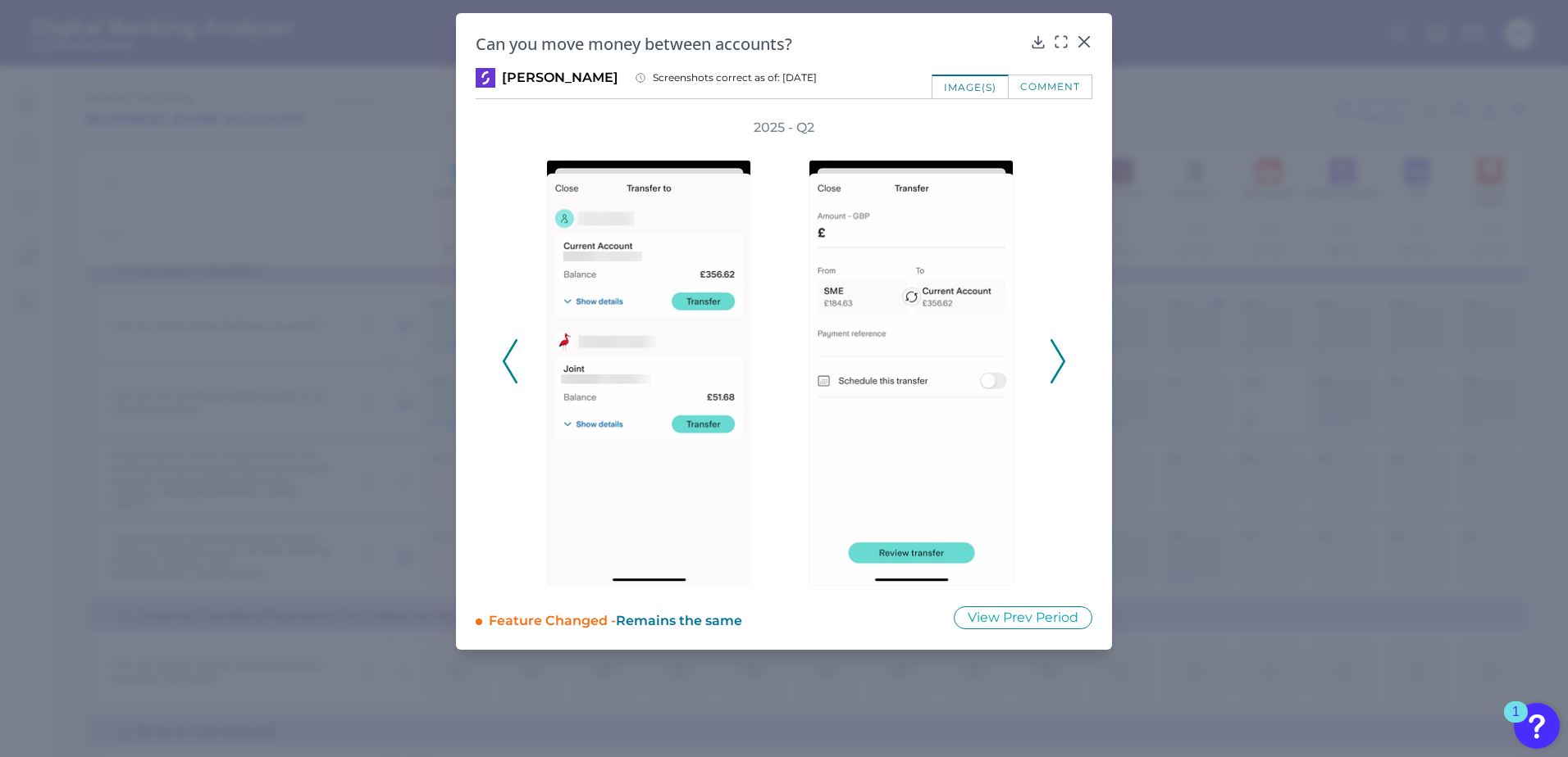
click at [1056, 373] on polyline at bounding box center [1057, 360] width 12 height 42
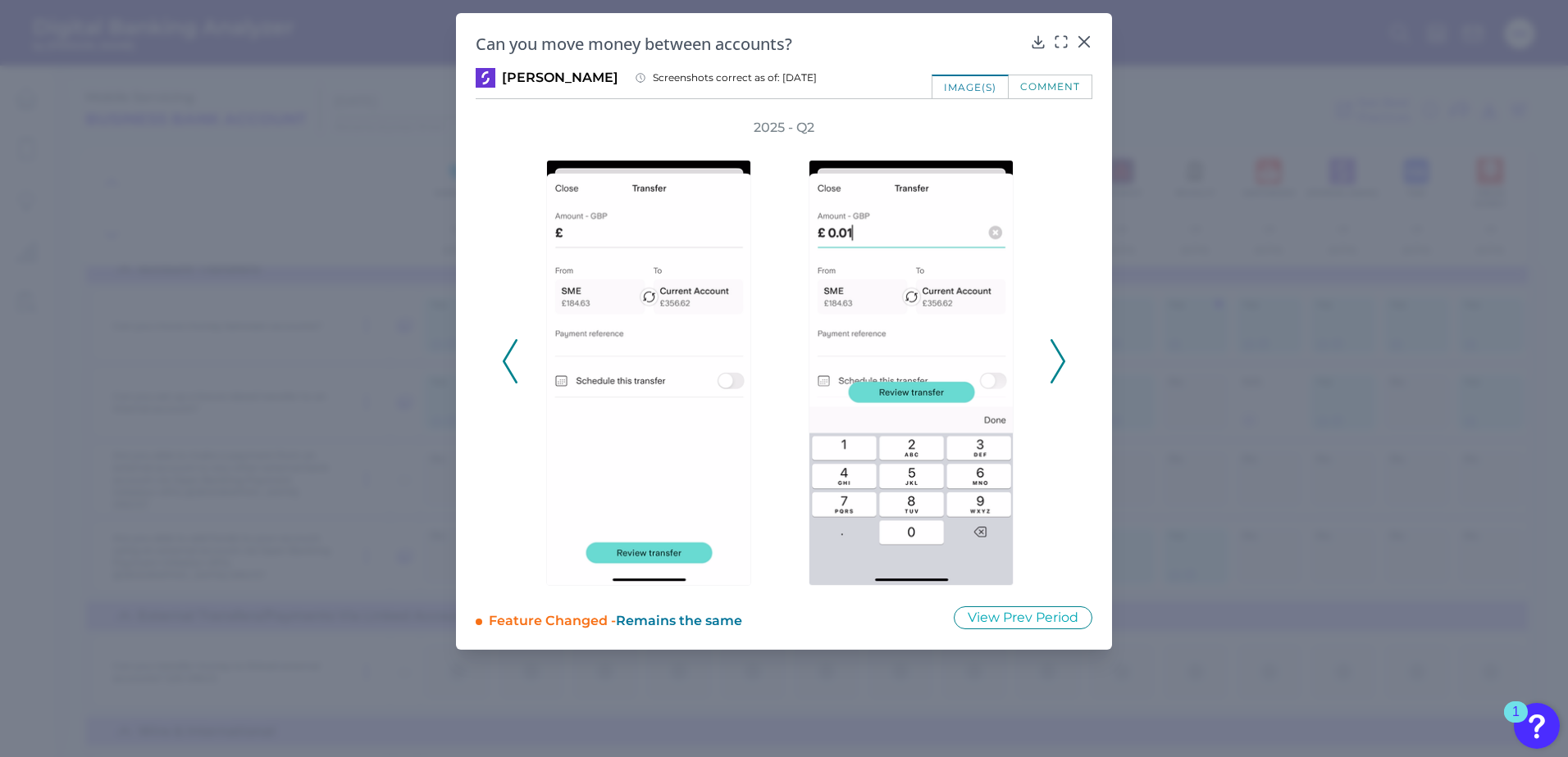
click at [1056, 373] on polyline at bounding box center [1057, 360] width 12 height 42
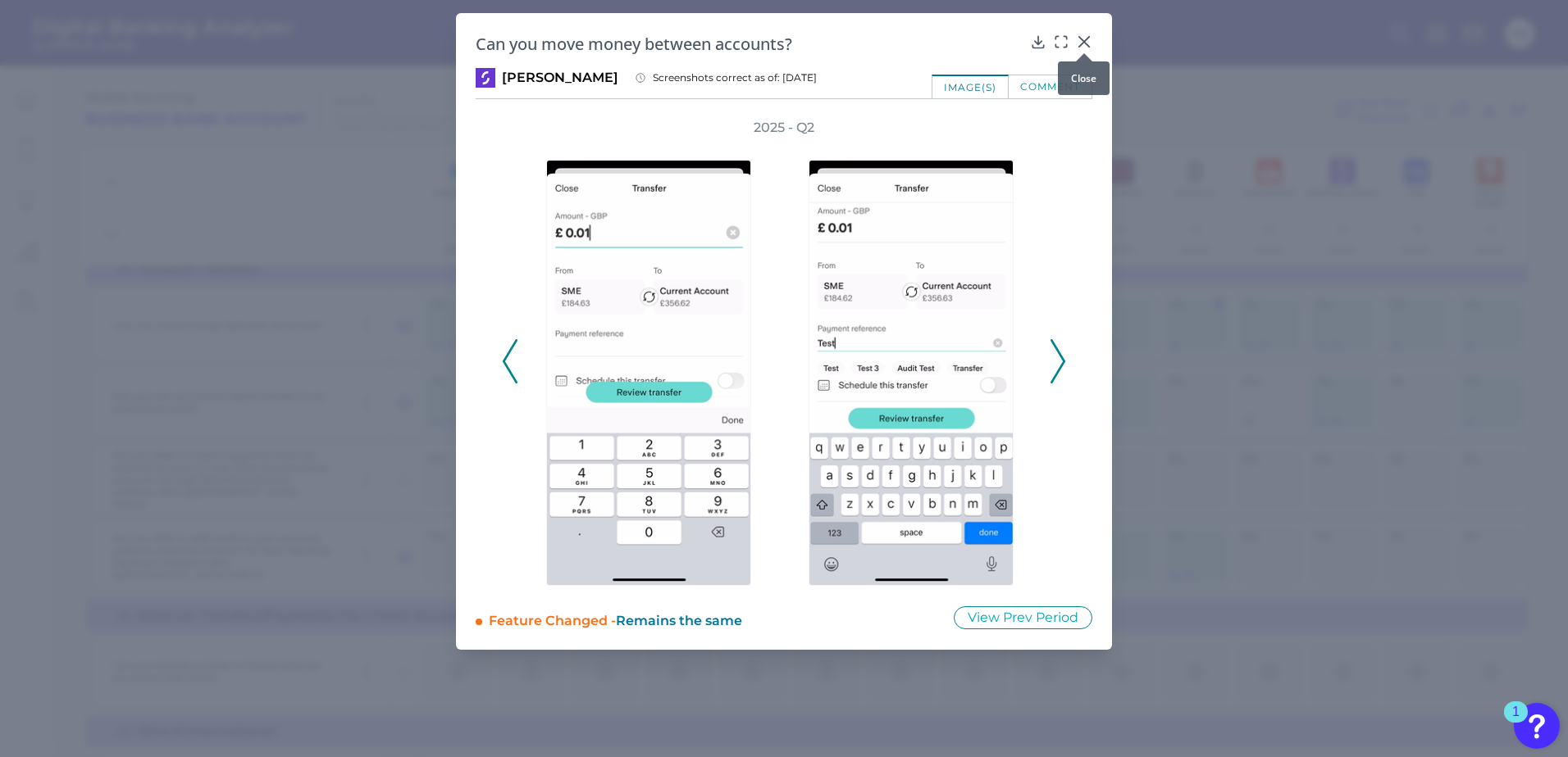
click at [1079, 40] on icon at bounding box center [1084, 41] width 16 height 16
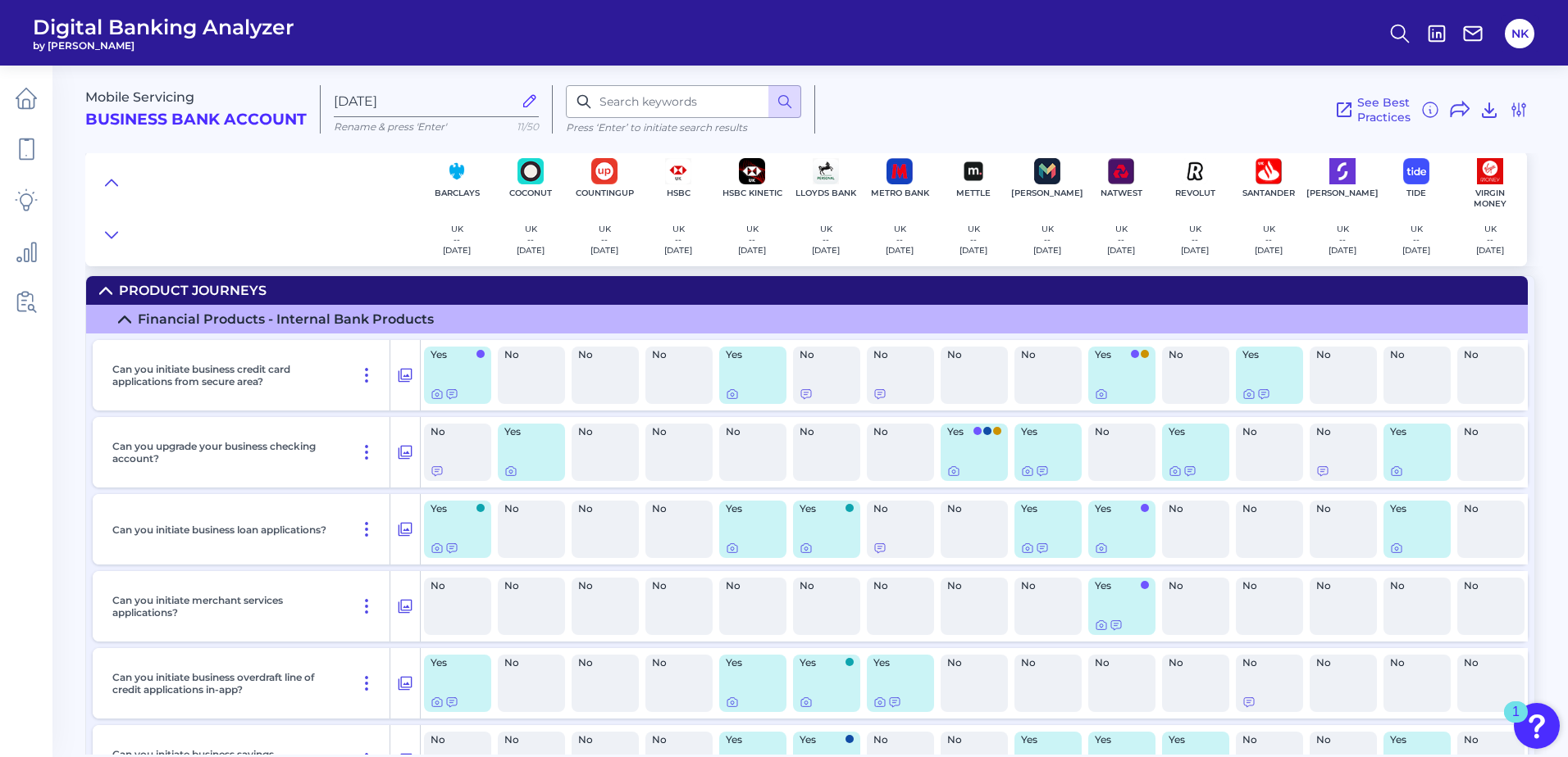
scroll to position [7889, 0]
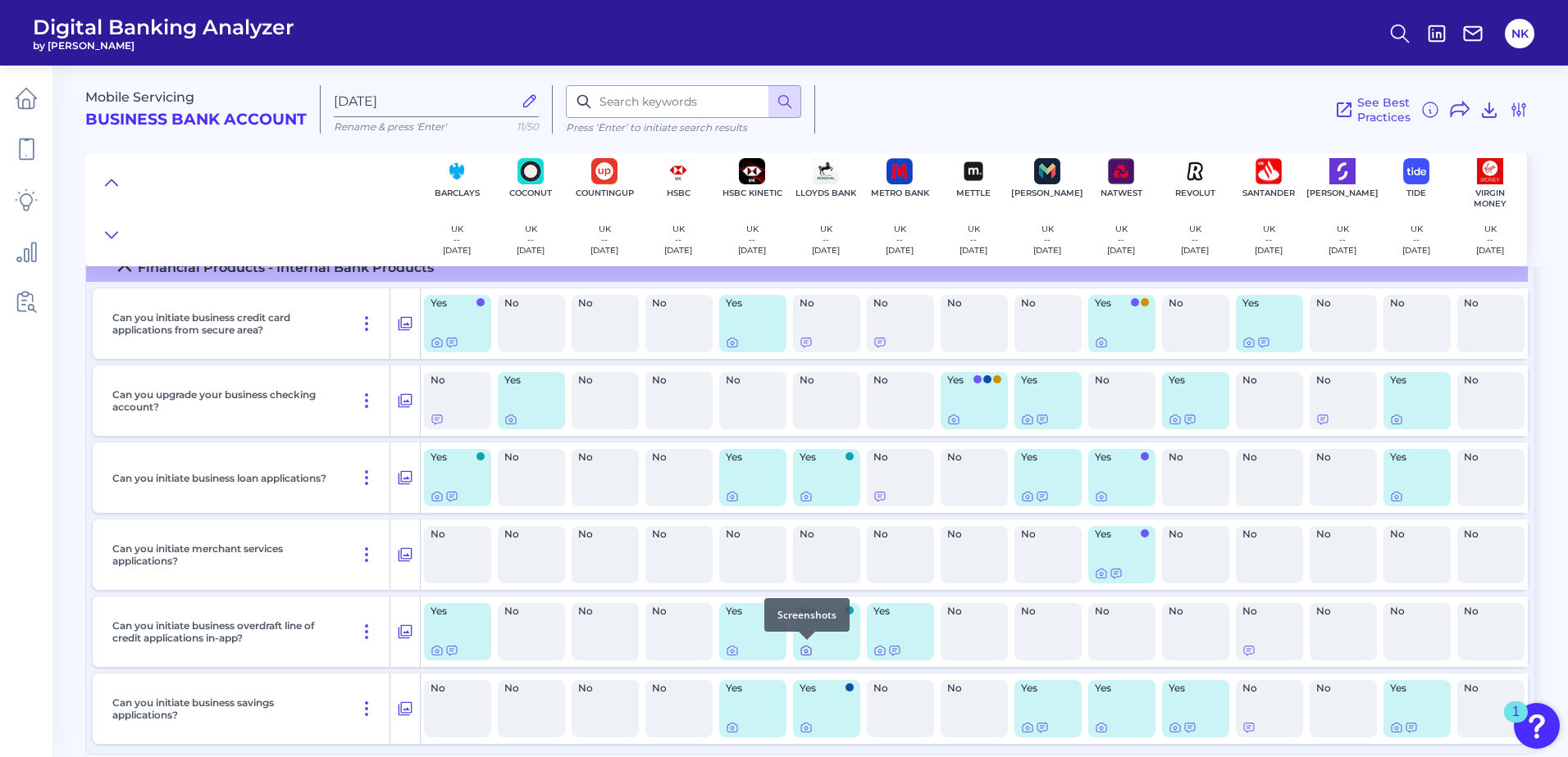
click at [805, 655] on icon at bounding box center [805, 651] width 9 height 9
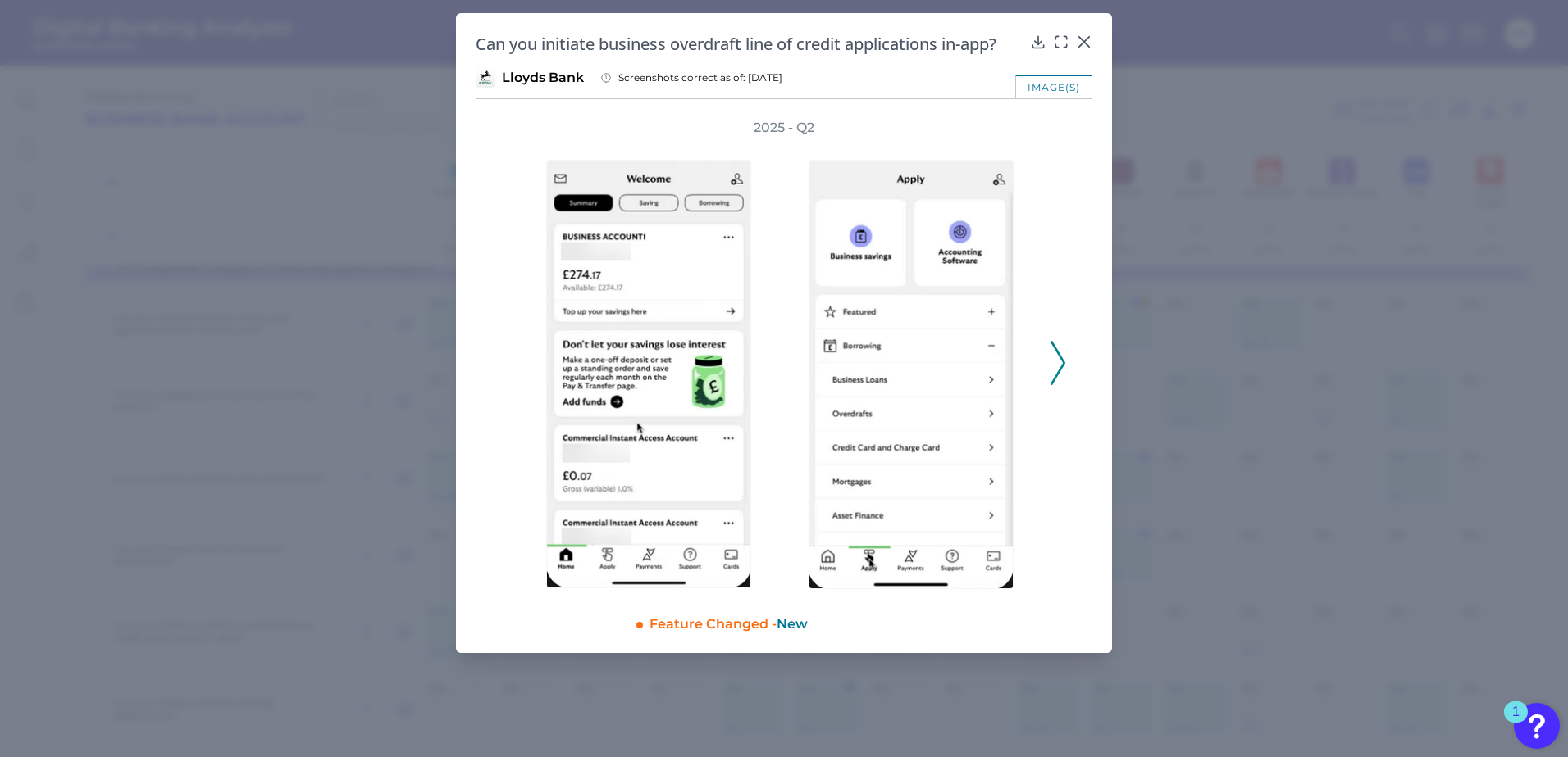
click at [1056, 359] on icon at bounding box center [1057, 363] width 15 height 45
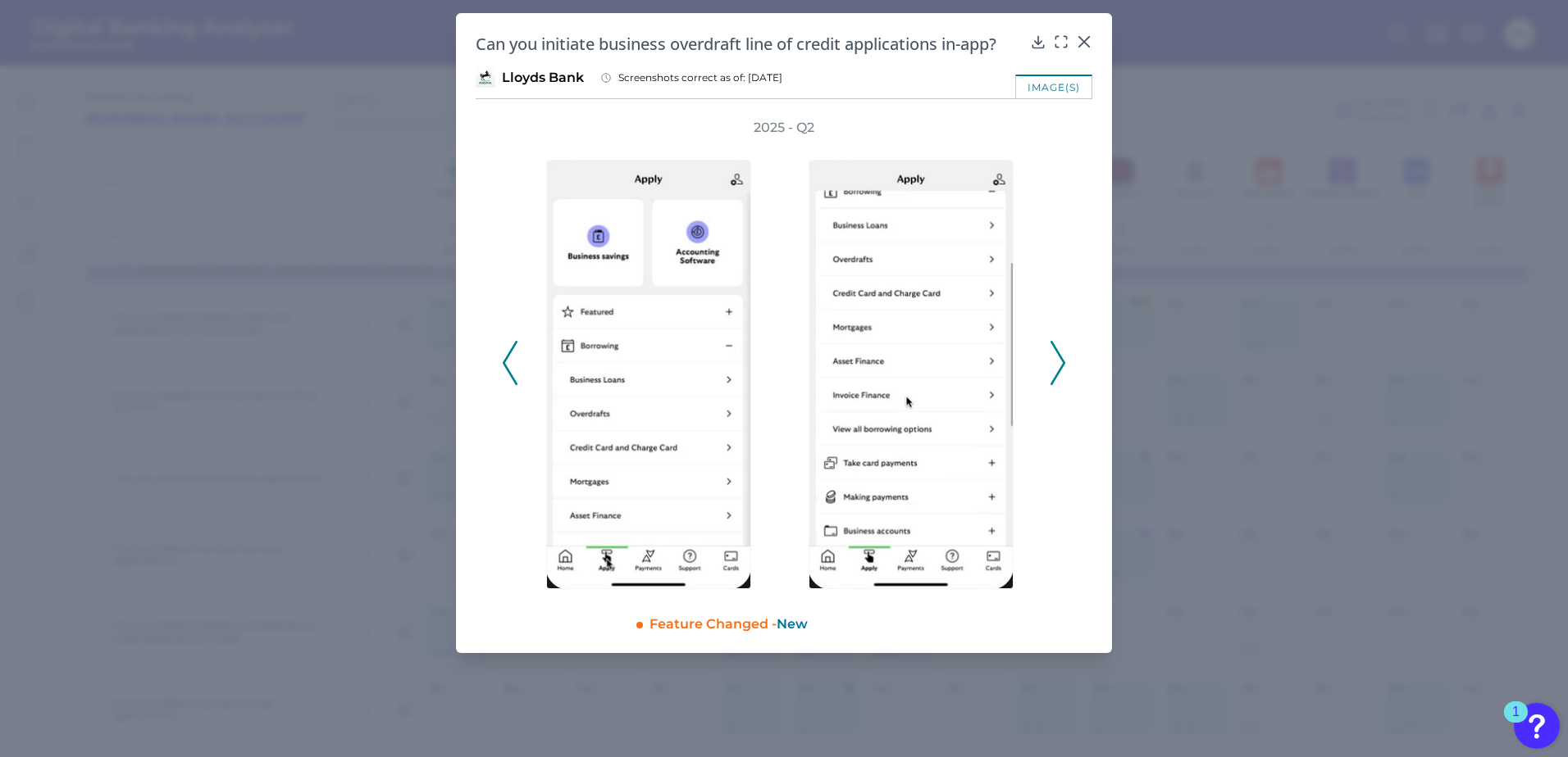
click at [1056, 359] on icon at bounding box center [1057, 363] width 15 height 45
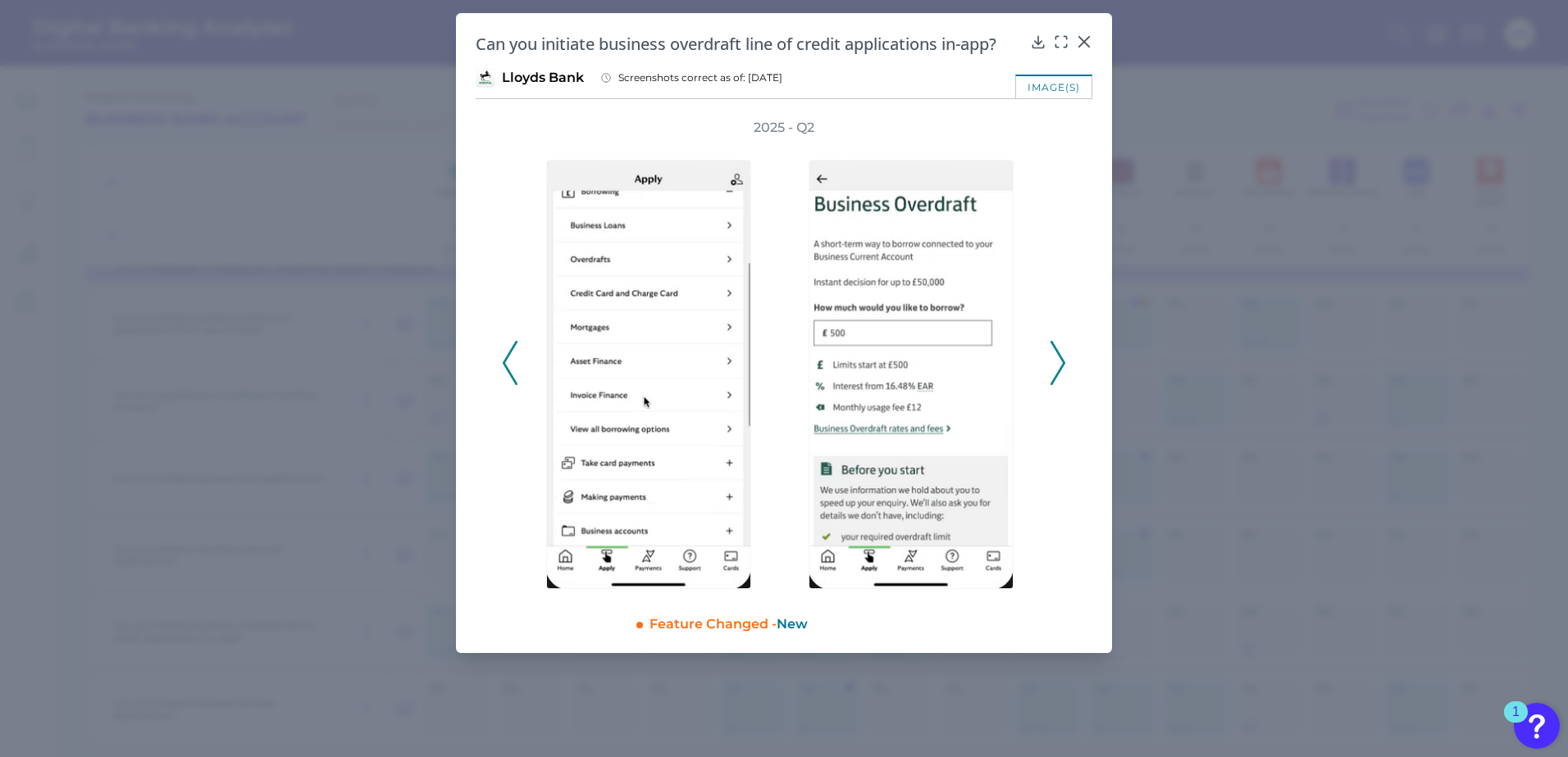
click at [1056, 359] on icon at bounding box center [1057, 363] width 15 height 45
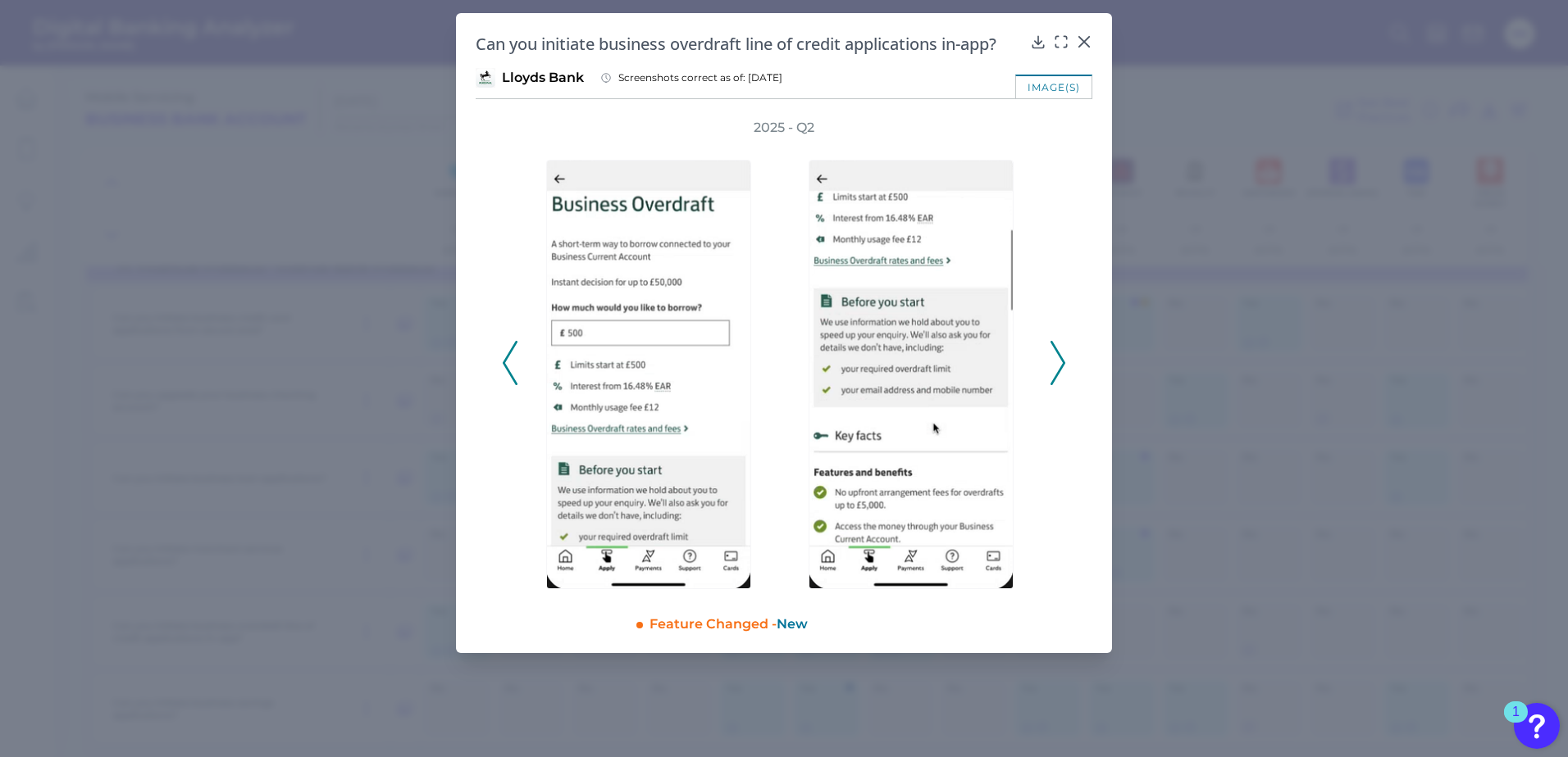
click at [1056, 359] on icon at bounding box center [1057, 363] width 15 height 45
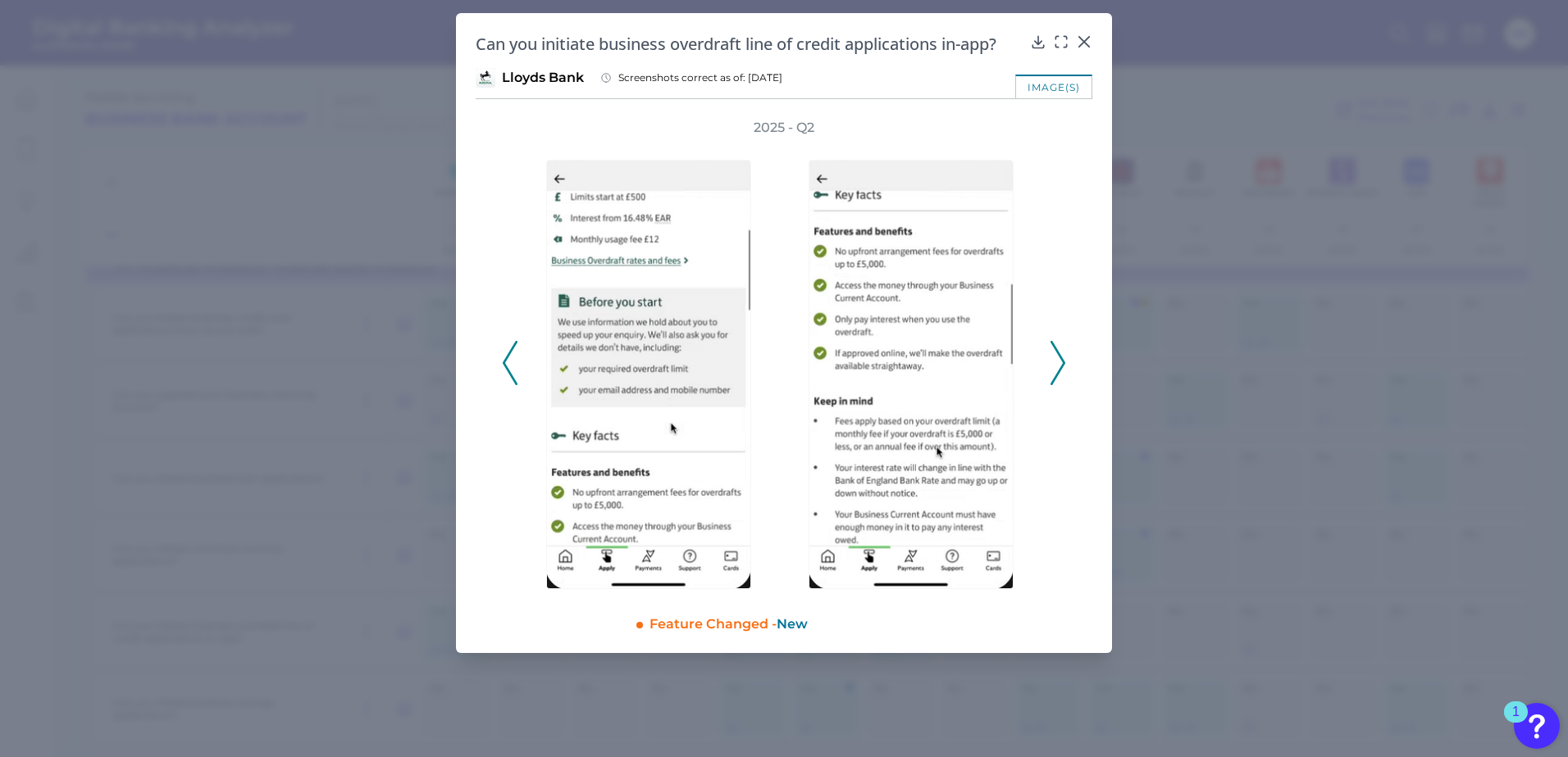
click at [1056, 359] on icon at bounding box center [1057, 363] width 15 height 45
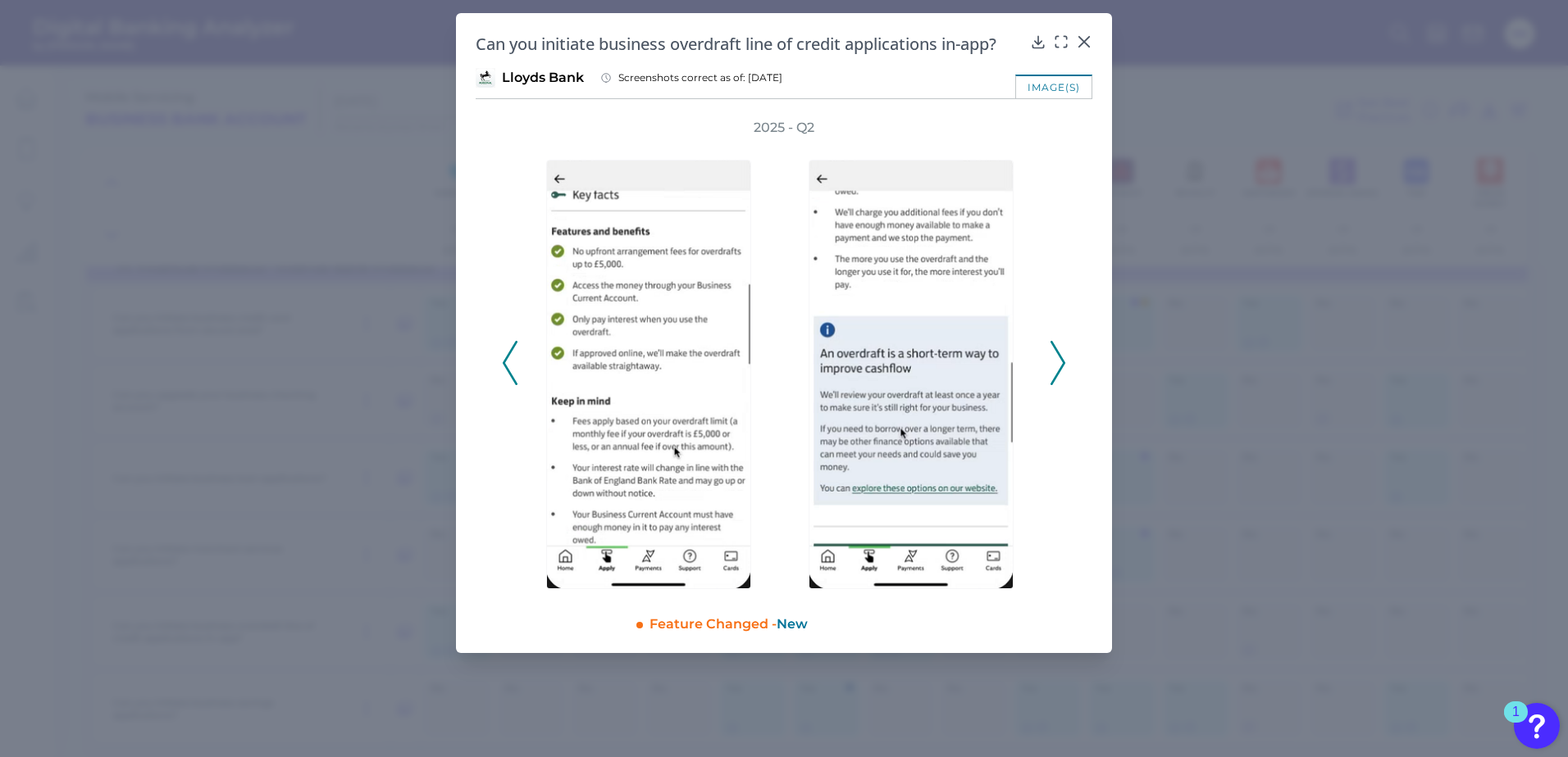
click at [1056, 359] on icon at bounding box center [1057, 363] width 15 height 45
click at [1082, 36] on icon at bounding box center [1084, 41] width 16 height 16
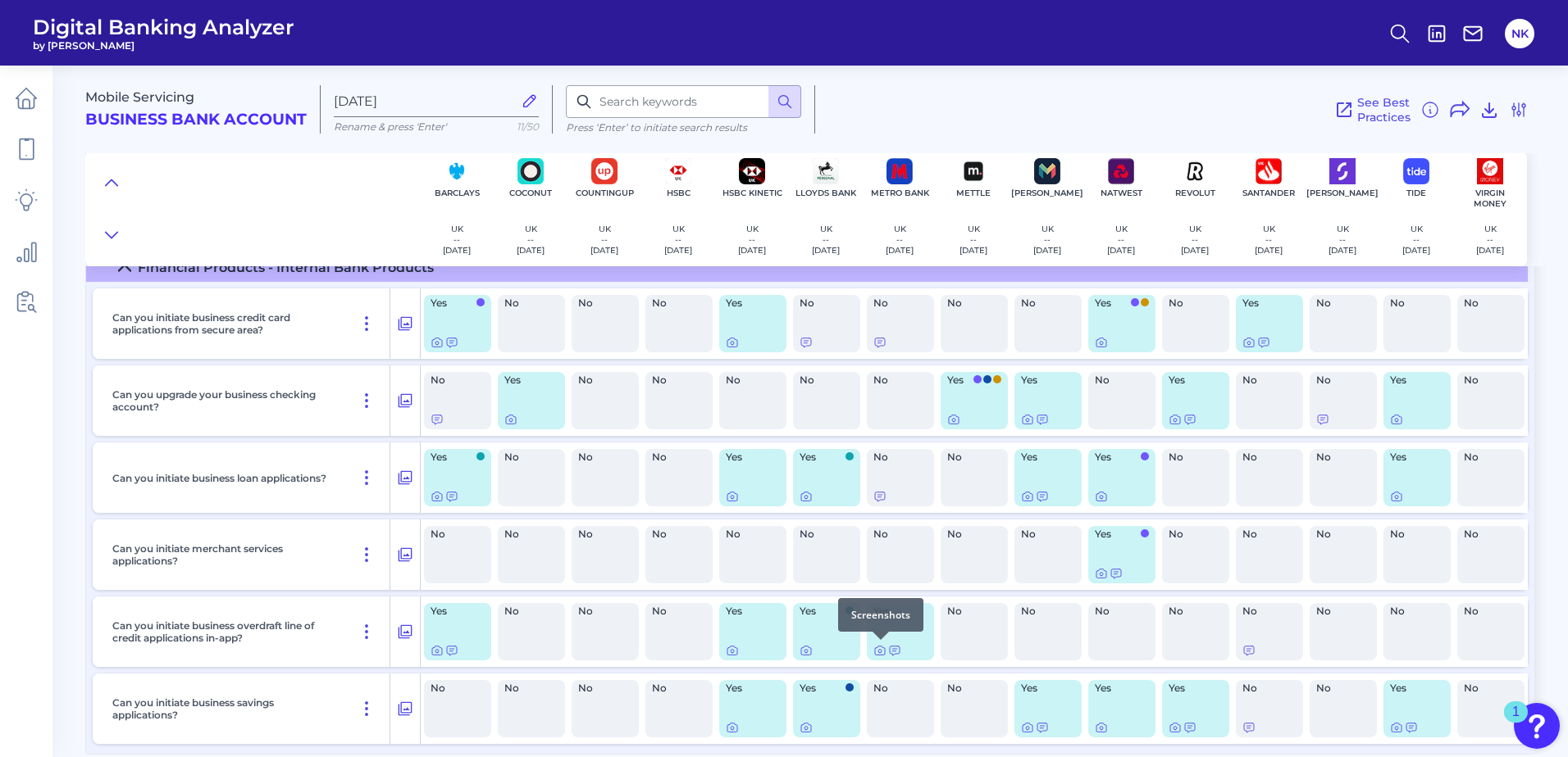
click at [879, 647] on div at bounding box center [880, 639] width 16 height 16
click at [883, 655] on icon at bounding box center [879, 651] width 9 height 9
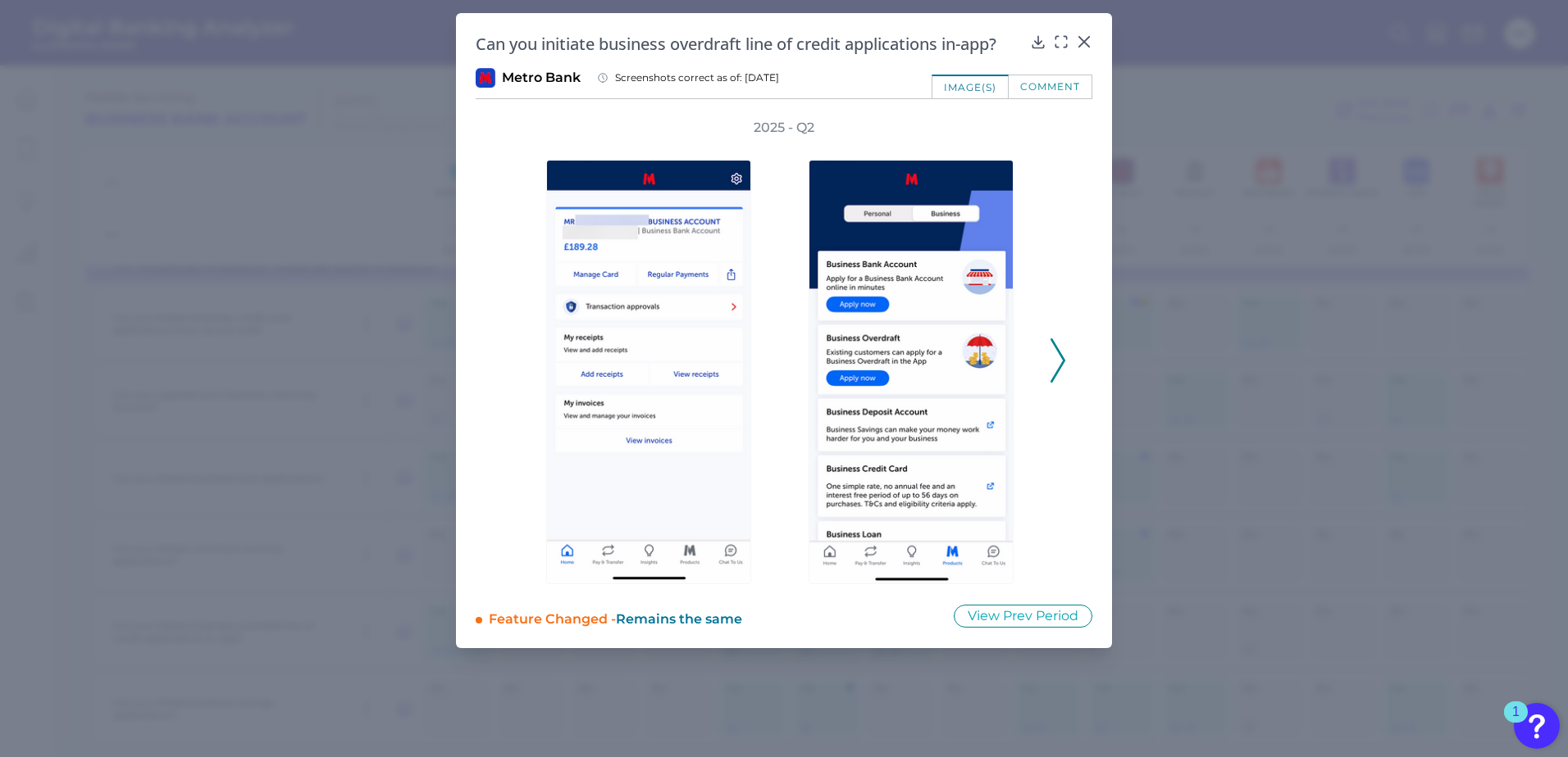
click at [1054, 360] on icon at bounding box center [1057, 360] width 15 height 45
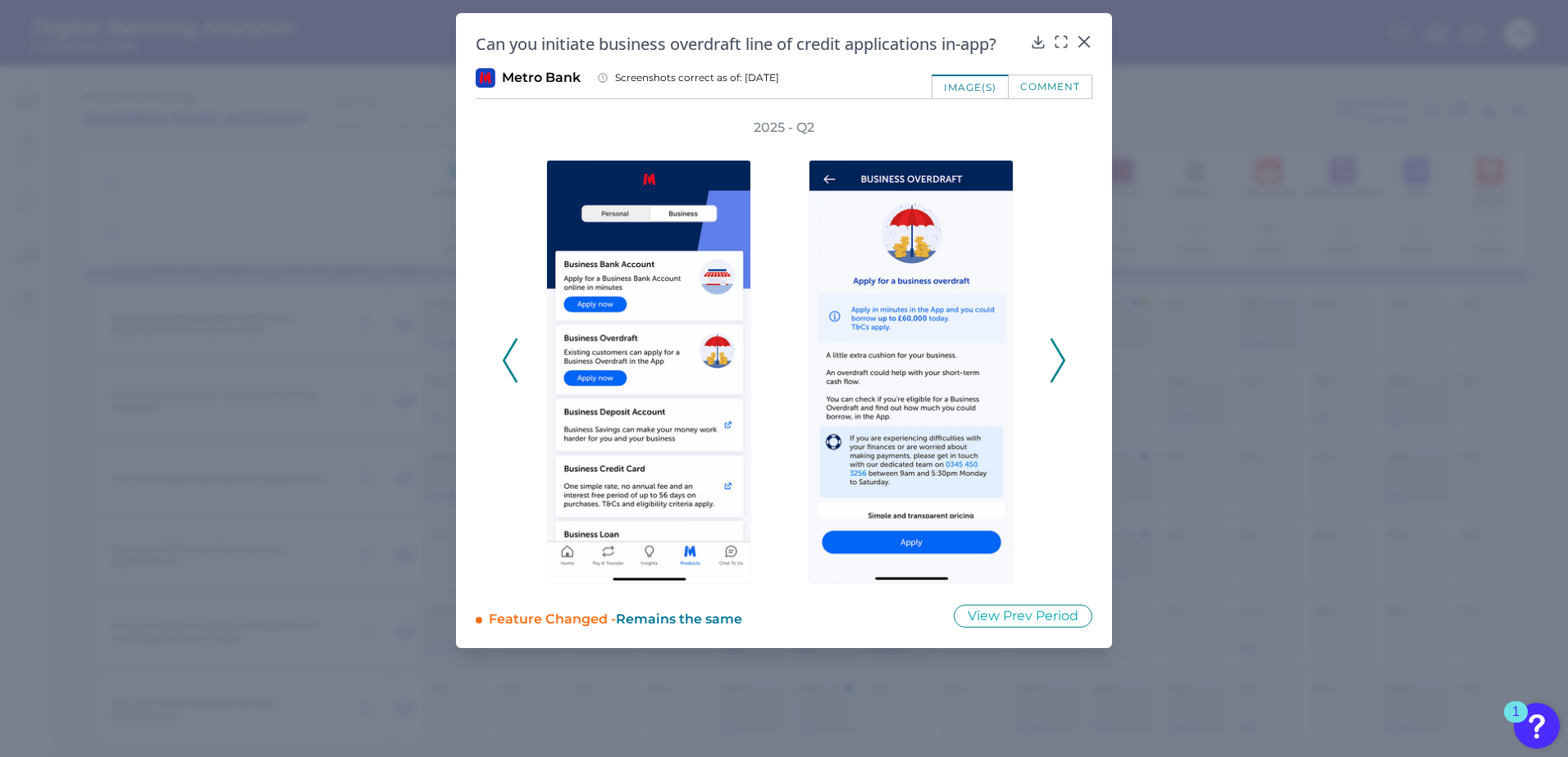
click at [1054, 360] on icon at bounding box center [1057, 360] width 15 height 45
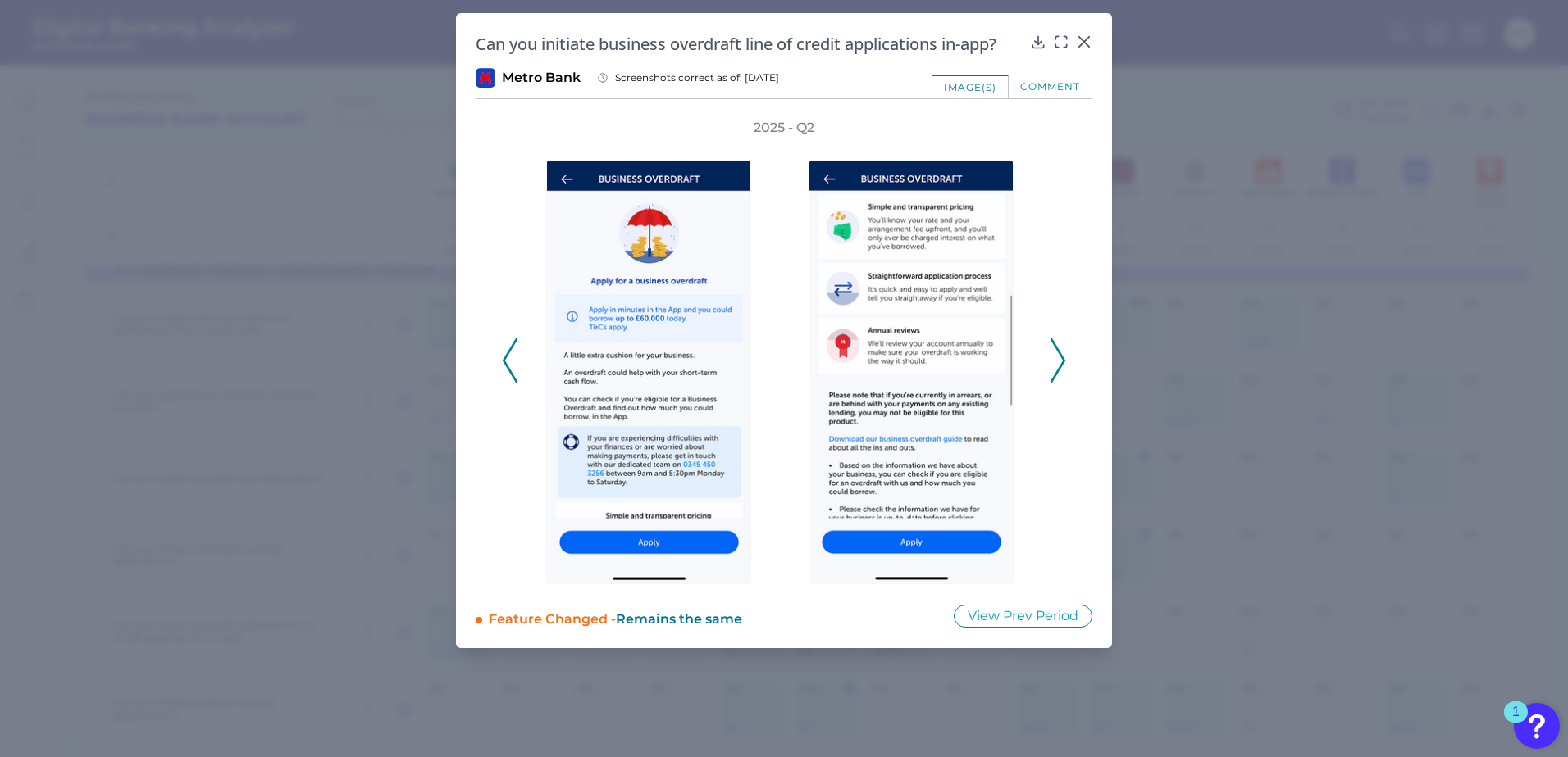
click at [1054, 360] on icon at bounding box center [1057, 360] width 15 height 45
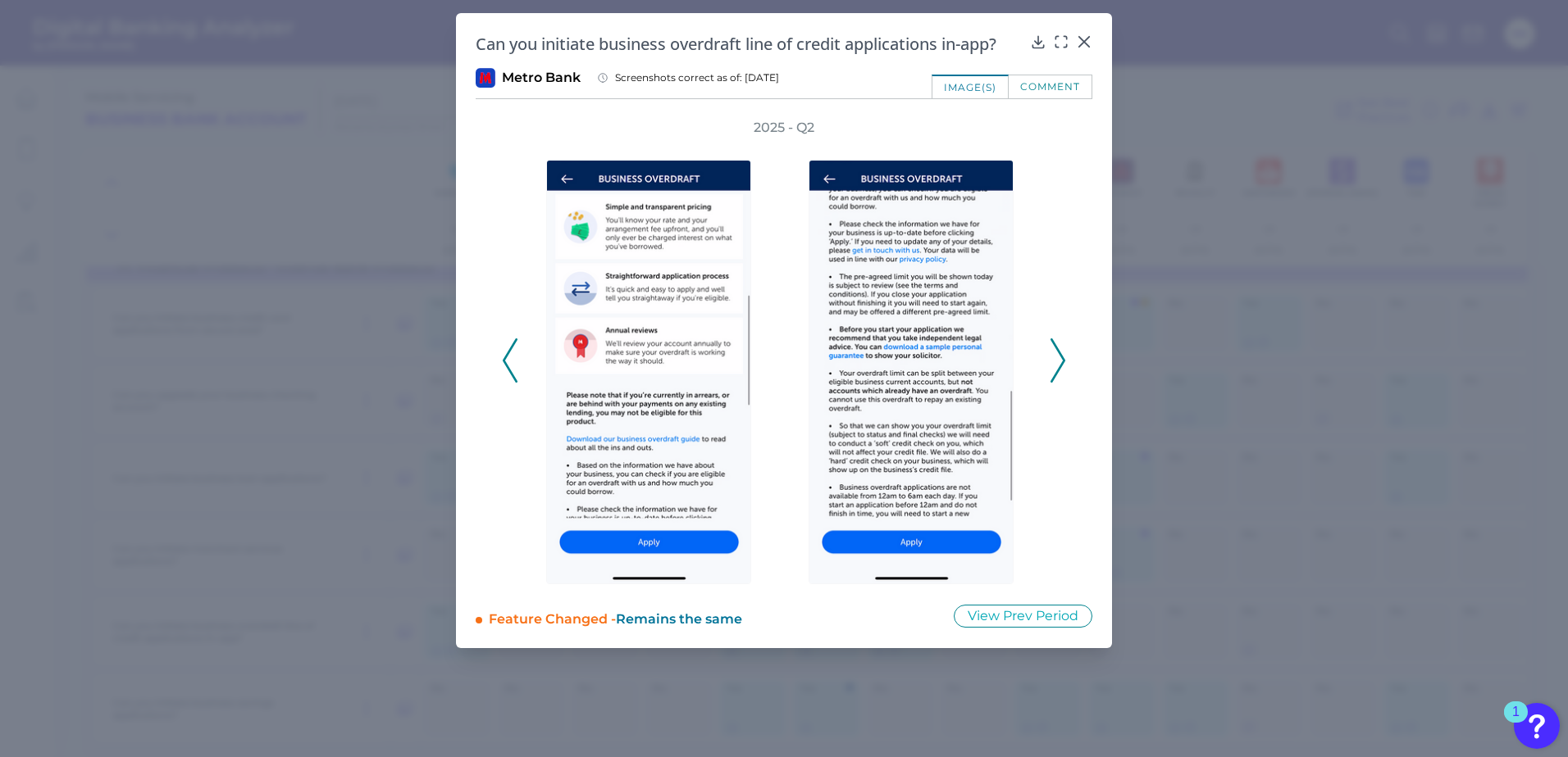
click at [1059, 378] on icon at bounding box center [1057, 360] width 15 height 45
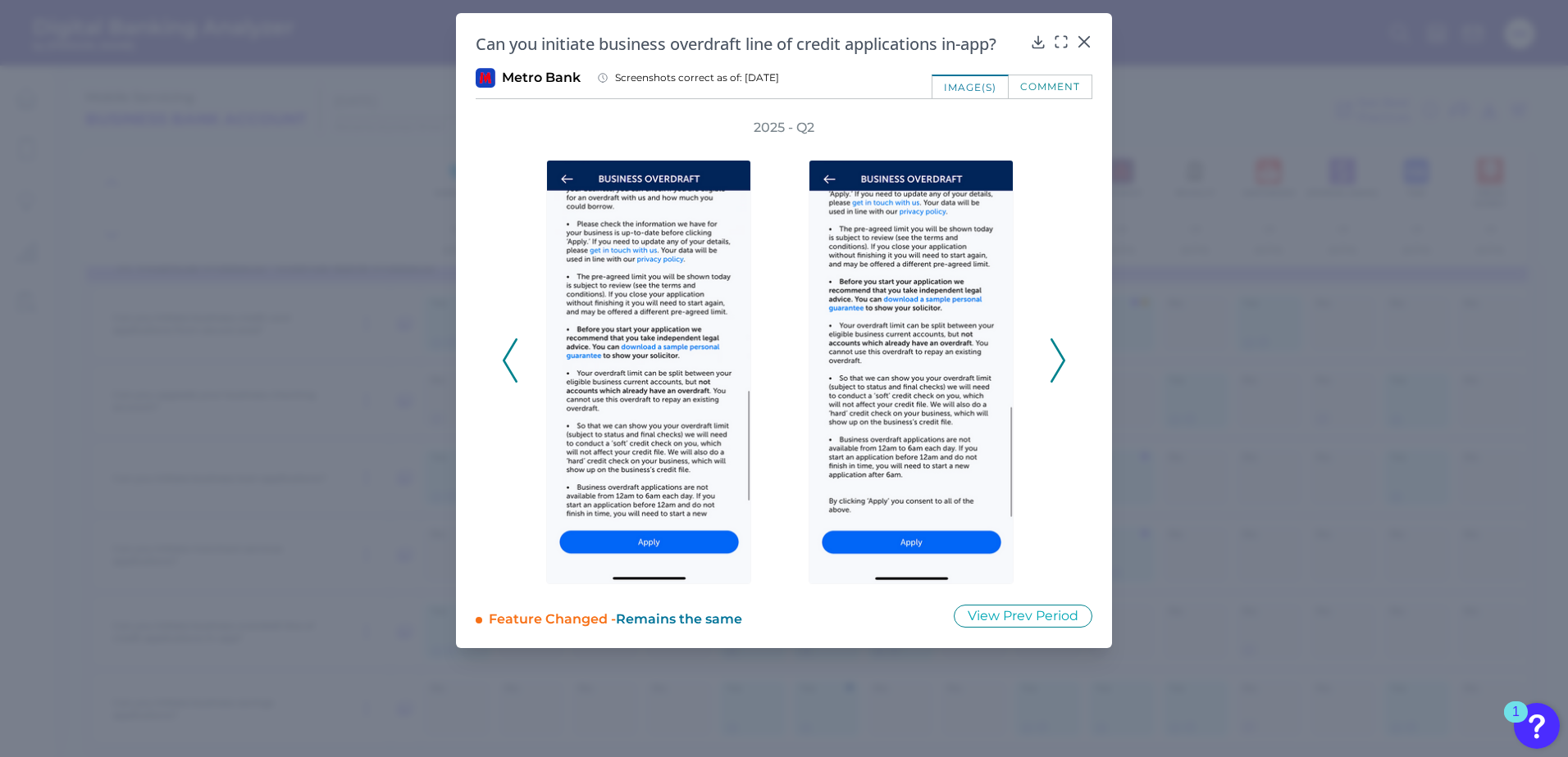
click at [1059, 378] on icon at bounding box center [1057, 360] width 15 height 45
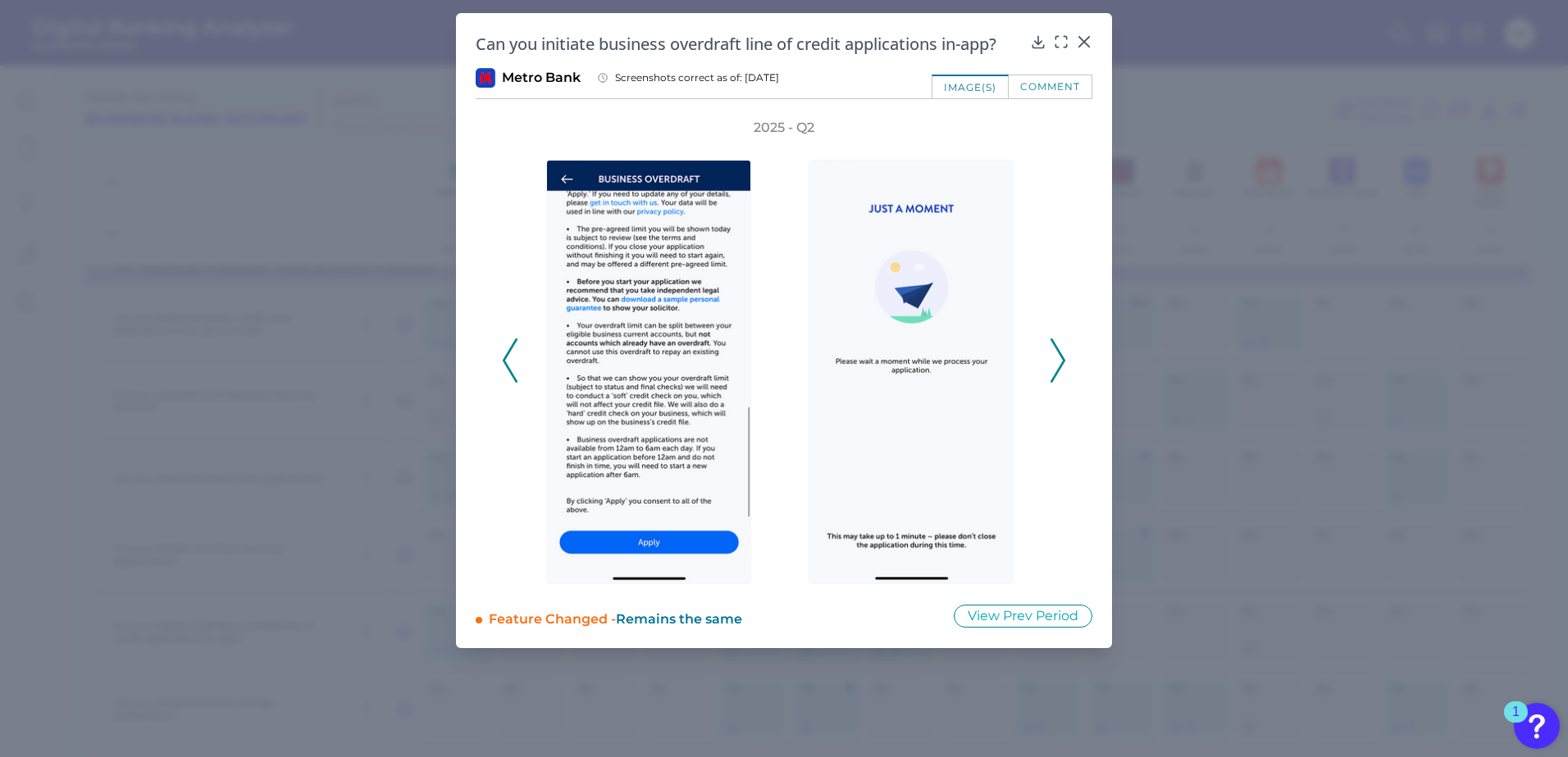
click at [1059, 378] on icon at bounding box center [1057, 360] width 15 height 45
click at [1081, 39] on icon at bounding box center [1084, 41] width 9 height 9
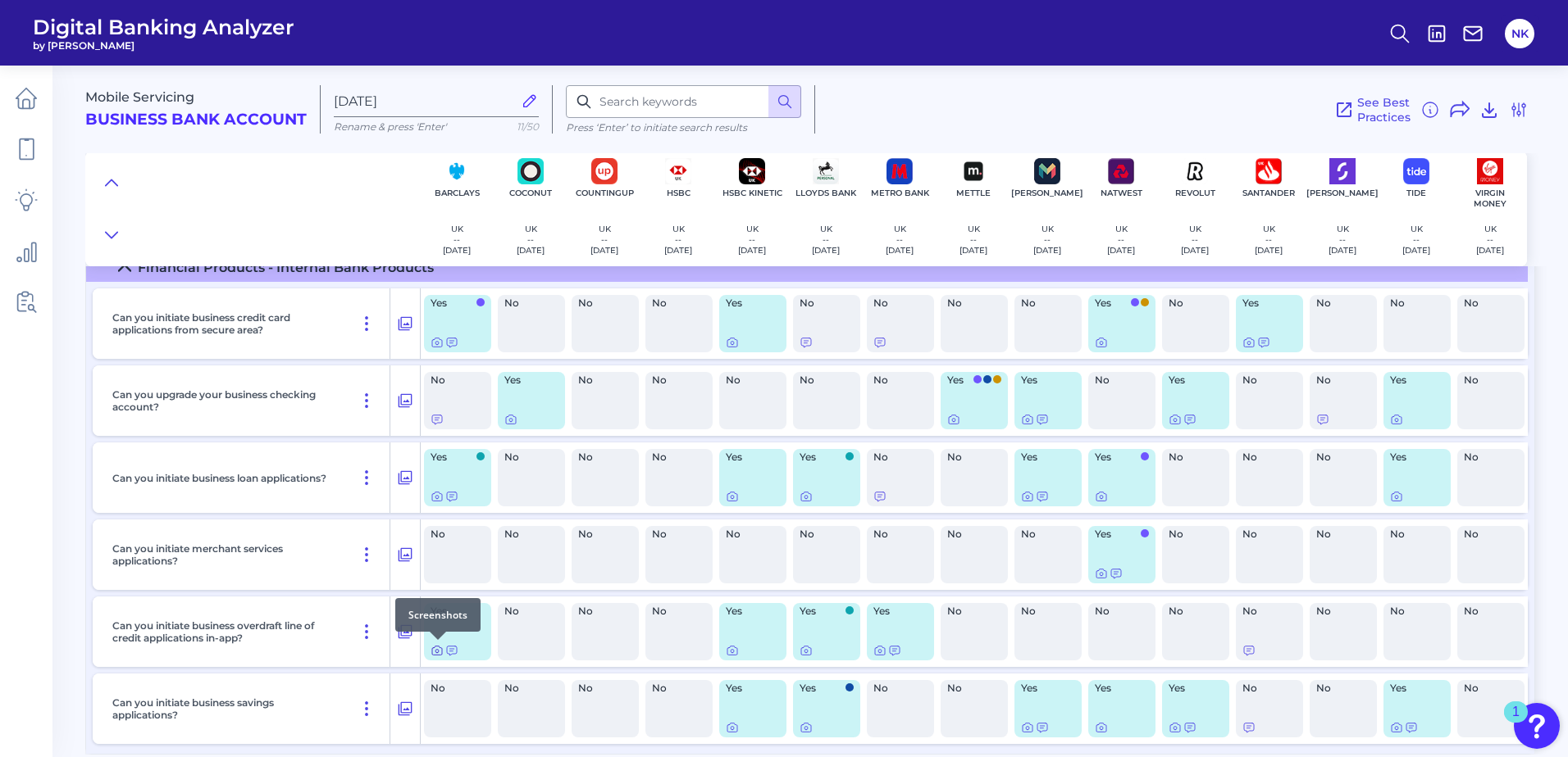
click at [438, 653] on icon at bounding box center [436, 651] width 13 height 13
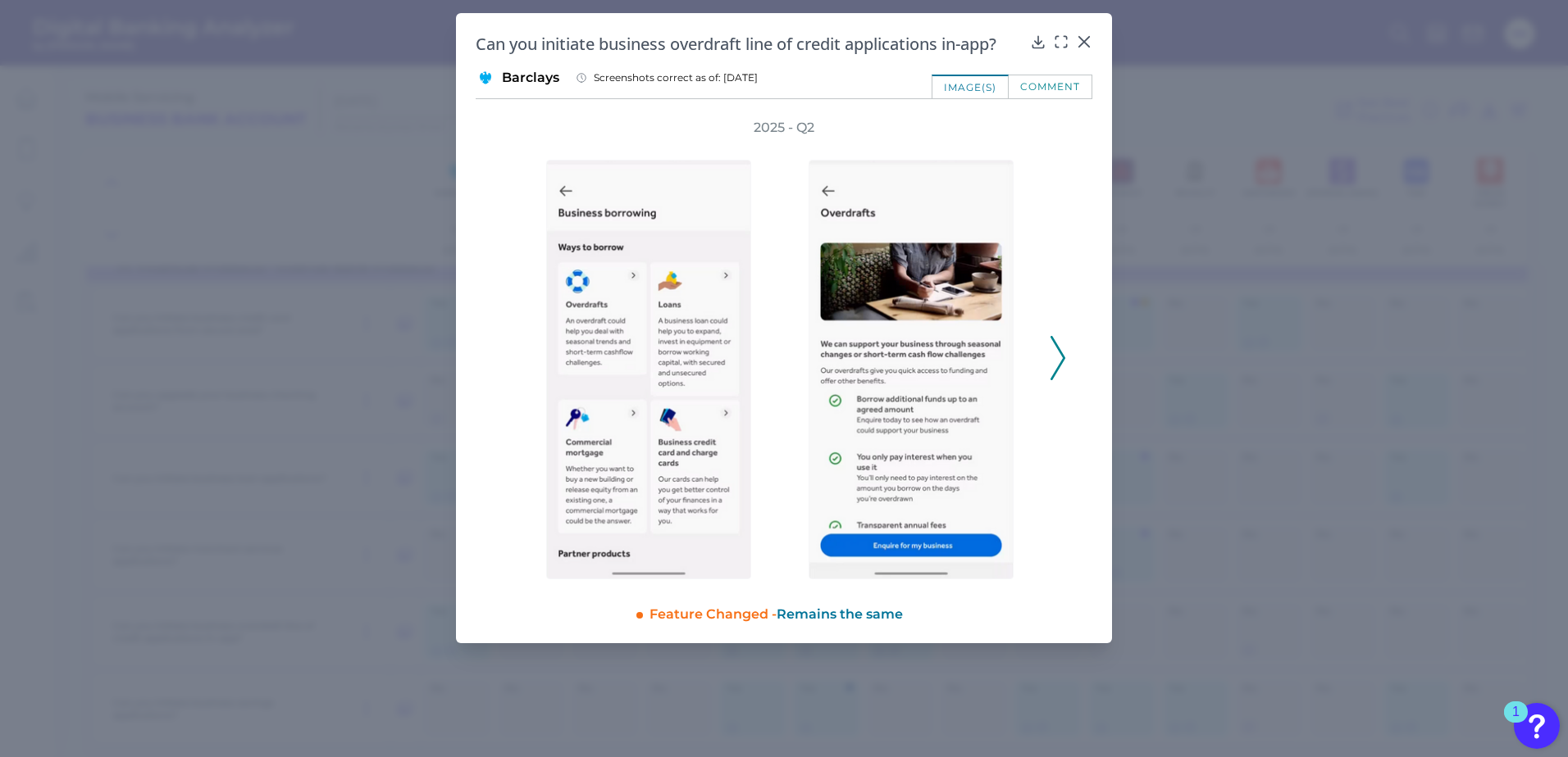
click at [1060, 360] on icon at bounding box center [1057, 358] width 15 height 45
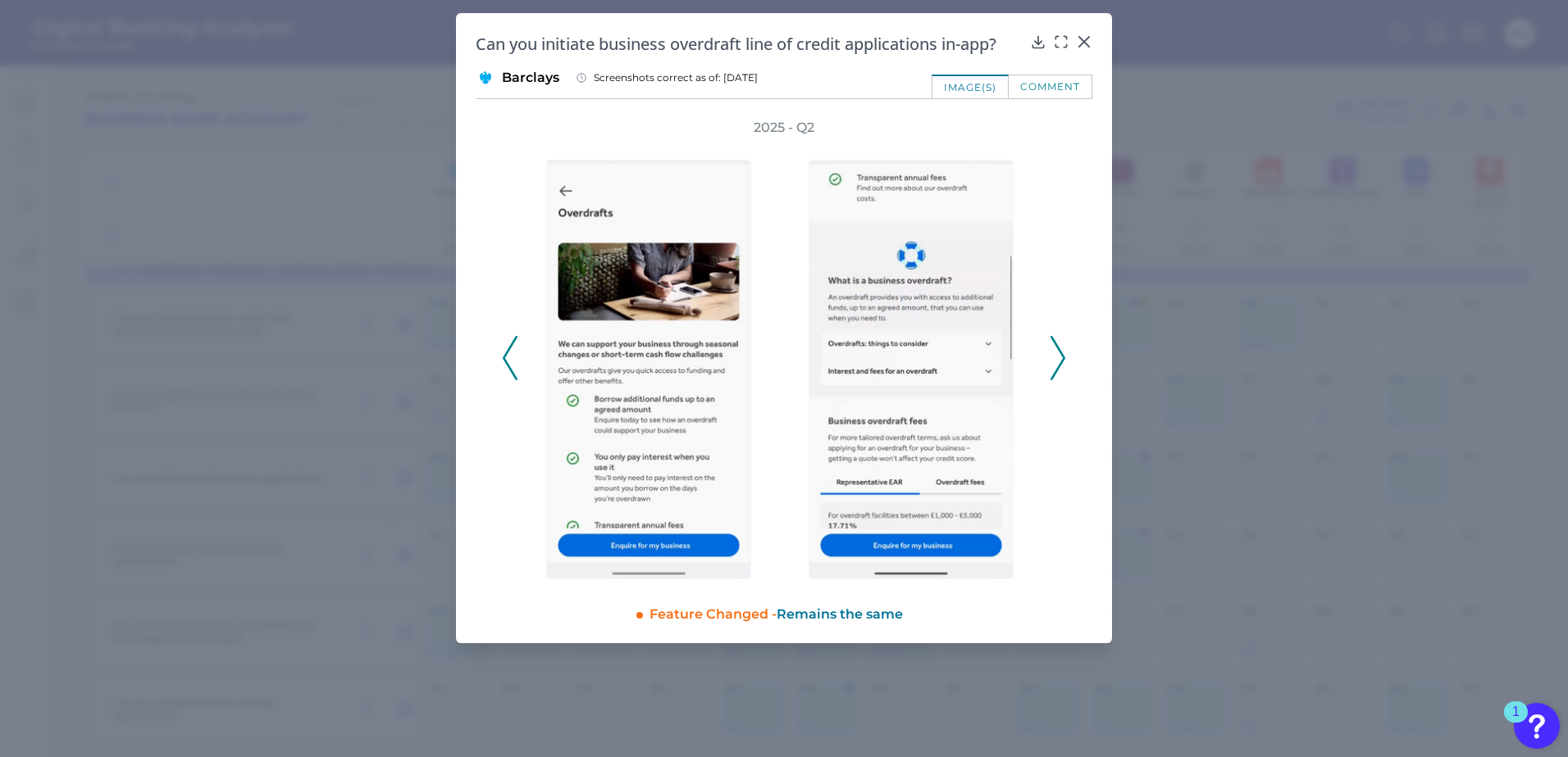
click at [1060, 360] on icon at bounding box center [1057, 358] width 15 height 45
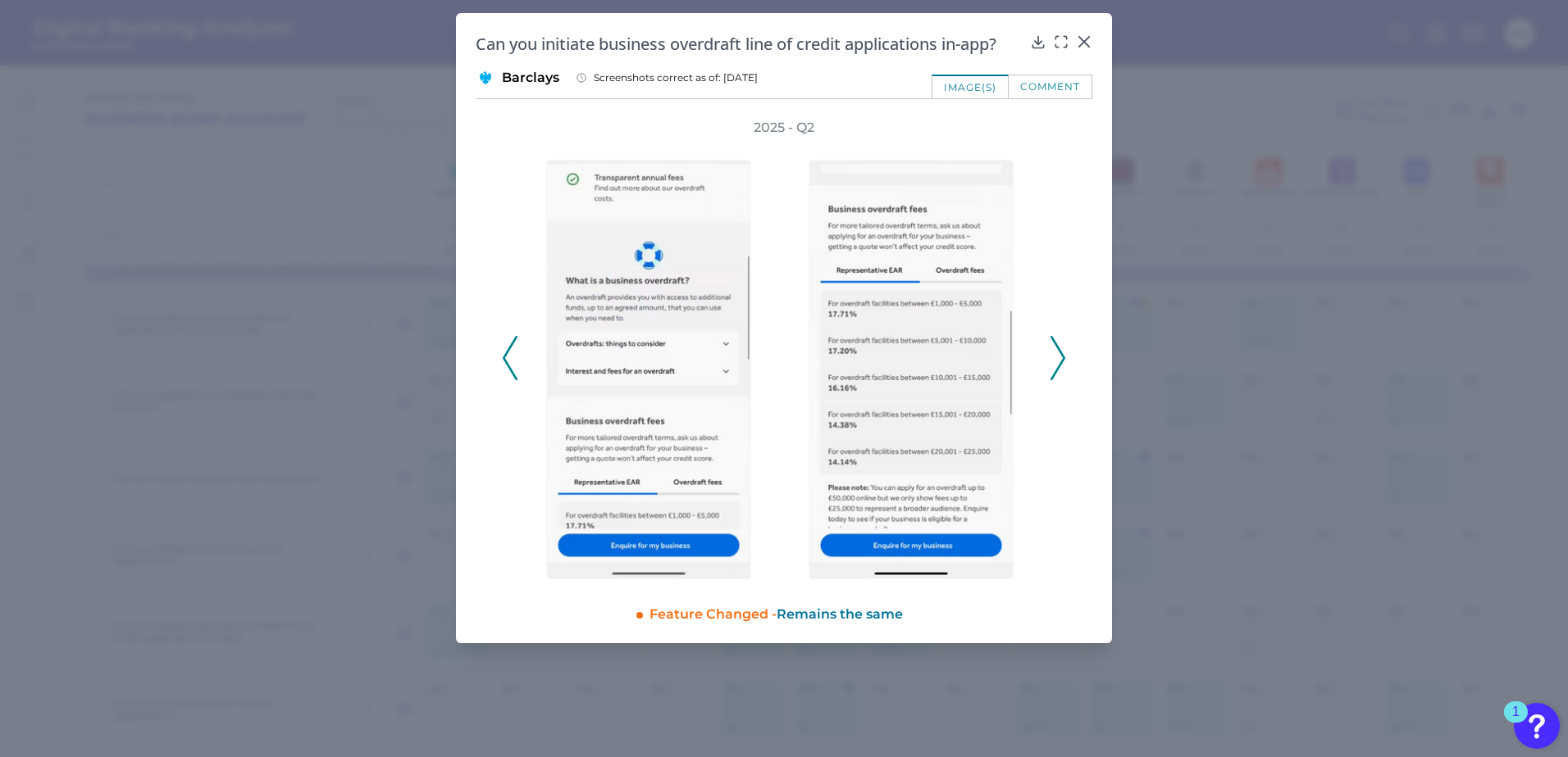
click at [1060, 360] on icon at bounding box center [1057, 358] width 15 height 45
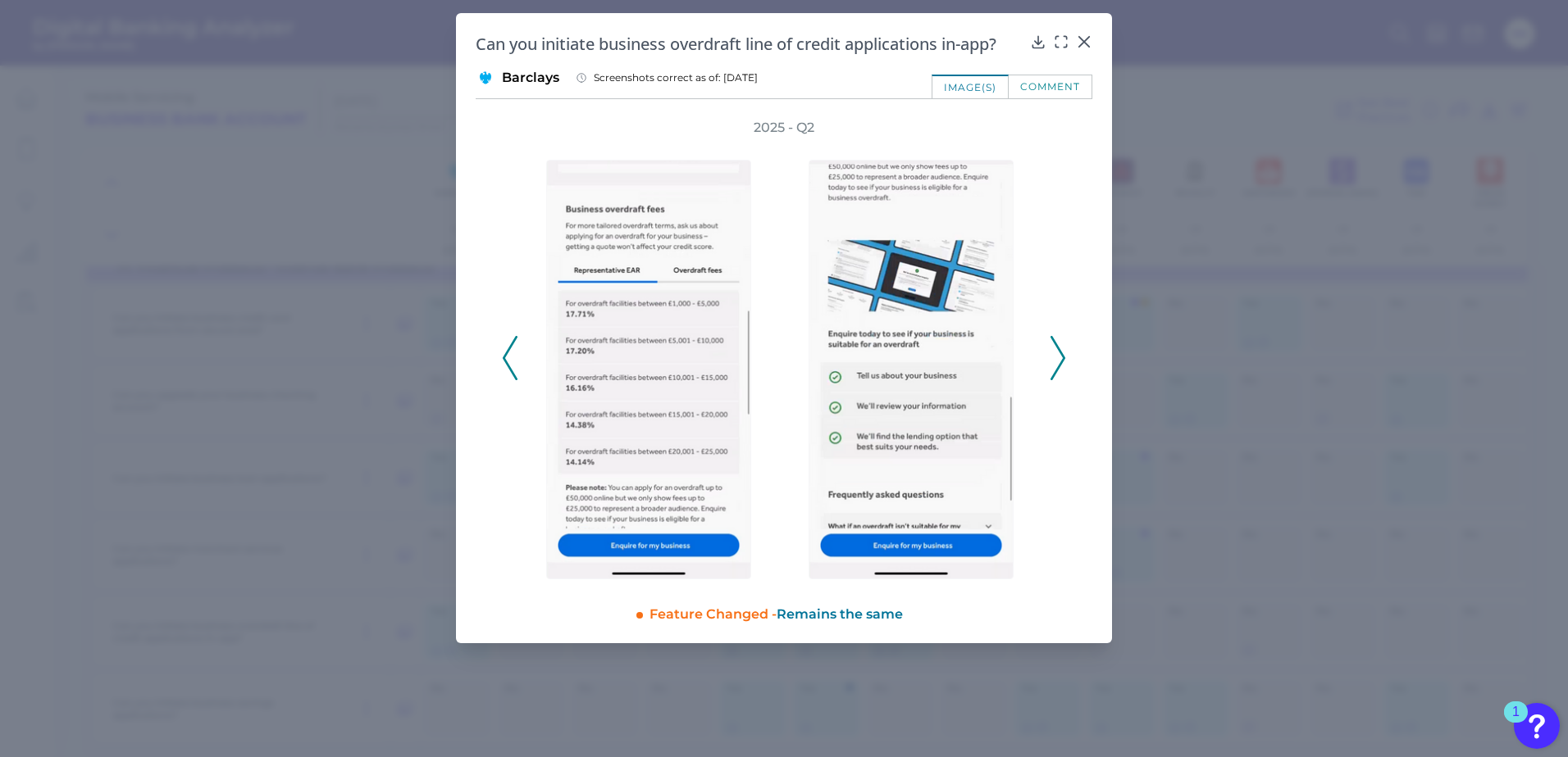
click at [1060, 360] on icon at bounding box center [1057, 358] width 15 height 45
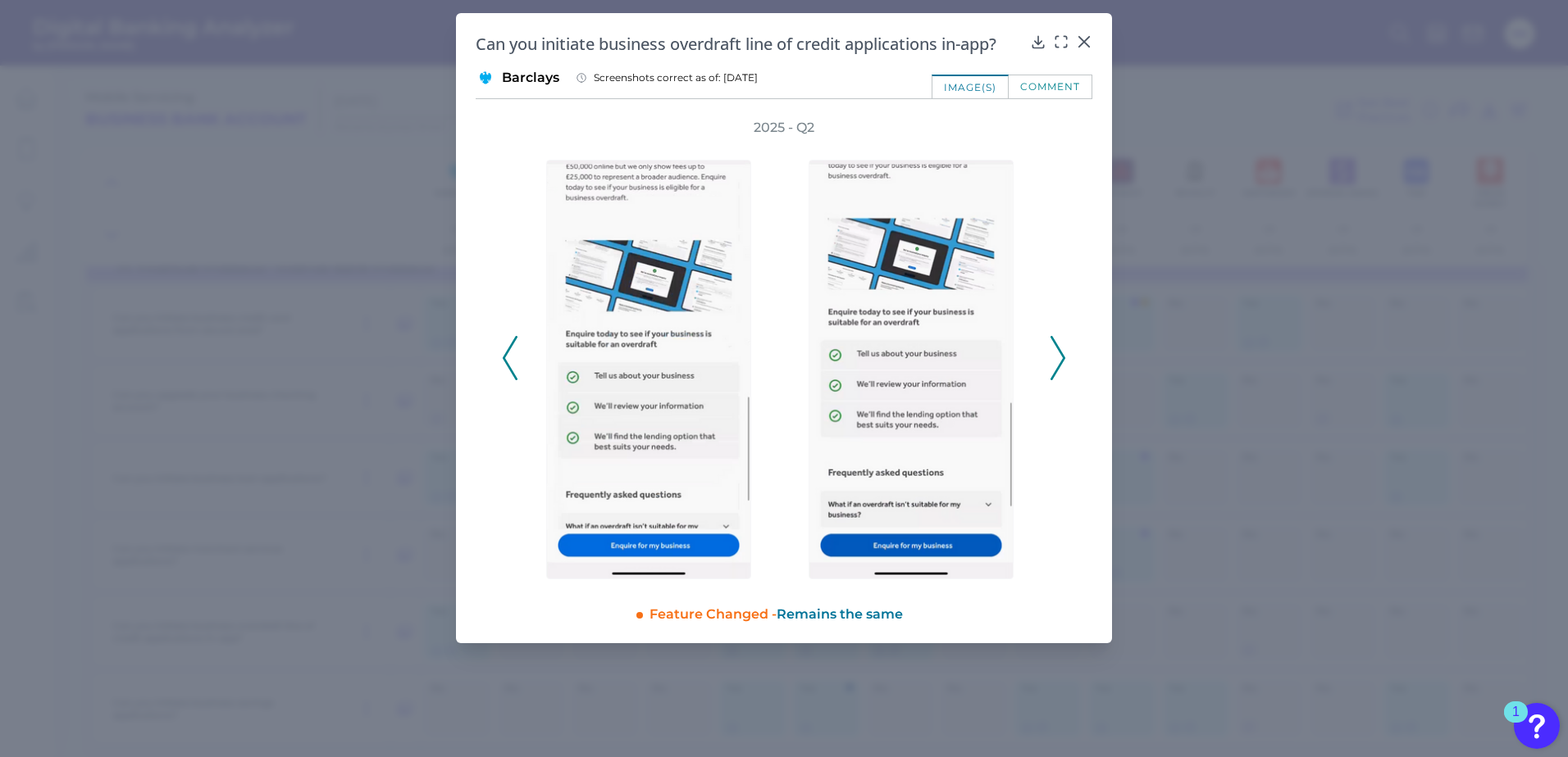
click at [1060, 360] on icon at bounding box center [1057, 358] width 15 height 45
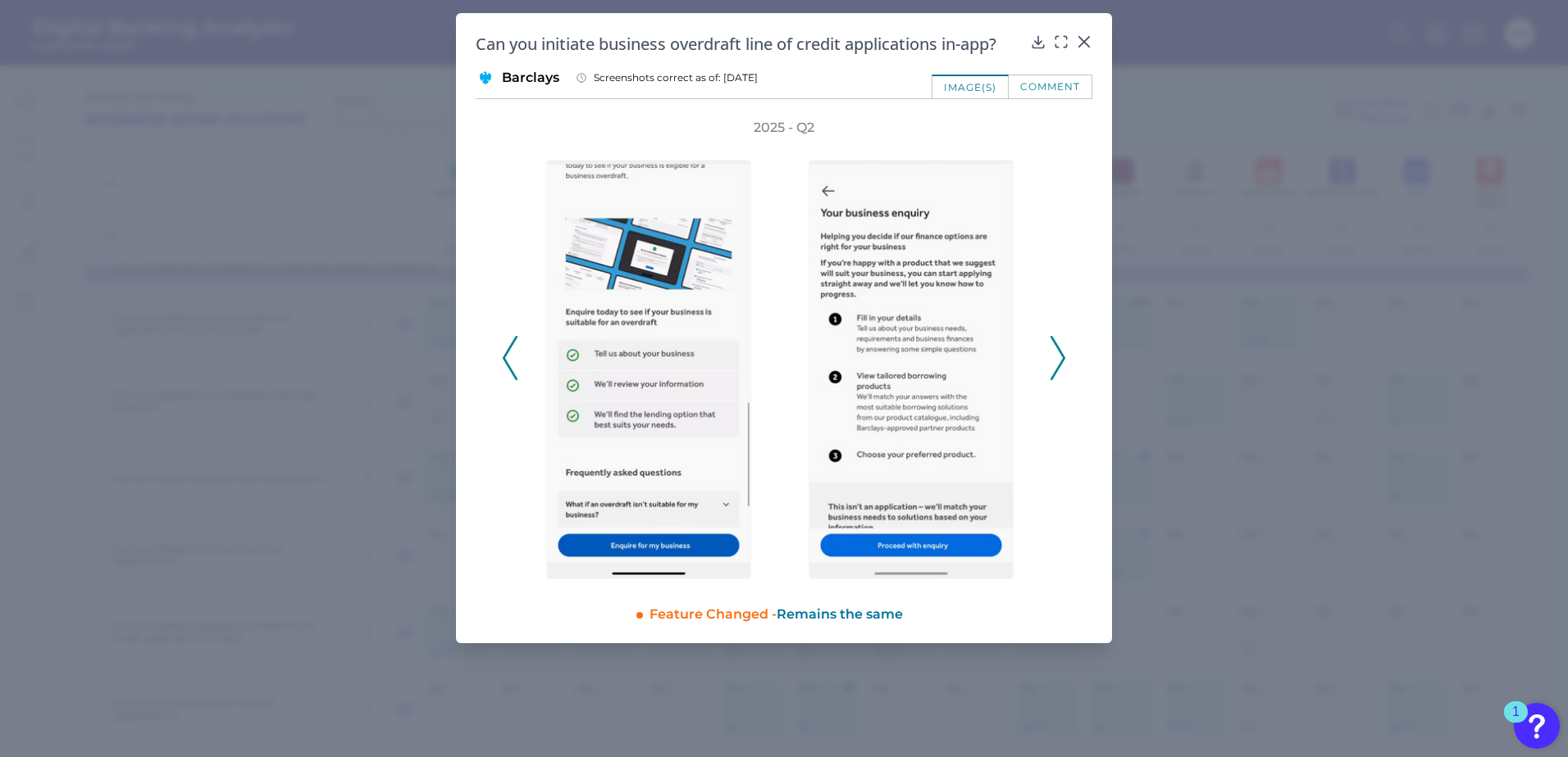
click at [1060, 360] on icon at bounding box center [1057, 358] width 15 height 45
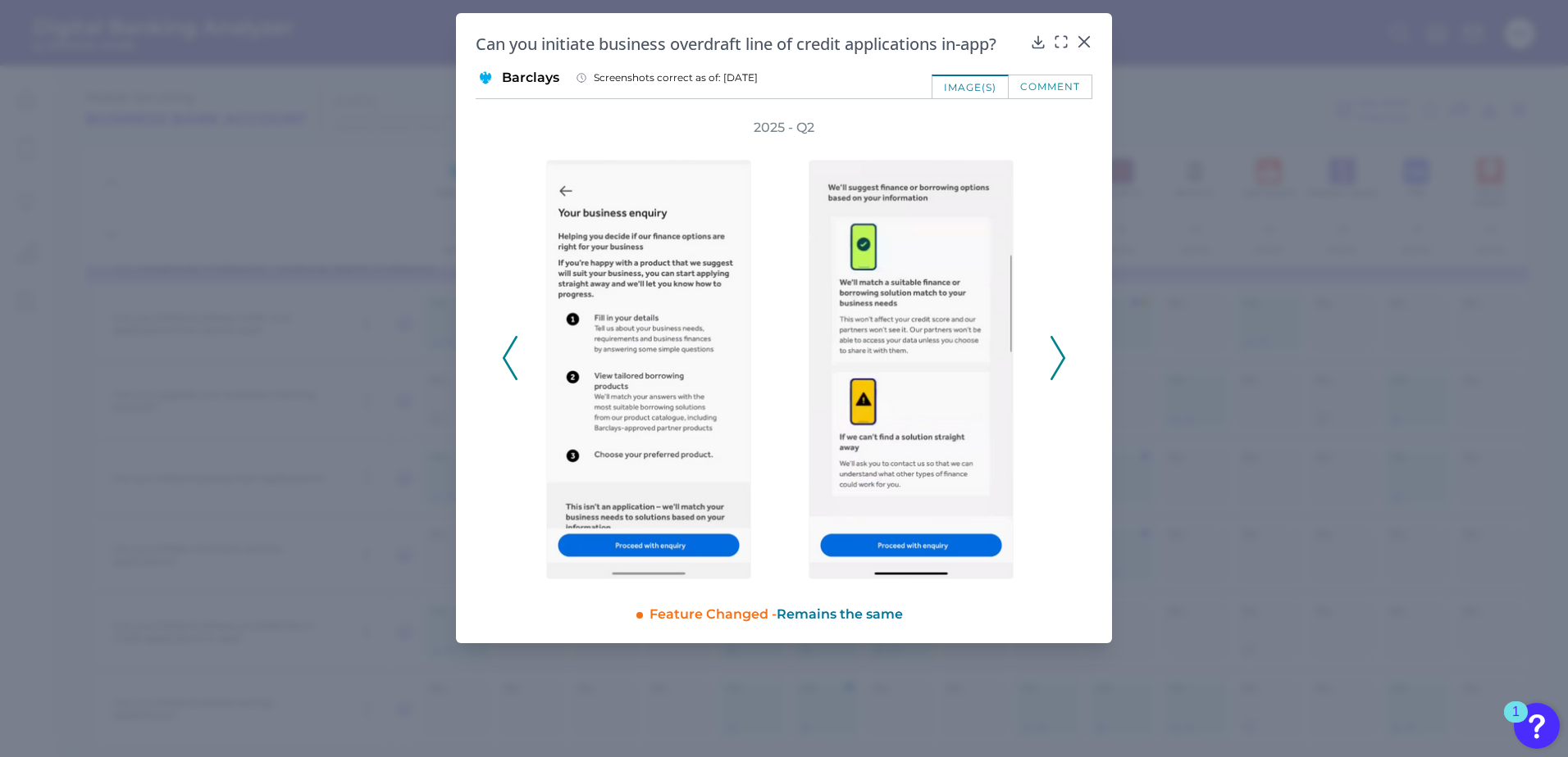
click at [1060, 360] on icon at bounding box center [1057, 358] width 15 height 45
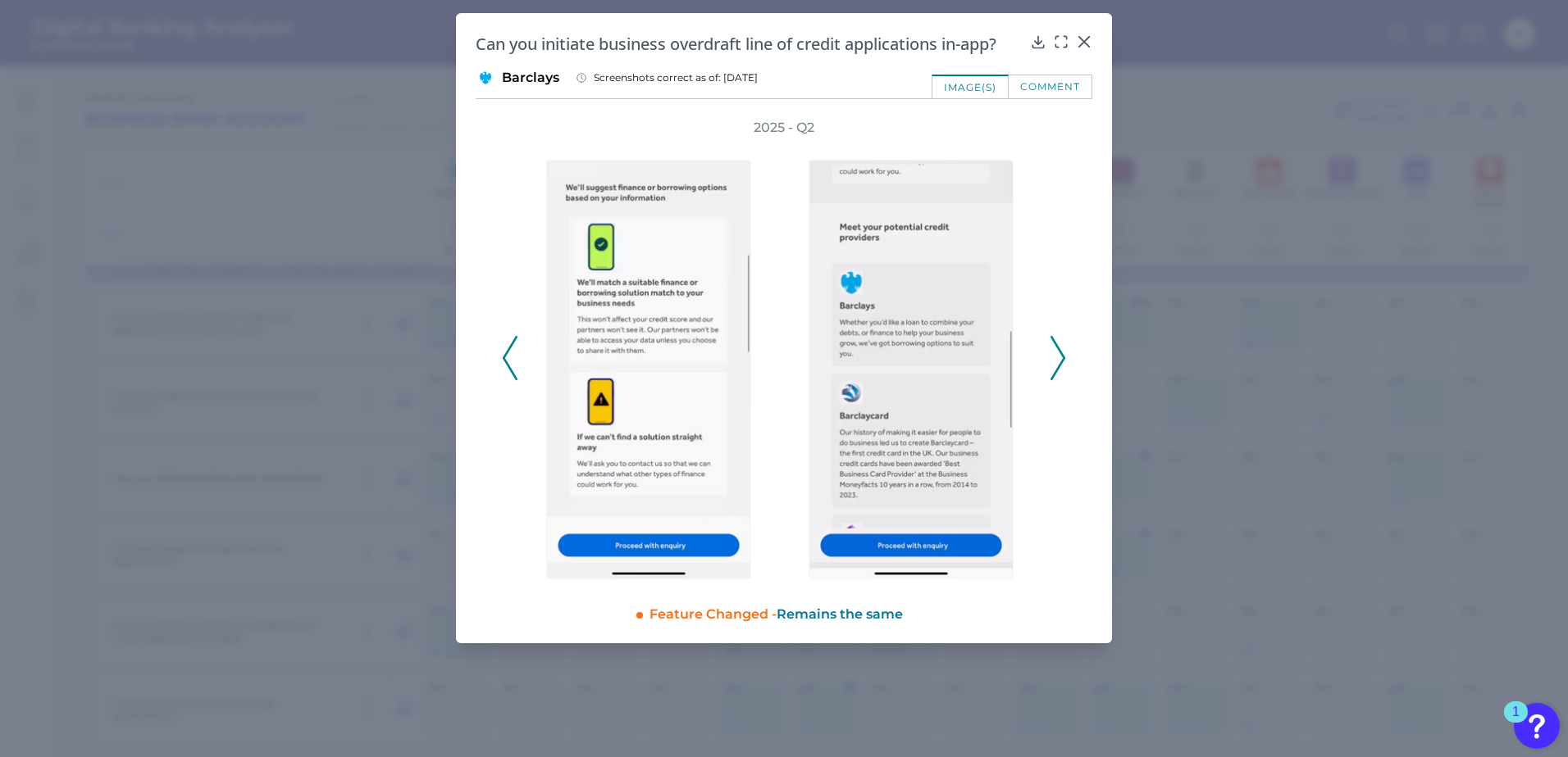
click at [1060, 360] on icon at bounding box center [1057, 358] width 15 height 45
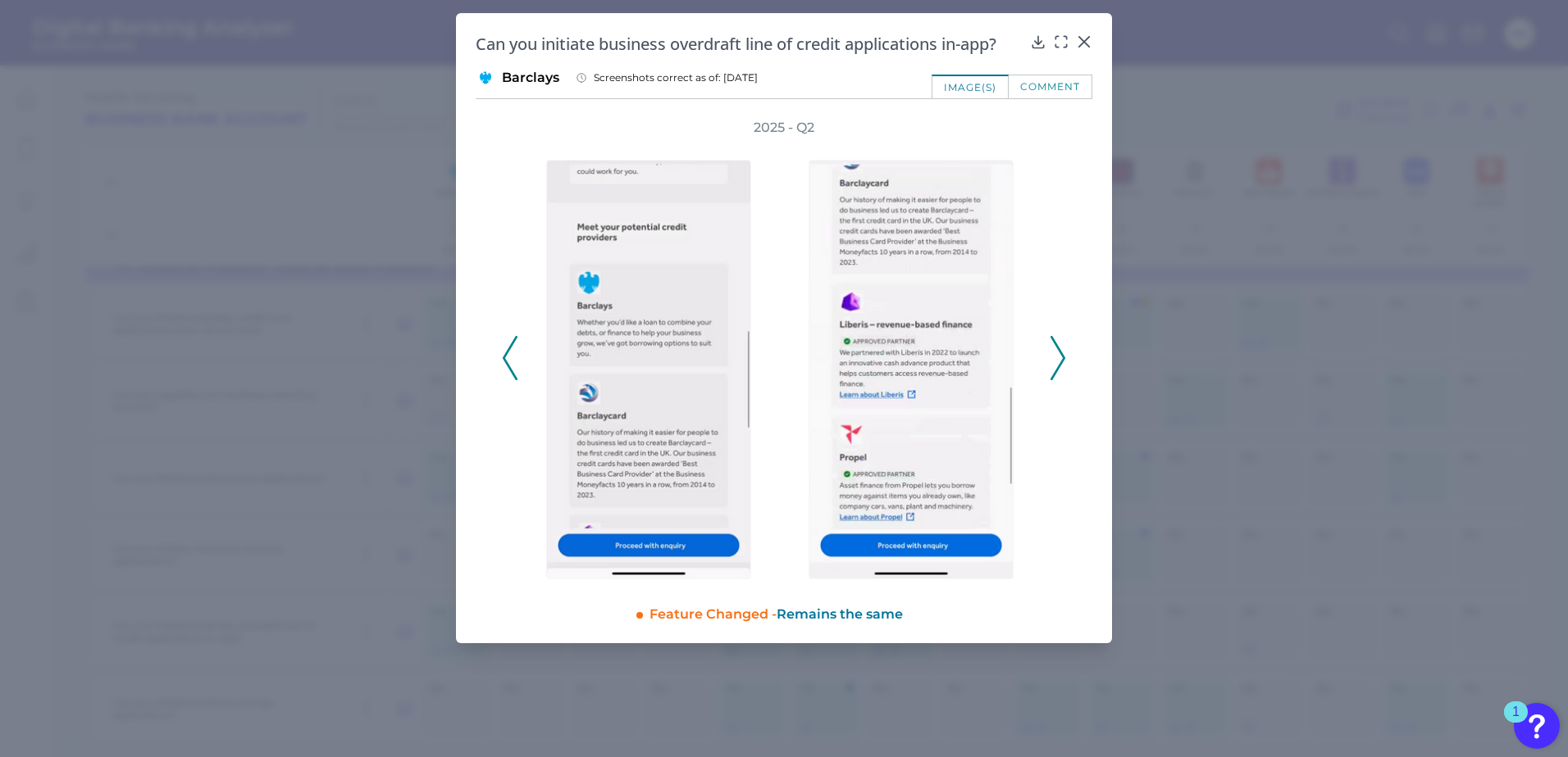
click at [1060, 360] on icon at bounding box center [1057, 358] width 15 height 45
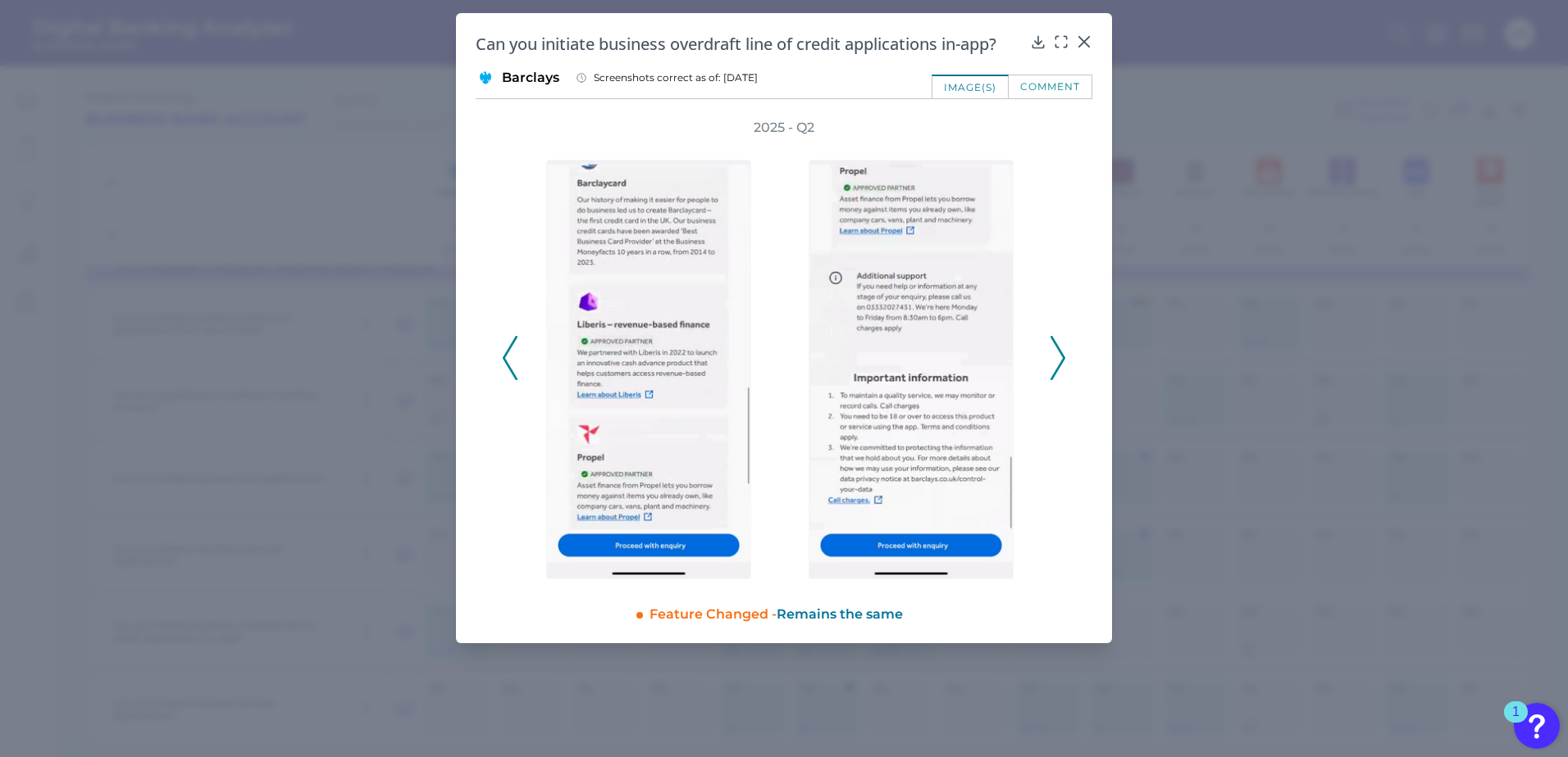
click at [1060, 360] on icon at bounding box center [1057, 358] width 15 height 45
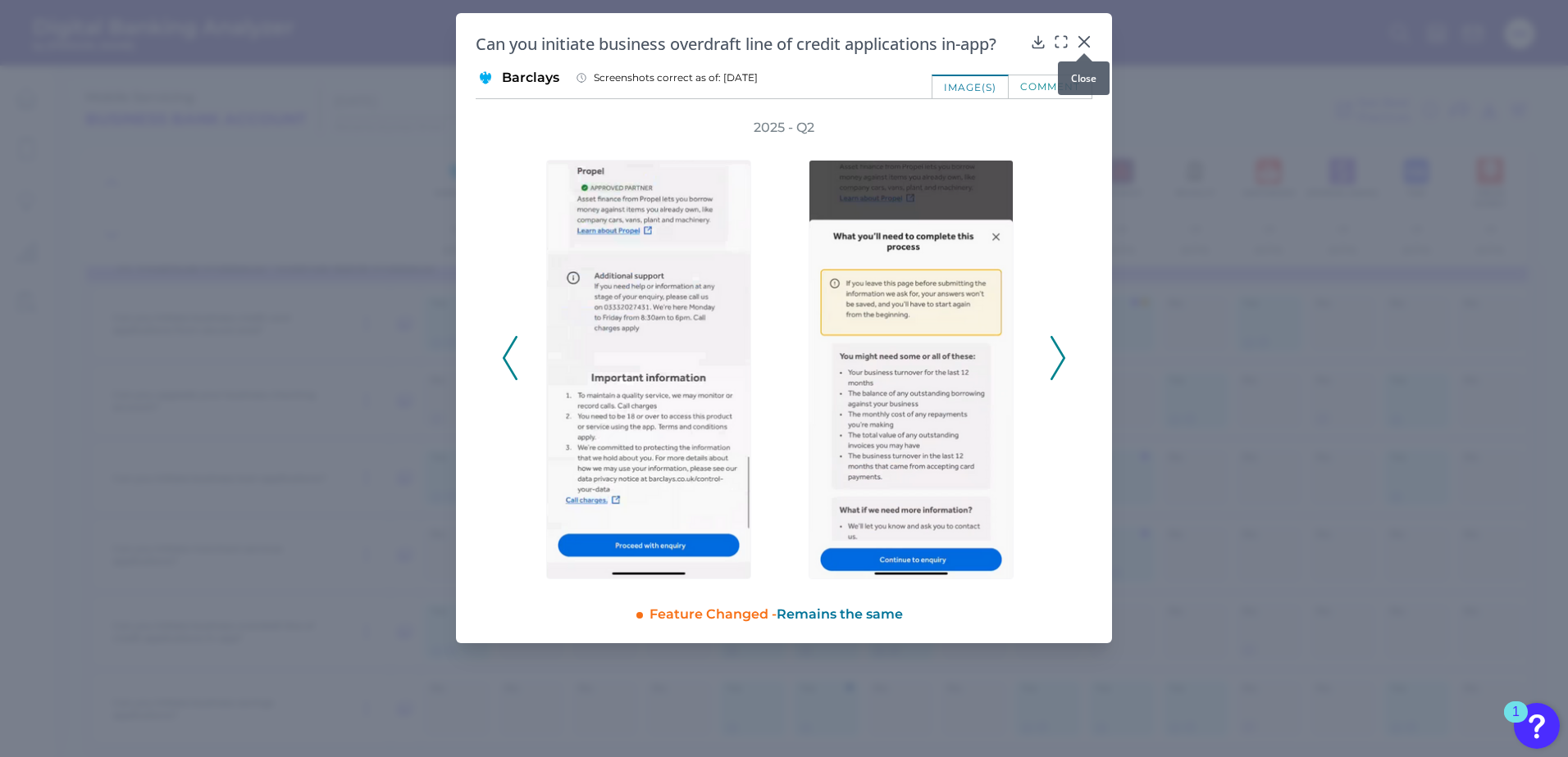
click at [1088, 45] on div at bounding box center [1084, 53] width 16 height 16
click at [1085, 44] on icon at bounding box center [1084, 41] width 9 height 9
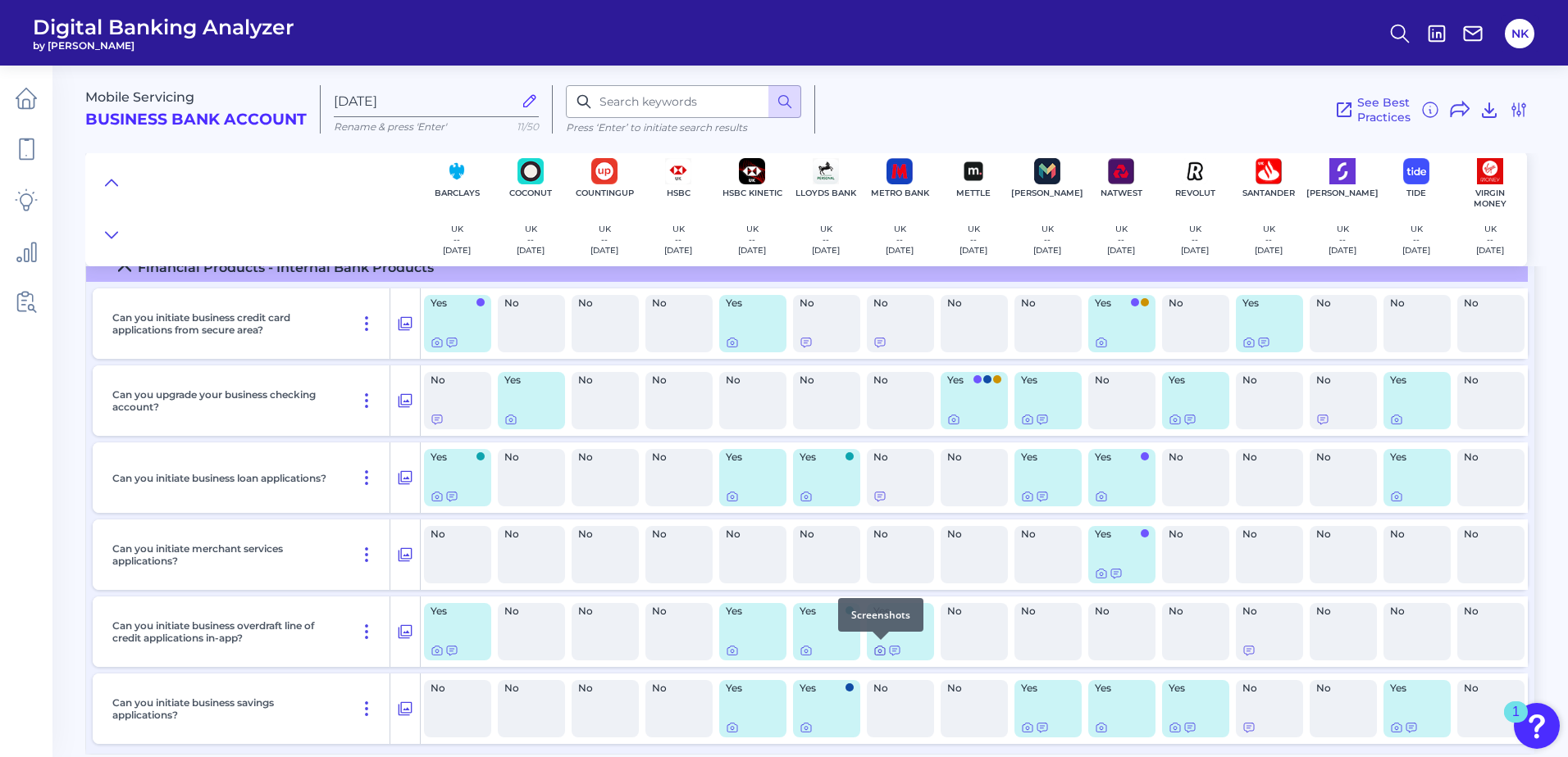
click at [879, 653] on icon at bounding box center [879, 651] width 13 height 13
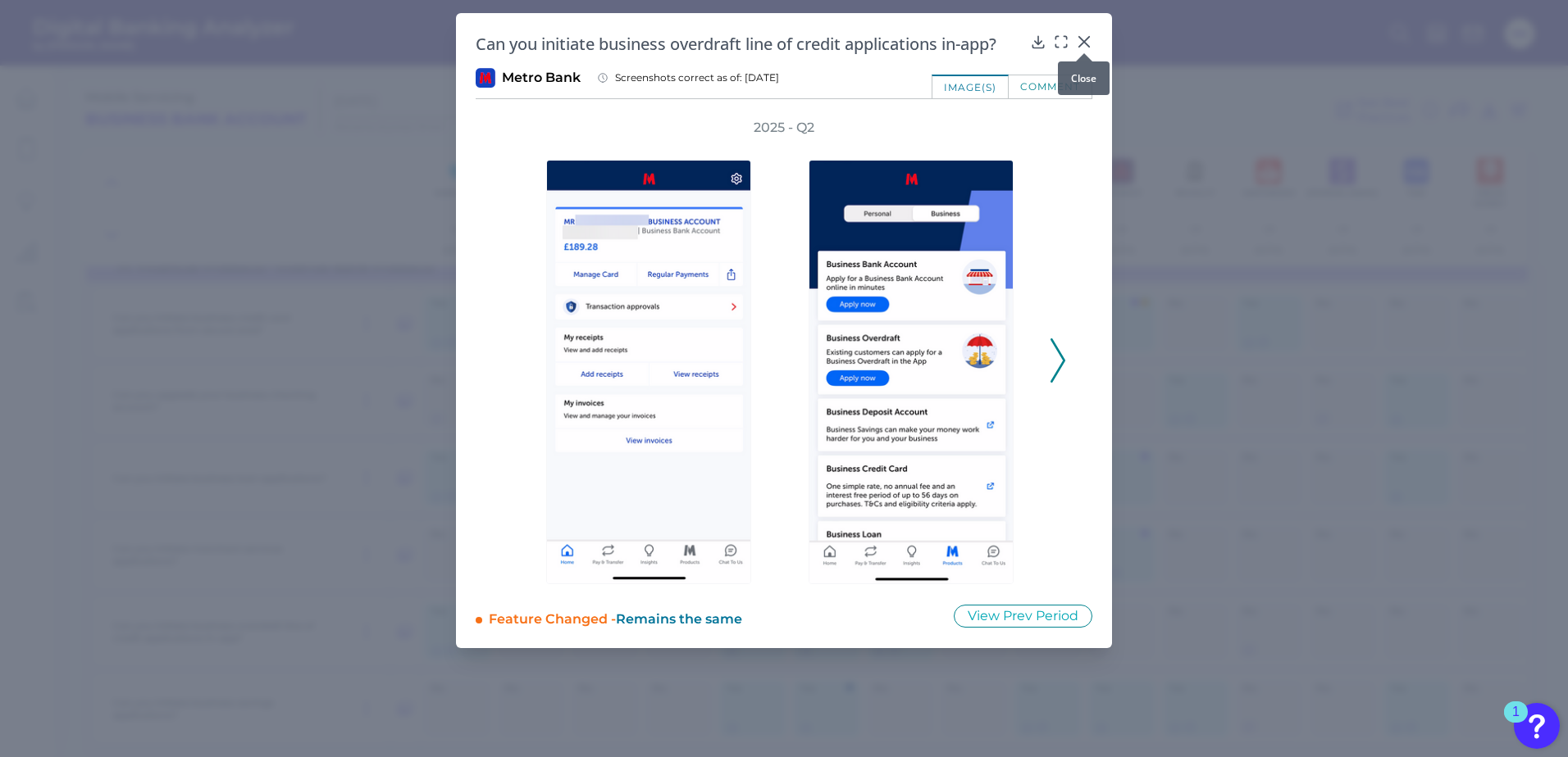
click at [1087, 40] on icon at bounding box center [1084, 41] width 16 height 16
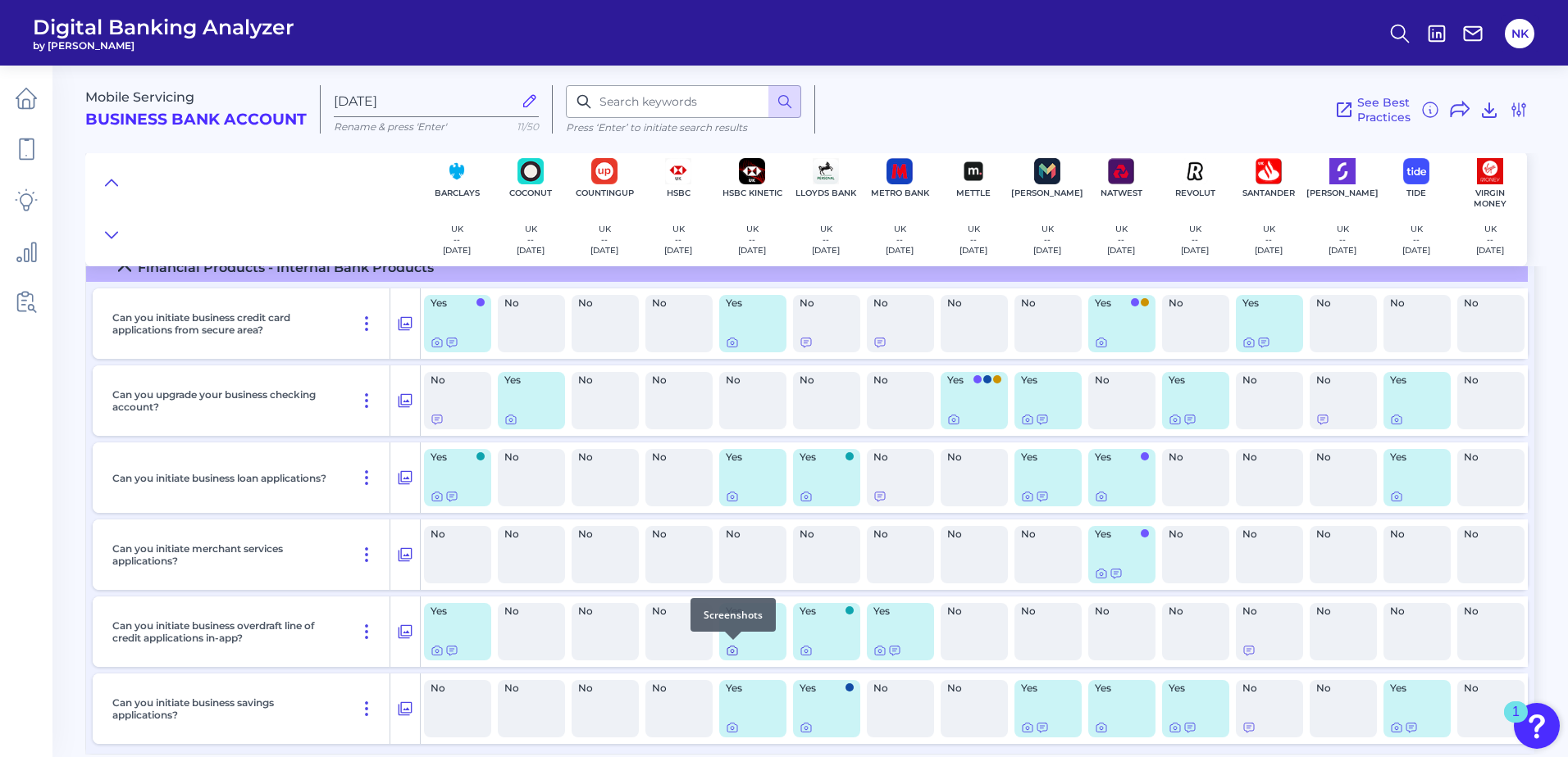
click at [733, 651] on icon at bounding box center [732, 651] width 13 height 13
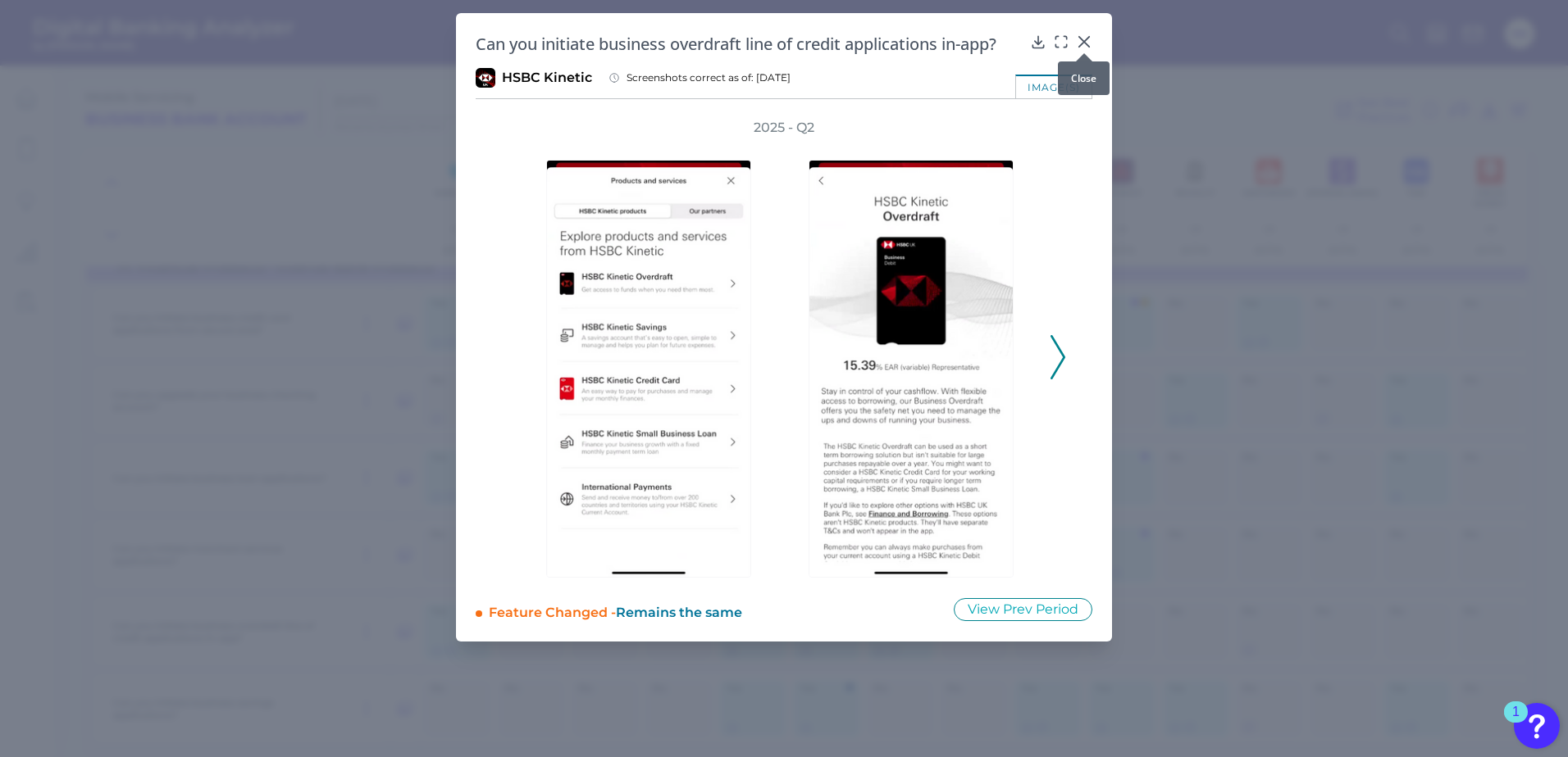
click at [1085, 44] on icon at bounding box center [1084, 41] width 9 height 9
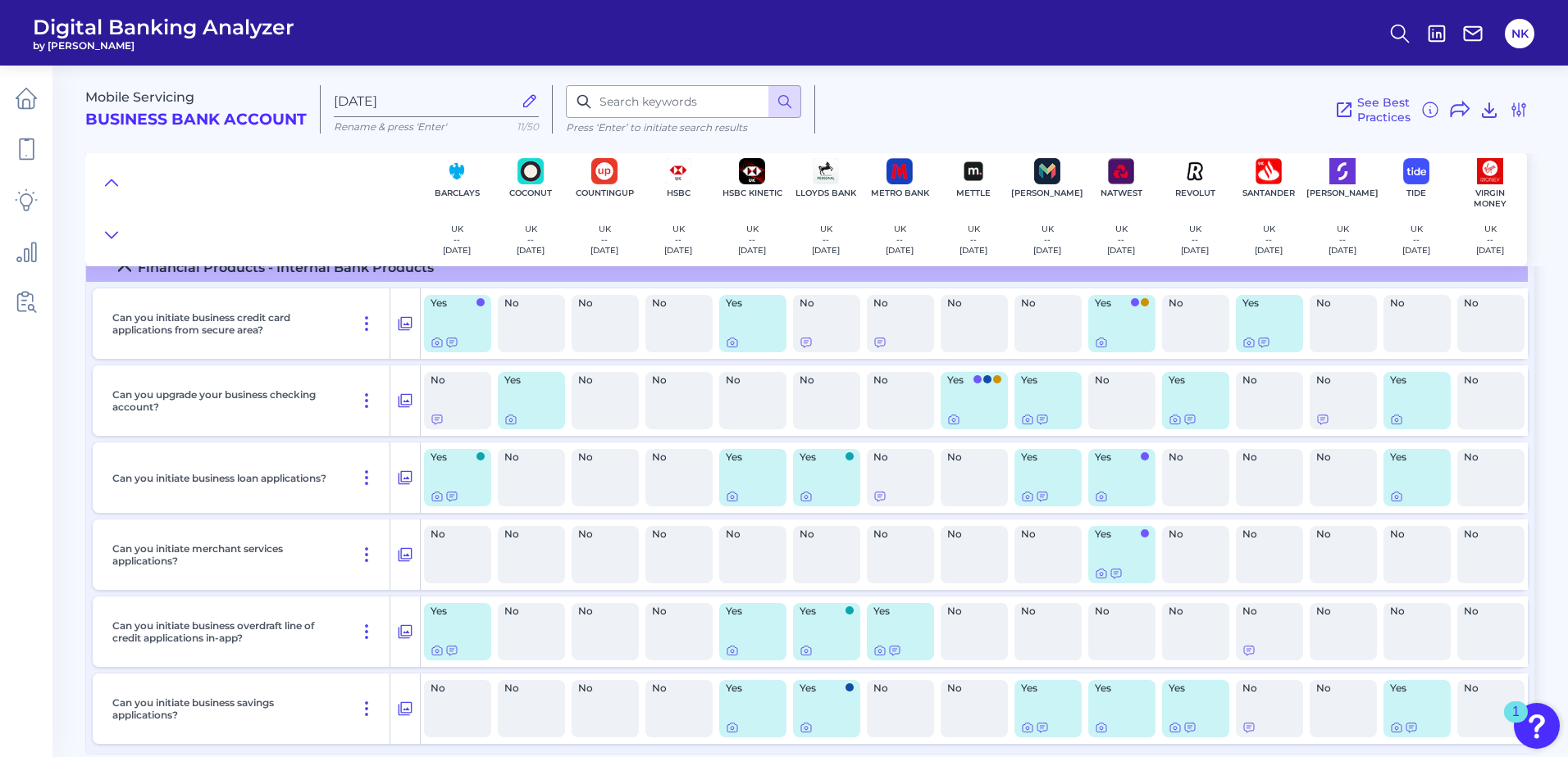
scroll to position [7808, 0]
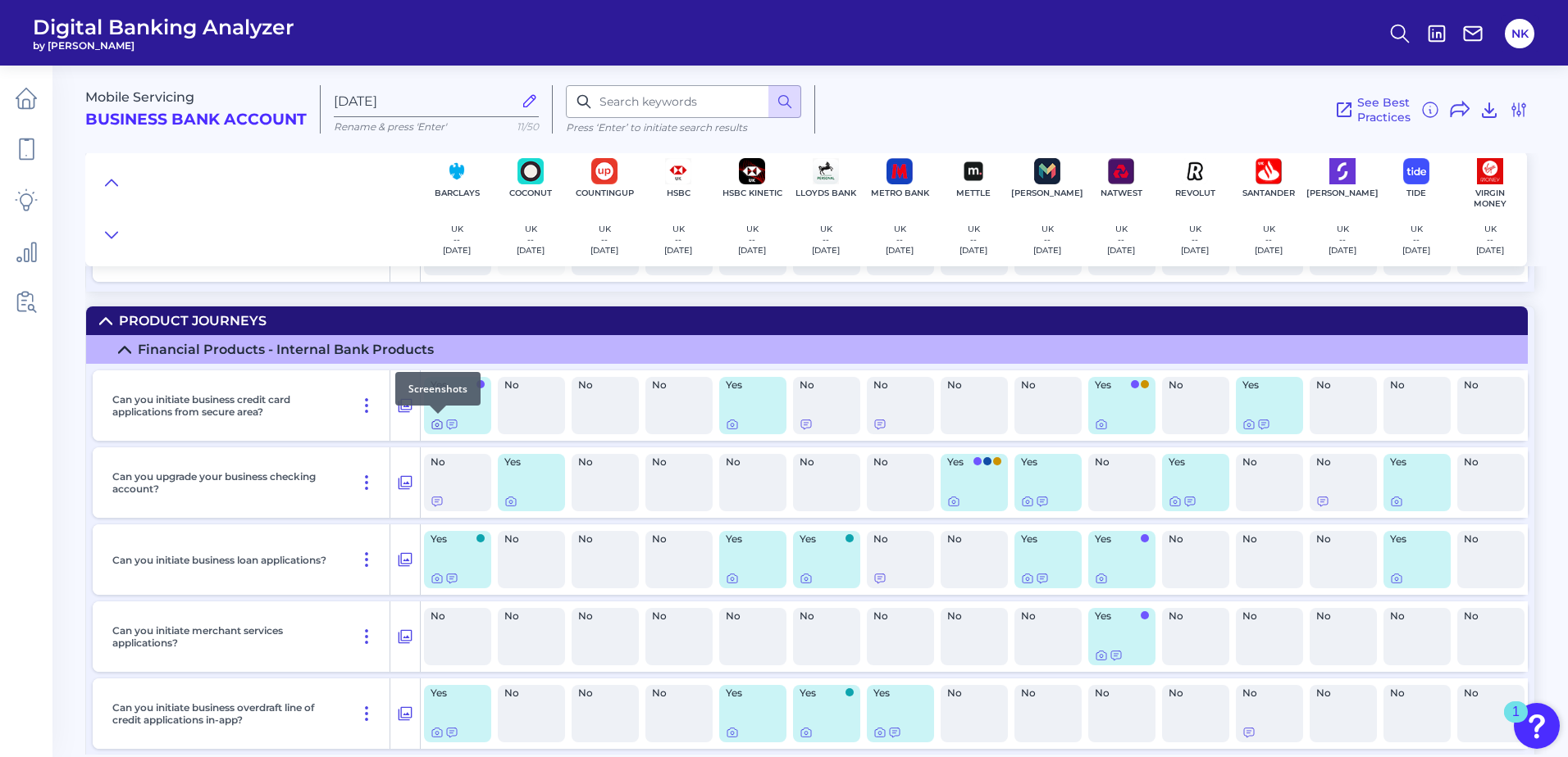
click at [436, 425] on icon at bounding box center [436, 424] width 13 height 13
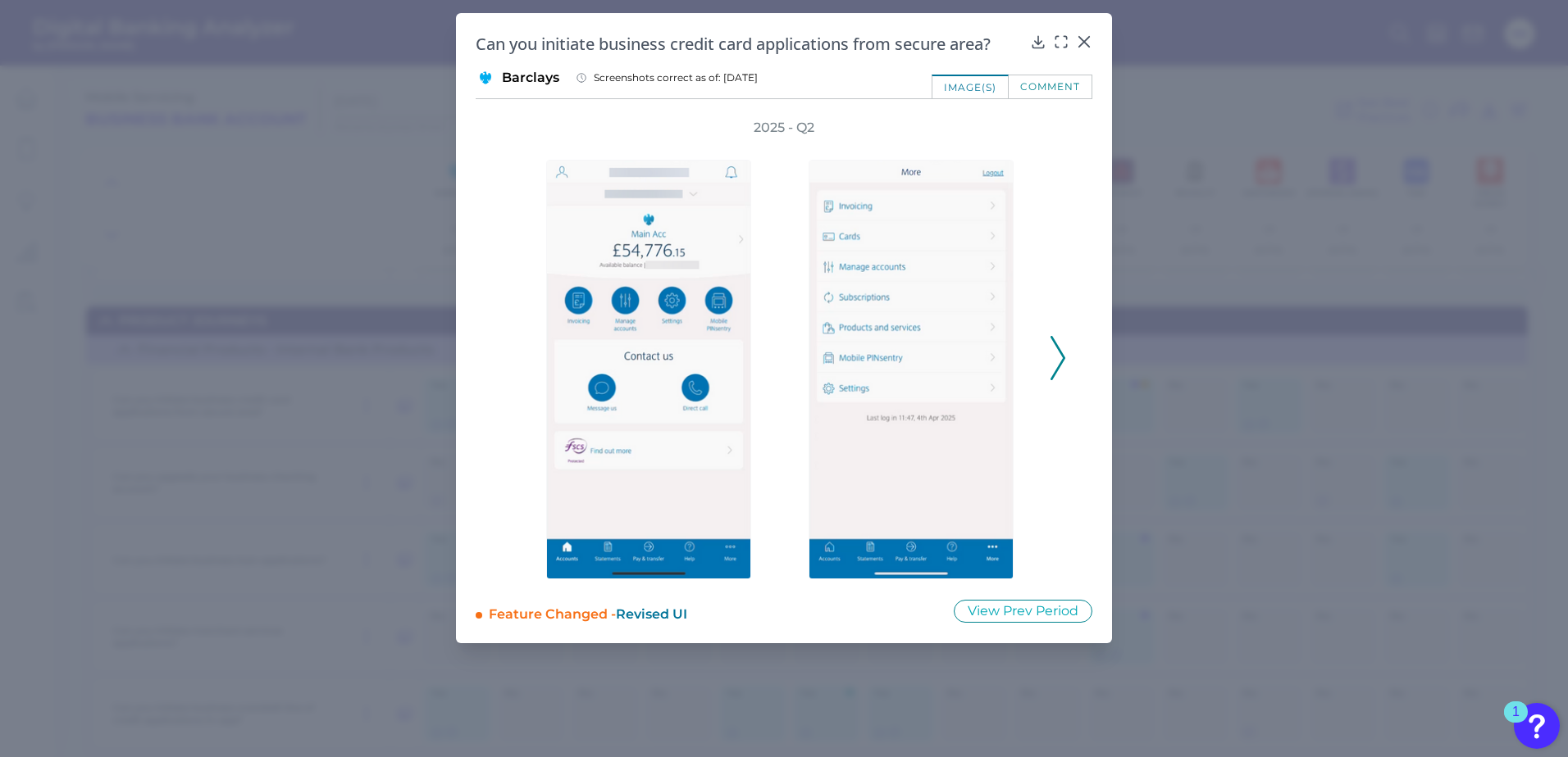
click at [1060, 354] on icon at bounding box center [1057, 358] width 15 height 45
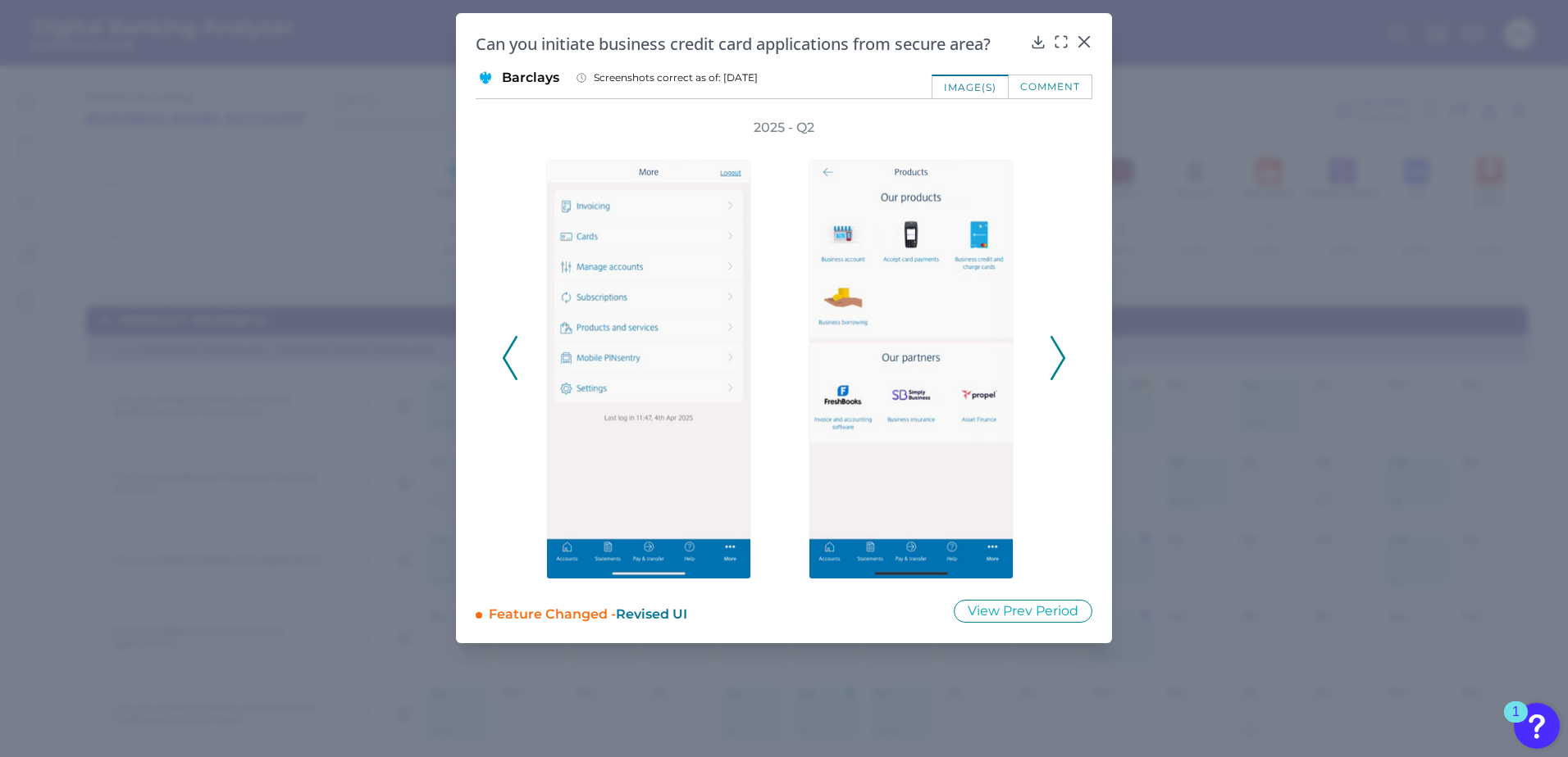
click at [1060, 354] on icon at bounding box center [1057, 358] width 15 height 45
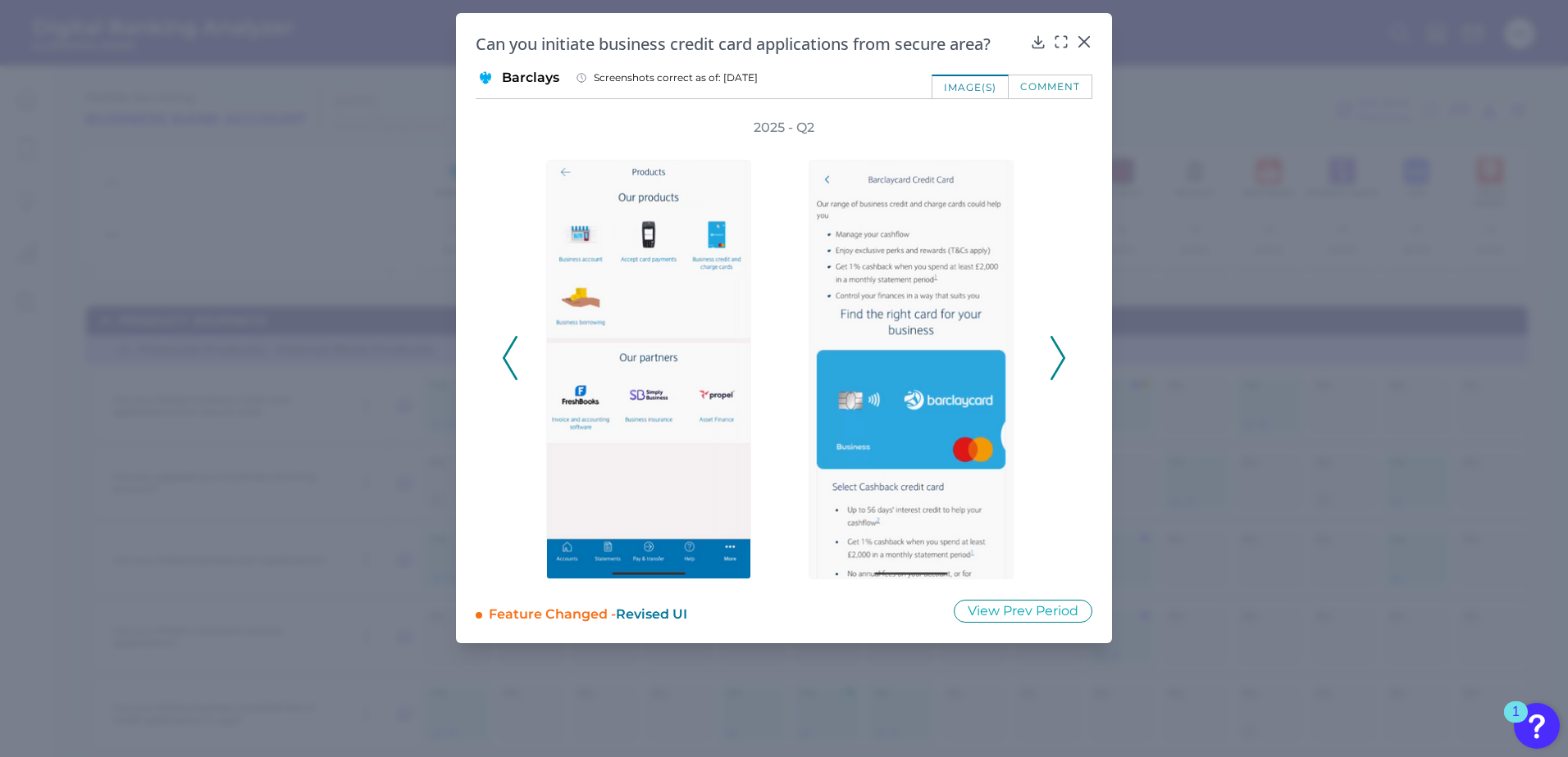
click at [1060, 354] on icon at bounding box center [1057, 358] width 15 height 45
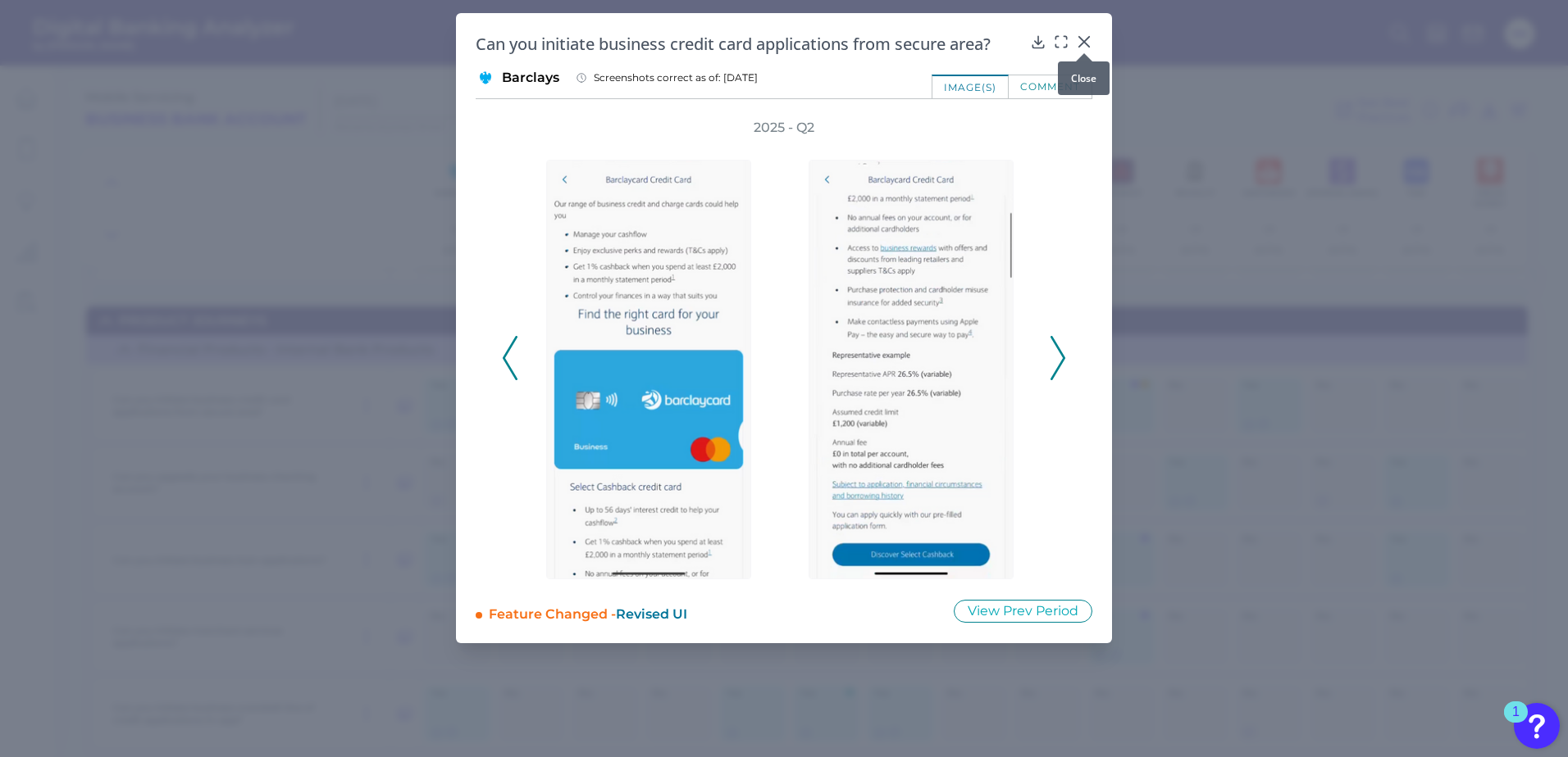
click at [1088, 40] on icon at bounding box center [1084, 41] width 16 height 16
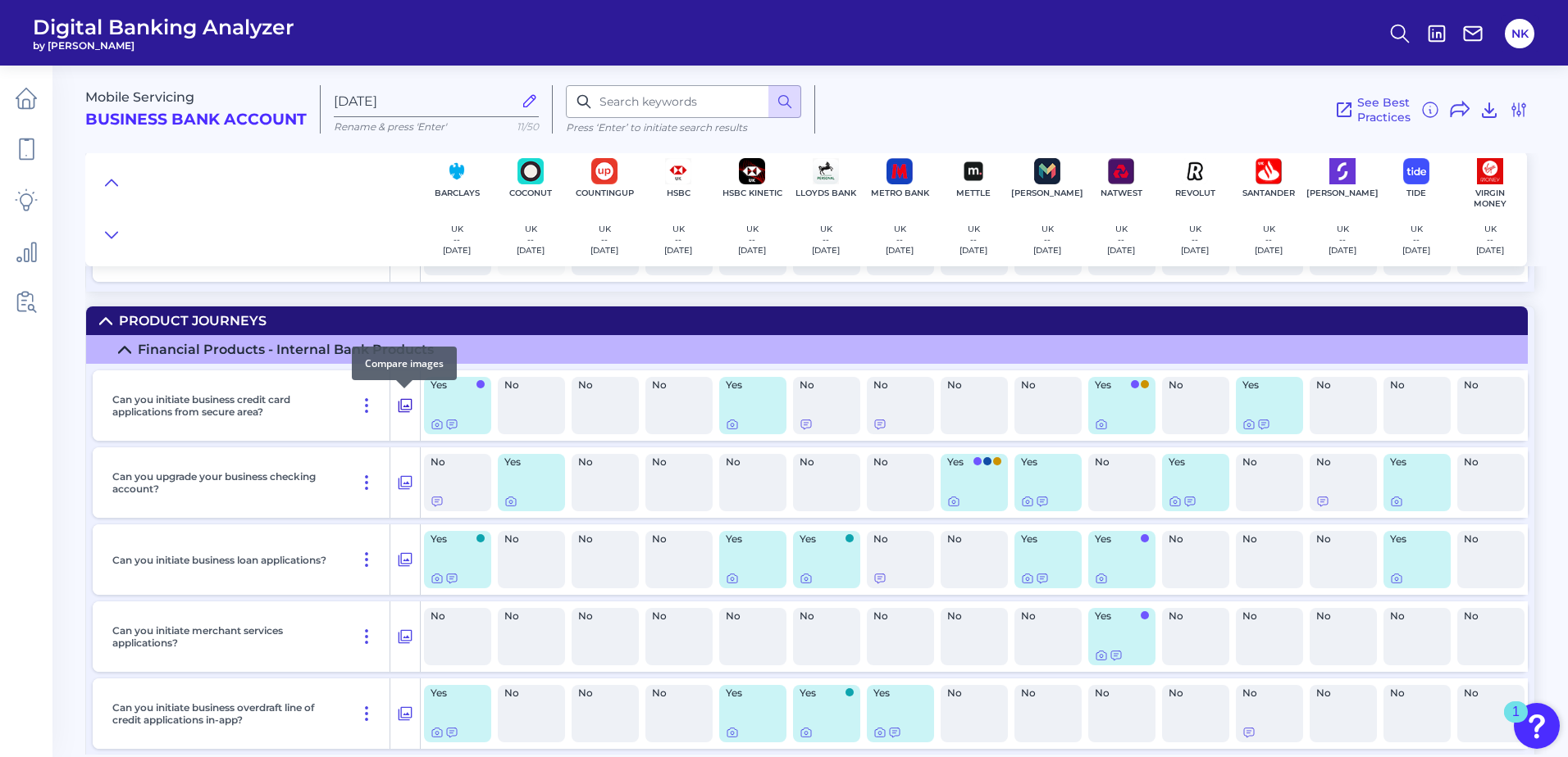
click at [409, 403] on icon at bounding box center [404, 405] width 16 height 20
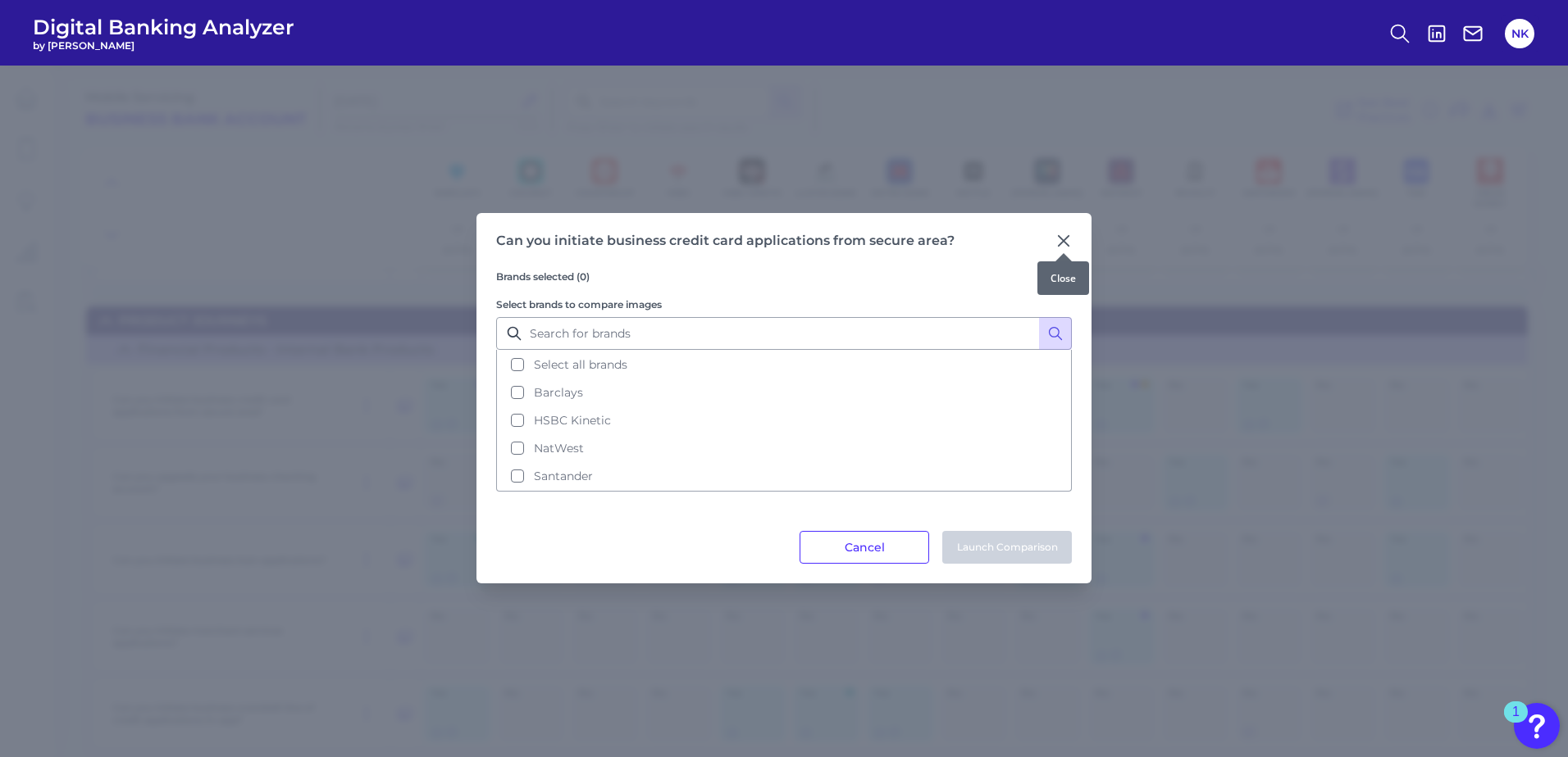
click at [1064, 237] on icon at bounding box center [1063, 240] width 16 height 16
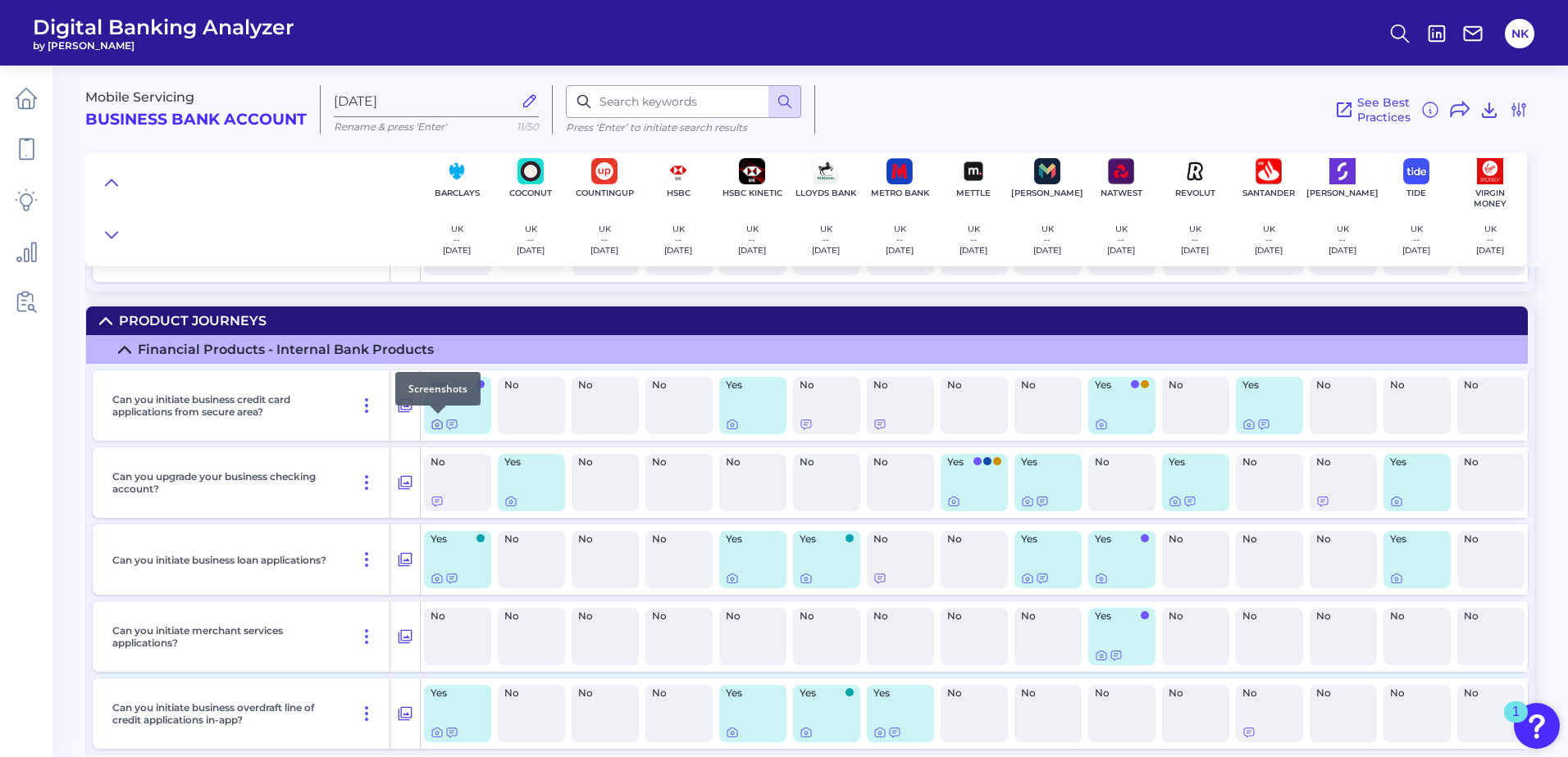
click at [436, 427] on icon at bounding box center [436, 424] width 13 height 13
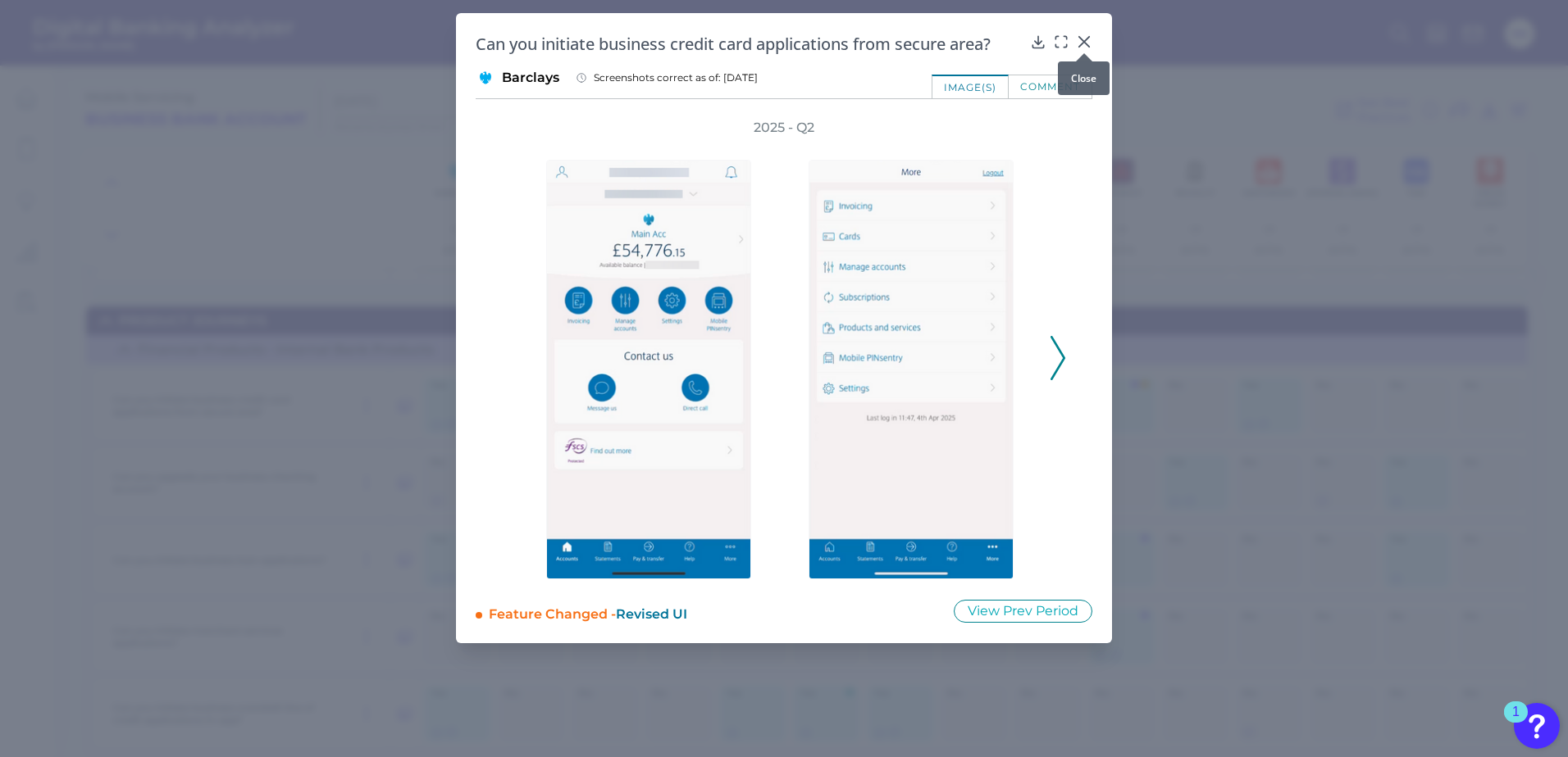
click at [1084, 39] on icon at bounding box center [1084, 41] width 16 height 16
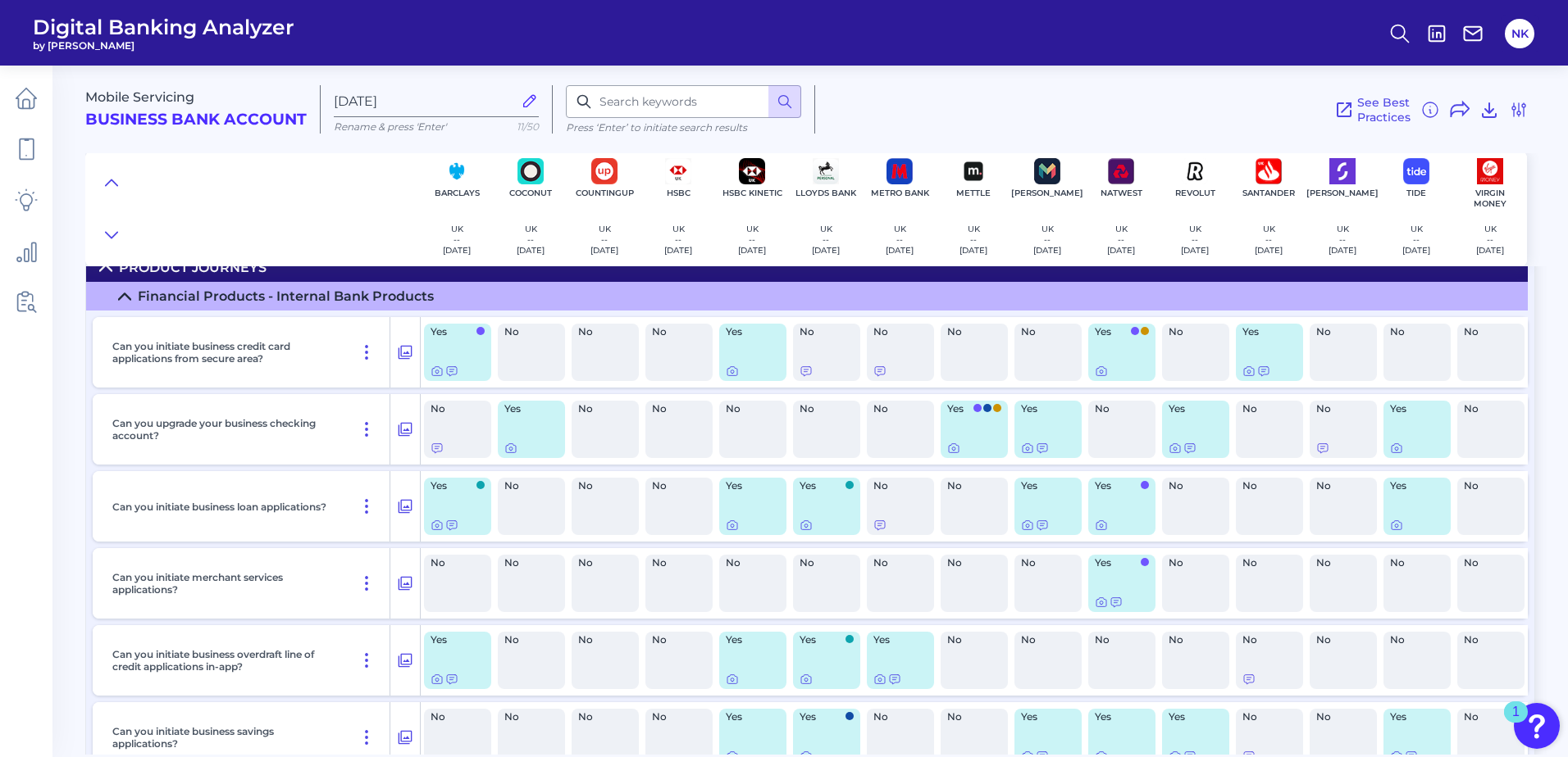
scroll to position [7889, 0]
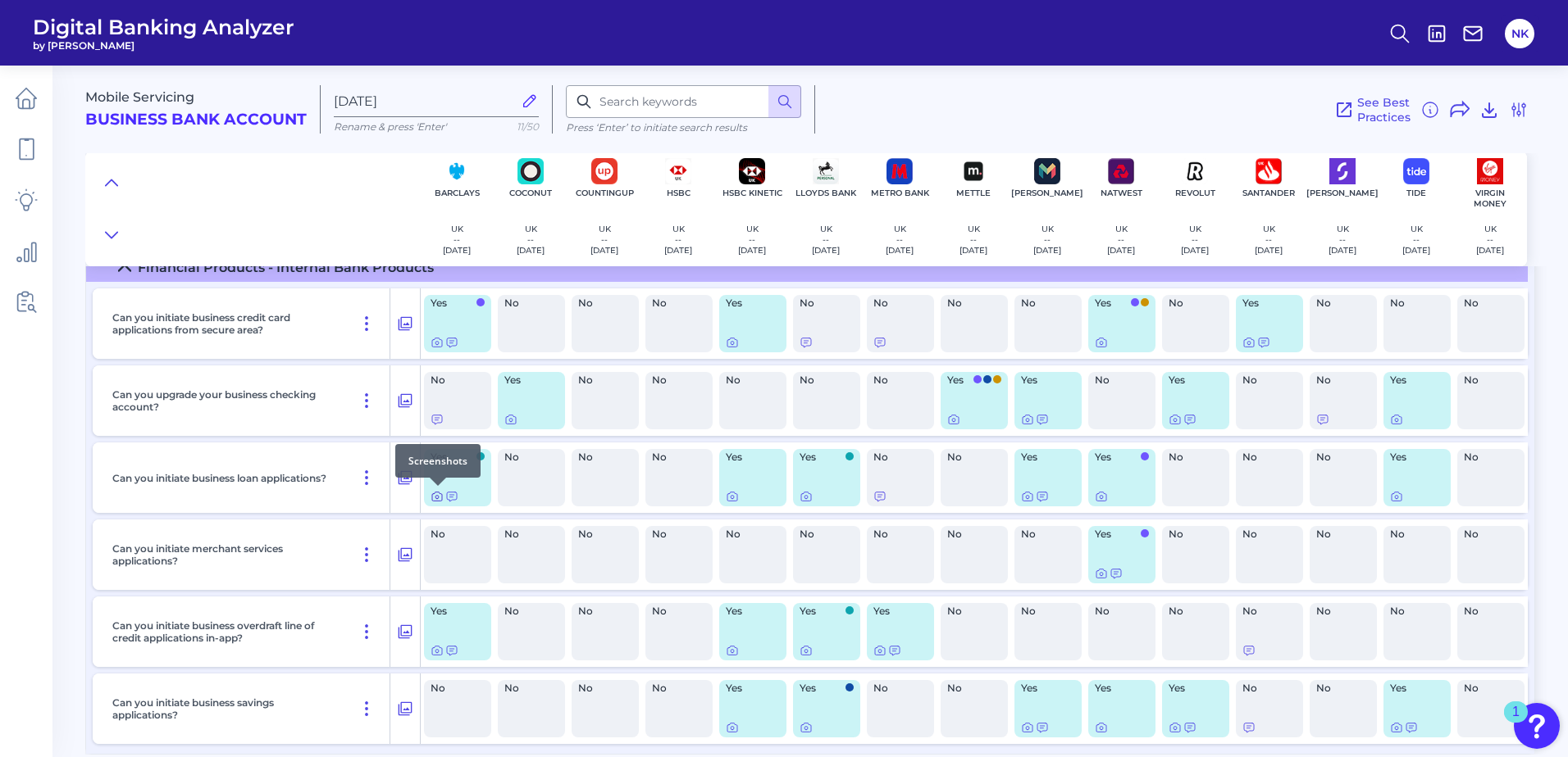
click at [432, 497] on icon at bounding box center [436, 497] width 9 height 9
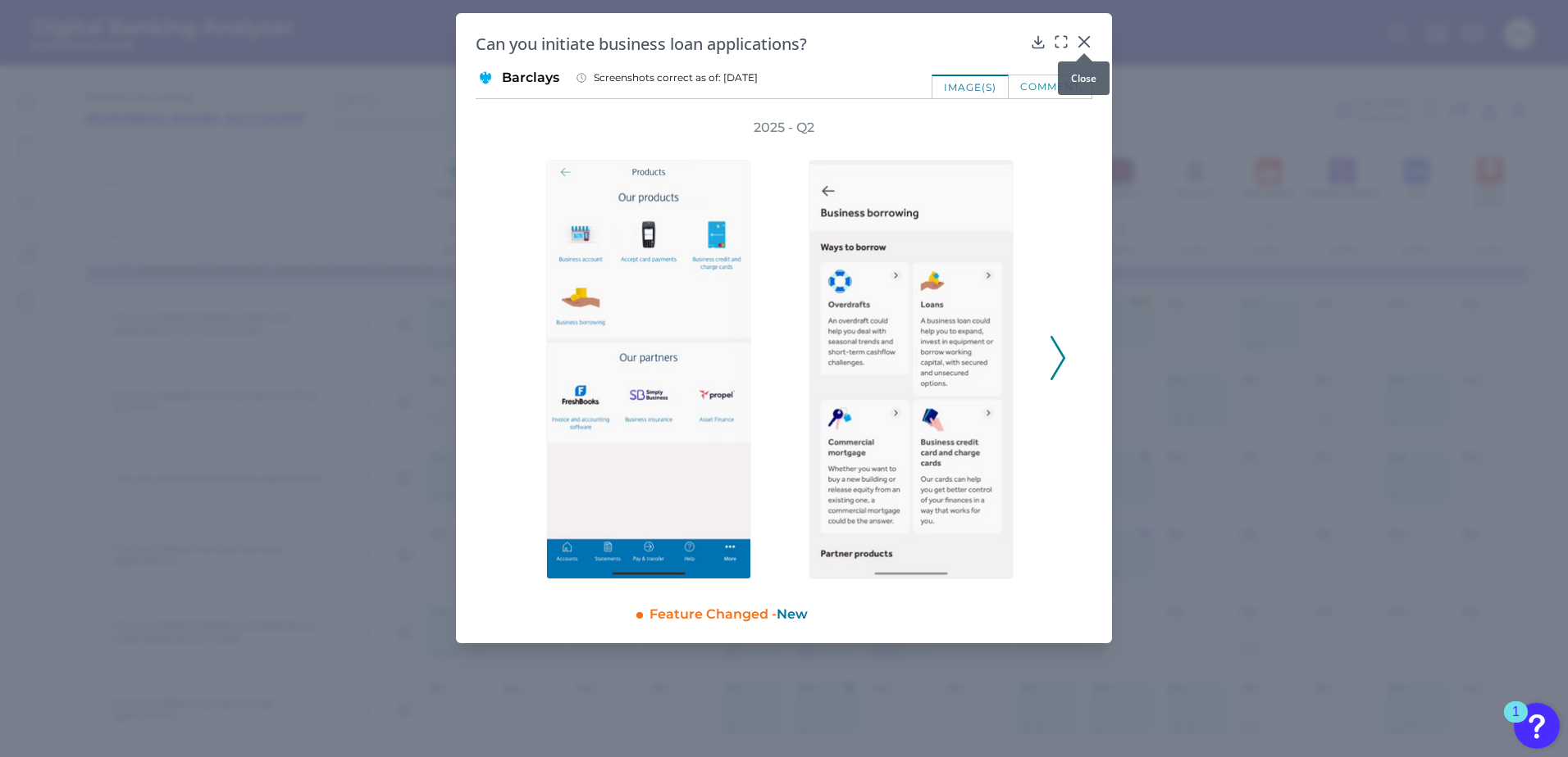
click at [1080, 39] on icon at bounding box center [1084, 41] width 9 height 9
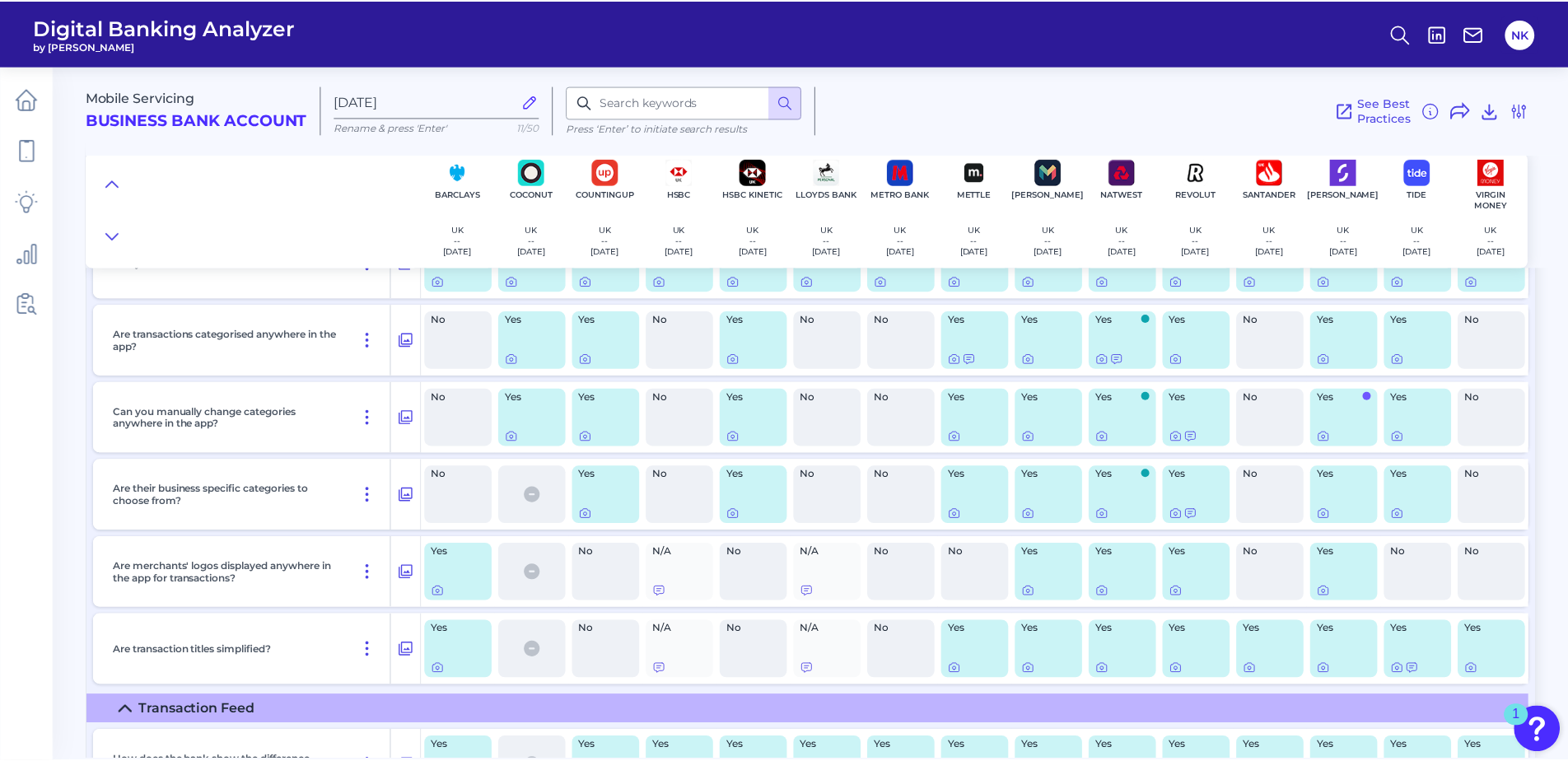
scroll to position [0, 0]
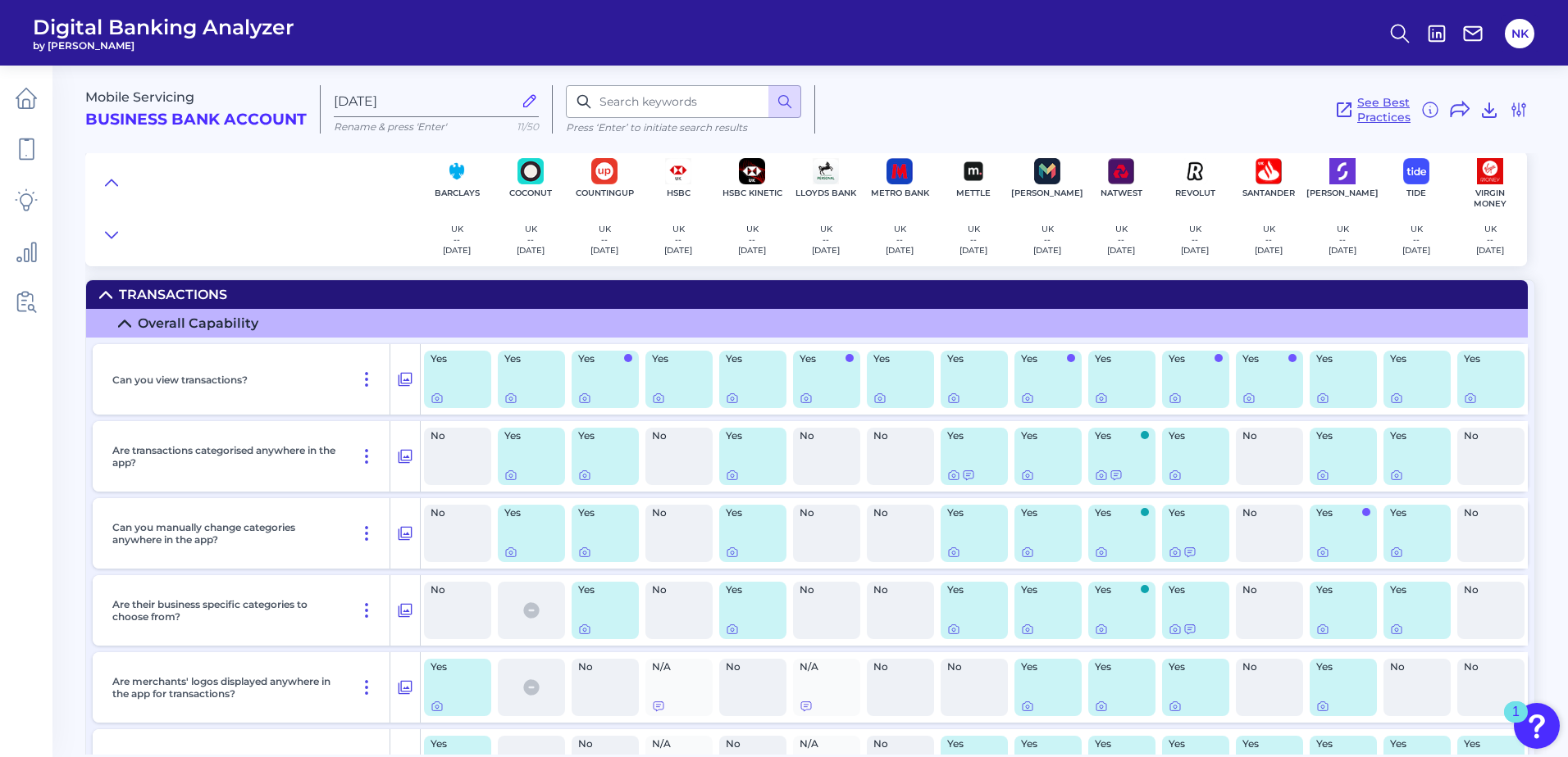
click at [1400, 112] on span "See Best Practices" at bounding box center [1383, 110] width 53 height 29
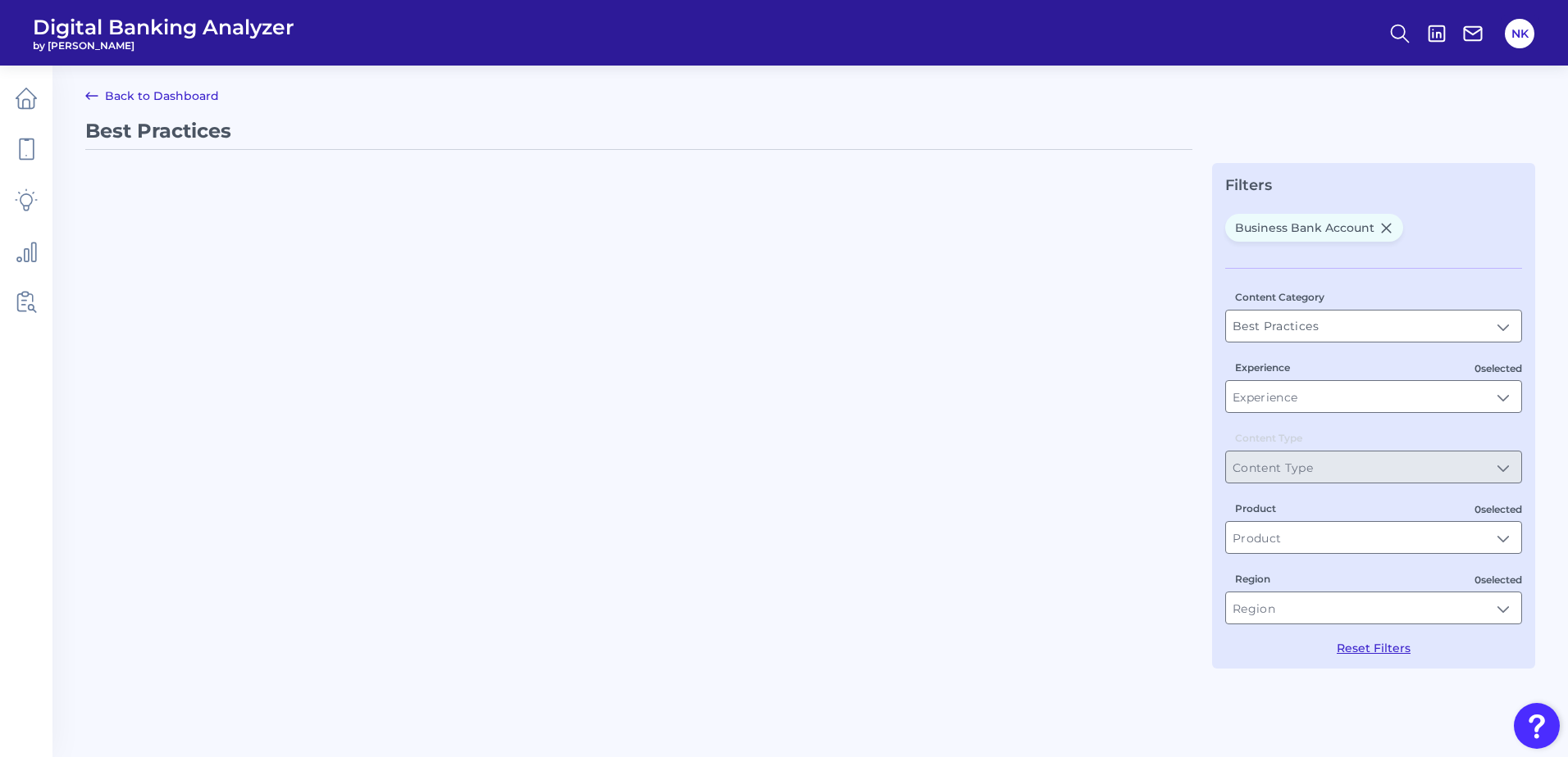
type input "Business Bank Account"
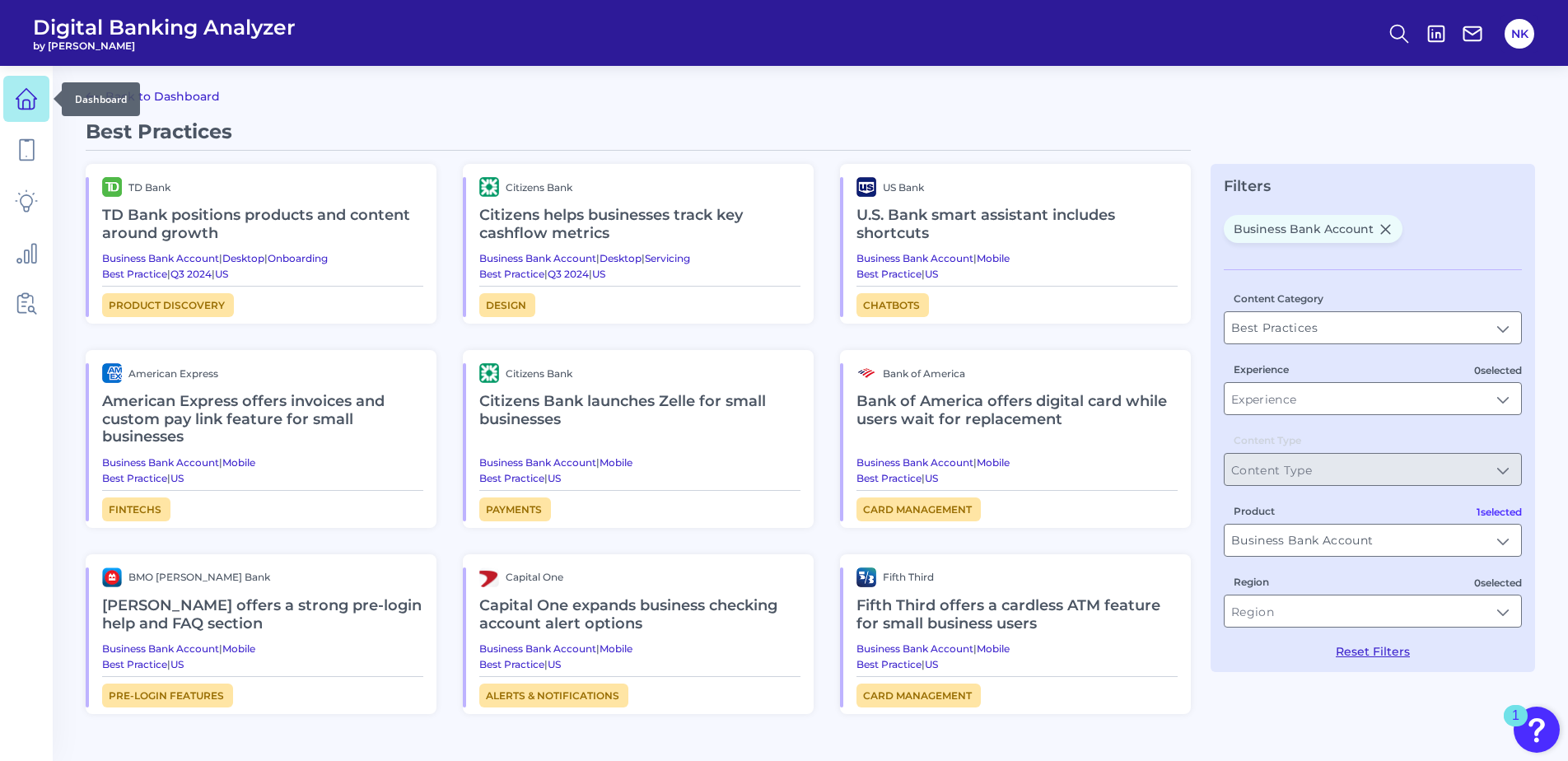
click at [26, 105] on icon at bounding box center [26, 98] width 23 height 23
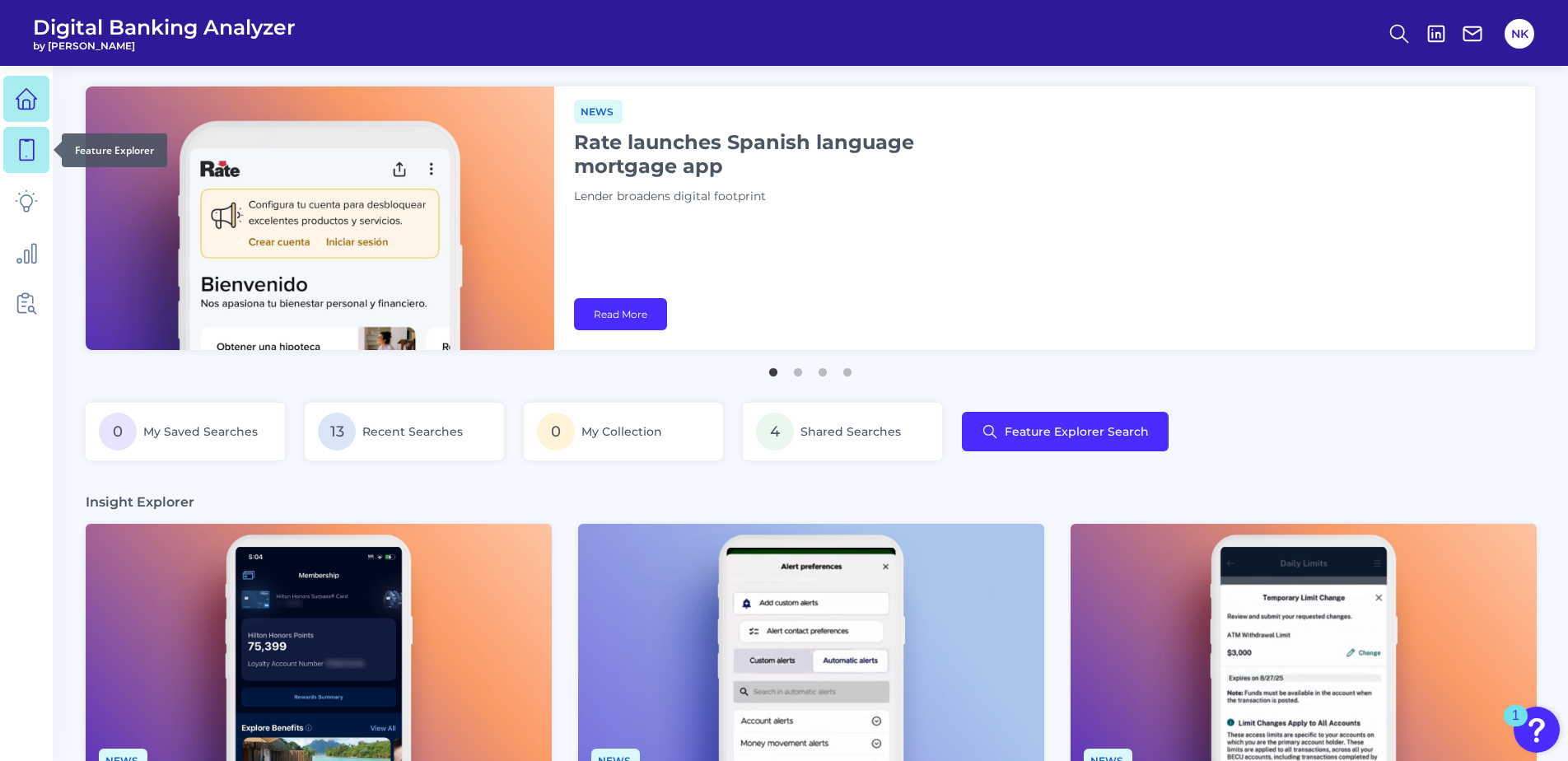
click at [25, 151] on icon at bounding box center [26, 149] width 23 height 23
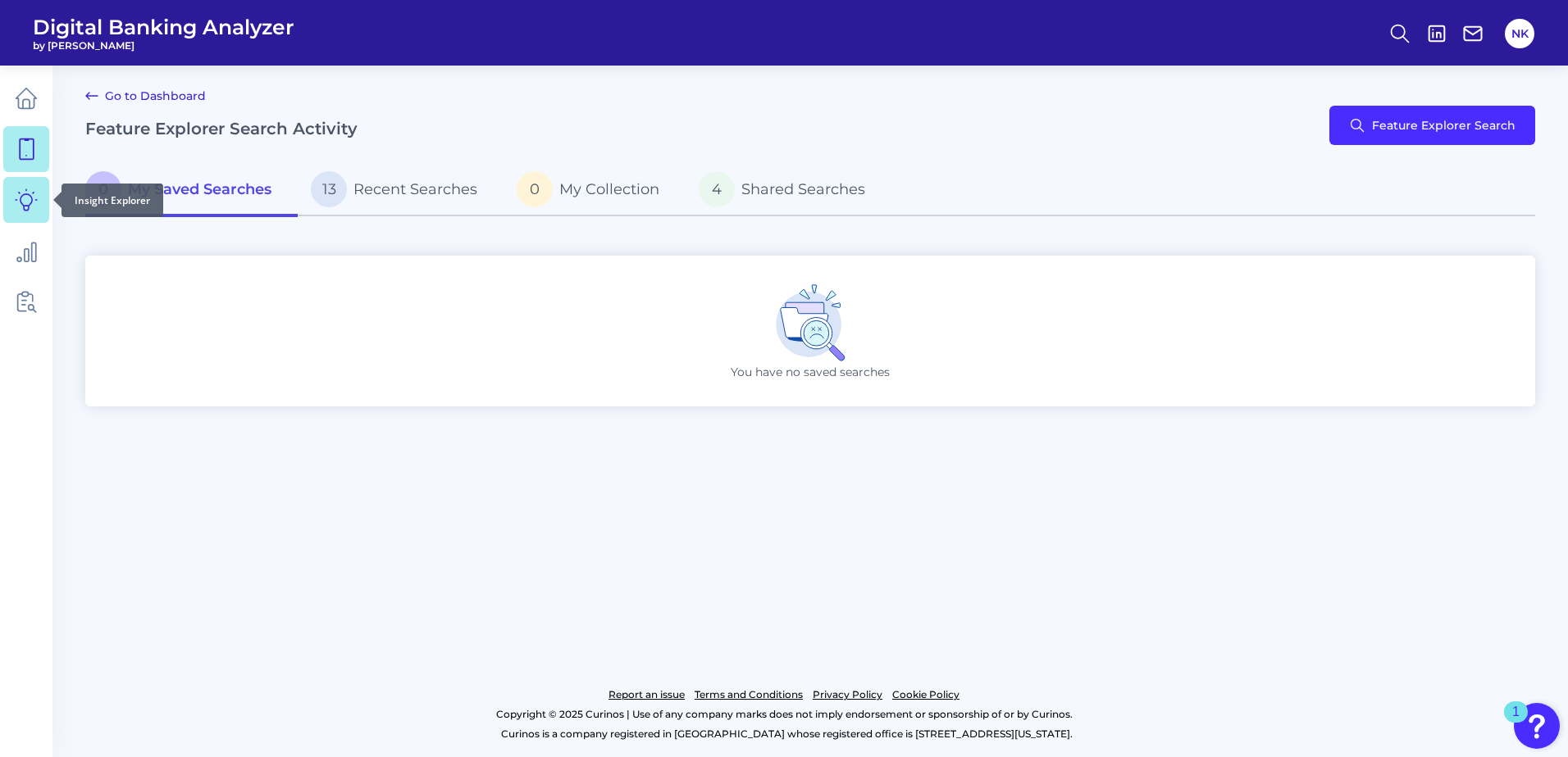
click at [27, 209] on icon at bounding box center [26, 200] width 21 height 21
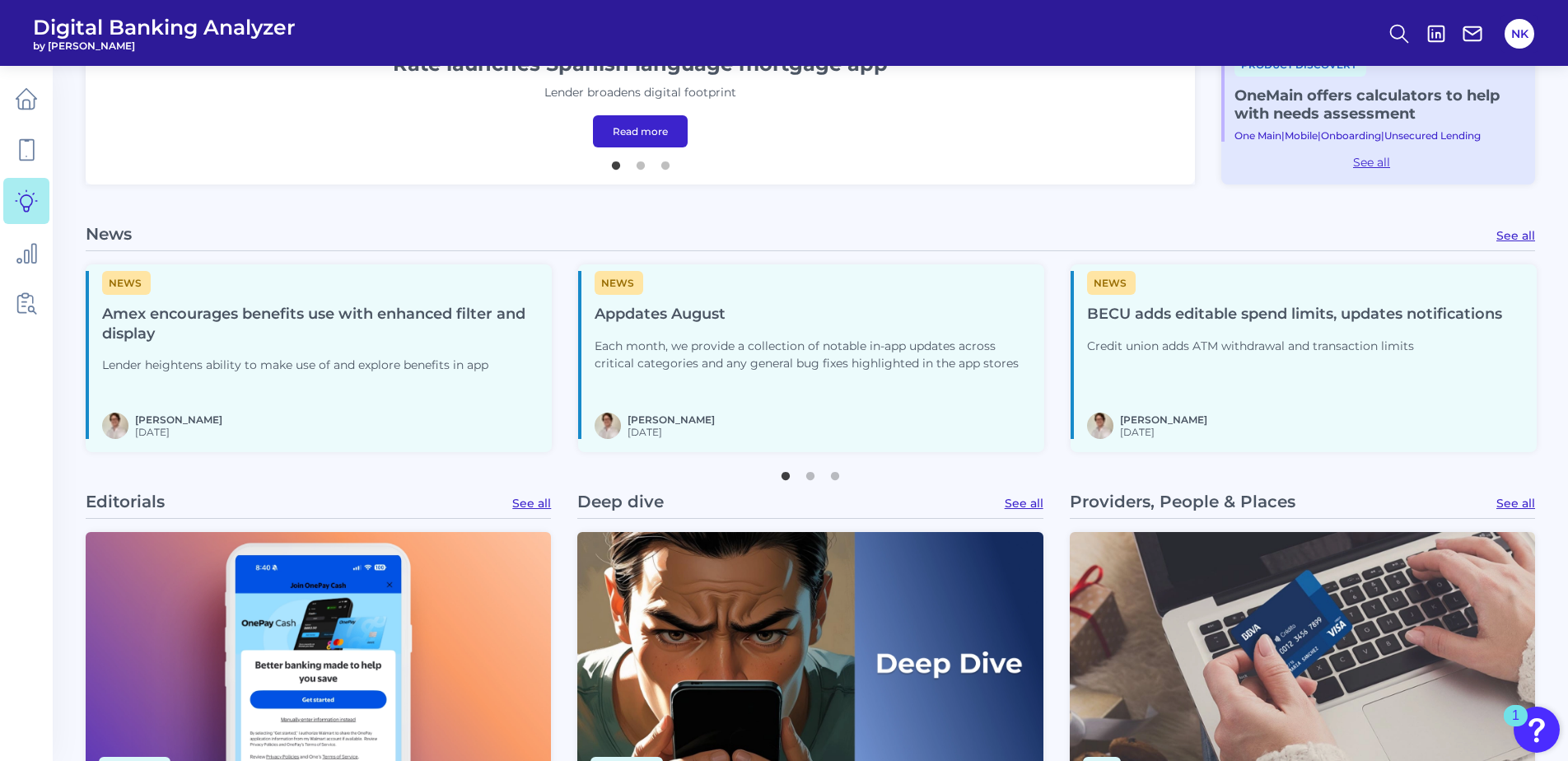
scroll to position [741, 0]
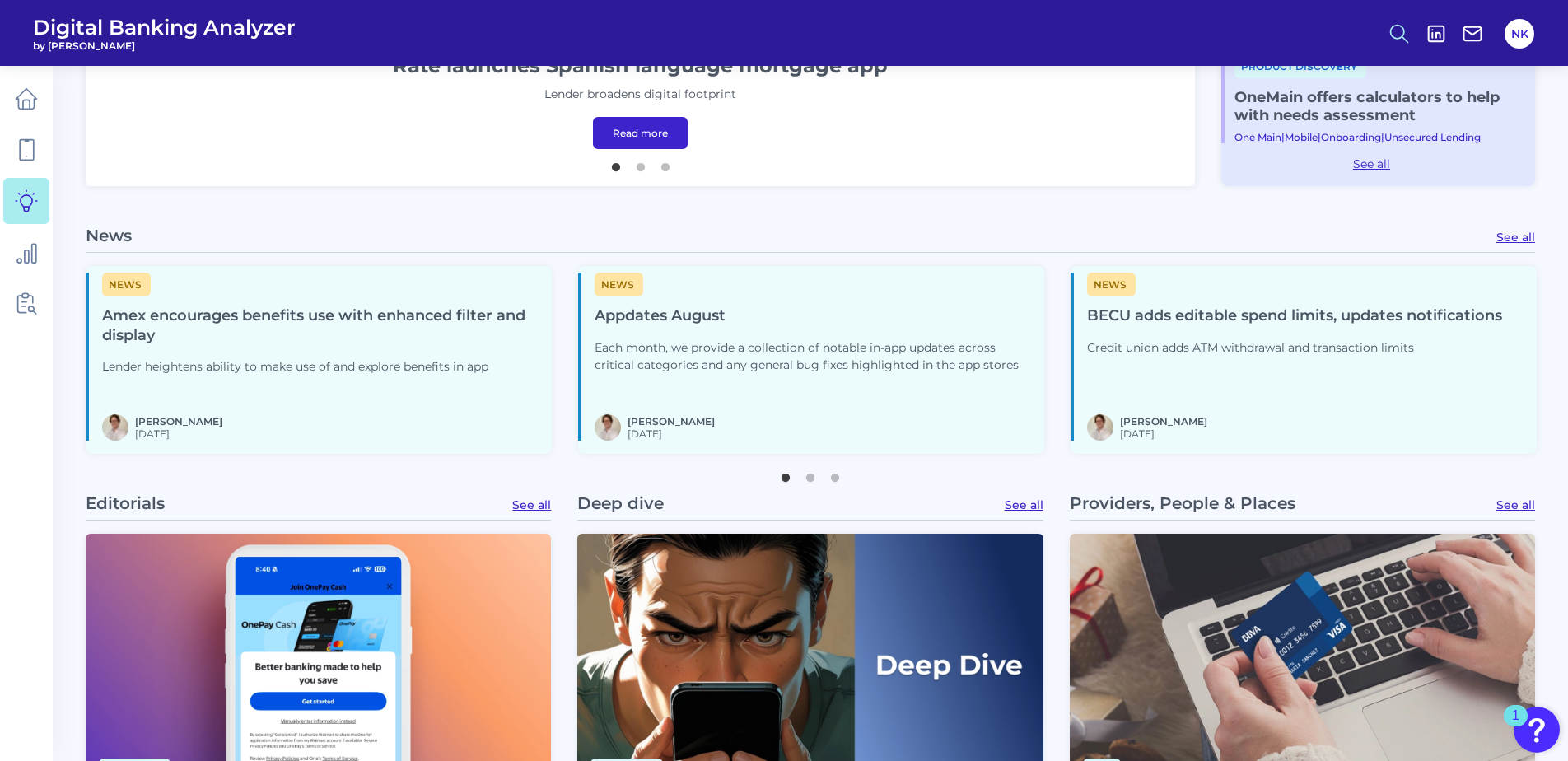
click at [1403, 30] on circle at bounding box center [1397, 31] width 13 height 13
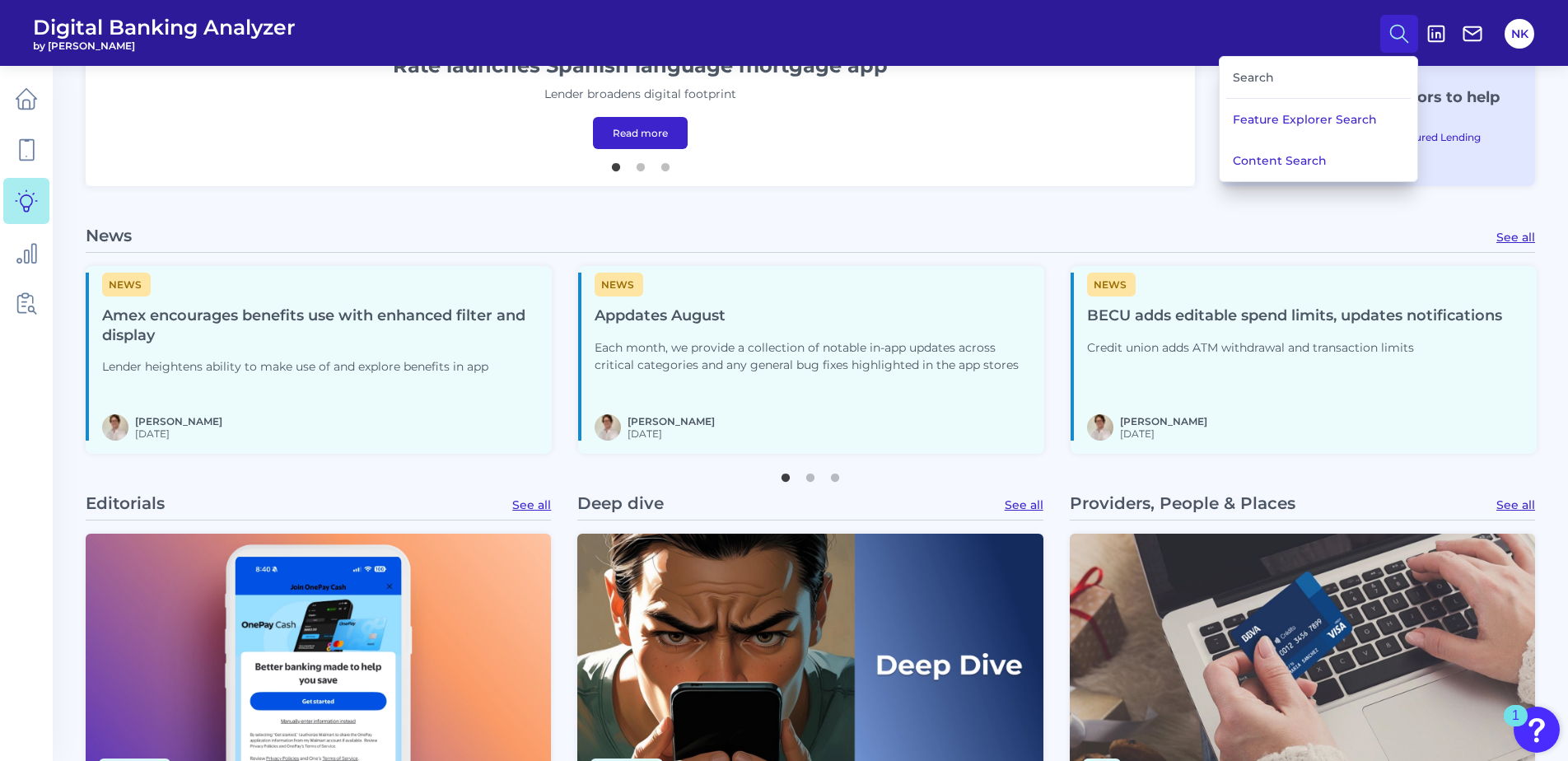
click at [1348, 84] on div "Search" at bounding box center [1319, 78] width 185 height 42
click at [1248, 74] on div "Search" at bounding box center [1319, 78] width 185 height 42
drag, startPoint x: 1248, startPoint y: 74, endPoint x: 1258, endPoint y: 81, distance: 12.2
click at [1249, 77] on div "Search" at bounding box center [1319, 78] width 185 height 42
click at [1258, 81] on div "Search" at bounding box center [1319, 78] width 185 height 42
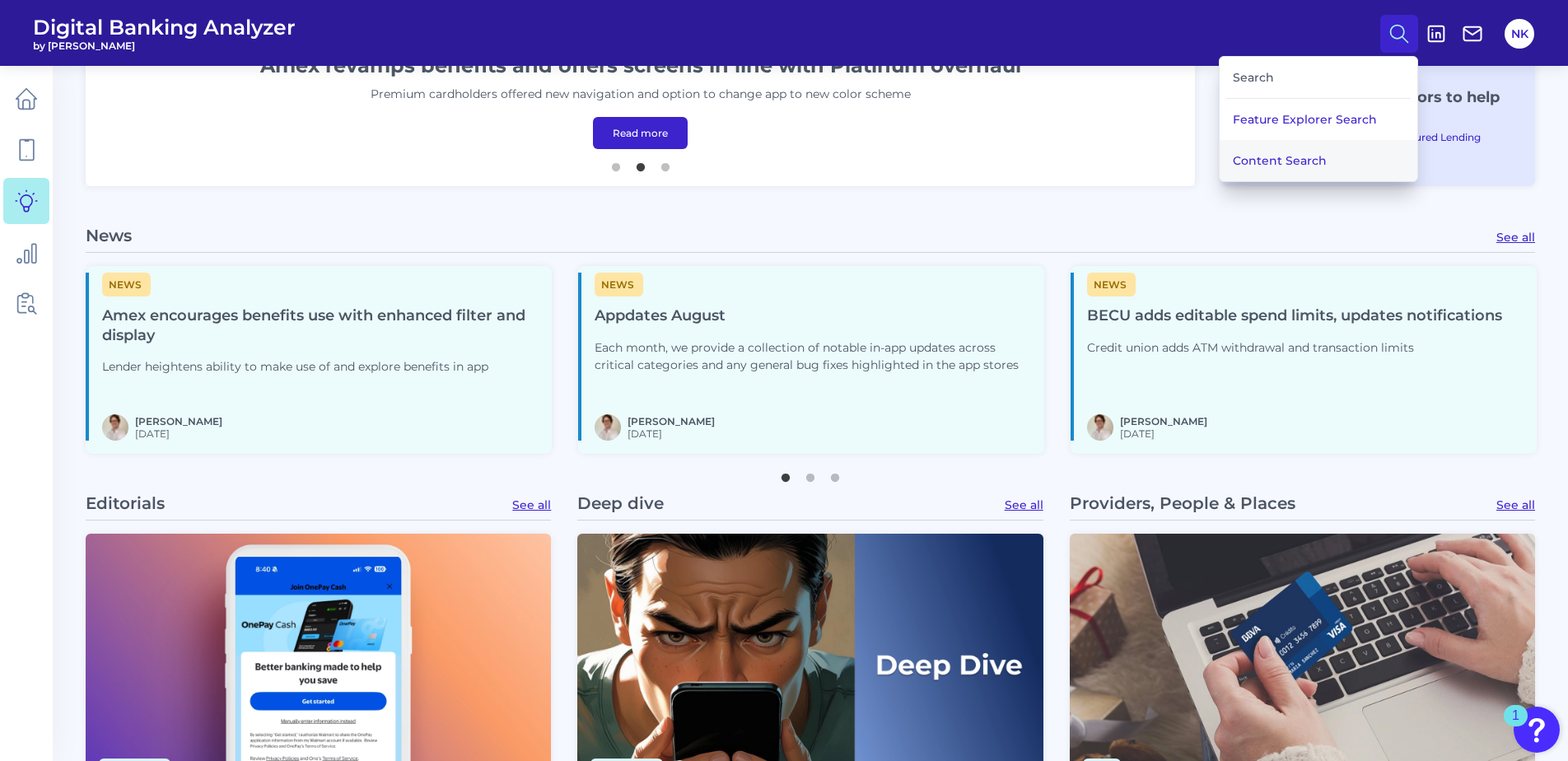
click at [1267, 157] on button "Content Search" at bounding box center [1318, 160] width 198 height 41
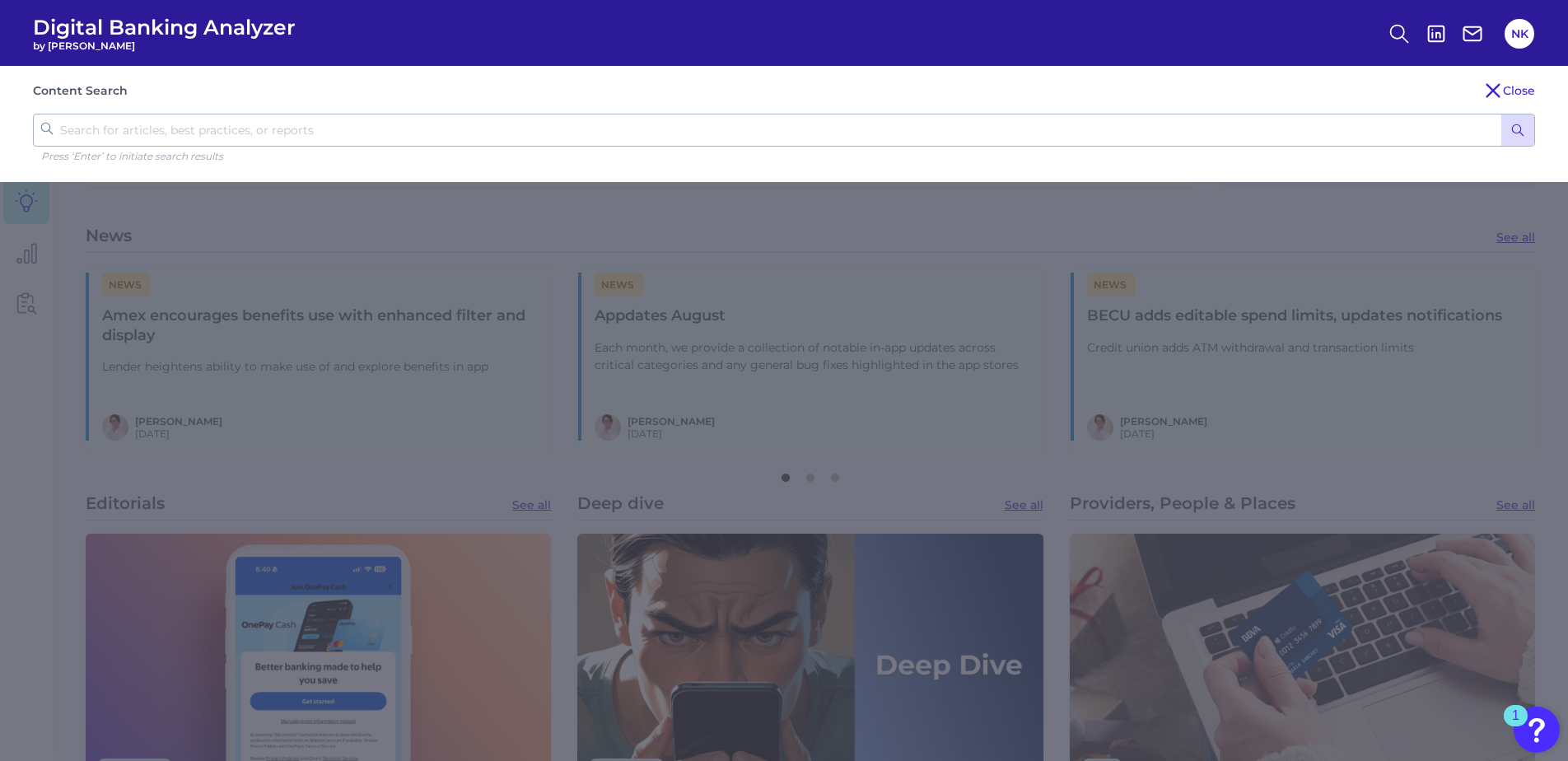
click at [120, 127] on input "text" at bounding box center [784, 130] width 1502 height 33
type input "state of the market"
click button "submit" at bounding box center [1518, 130] width 33 height 31
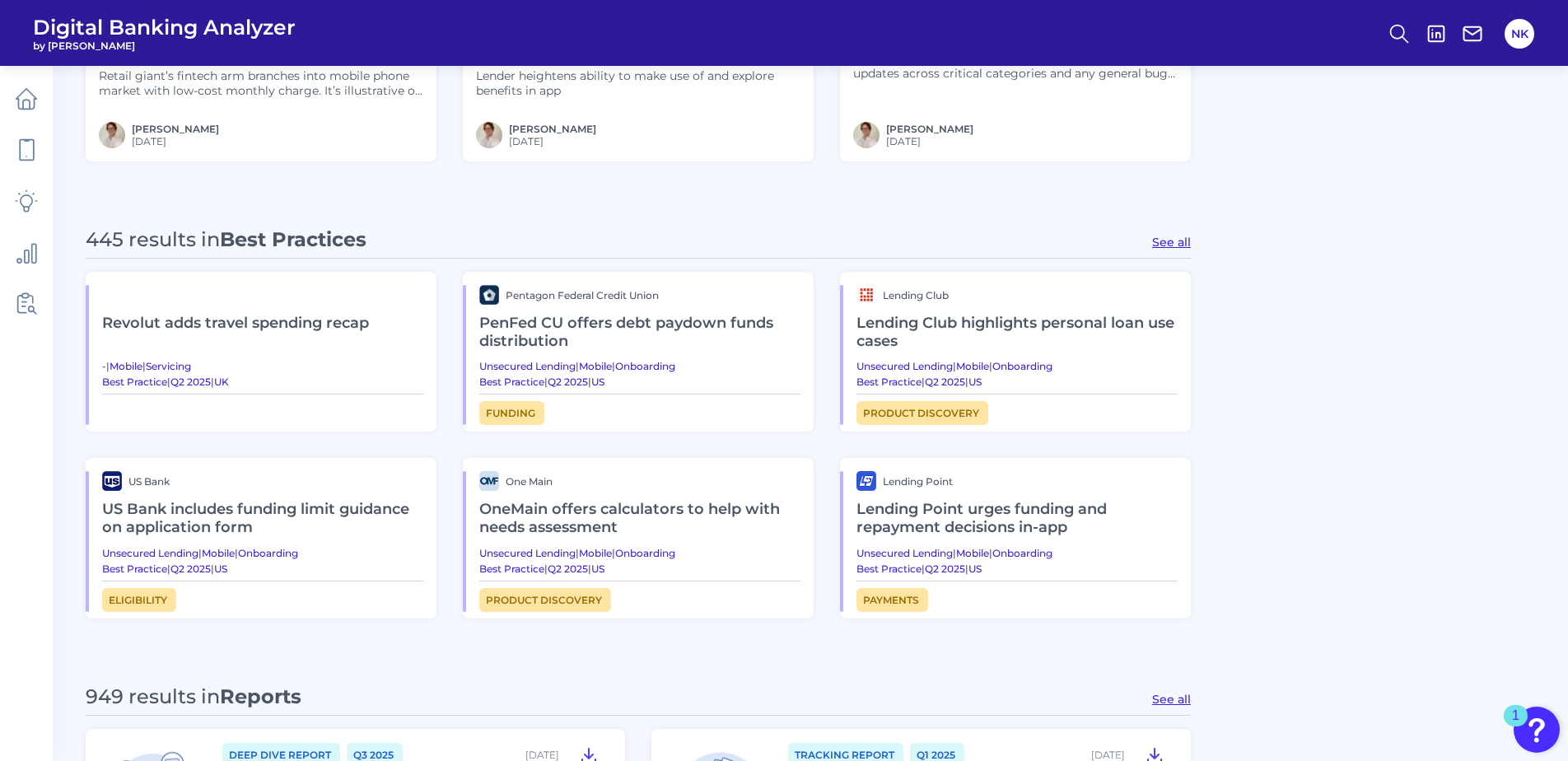
scroll to position [631, 0]
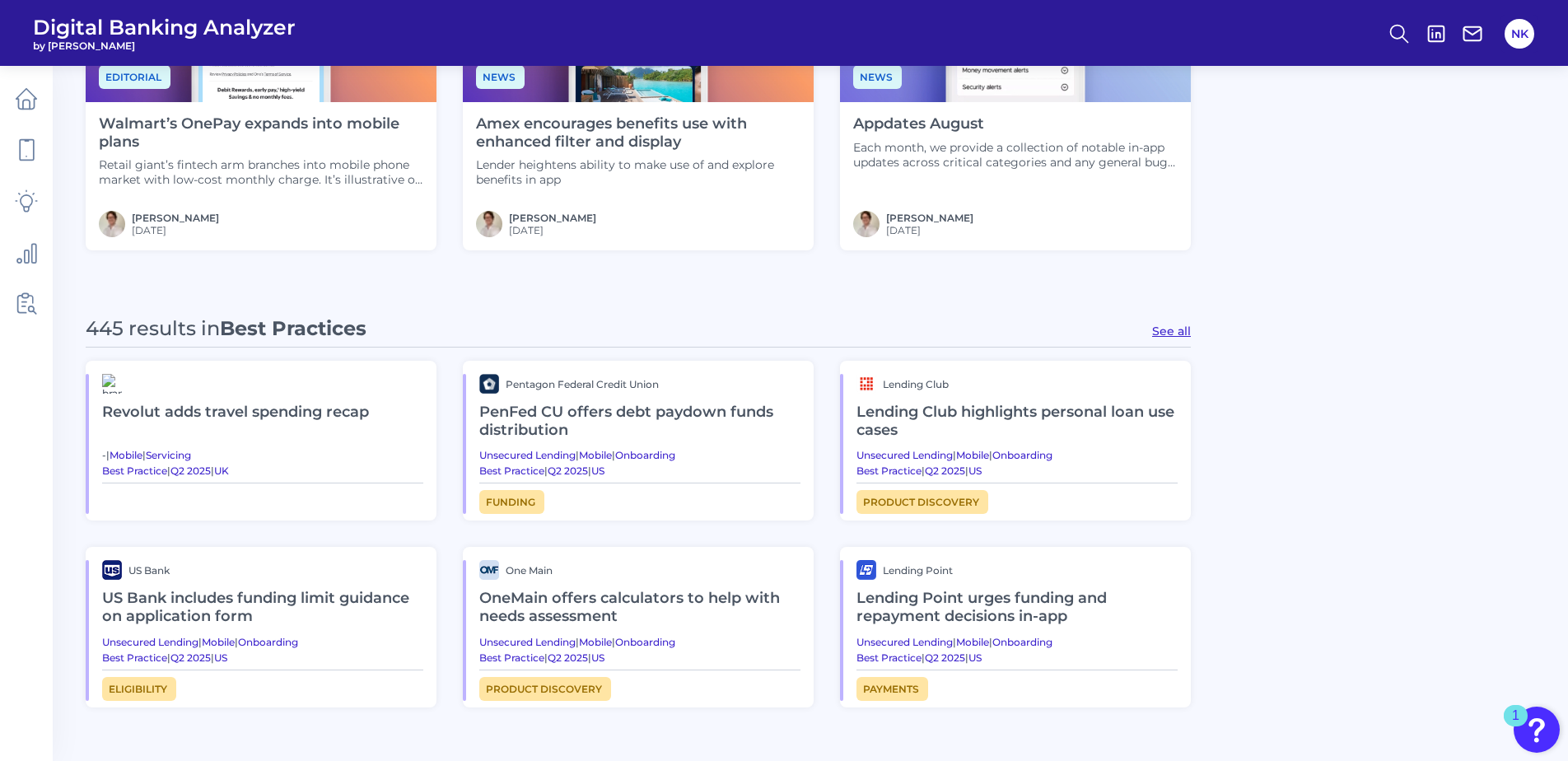
click at [1174, 330] on button "See all" at bounding box center [1171, 330] width 39 height 15
type input "Best Practices"
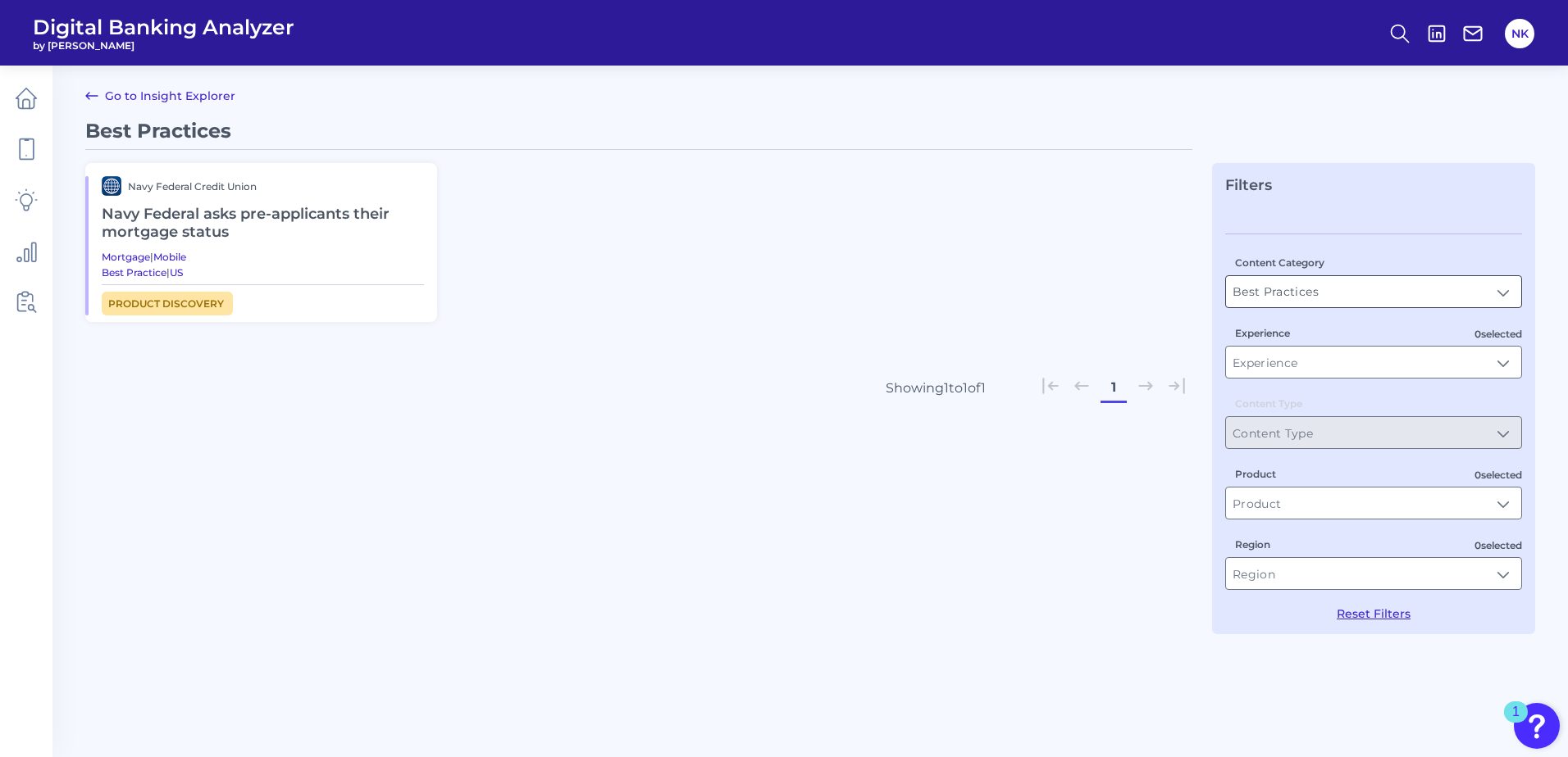
click at [1356, 282] on input "Best Practices" at bounding box center [1373, 292] width 295 height 31
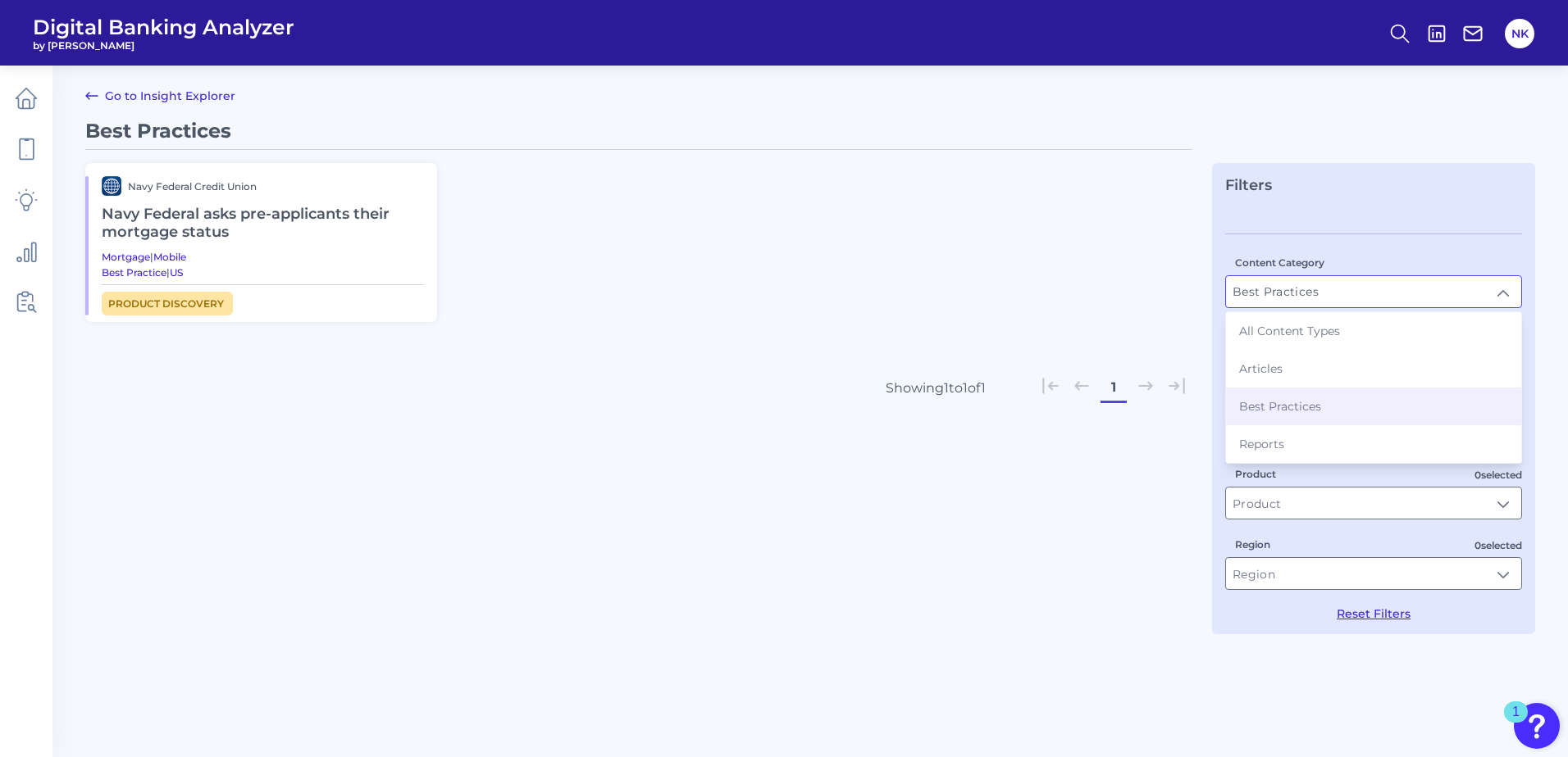
click at [1370, 299] on input "Best Practices" at bounding box center [1373, 292] width 295 height 31
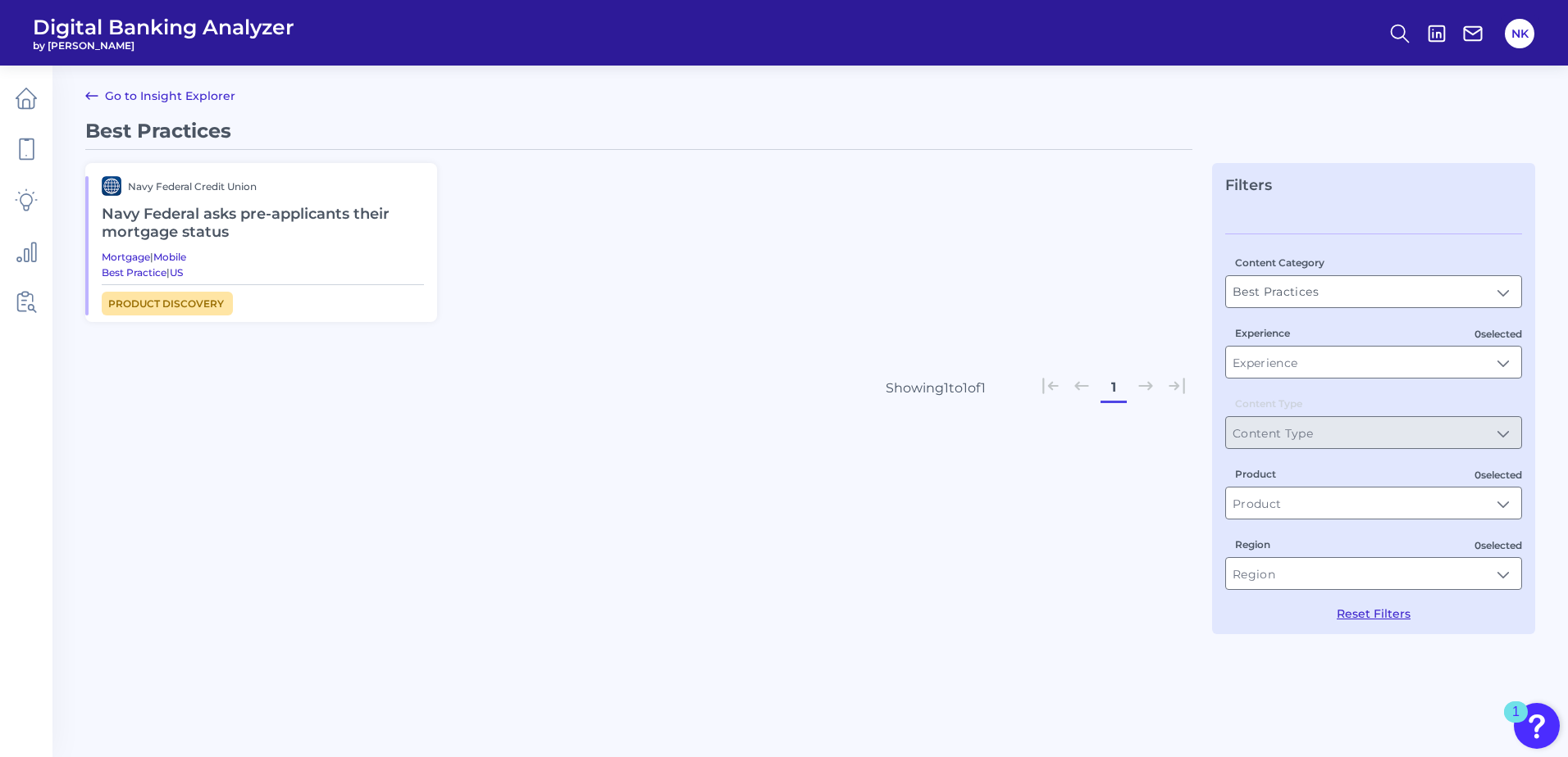
click at [171, 100] on link "Go to Insight Explorer" at bounding box center [160, 95] width 150 height 20
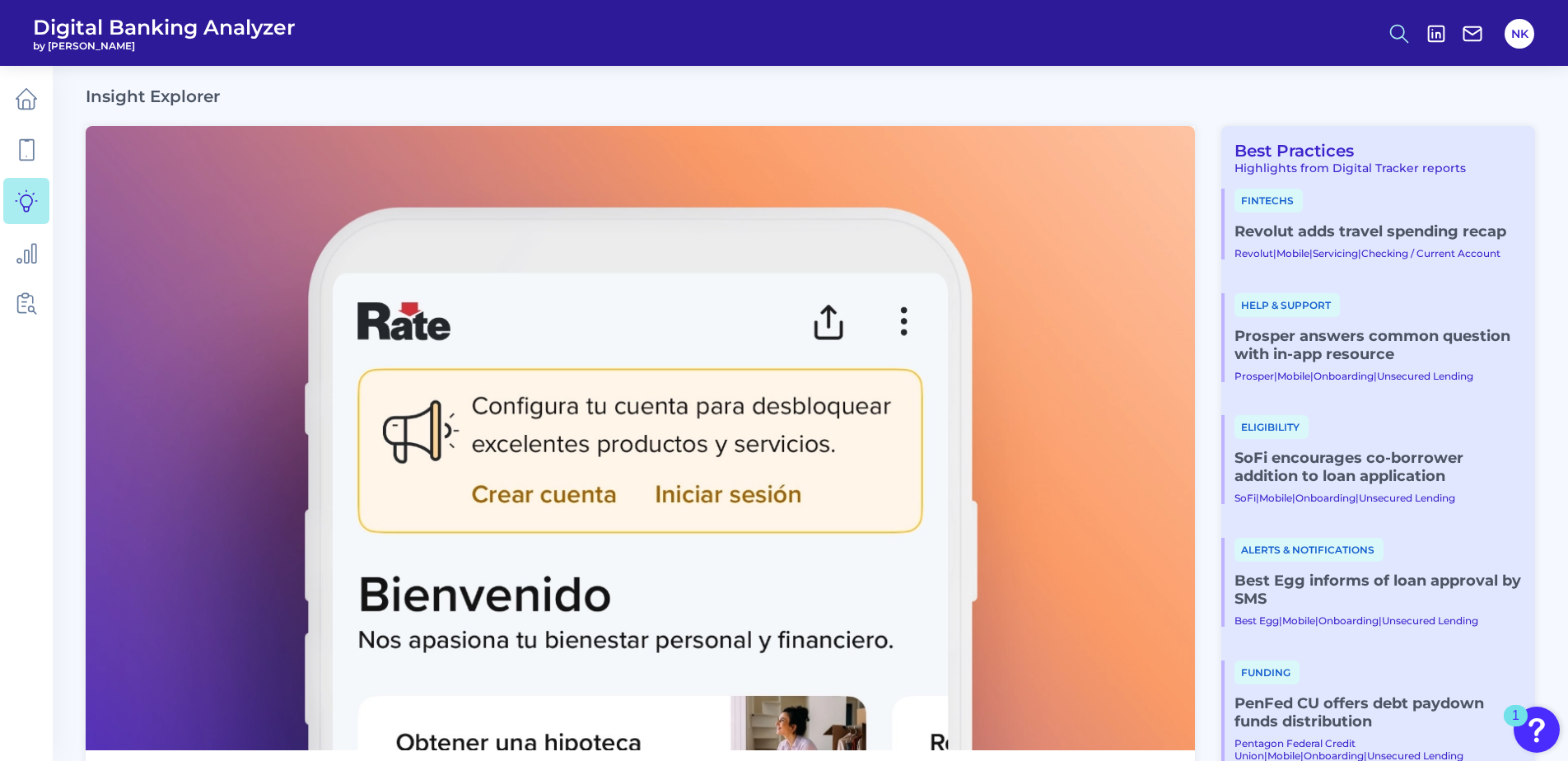
click at [1396, 36] on icon at bounding box center [1399, 34] width 23 height 23
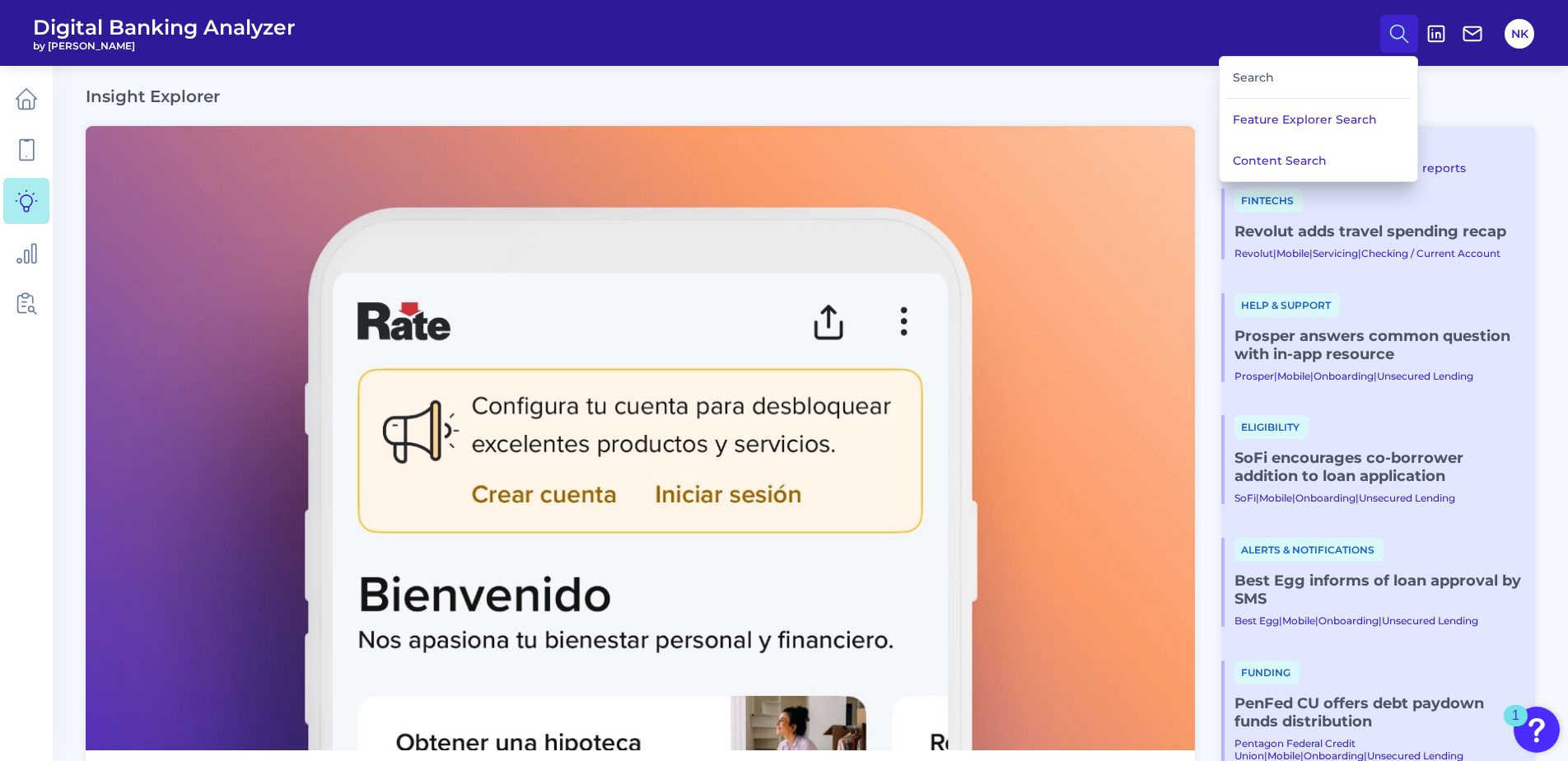
click at [1327, 82] on div "Search" at bounding box center [1319, 78] width 185 height 42
click at [1292, 164] on button "Content Search" at bounding box center [1318, 160] width 198 height 41
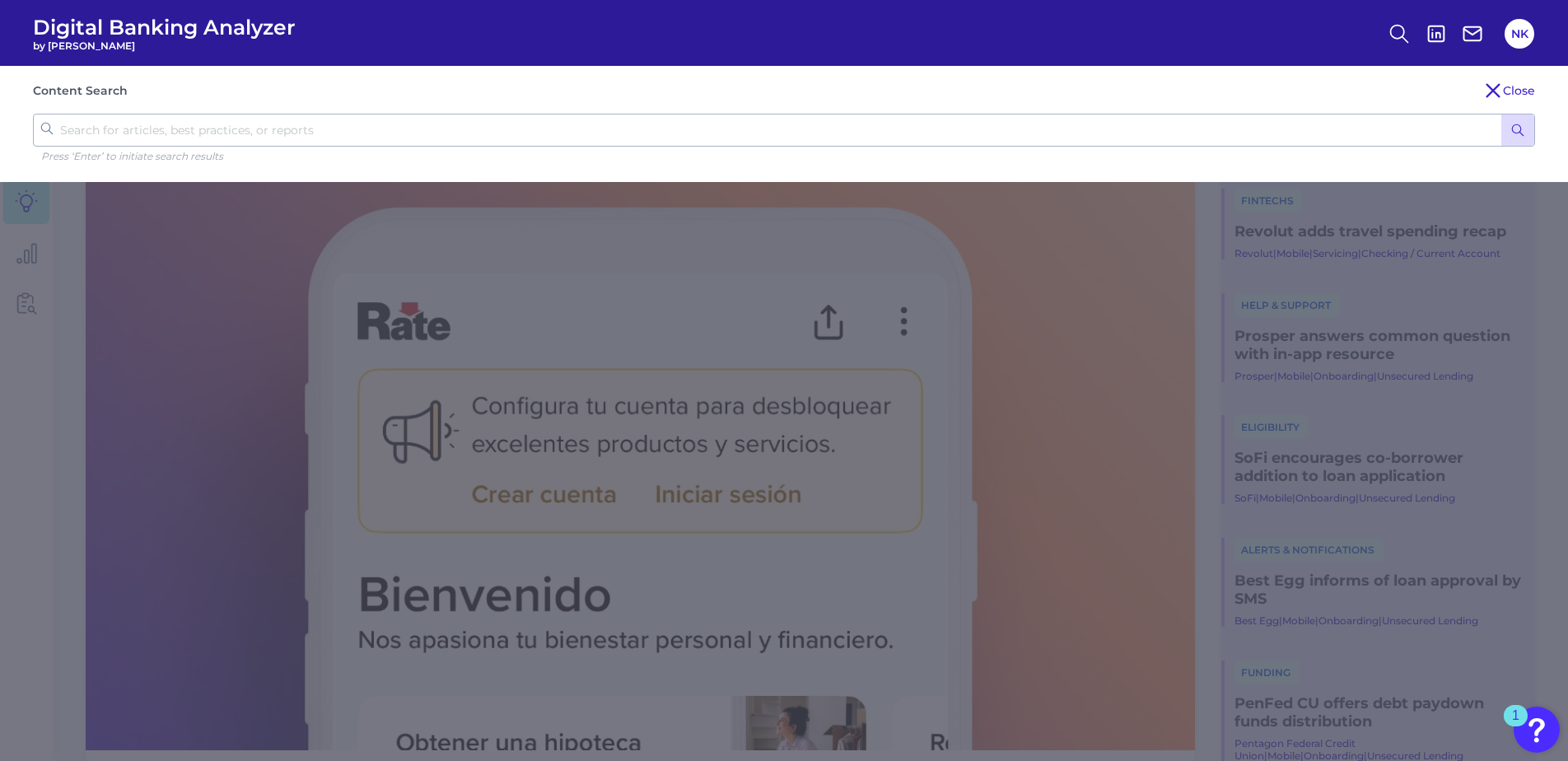
click at [664, 134] on input "text" at bounding box center [784, 130] width 1502 height 33
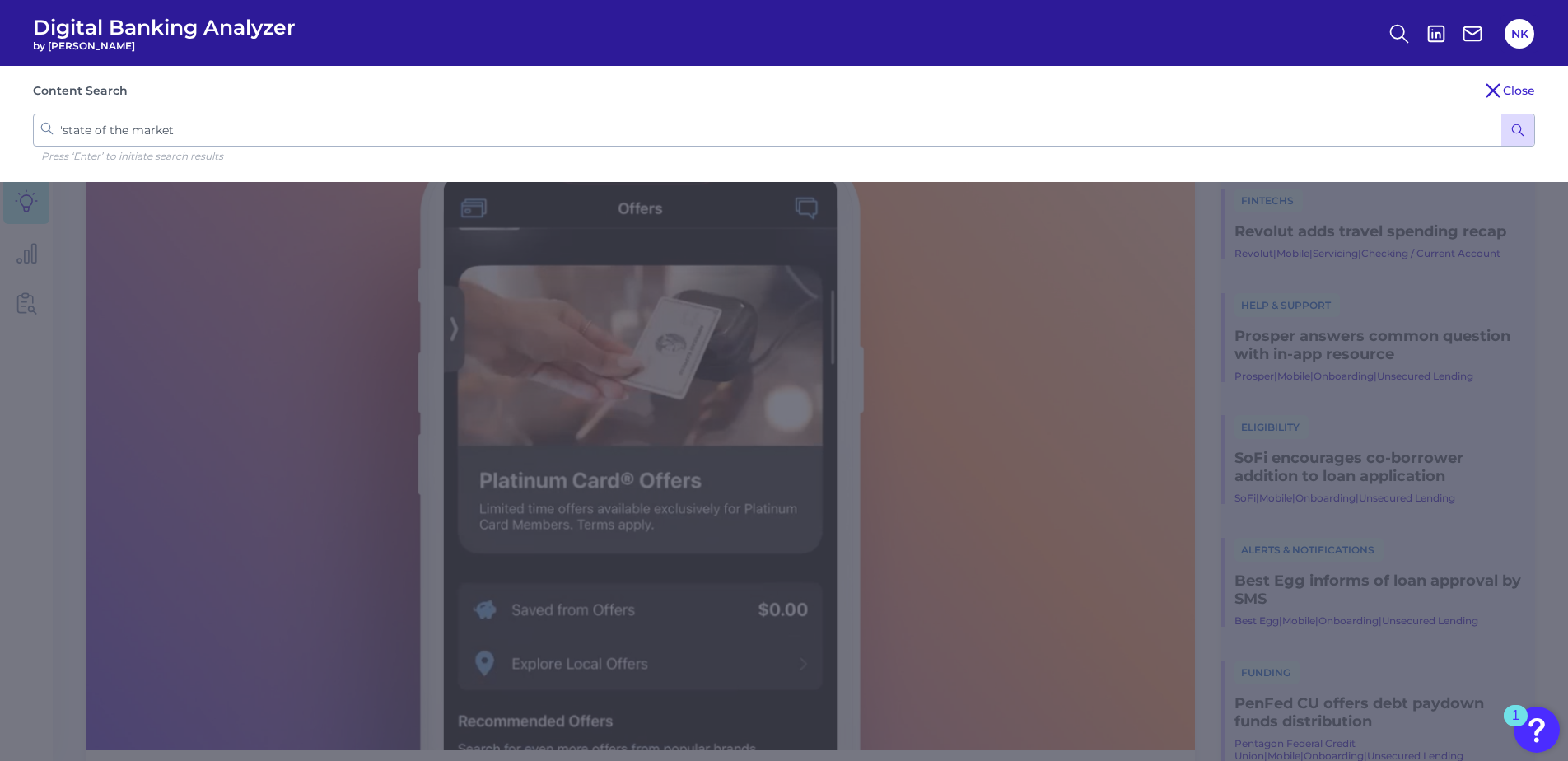
type input "'state of the market'"
click button "submit" at bounding box center [1518, 130] width 33 height 31
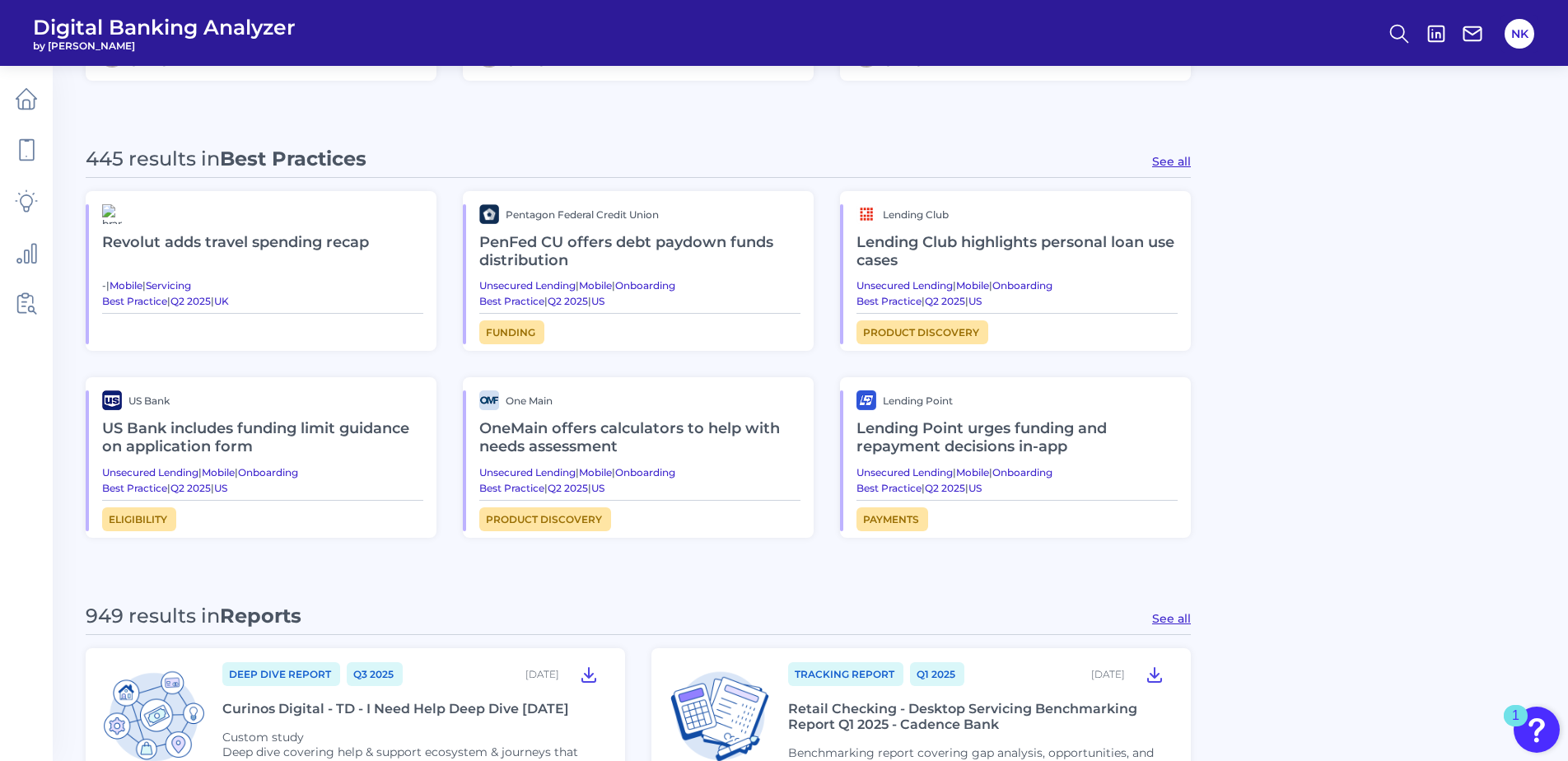
scroll to position [796, 0]
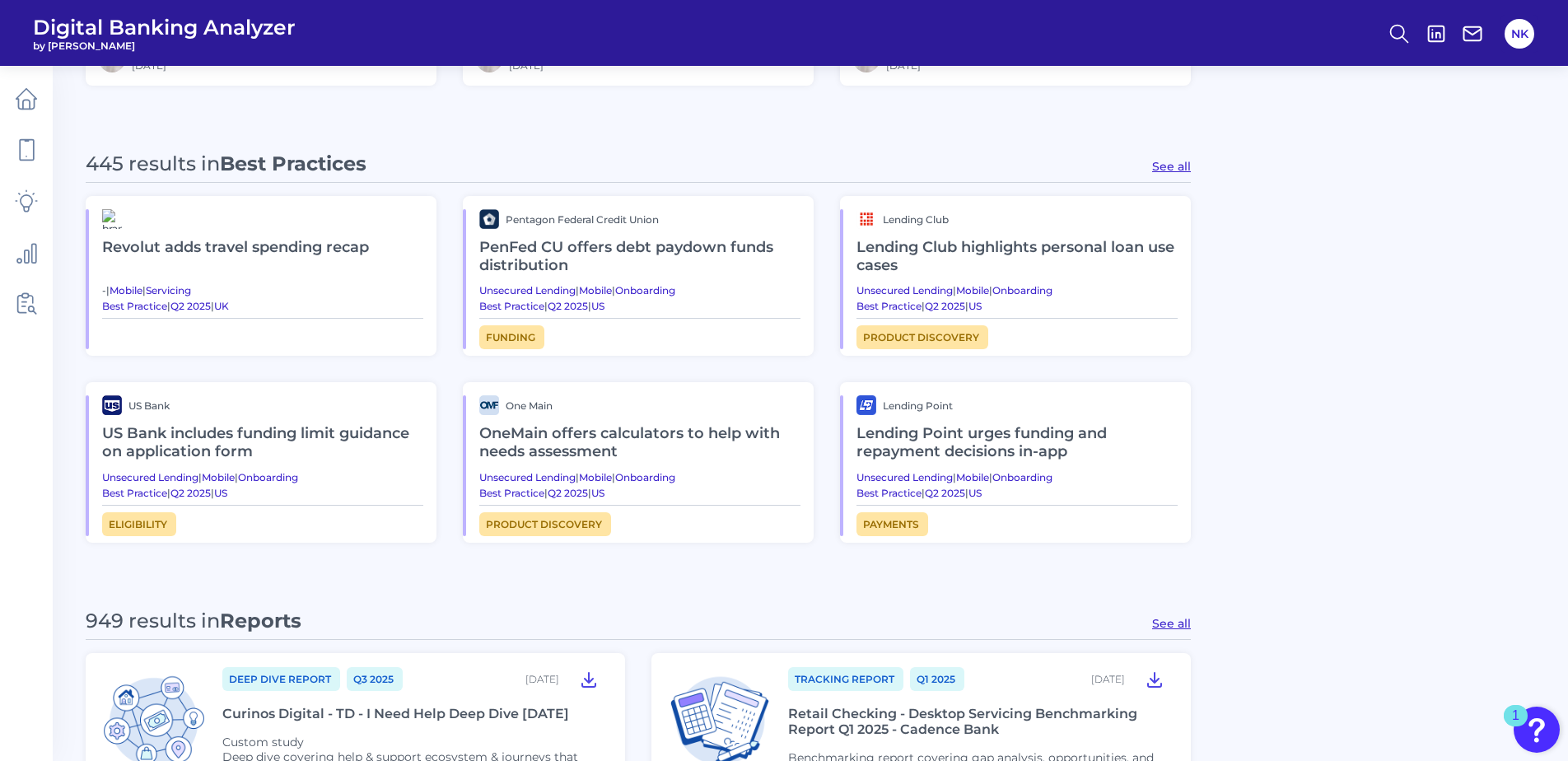
click at [1173, 626] on button "See all" at bounding box center [1171, 623] width 39 height 15
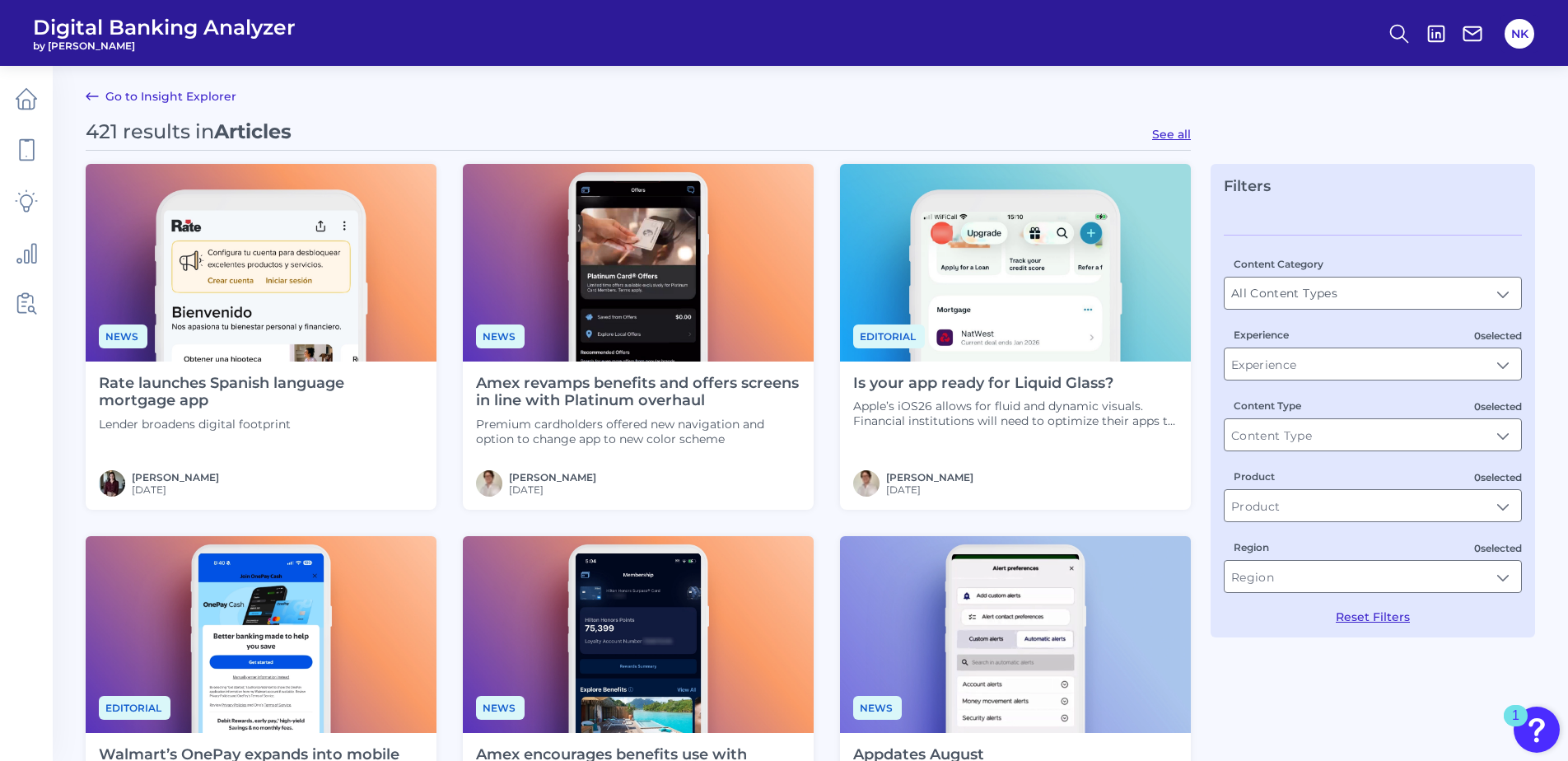
type input "Reports"
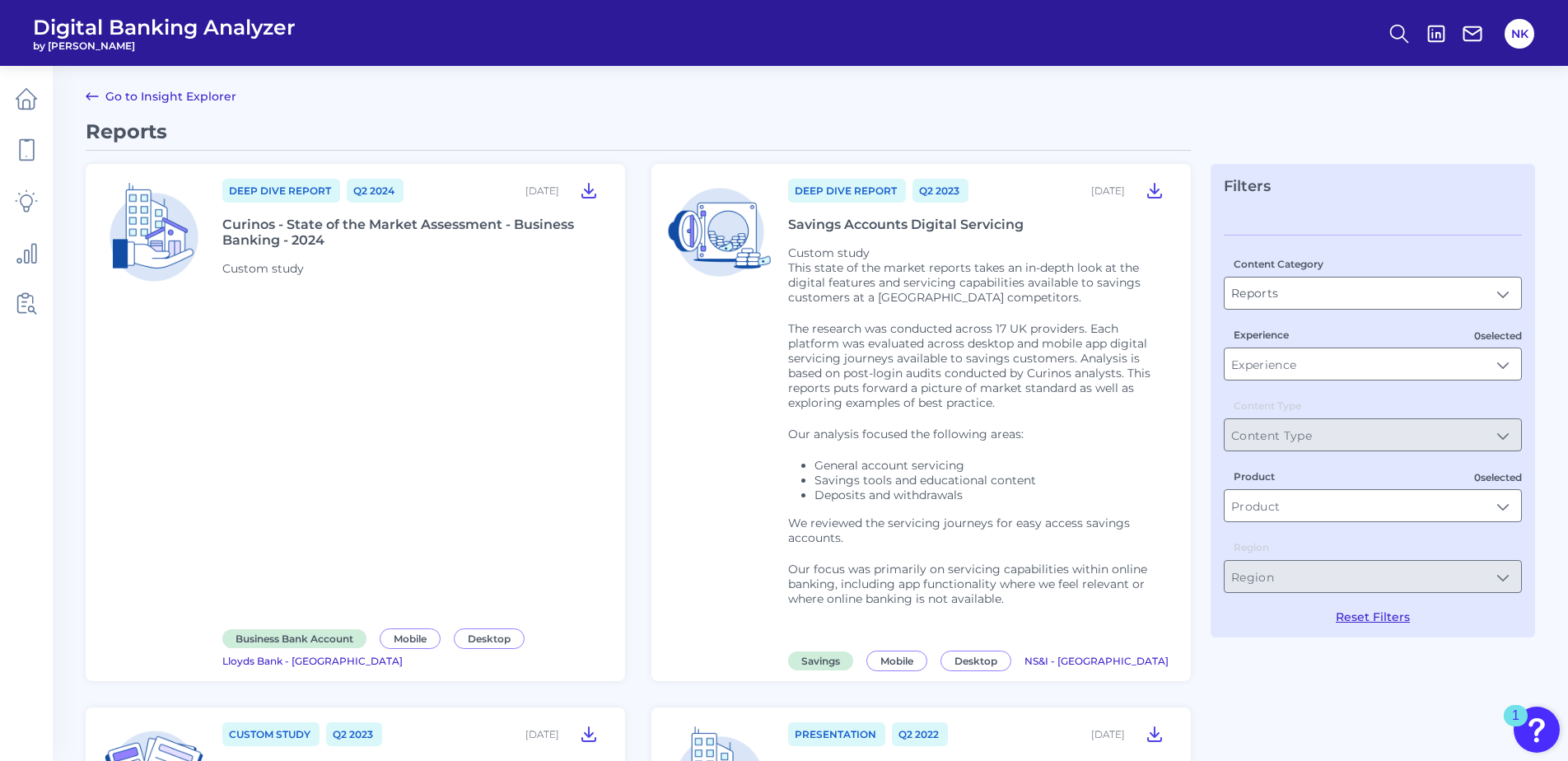
click at [402, 218] on div "Curinos - State of the Market Assessment - Business Banking - 2024" at bounding box center [414, 232] width 383 height 31
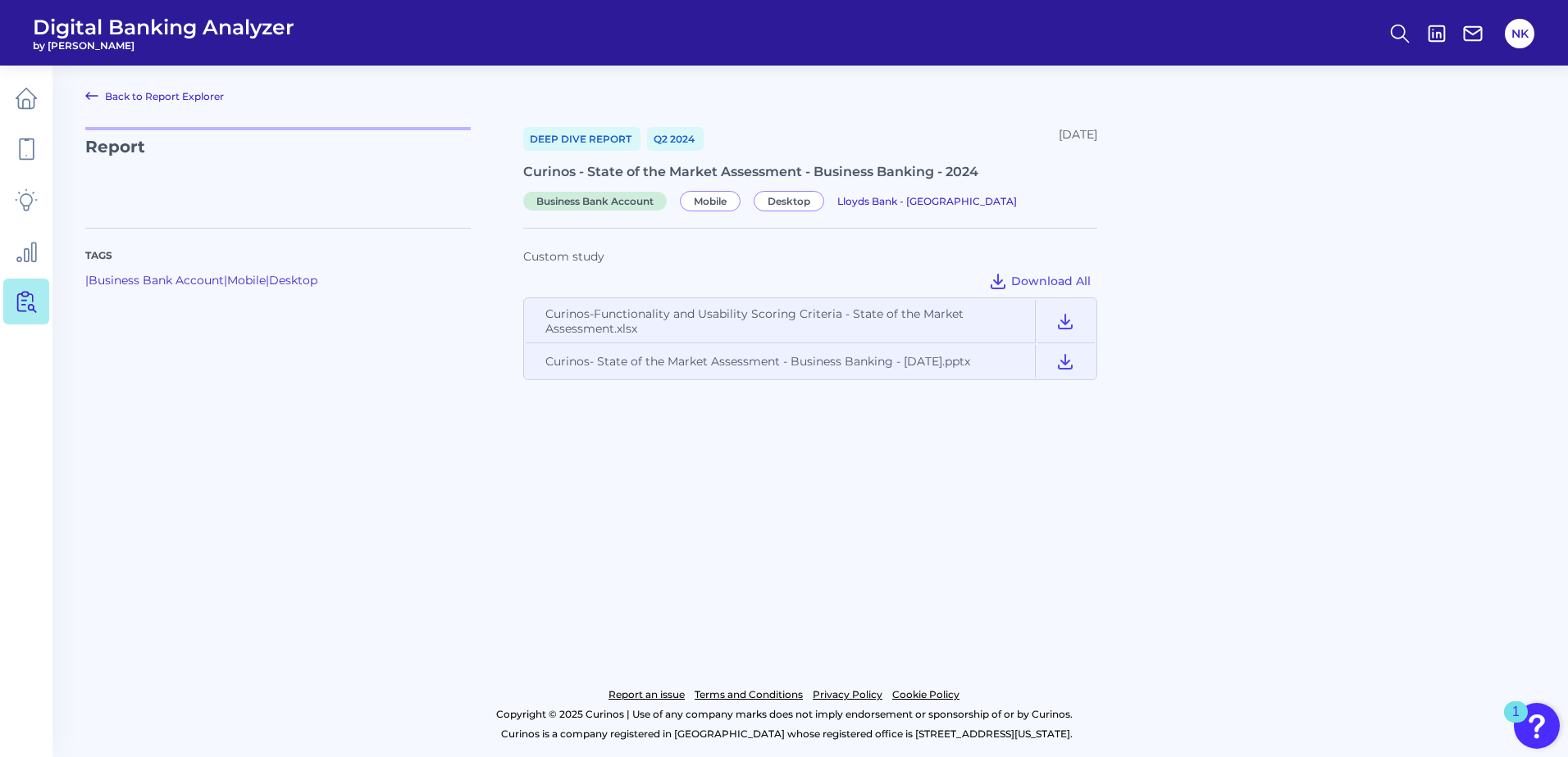
click at [176, 96] on link "Back to Report Explorer" at bounding box center [154, 95] width 138 height 20
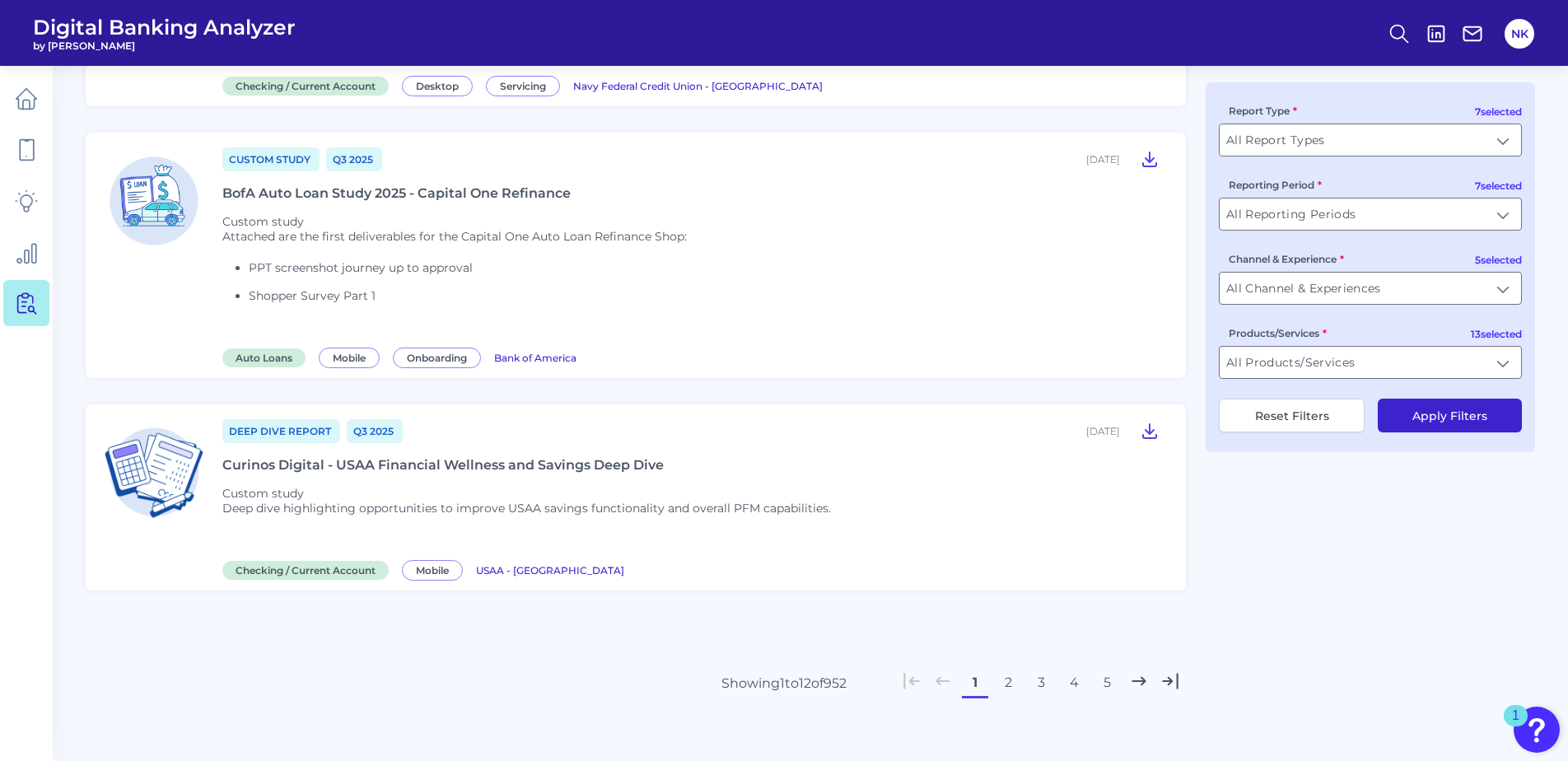
scroll to position [2196, 0]
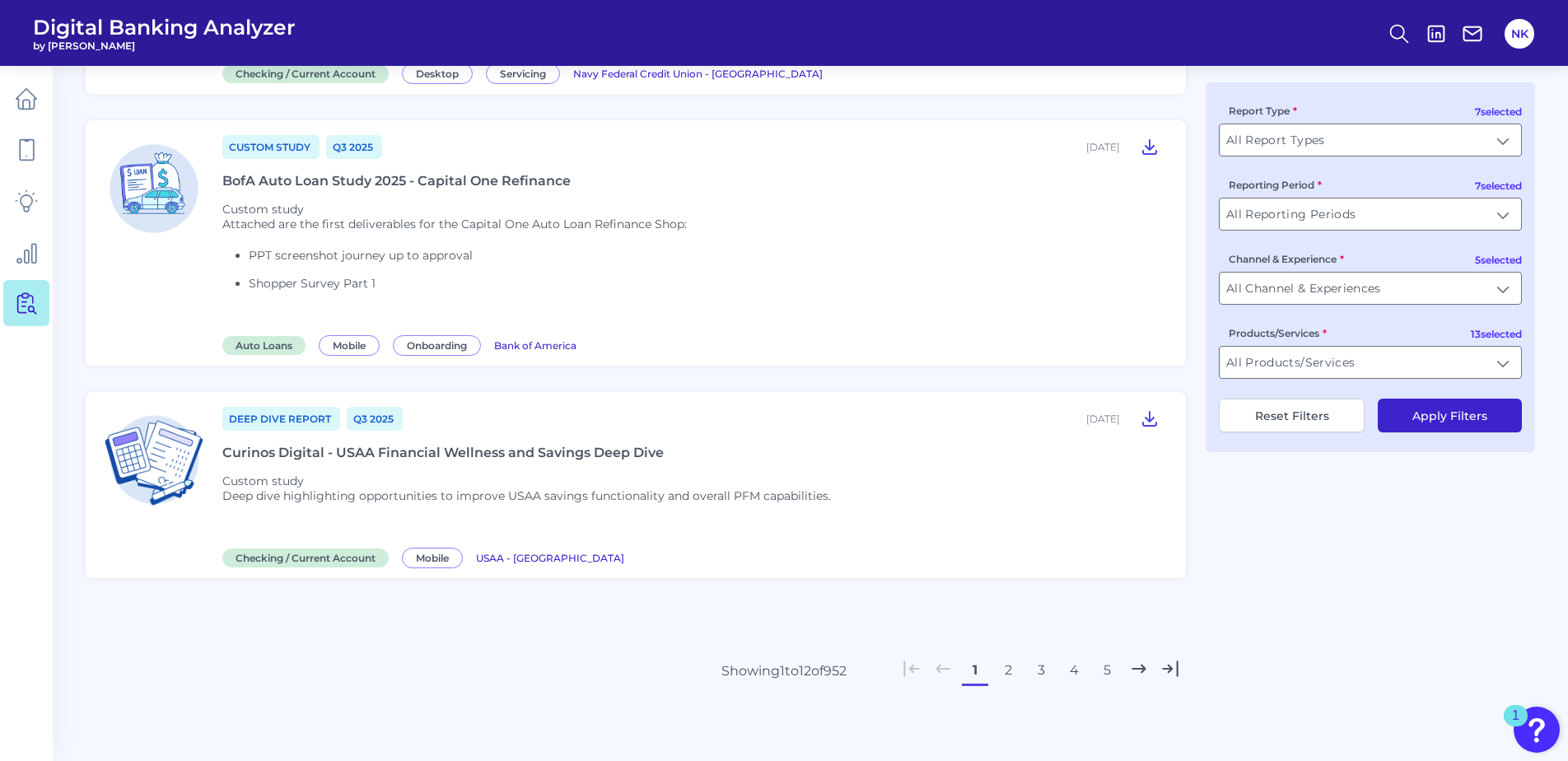
click at [1010, 675] on button "2" at bounding box center [1007, 670] width 27 height 27
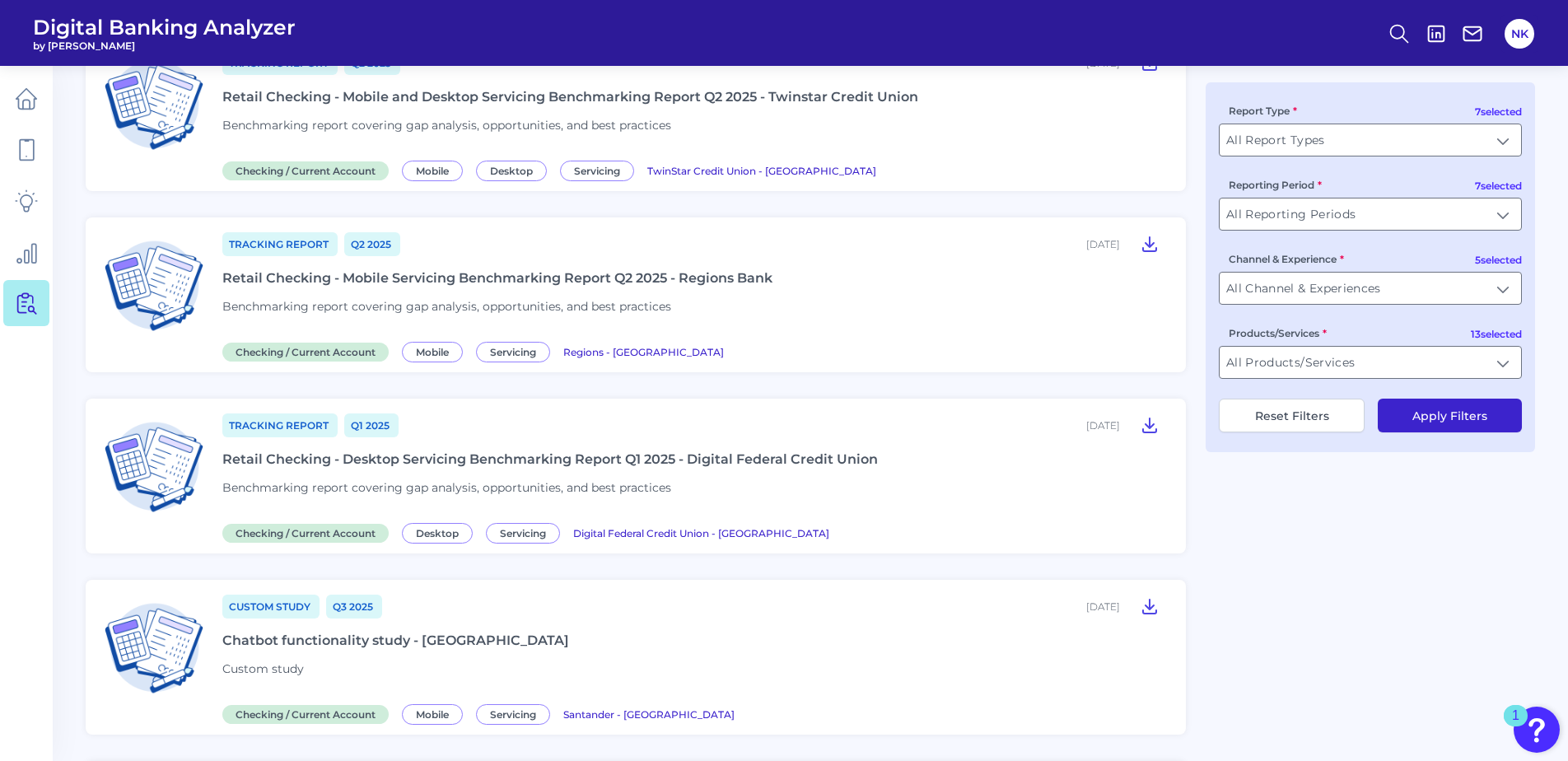
scroll to position [0, 0]
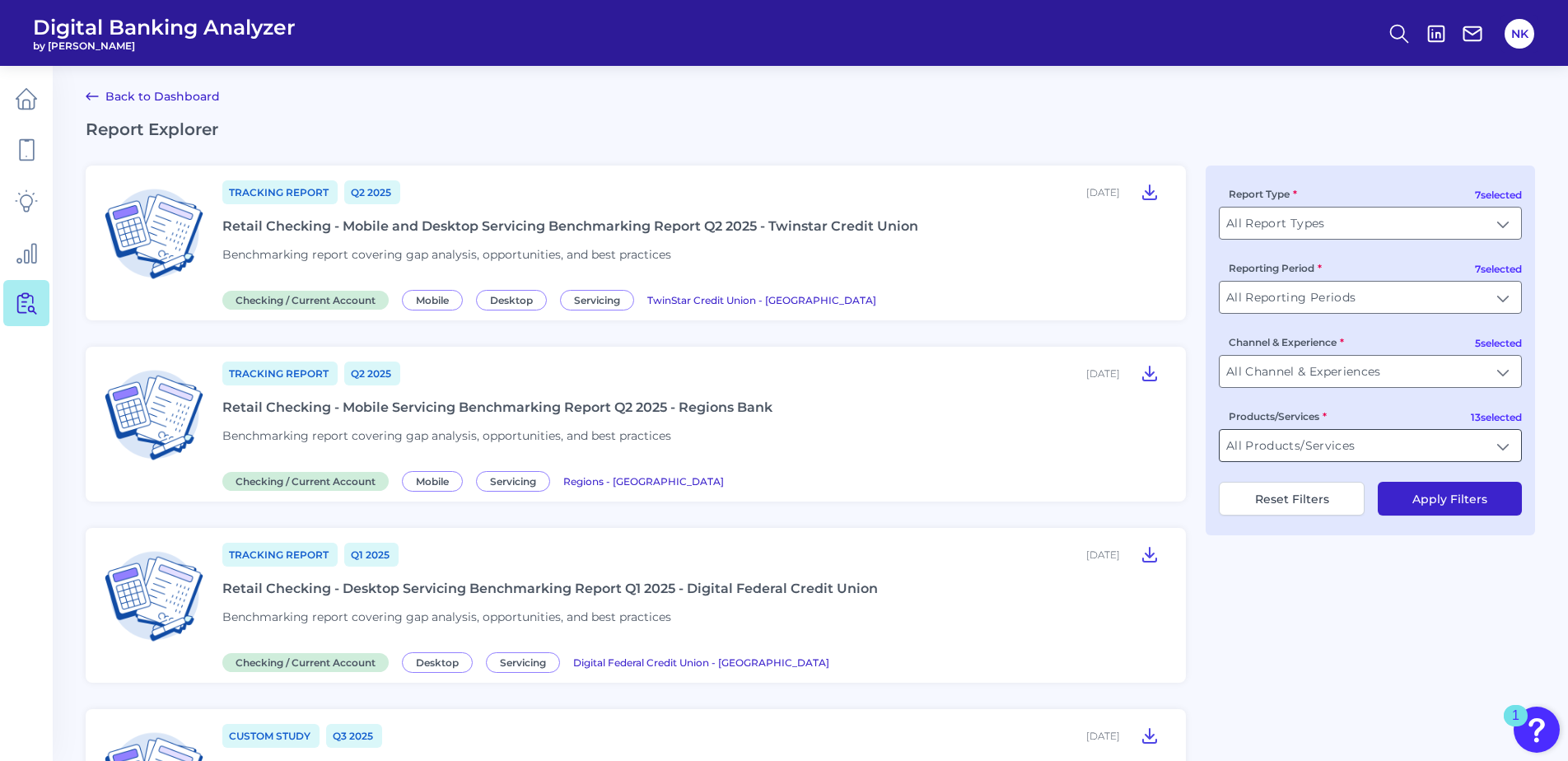
click at [1324, 437] on input "All Products/Services" at bounding box center [1370, 445] width 301 height 31
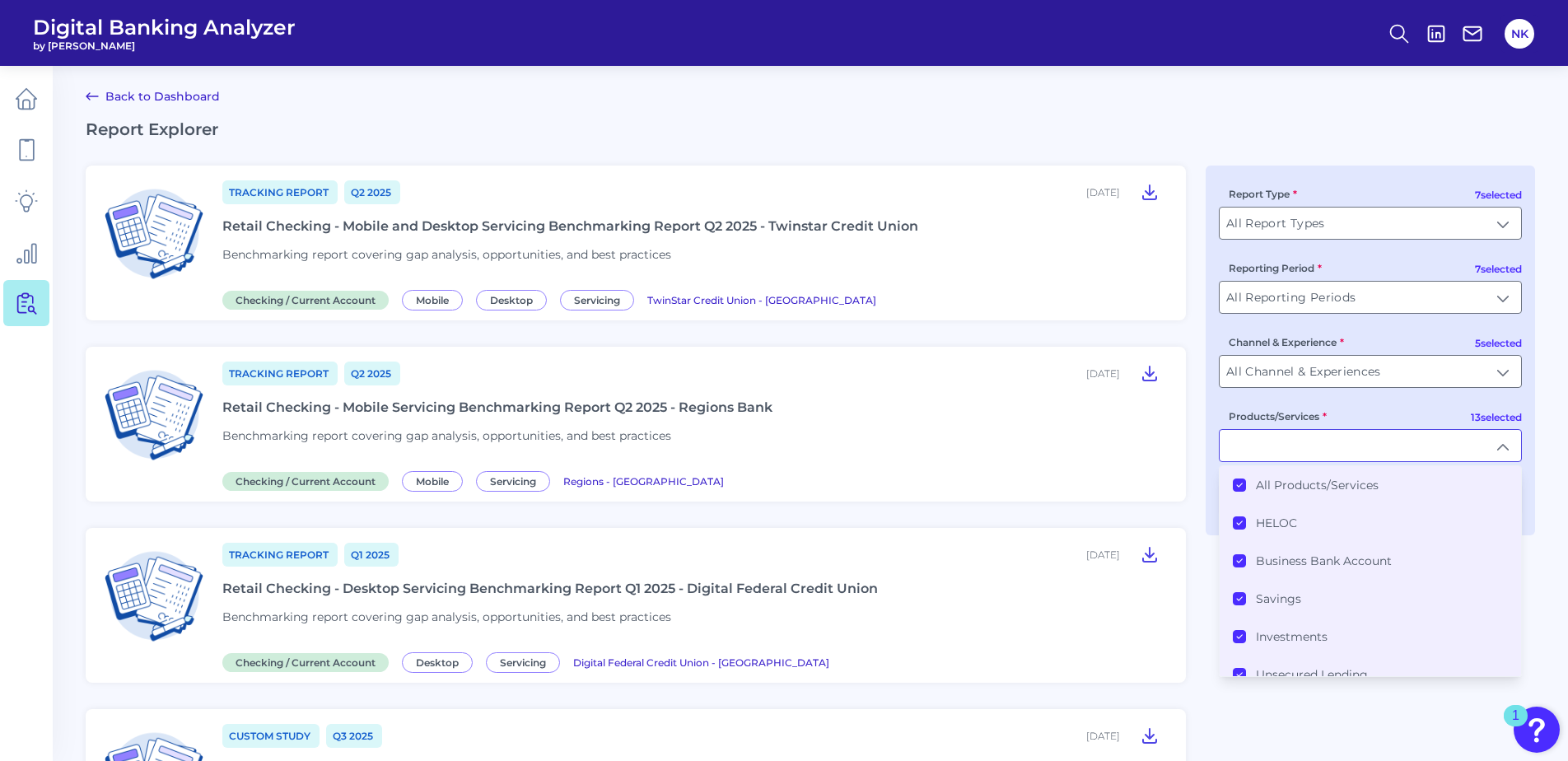
click at [1241, 486] on icon at bounding box center [1239, 486] width 9 height 9
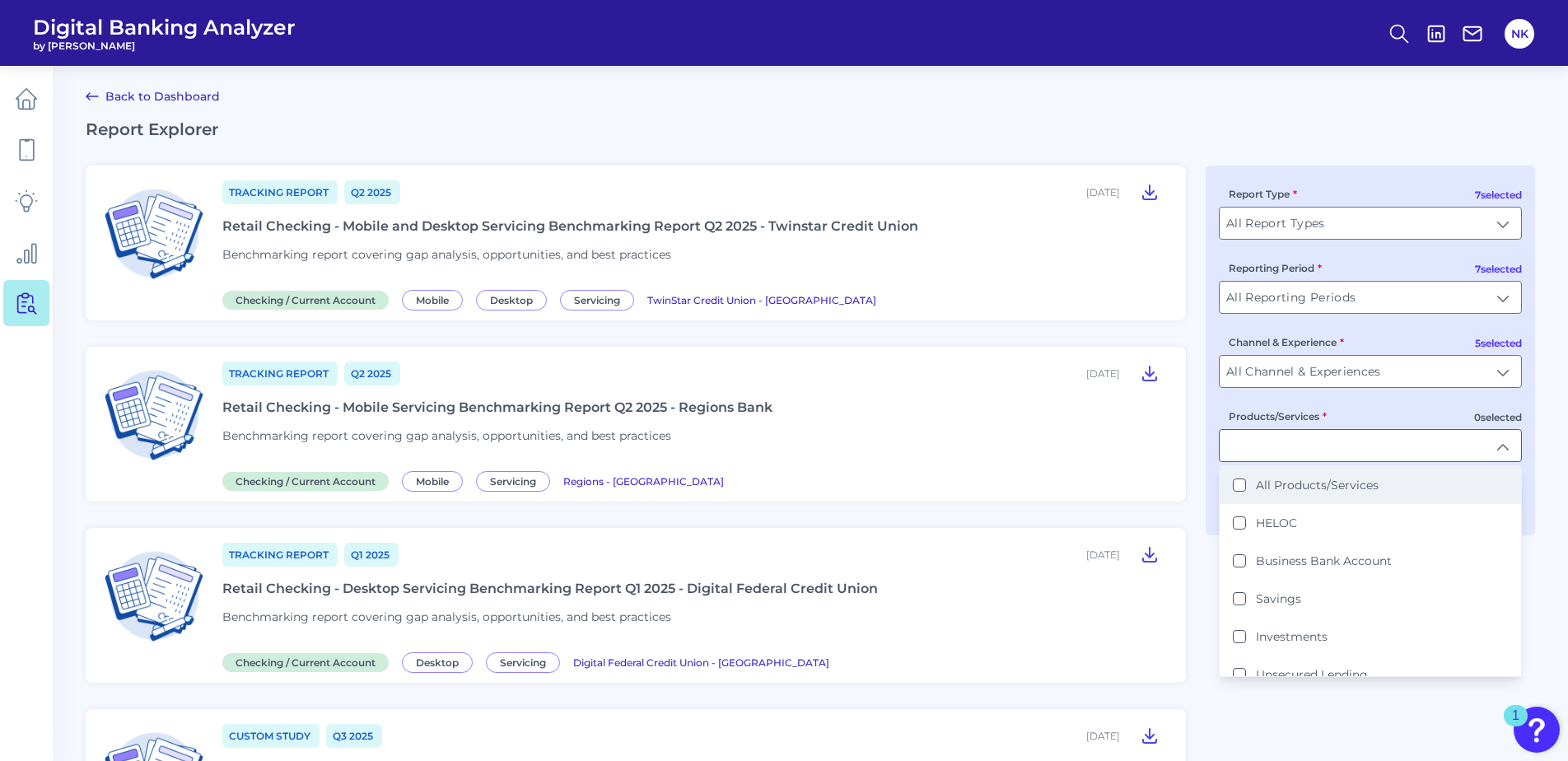
scroll to position [1, 0]
click at [1228, 565] on li "Business Bank Account" at bounding box center [1370, 560] width 301 height 38
type input "Business Bank Account"
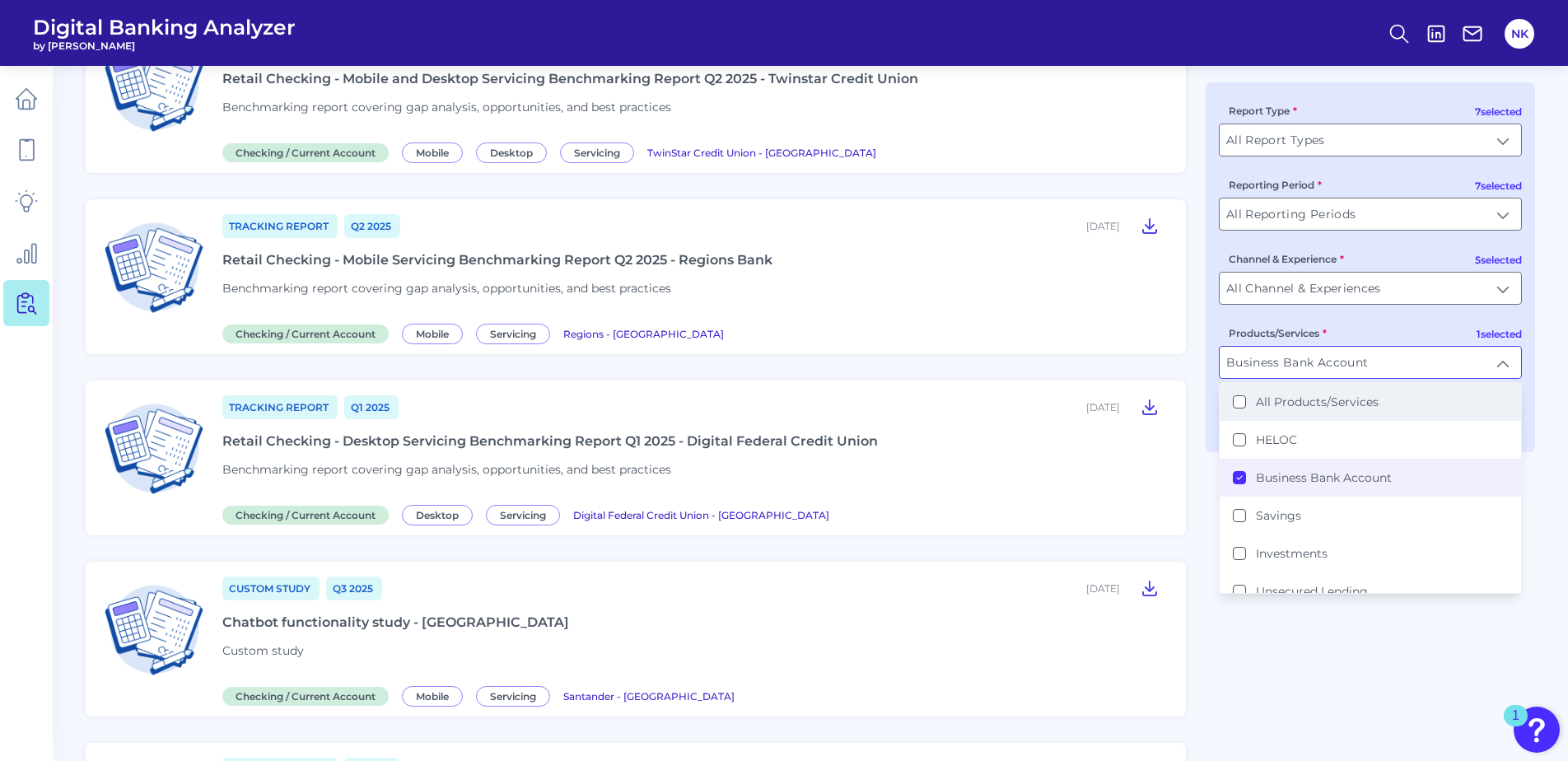
scroll to position [167, 0]
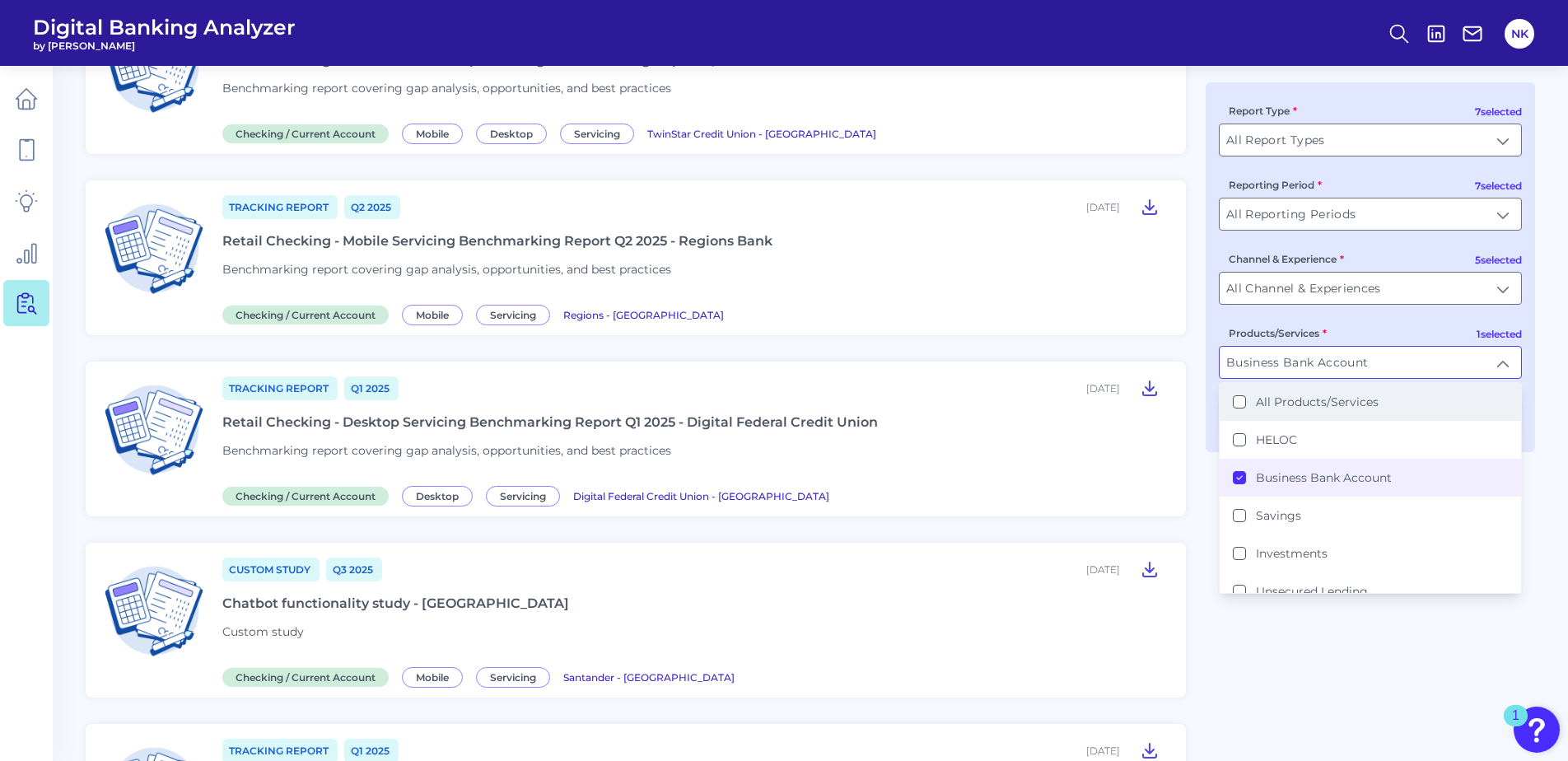
click at [1120, 599] on div "Custom Study Q3 2025 August 20, 2025 Chatbot functionality study - Santander Cu…" at bounding box center [694, 620] width 944 height 129
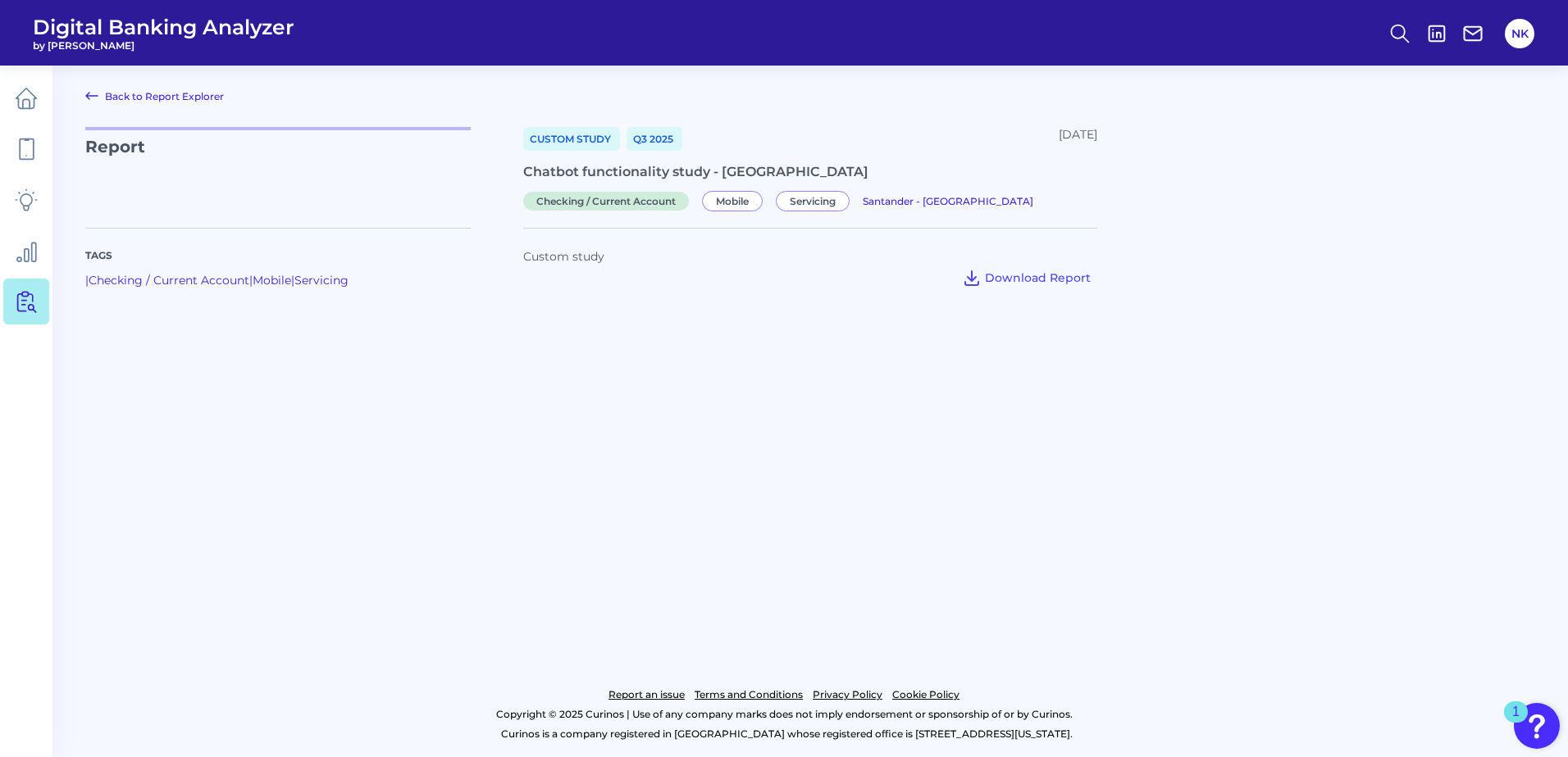
click at [192, 101] on link "Back to Report Explorer" at bounding box center [154, 95] width 138 height 20
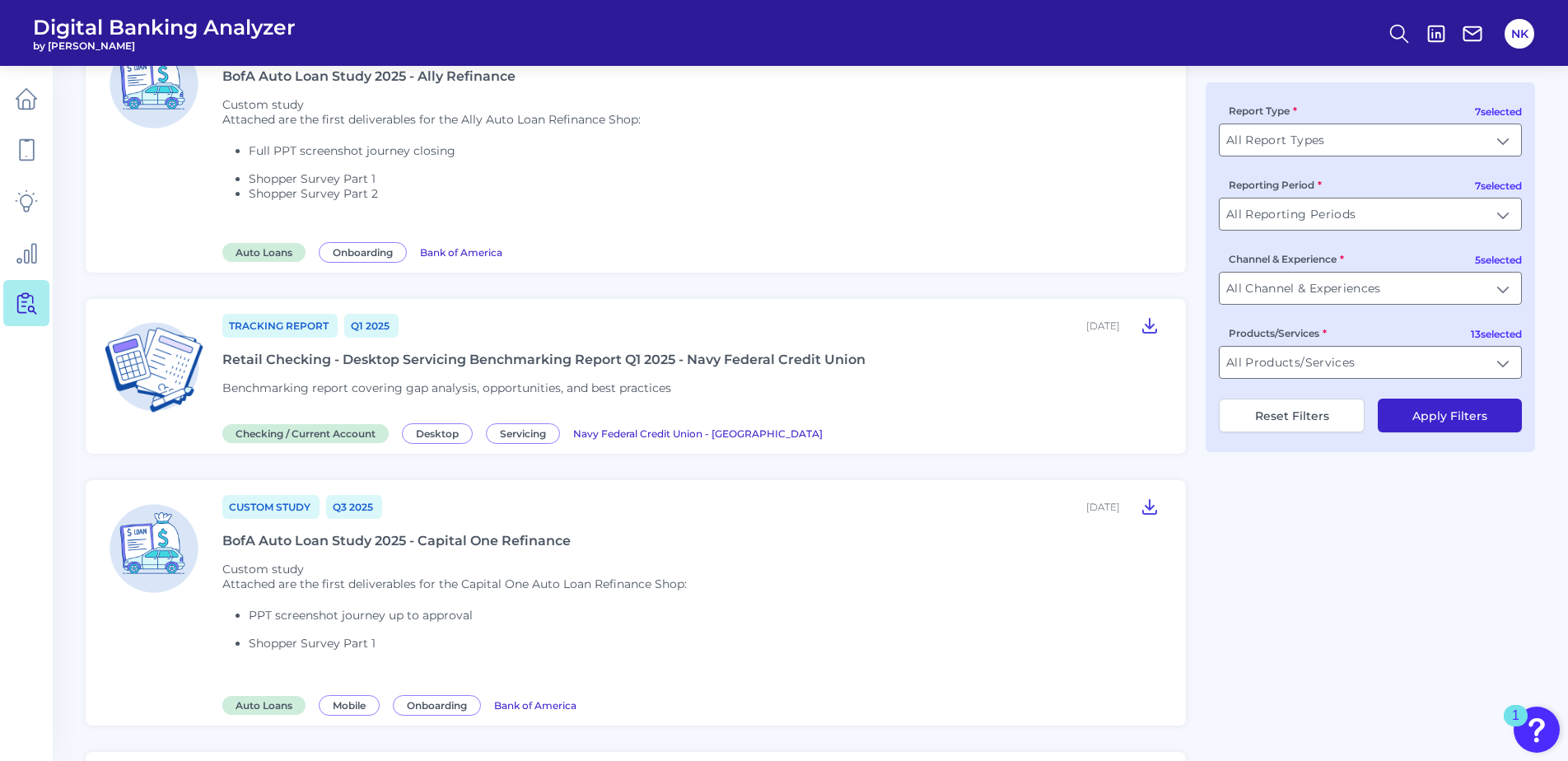
scroll to position [2196, 0]
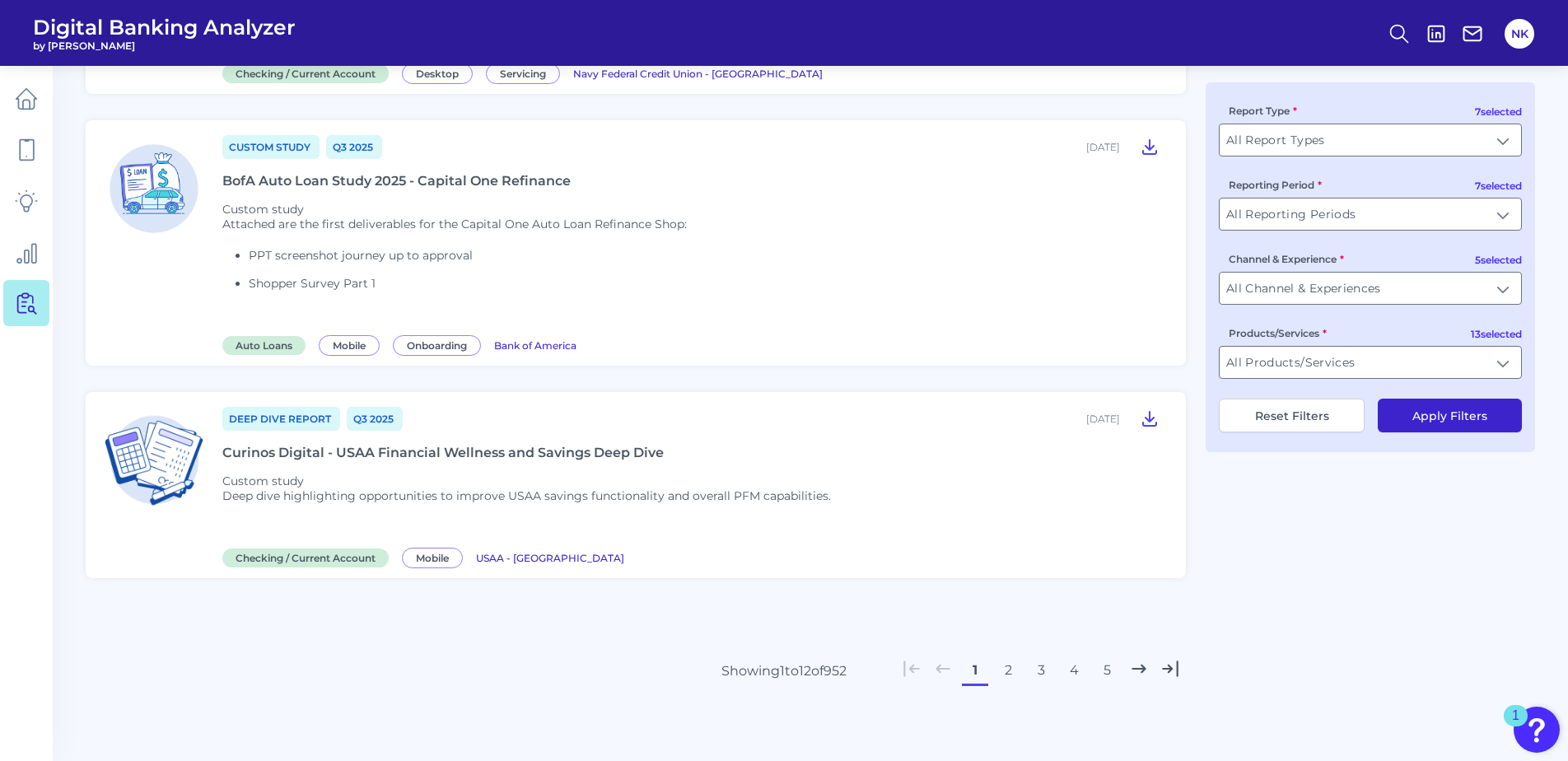
click at [1011, 674] on button "2" at bounding box center [1007, 670] width 27 height 27
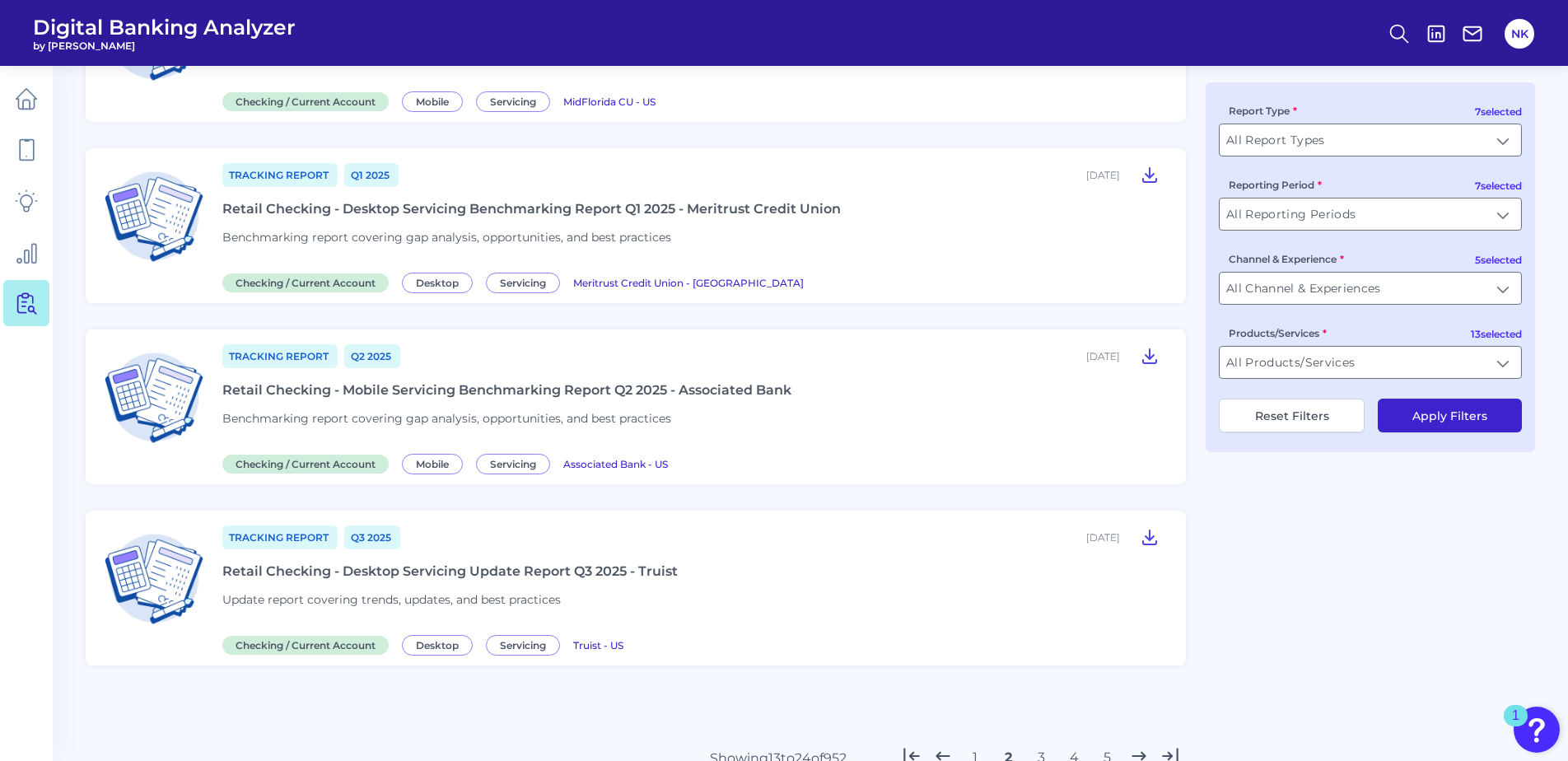
scroll to position [1859, 0]
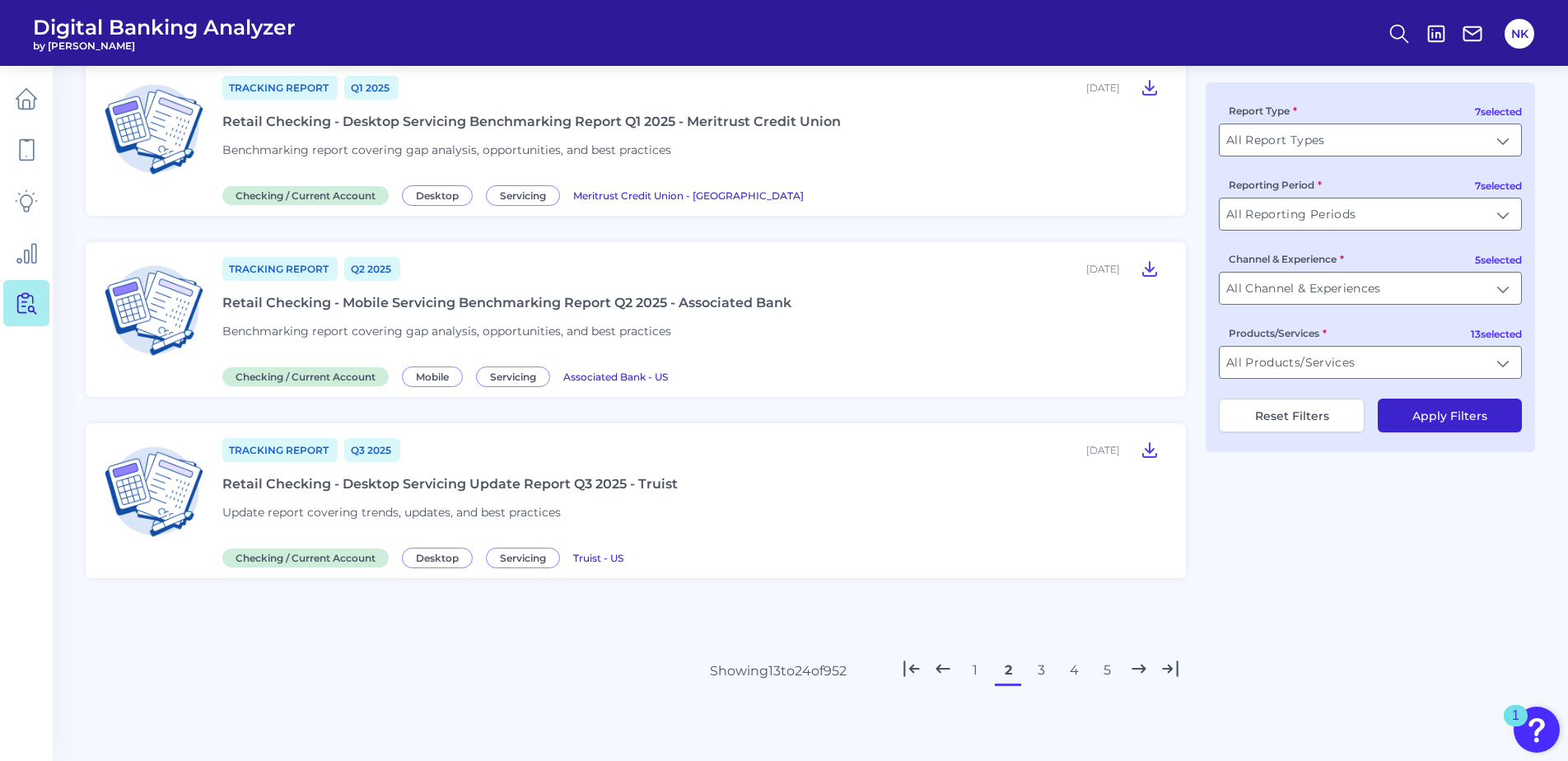
click at [1034, 671] on button "3" at bounding box center [1041, 670] width 27 height 27
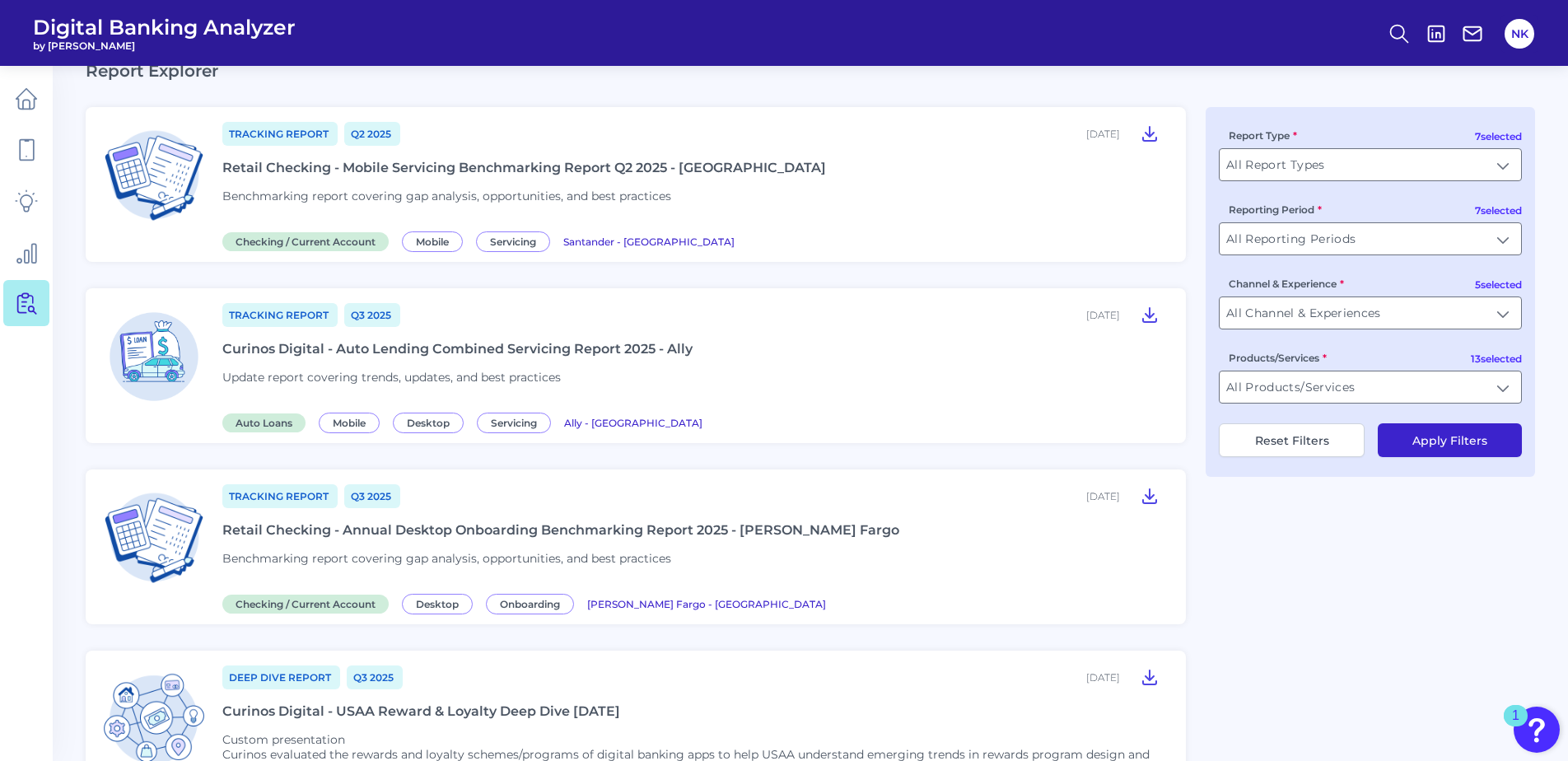
scroll to position [0, 0]
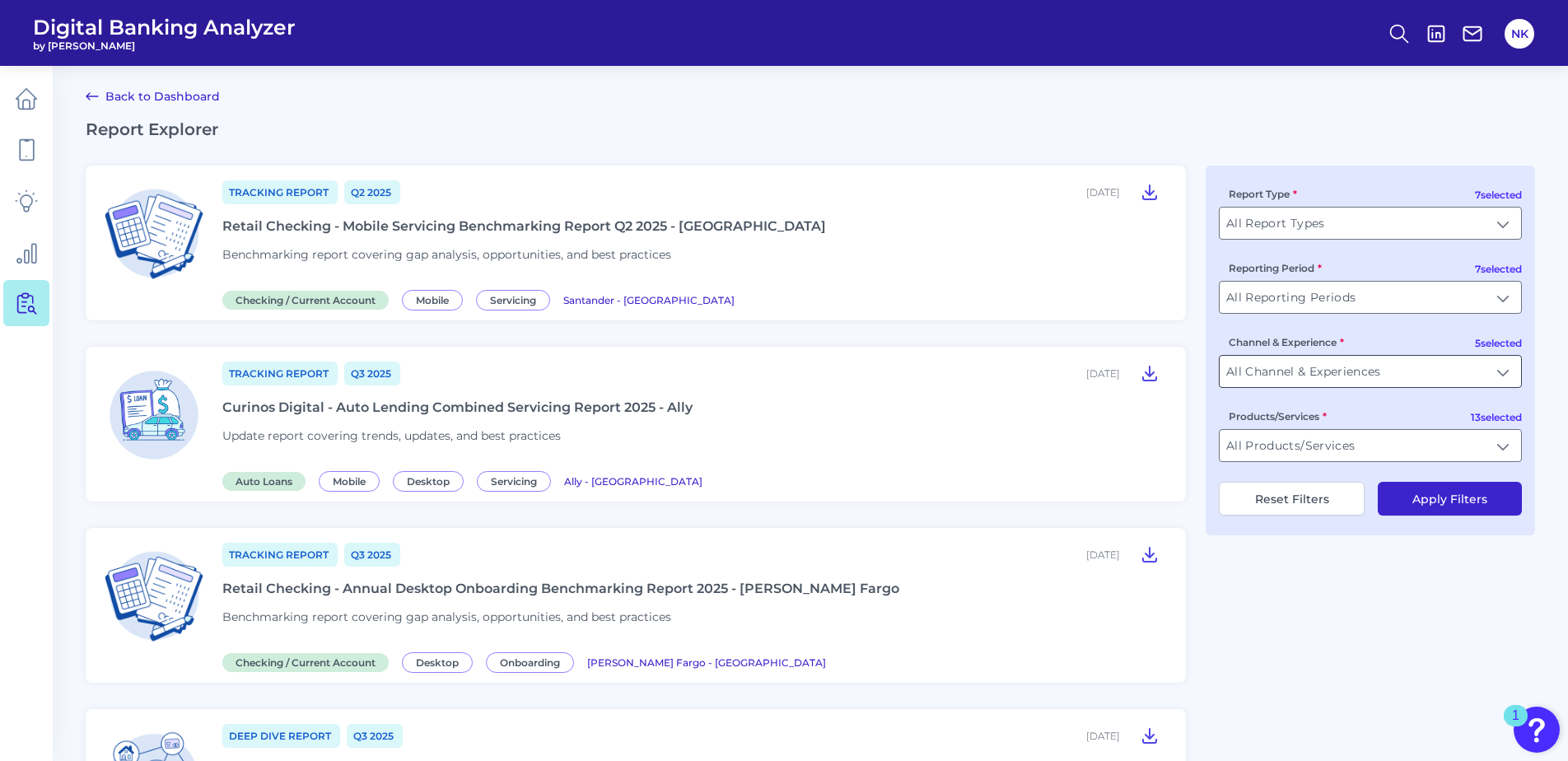
click at [1509, 368] on input "All Channel & Experiences" at bounding box center [1370, 371] width 301 height 31
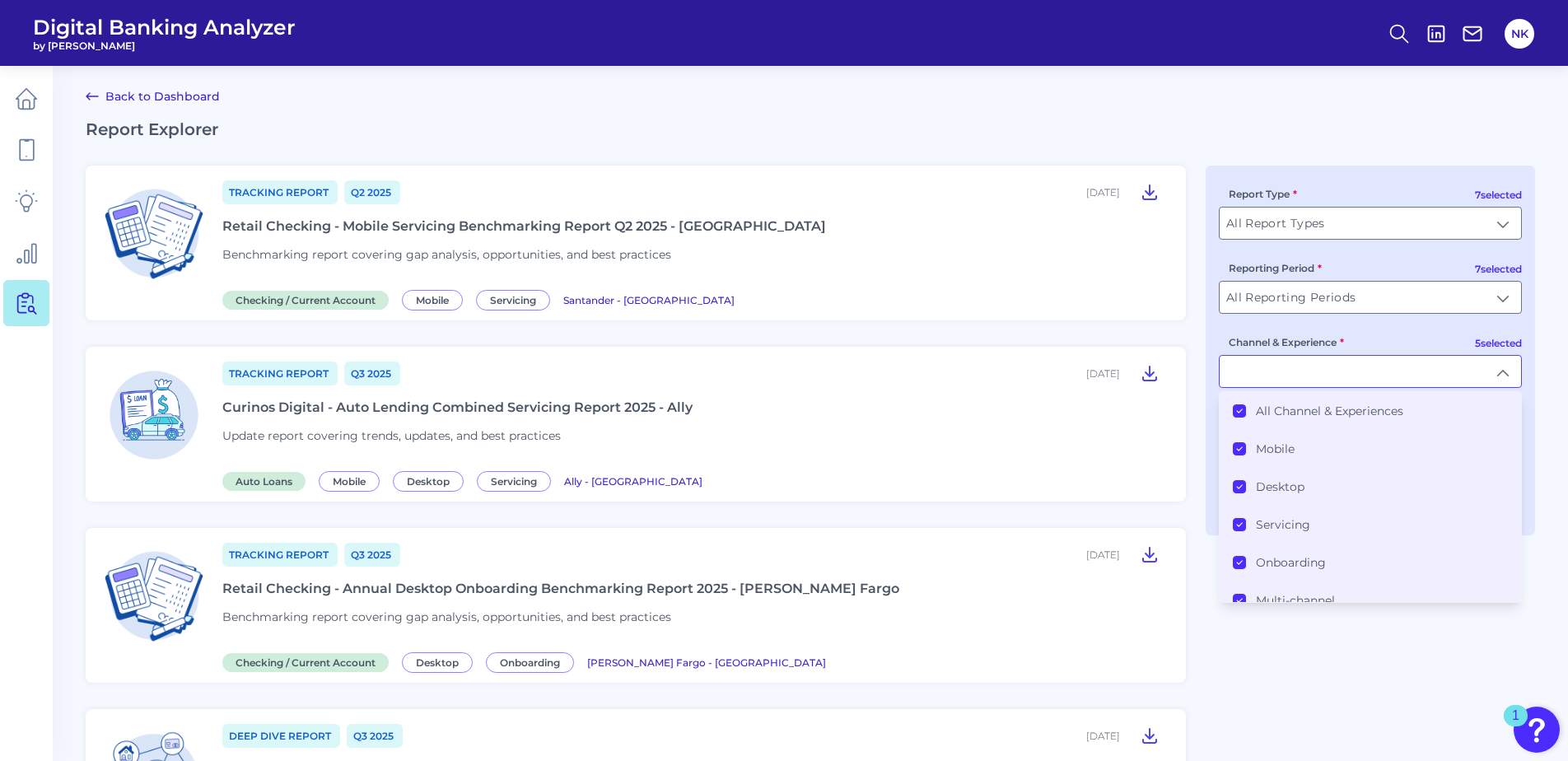
click at [1507, 368] on input "Channel & Experience" at bounding box center [1370, 371] width 301 height 31
type input "All Channel & Experiences"
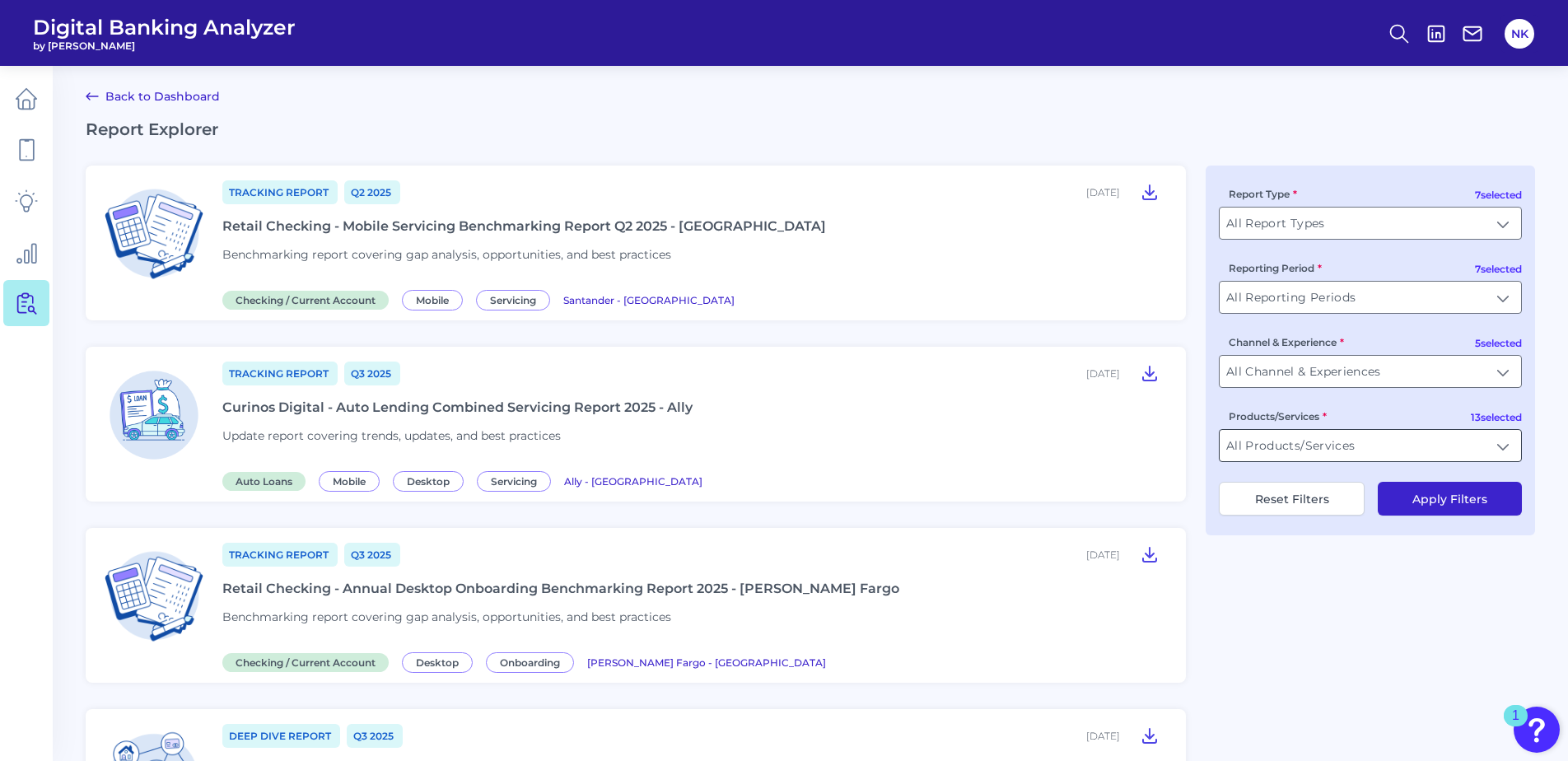
click at [1504, 441] on input "All Products/Services" at bounding box center [1370, 445] width 301 height 31
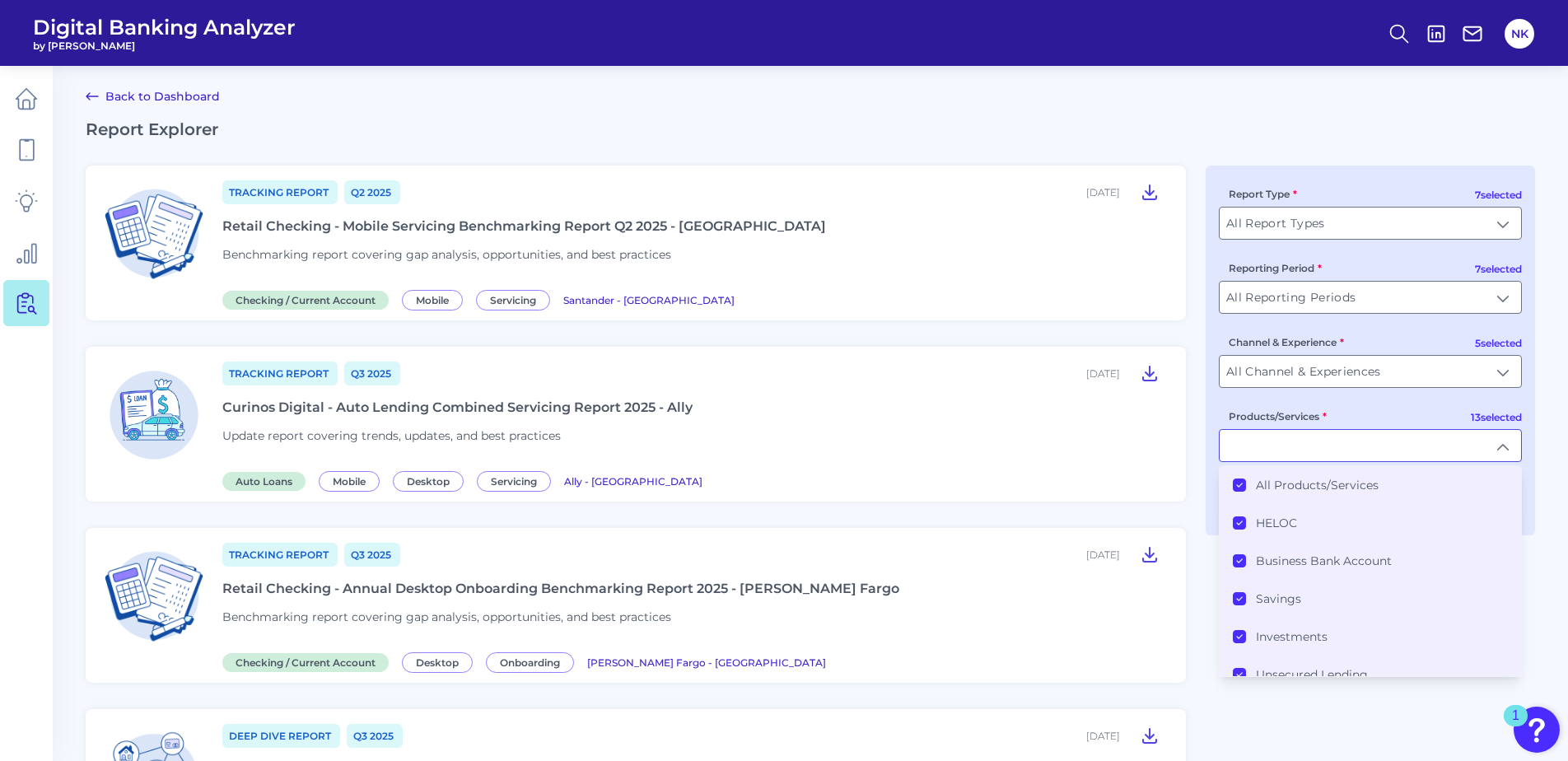
click at [1246, 484] on div "All Products/Services" at bounding box center [1305, 485] width 146 height 15
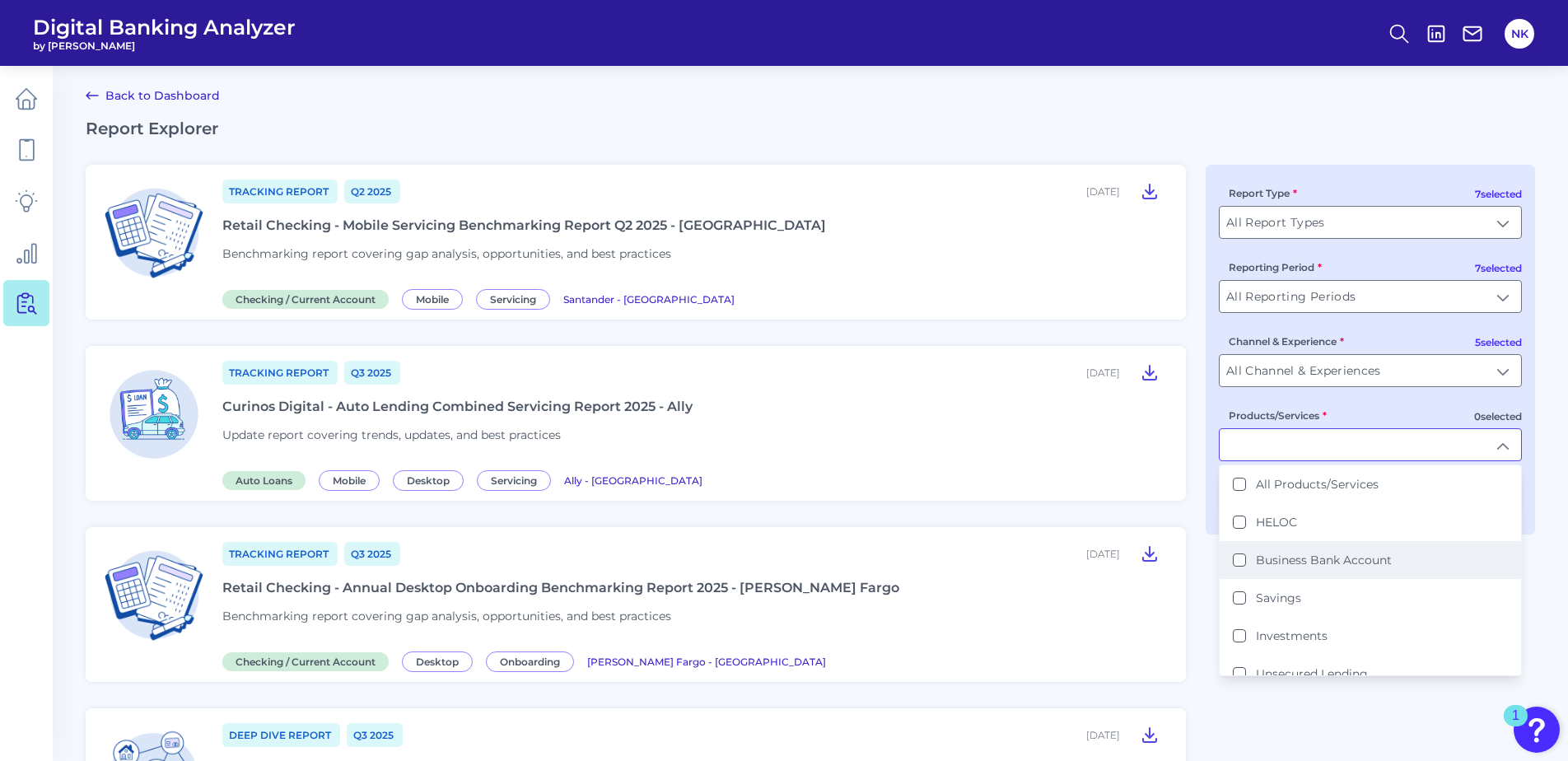
click at [1237, 561] on Account "Business Bank Account" at bounding box center [1239, 560] width 13 height 13
type input "Business Bank Account"
click at [1161, 630] on div "Tracking Report Q3 2025 August 01, 2025 Retail Checking - Annual Desktop Onboar…" at bounding box center [694, 603] width 944 height 129
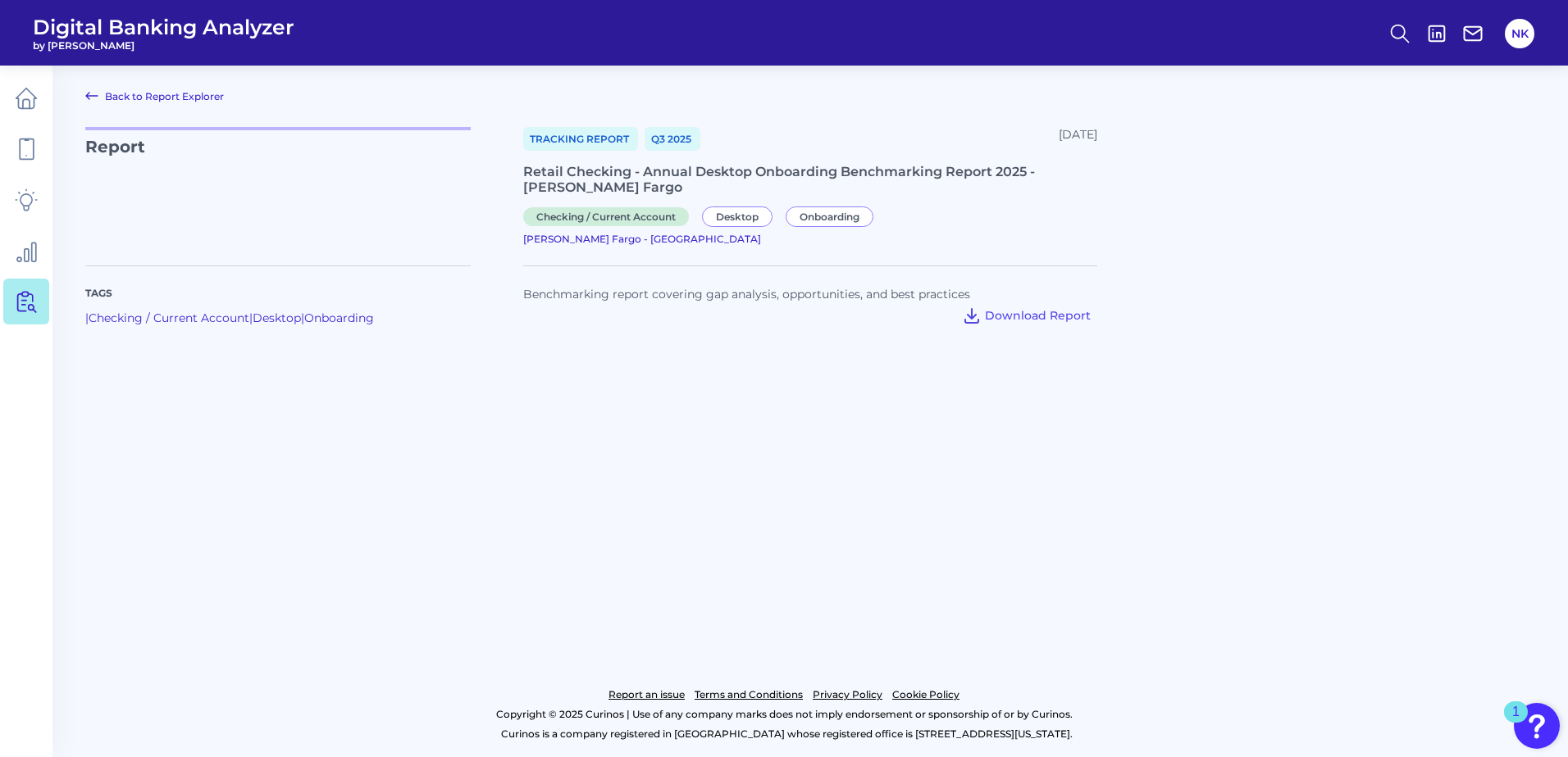
click at [192, 105] on link "Back to Report Explorer" at bounding box center [154, 95] width 138 height 20
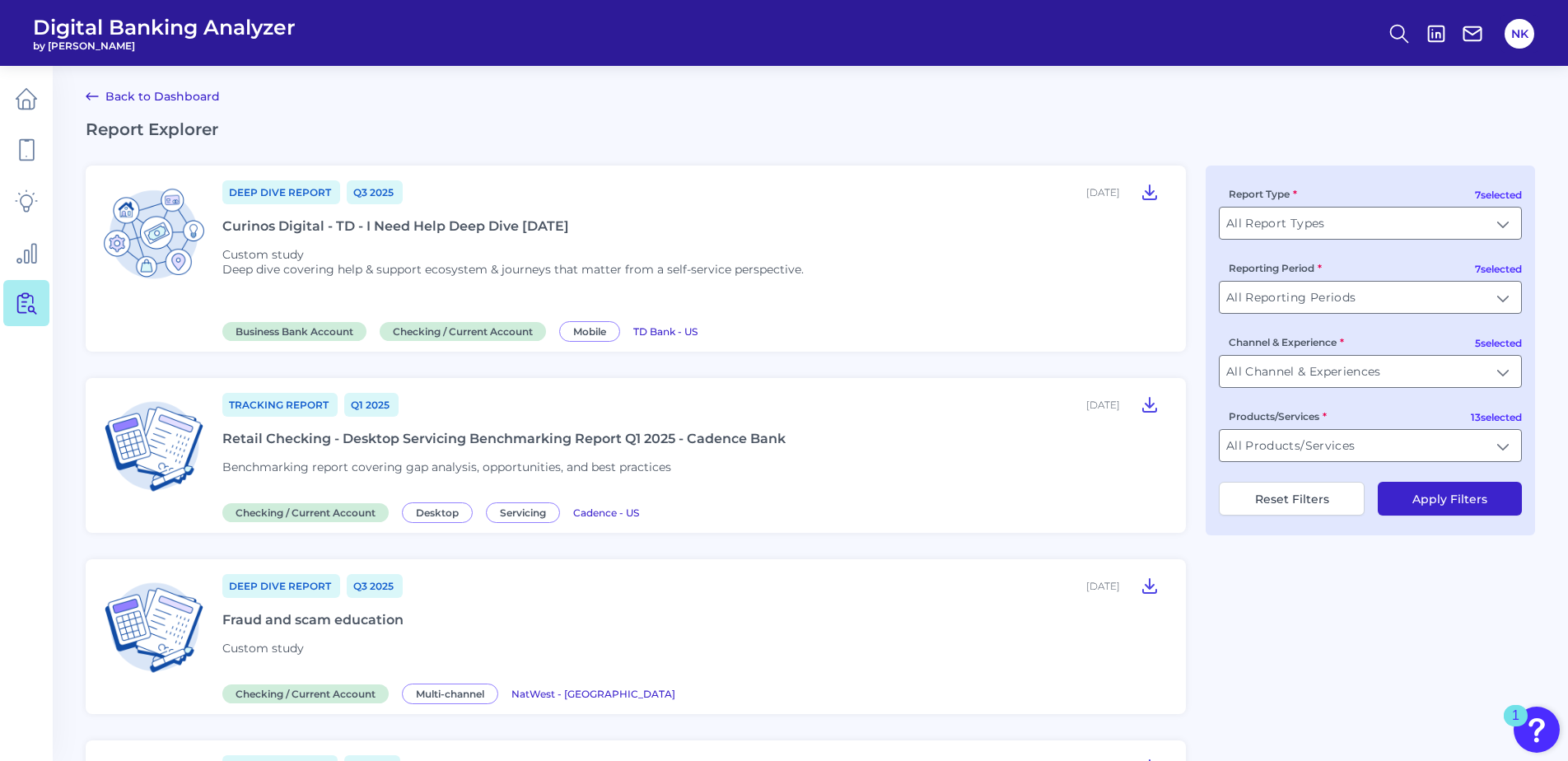
click at [206, 104] on link "Back to Dashboard" at bounding box center [153, 96] width 135 height 20
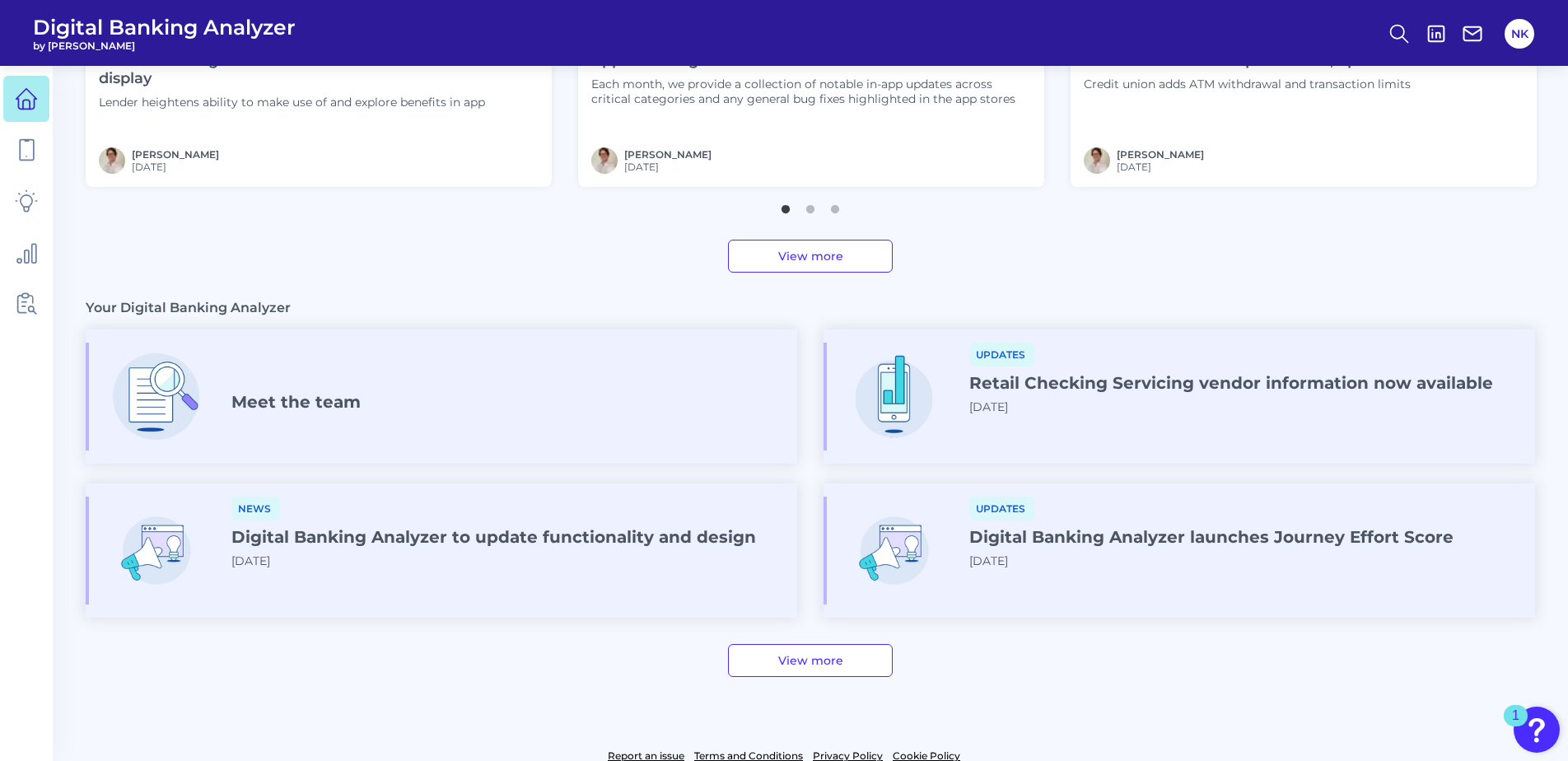
scroll to position [805, 0]
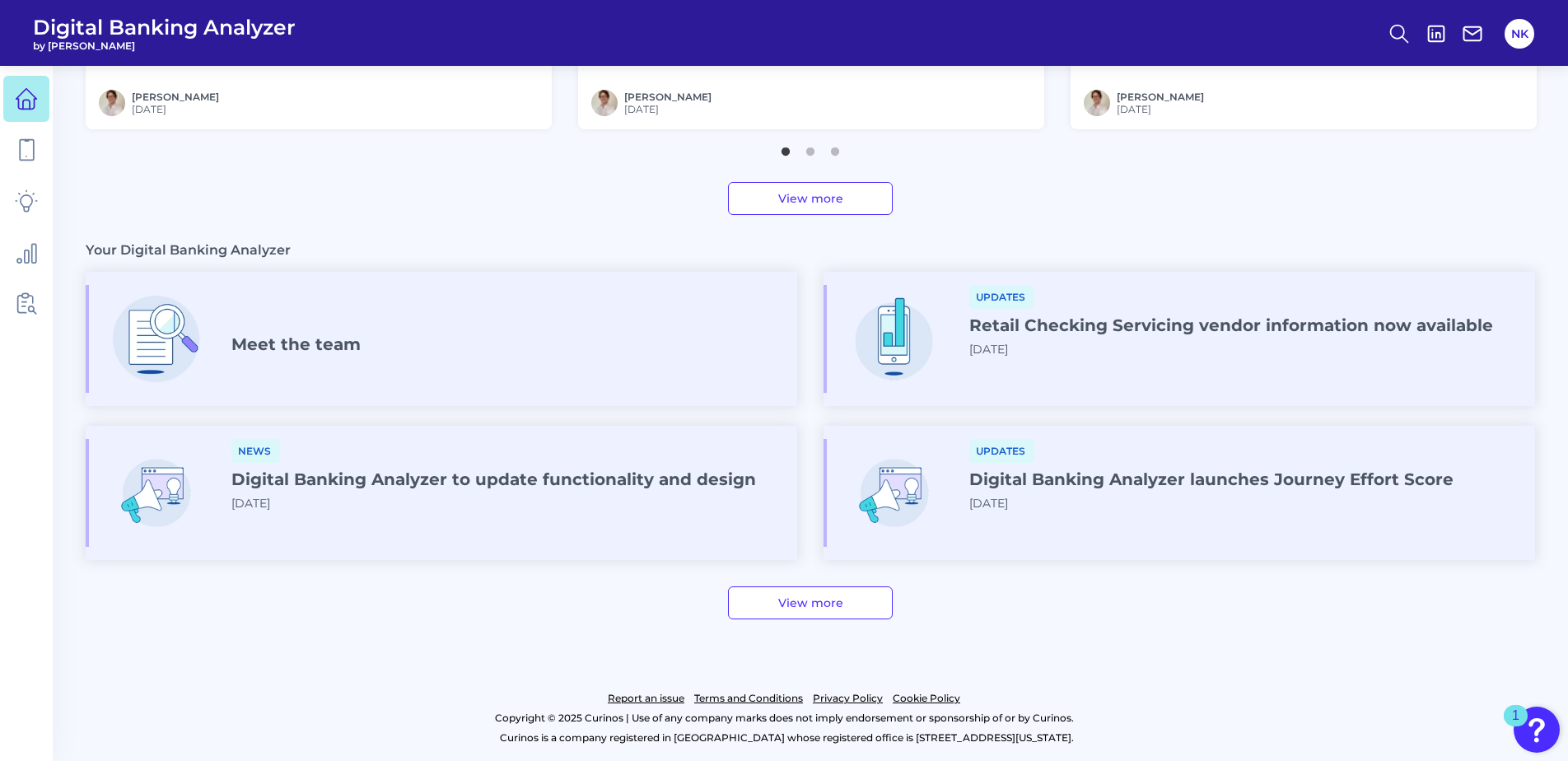
click at [851, 597] on link "View more" at bounding box center [810, 603] width 165 height 33
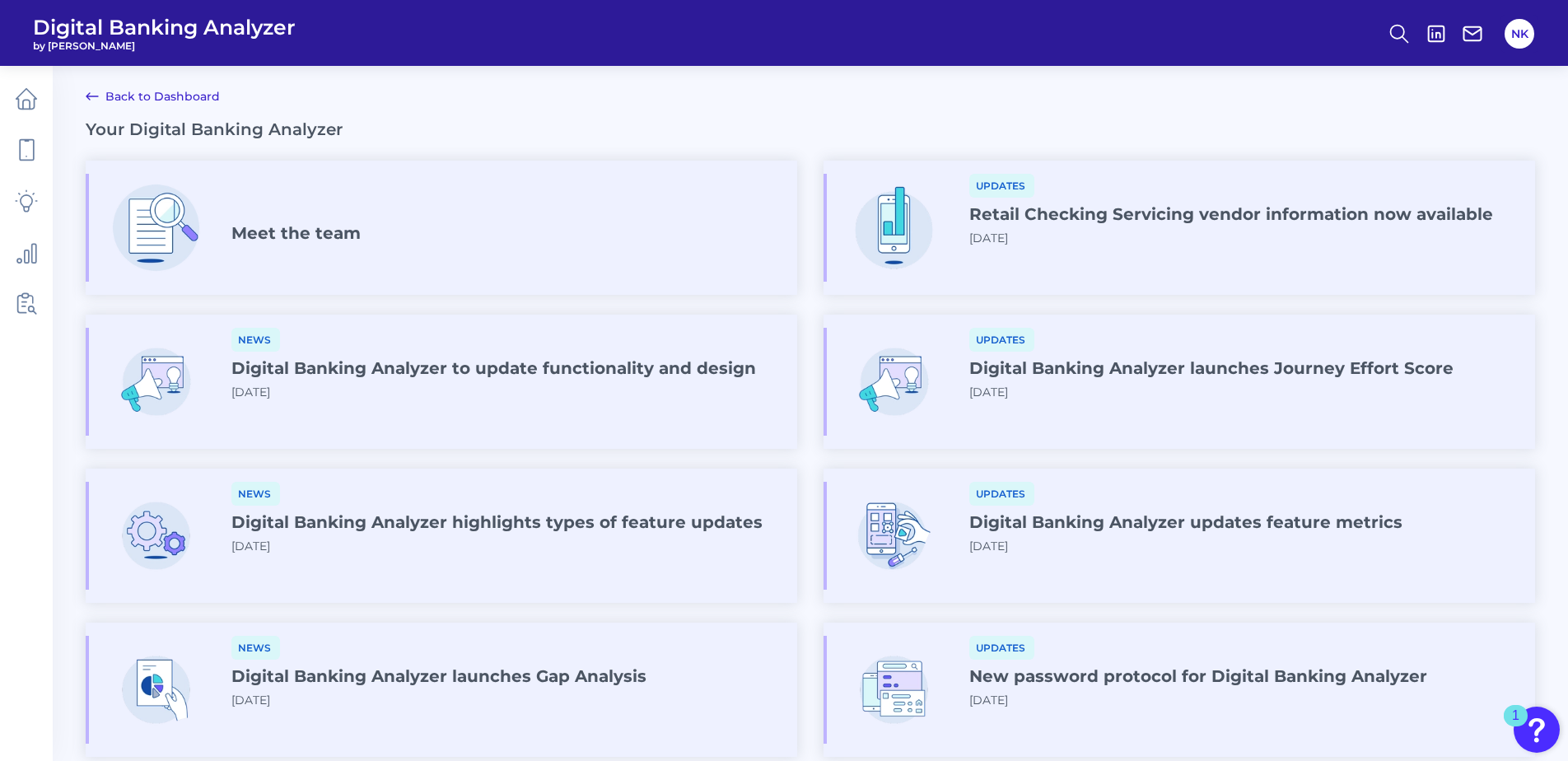
click at [160, 104] on link "Back to Dashboard" at bounding box center [153, 96] width 135 height 20
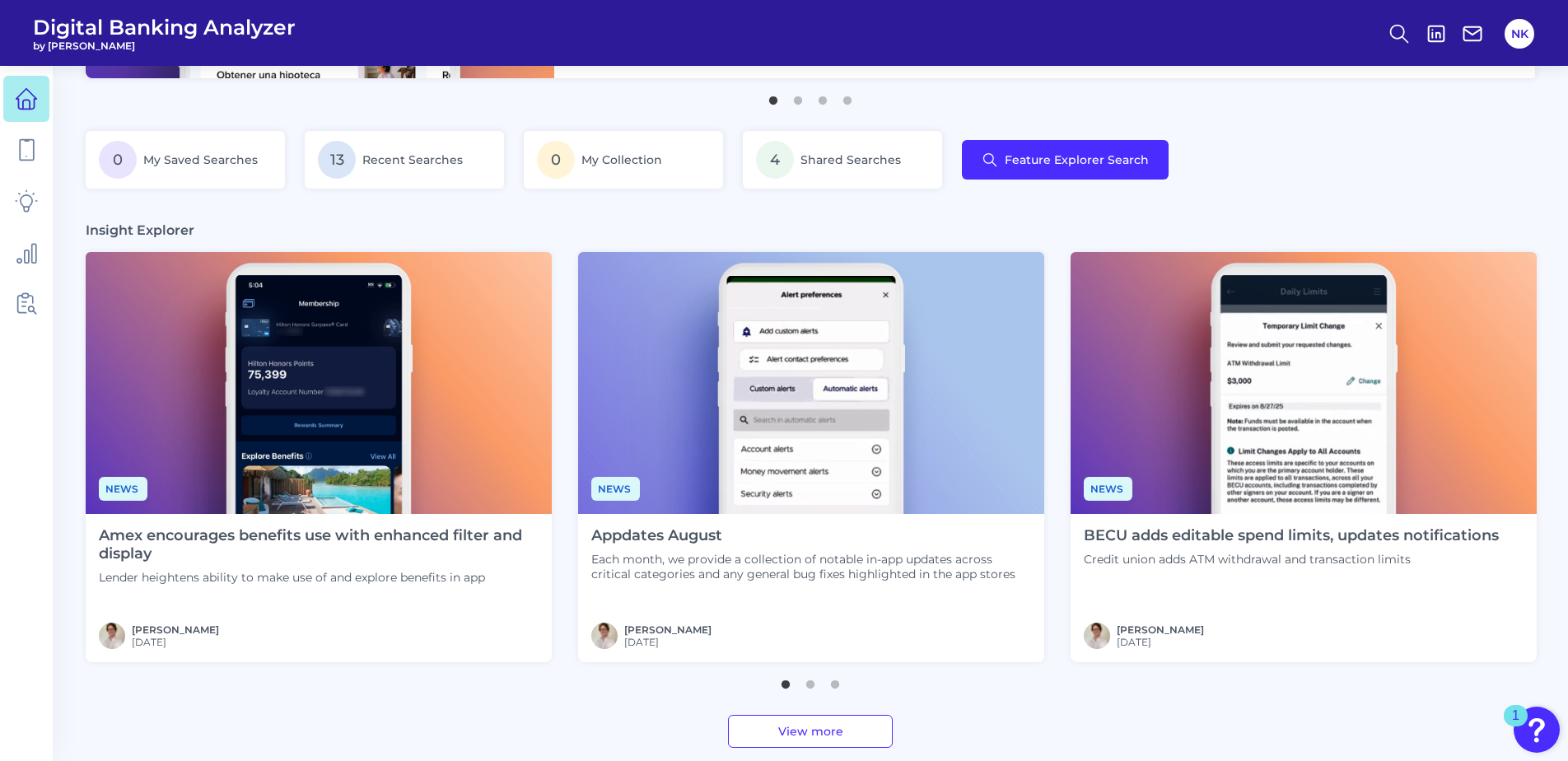
scroll to position [494, 0]
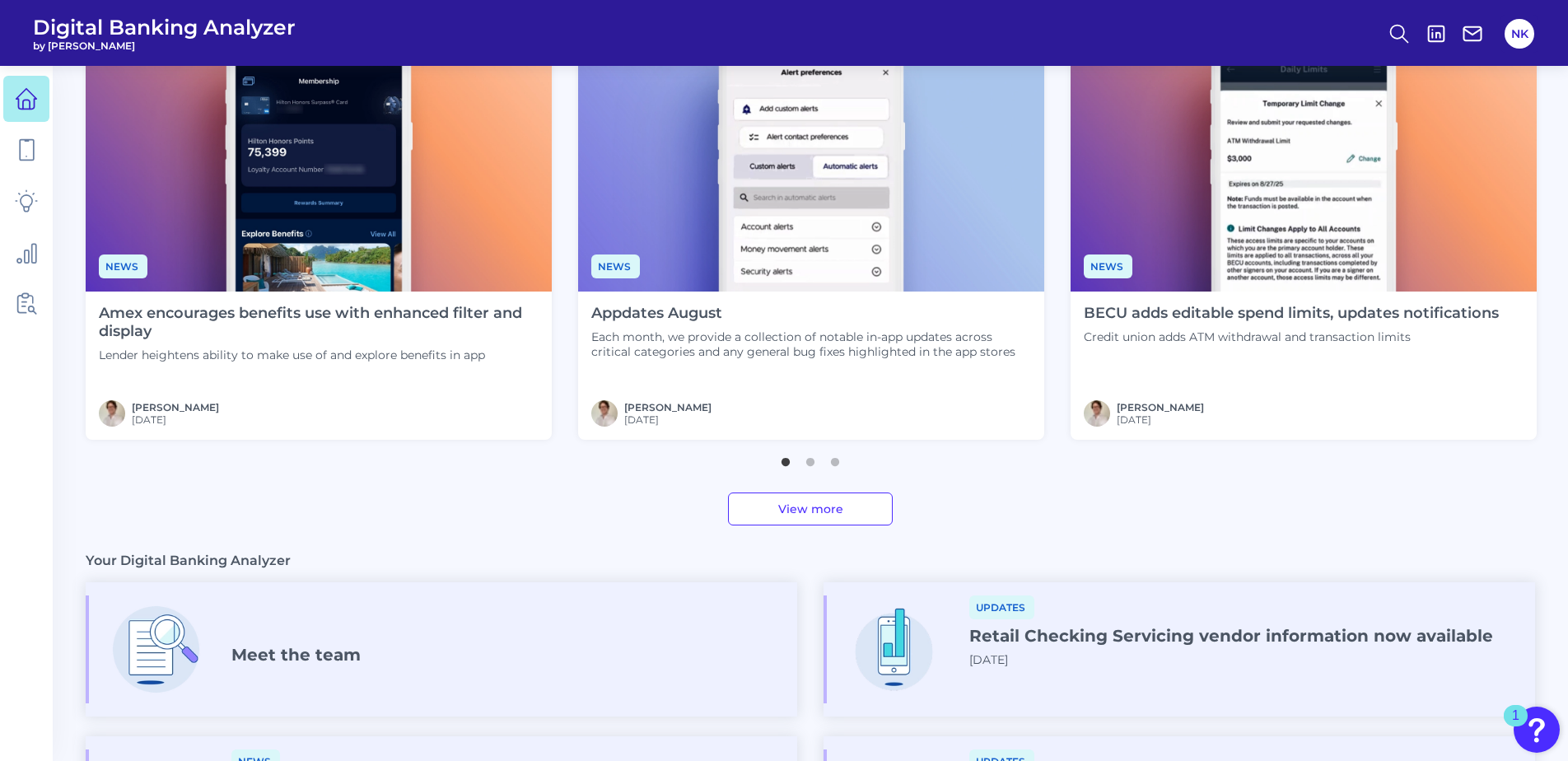
click at [854, 518] on link "View more" at bounding box center [810, 509] width 165 height 33
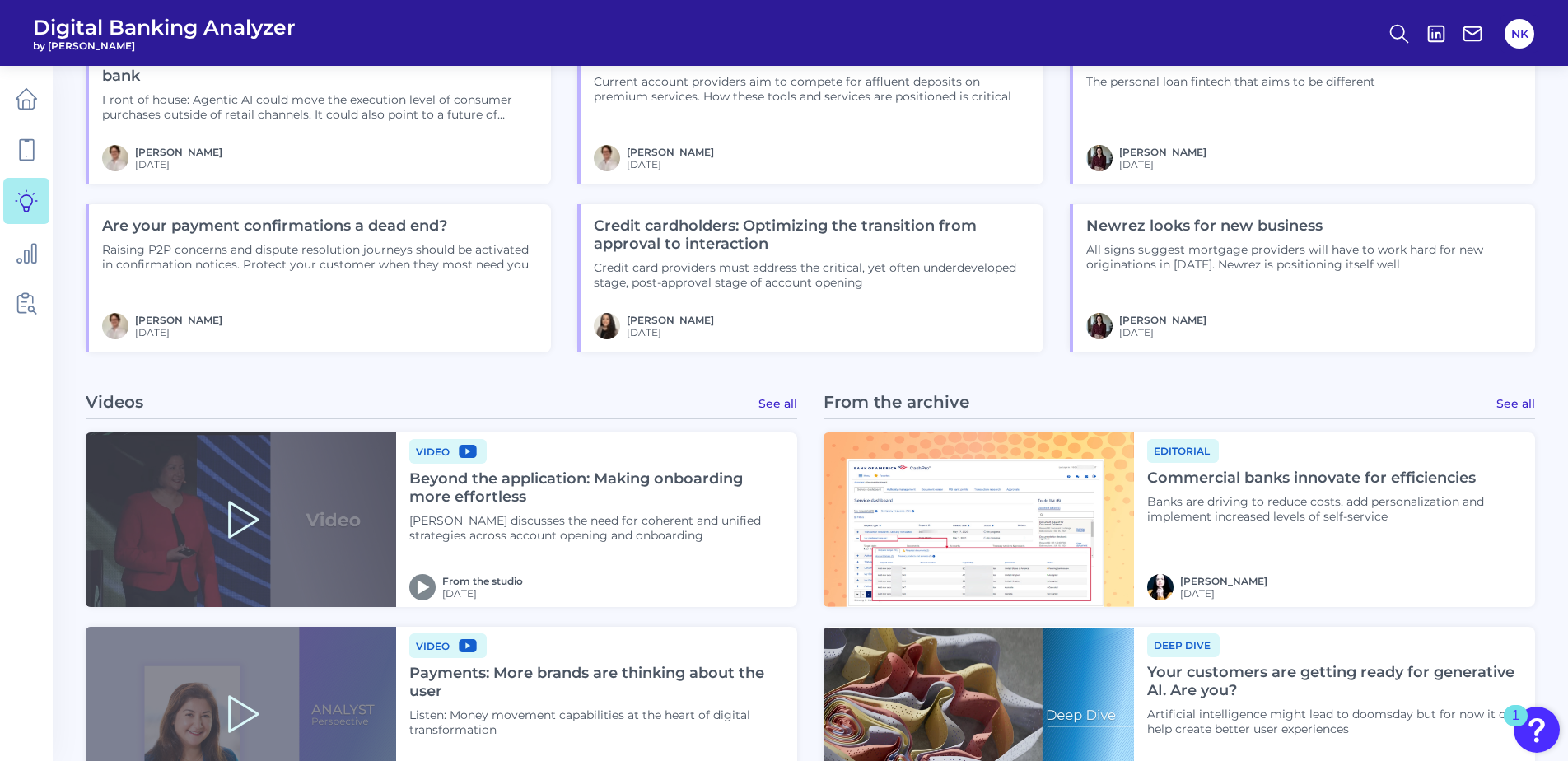
scroll to position [2039, 0]
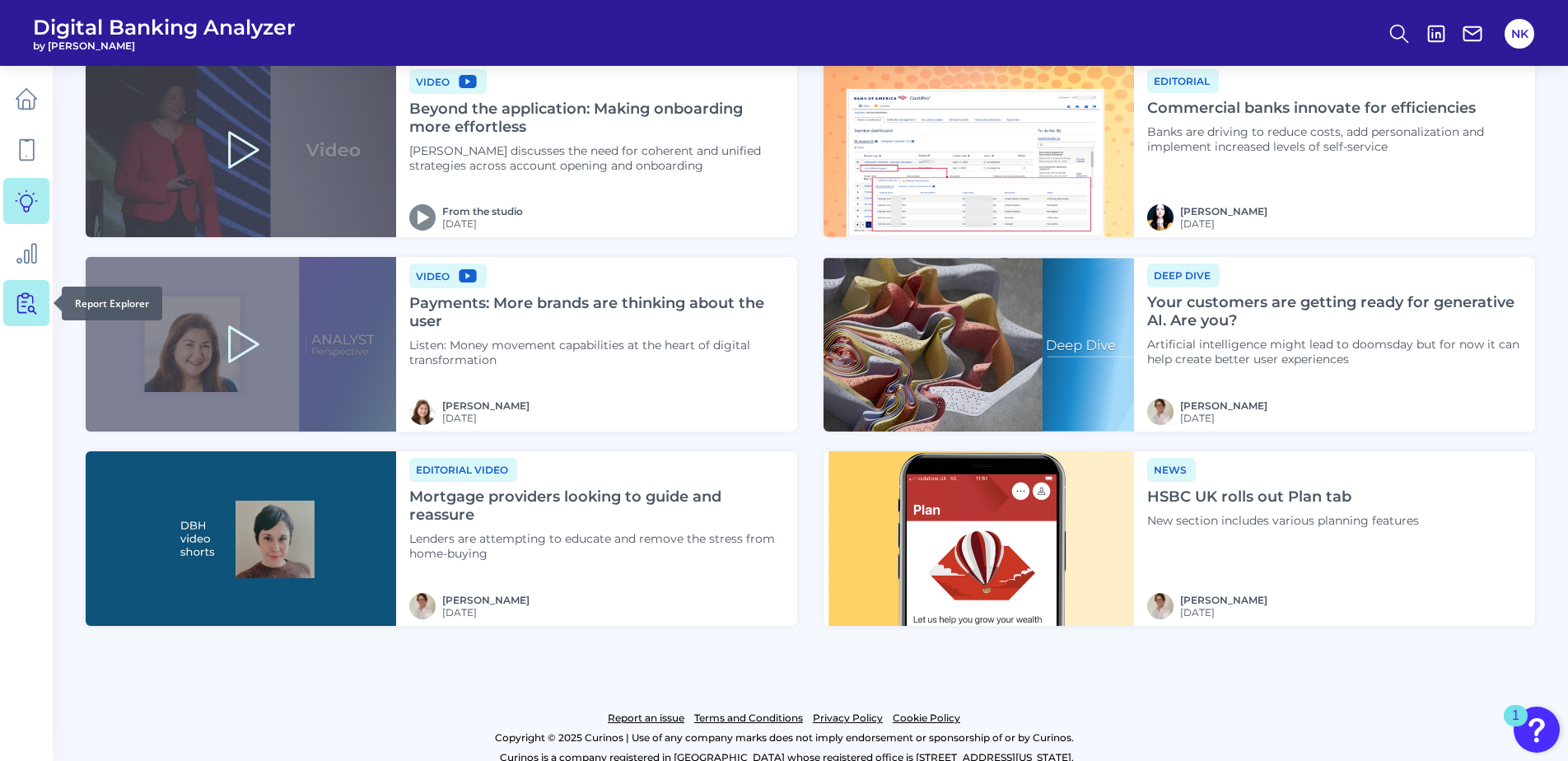
click at [28, 301] on icon at bounding box center [26, 303] width 23 height 23
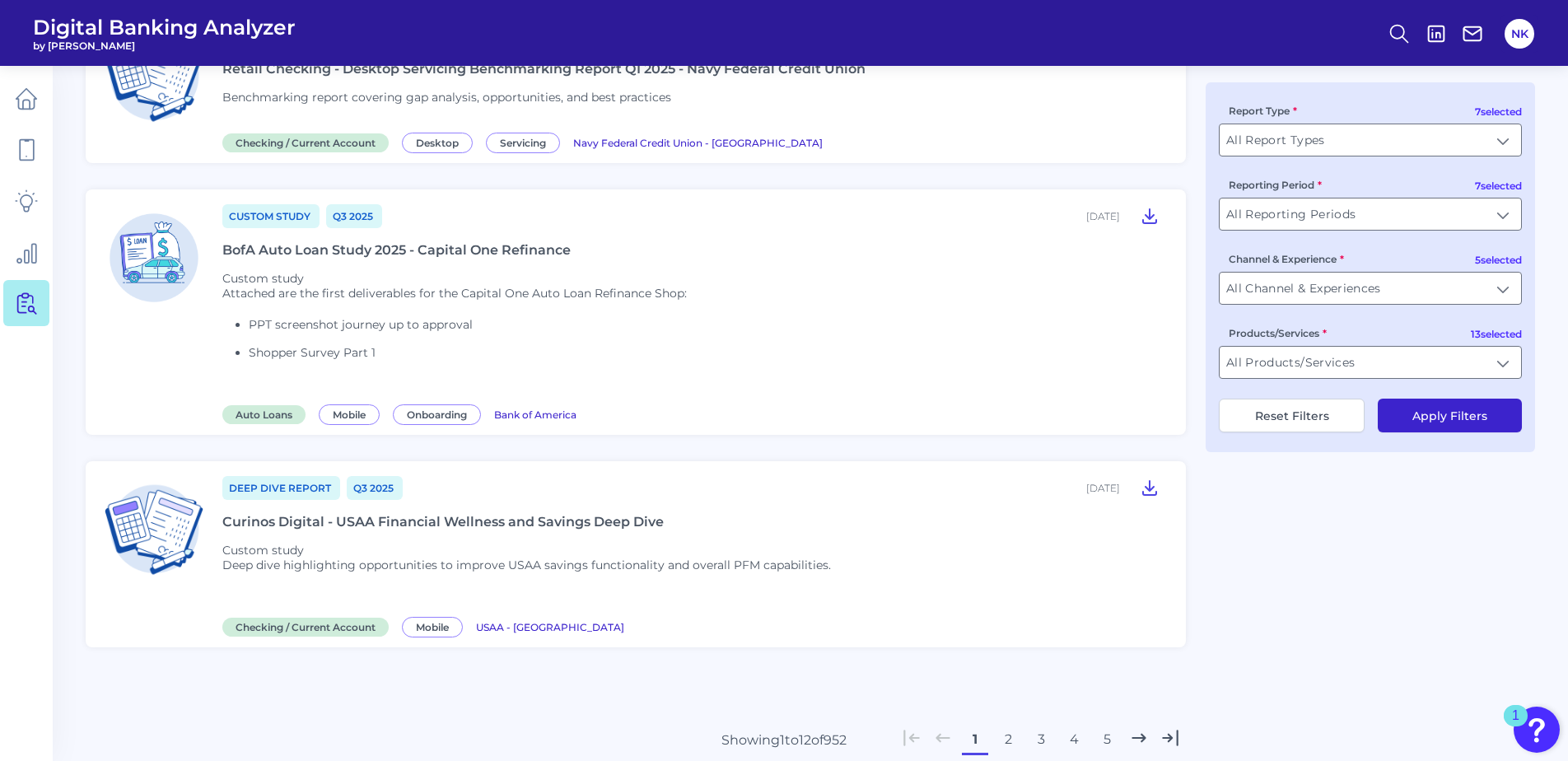
scroll to position [2196, 0]
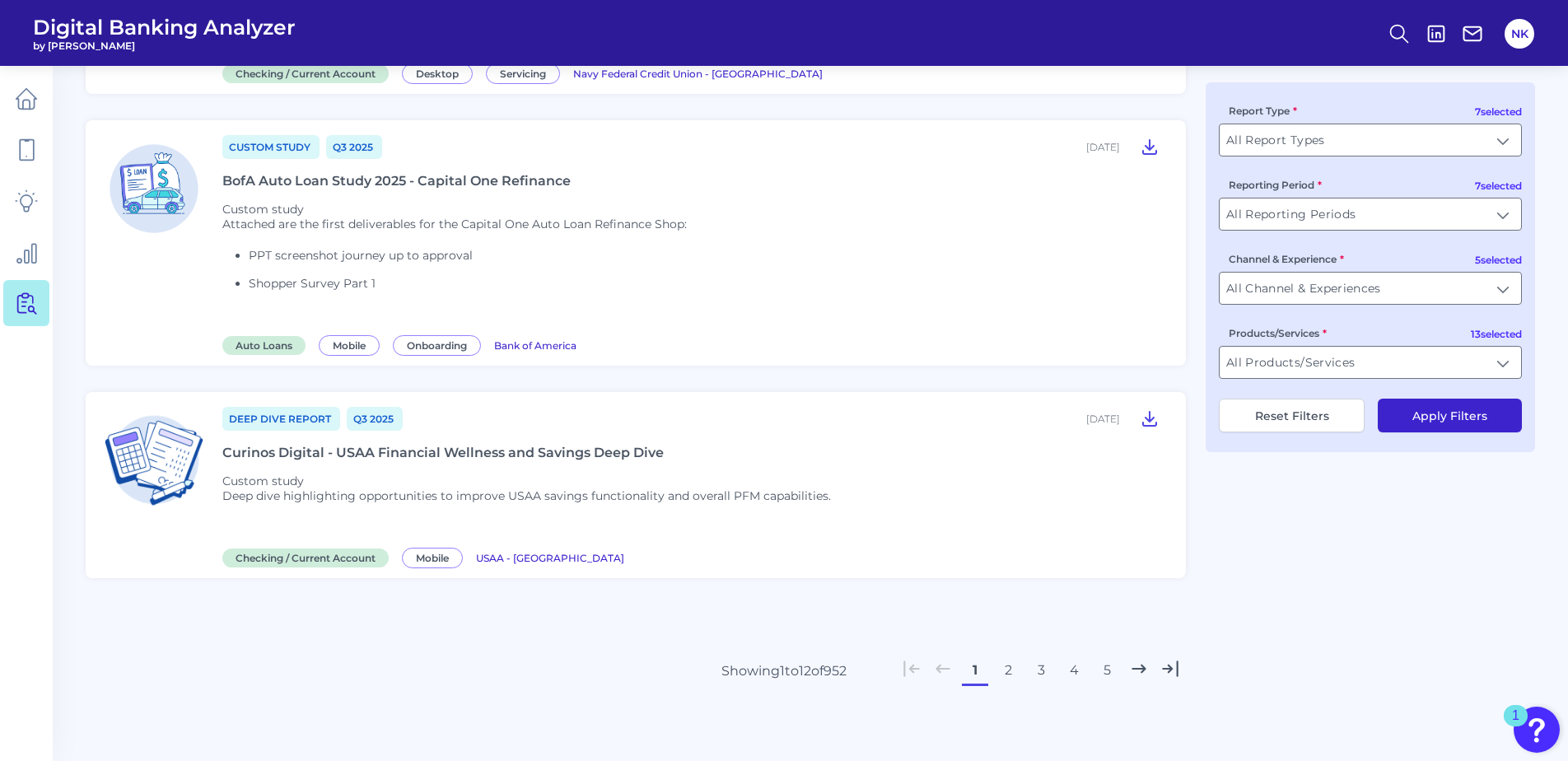
click at [1005, 673] on button "2" at bounding box center [1007, 670] width 27 height 27
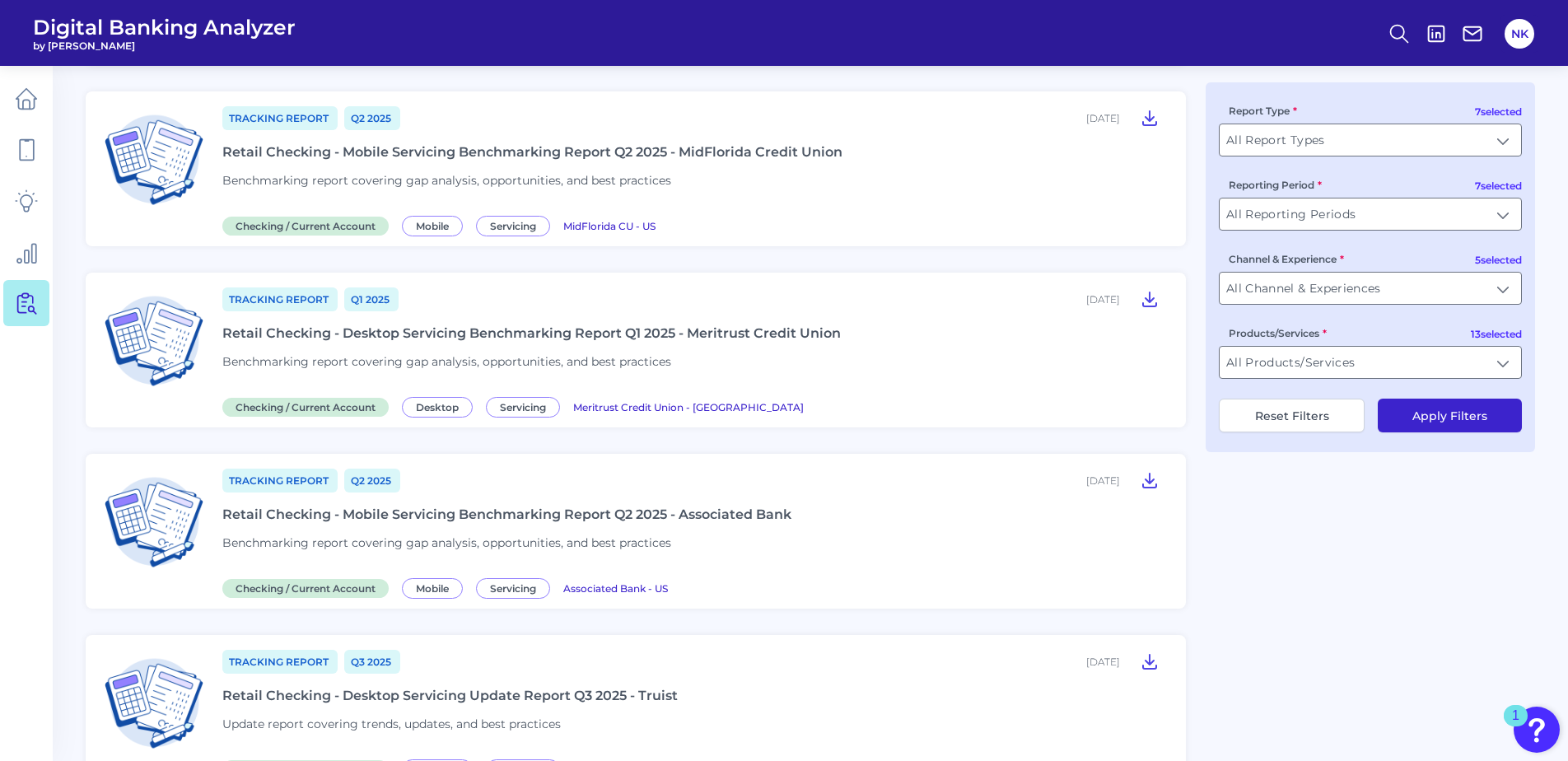
scroll to position [1859, 0]
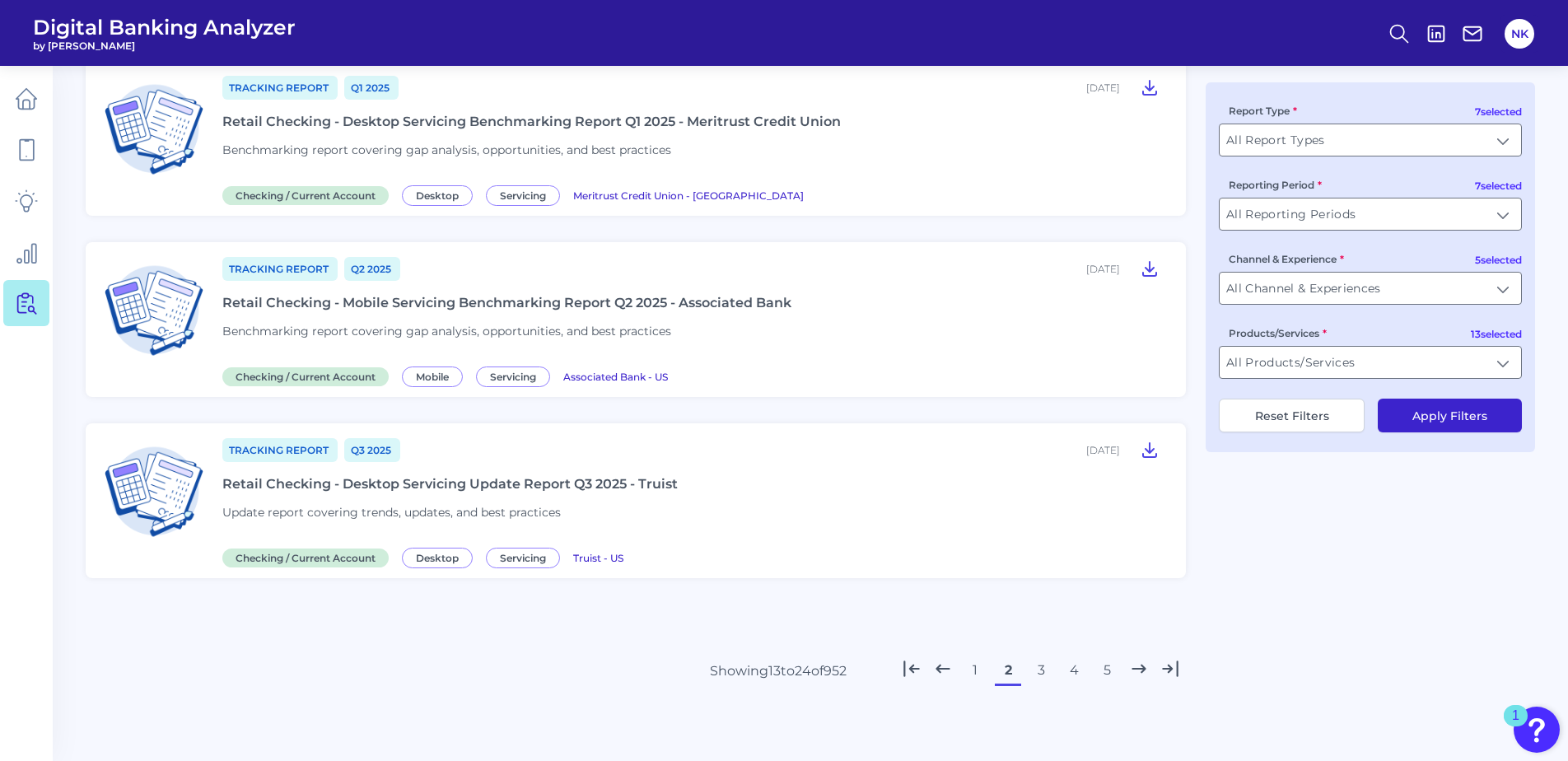
click at [1036, 675] on button "3" at bounding box center [1041, 670] width 27 height 27
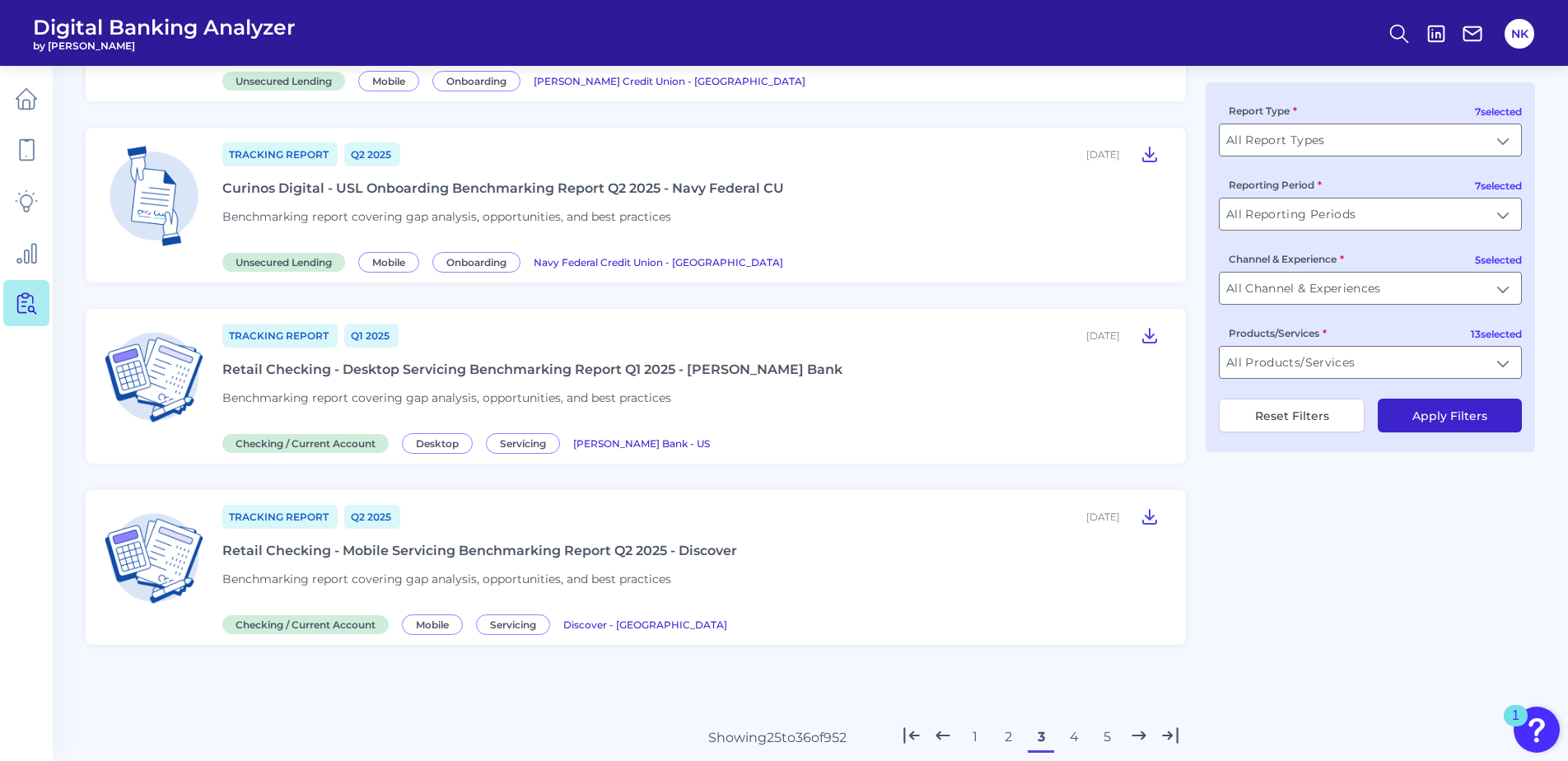
scroll to position [1796, 0]
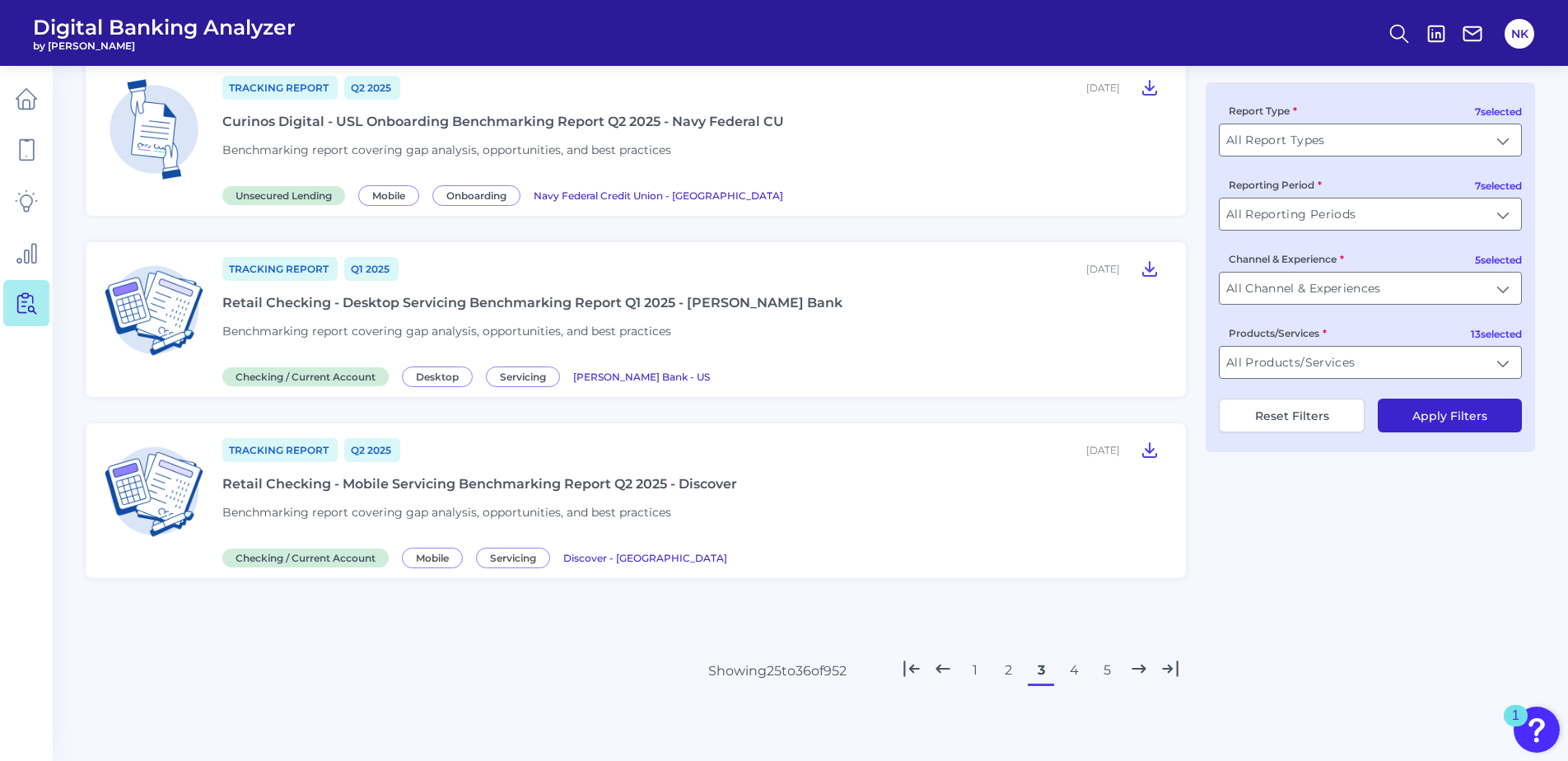
click at [1074, 675] on button "4" at bounding box center [1074, 670] width 27 height 27
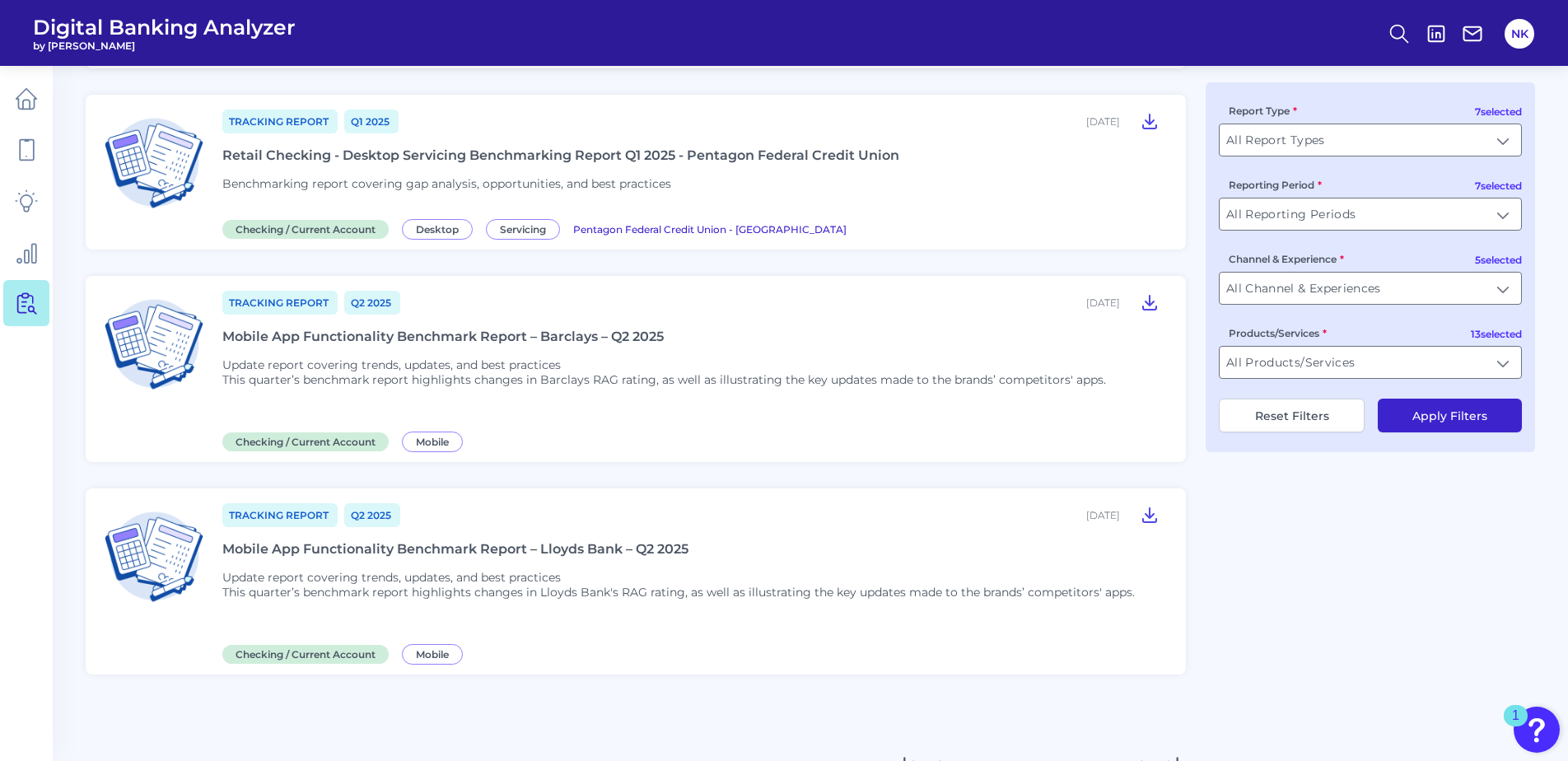
scroll to position [1798, 0]
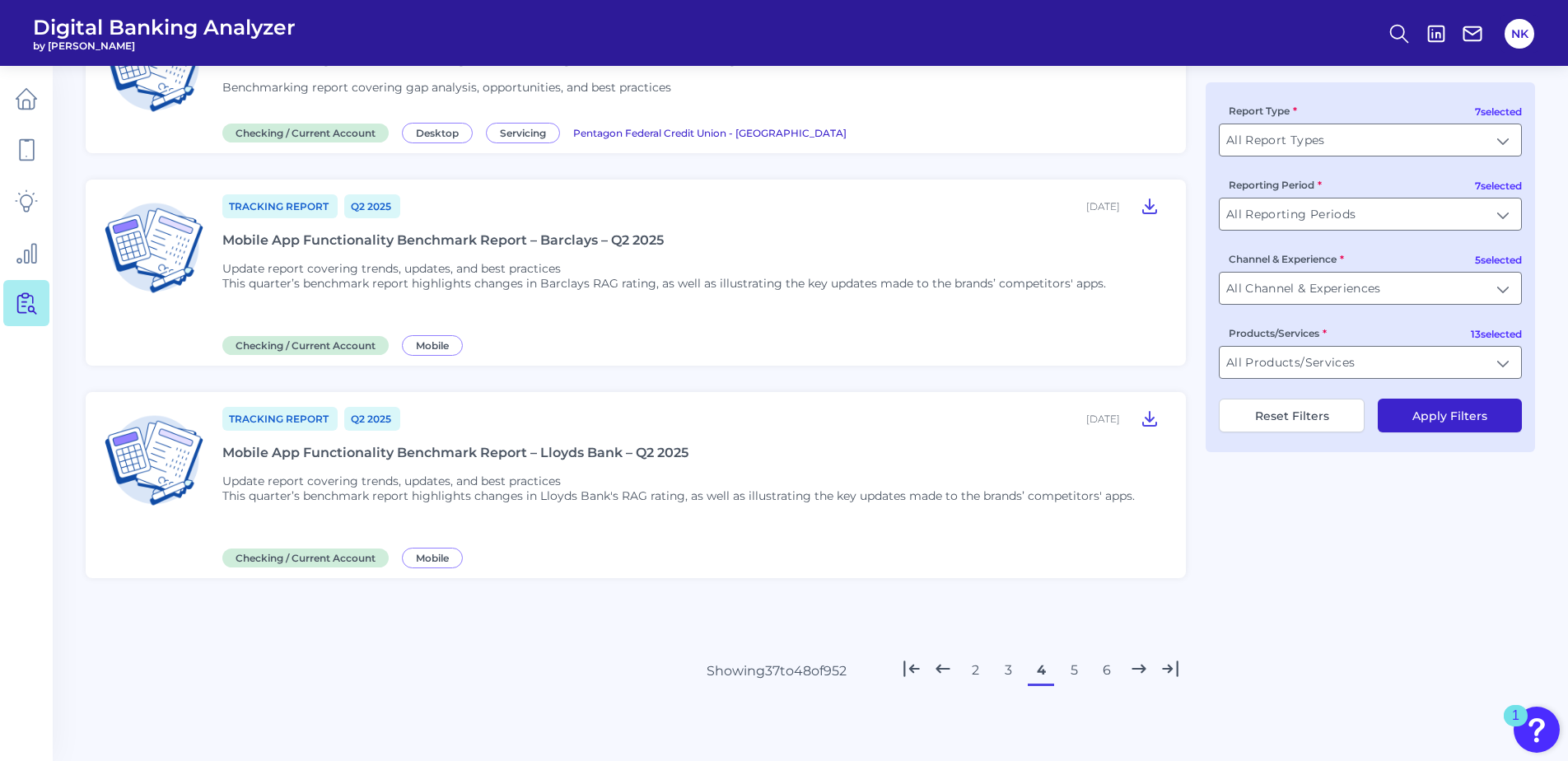
click at [1070, 670] on button "5" at bounding box center [1074, 670] width 27 height 27
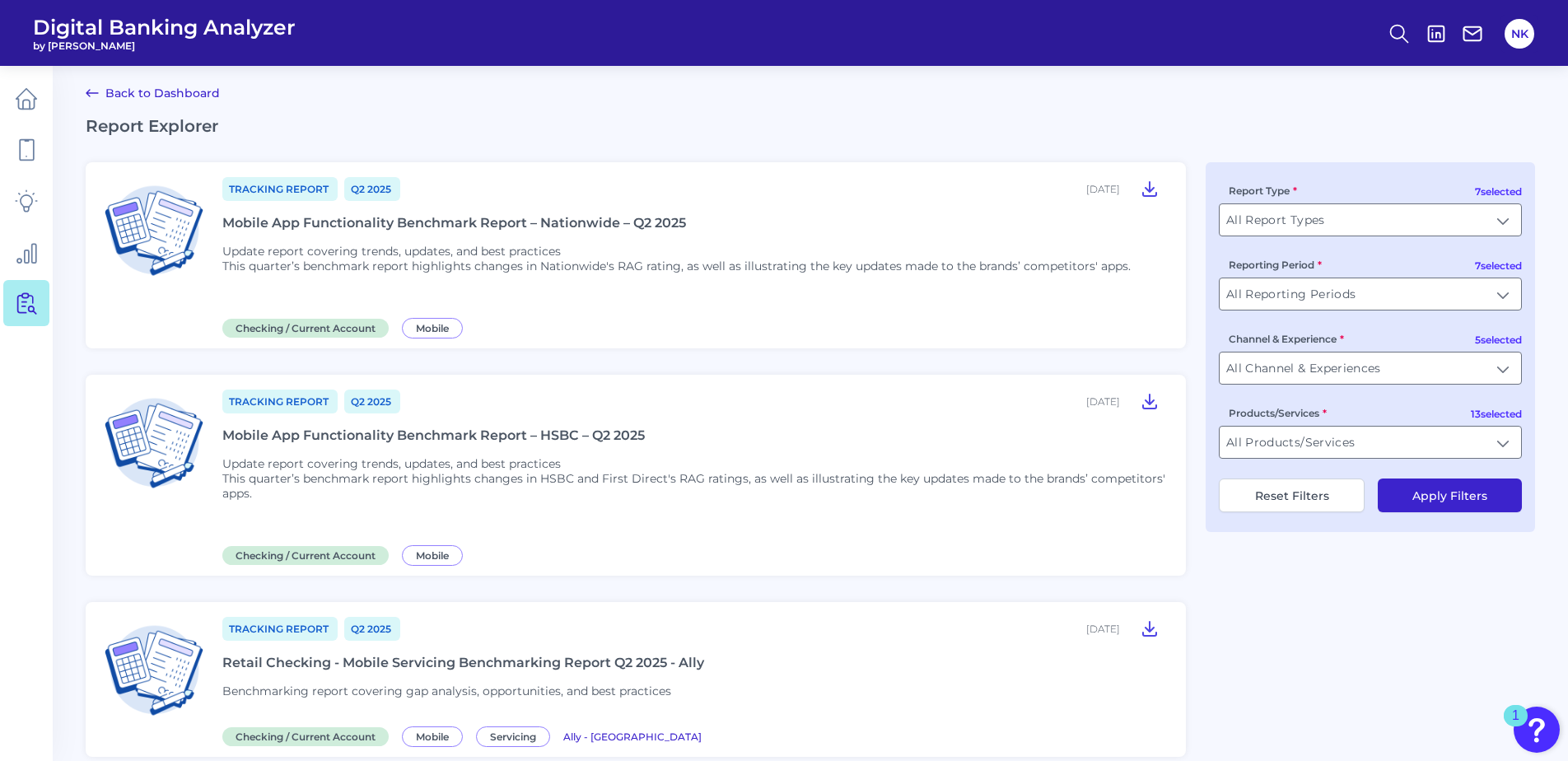
scroll to position [0, 0]
